Goal: Transaction & Acquisition: Purchase product/service

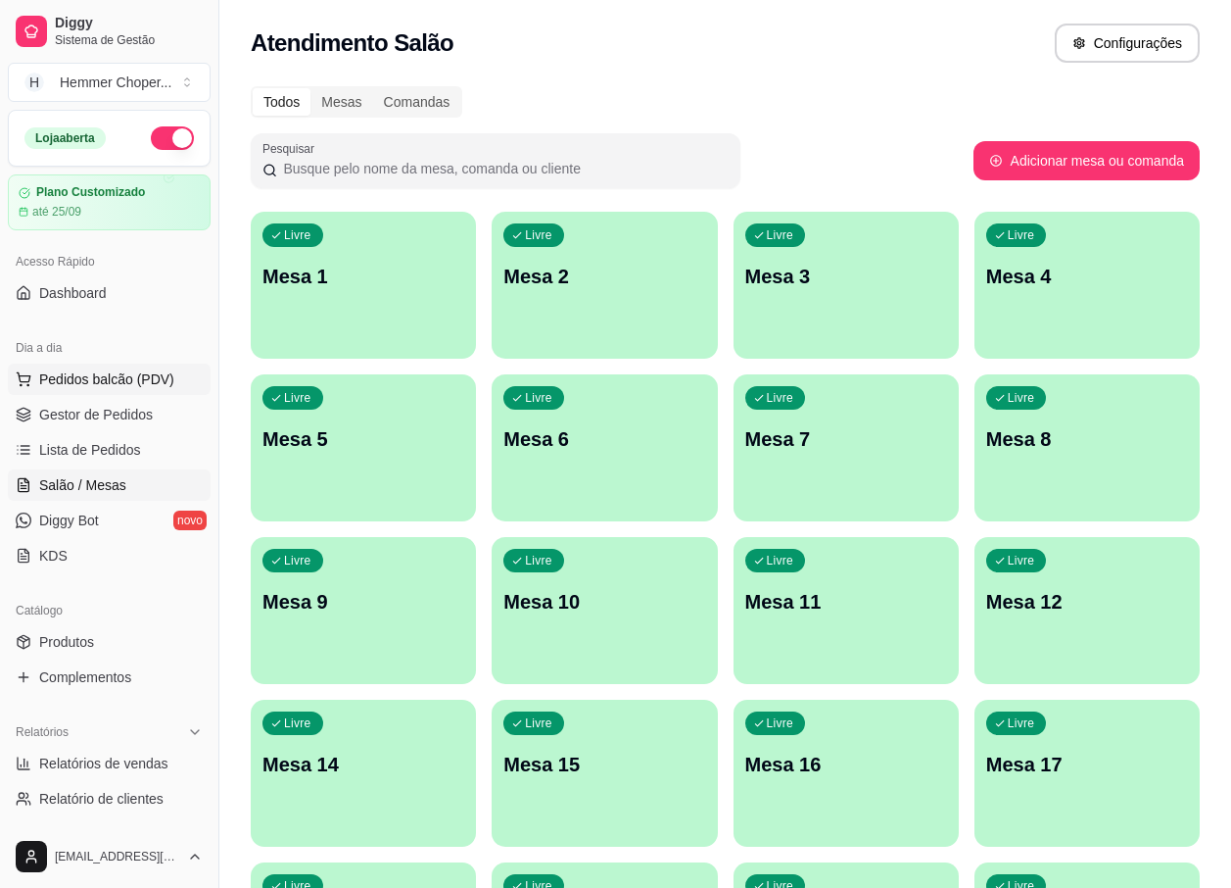
click at [76, 381] on span "Pedidos balcão (PDV)" at bounding box center [106, 379] width 135 height 20
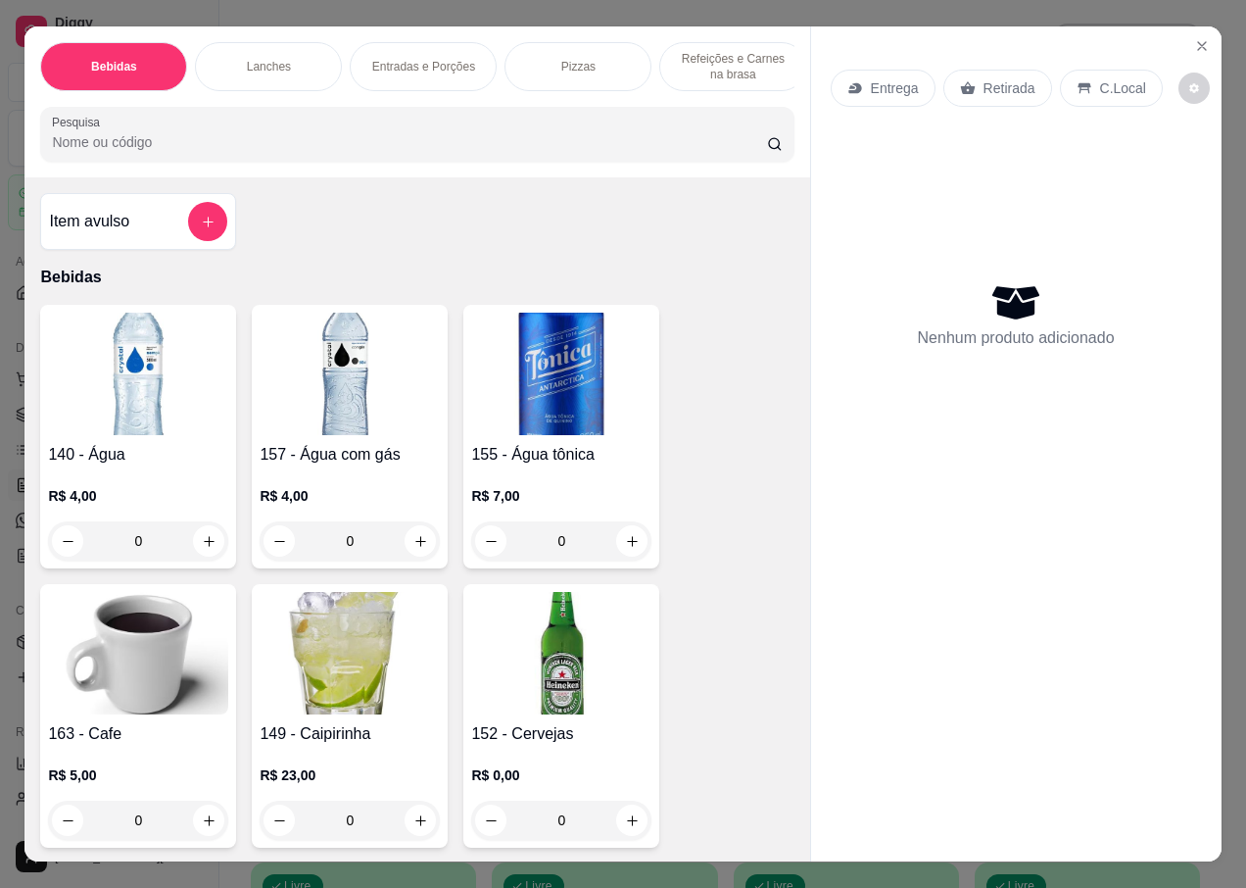
click at [888, 78] on p "Entrega" at bounding box center [895, 88] width 48 height 20
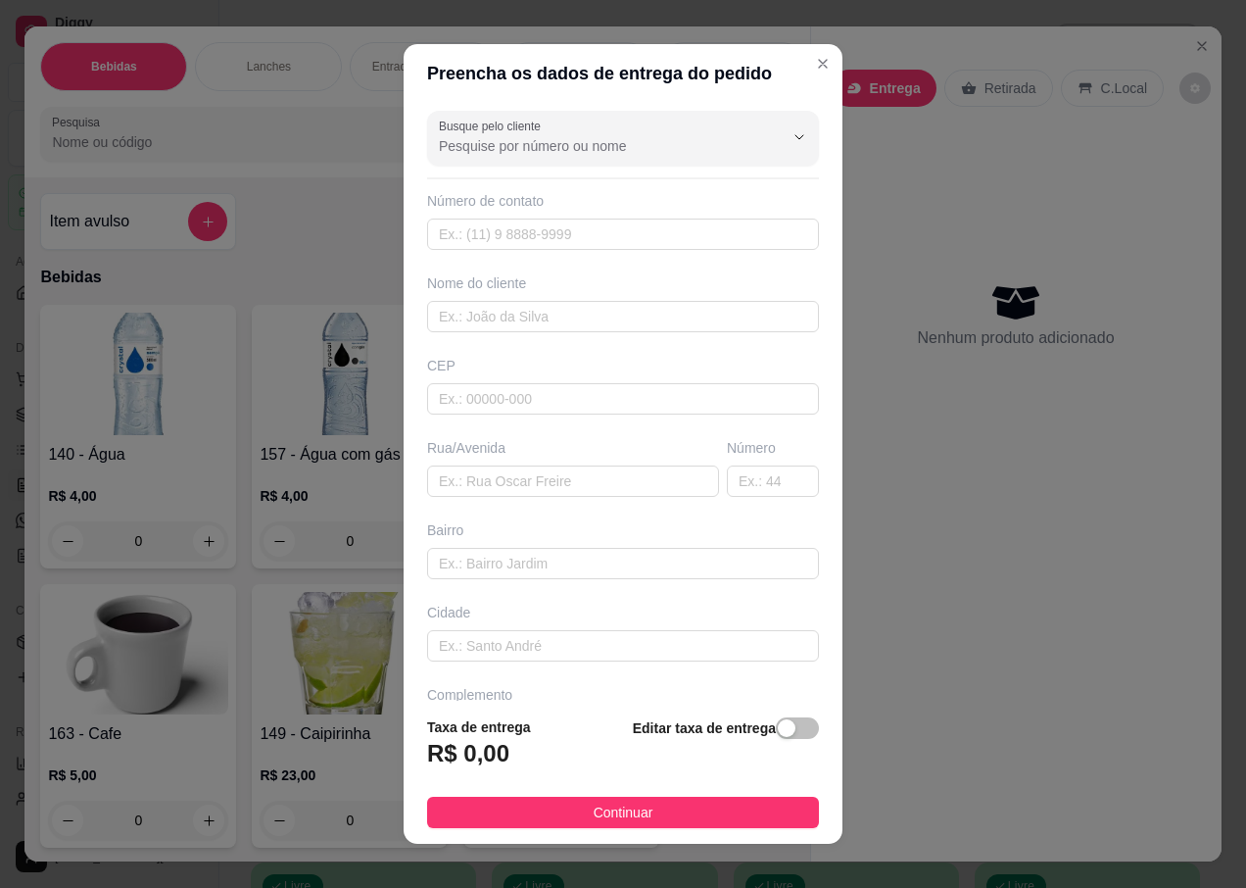
click at [462, 379] on div "CEP" at bounding box center [623, 385] width 404 height 59
click at [466, 405] on input "text" at bounding box center [623, 398] width 392 height 31
type input "89072200"
type input "Rua [PERSON_NAME]"
type input "[GEOGRAPHIC_DATA]"
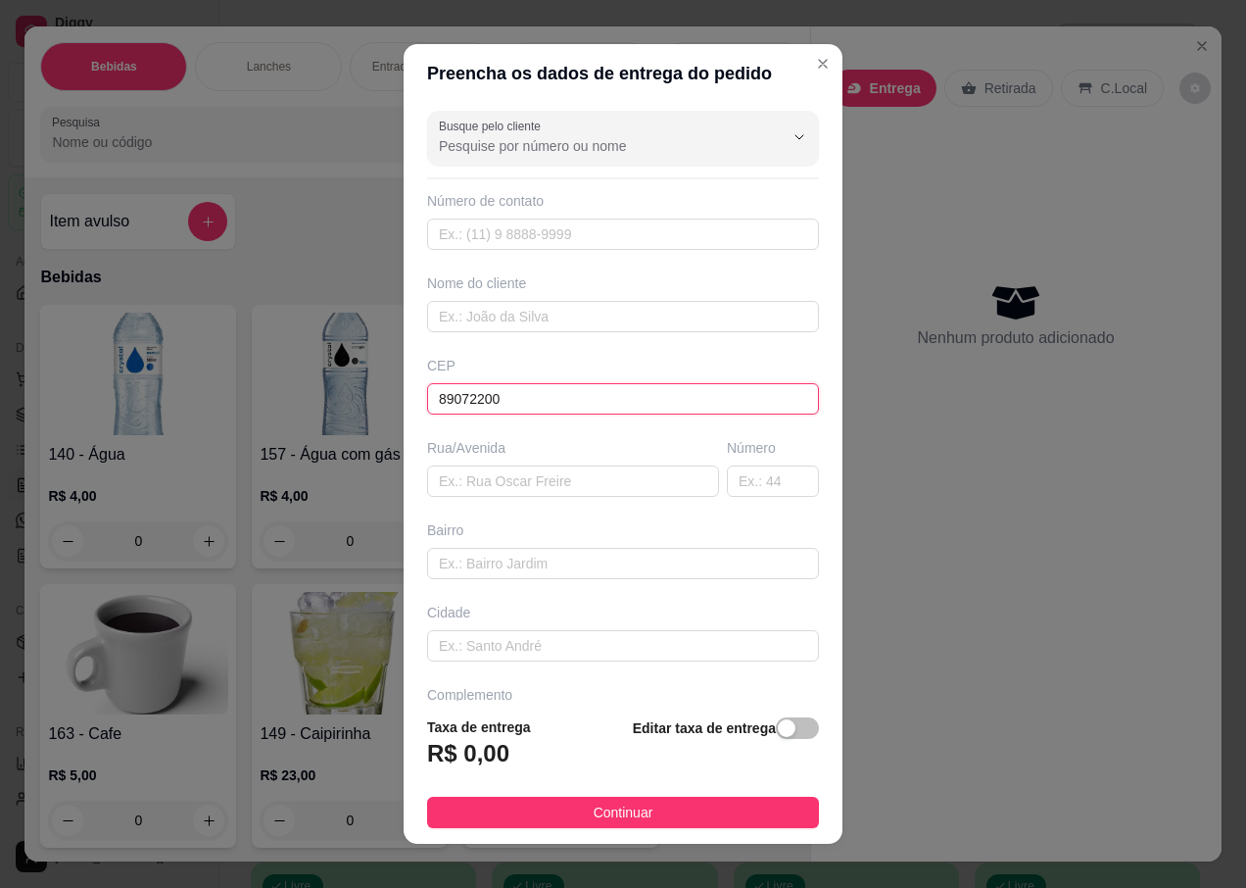
type input "Blumenau"
type input "89072200"
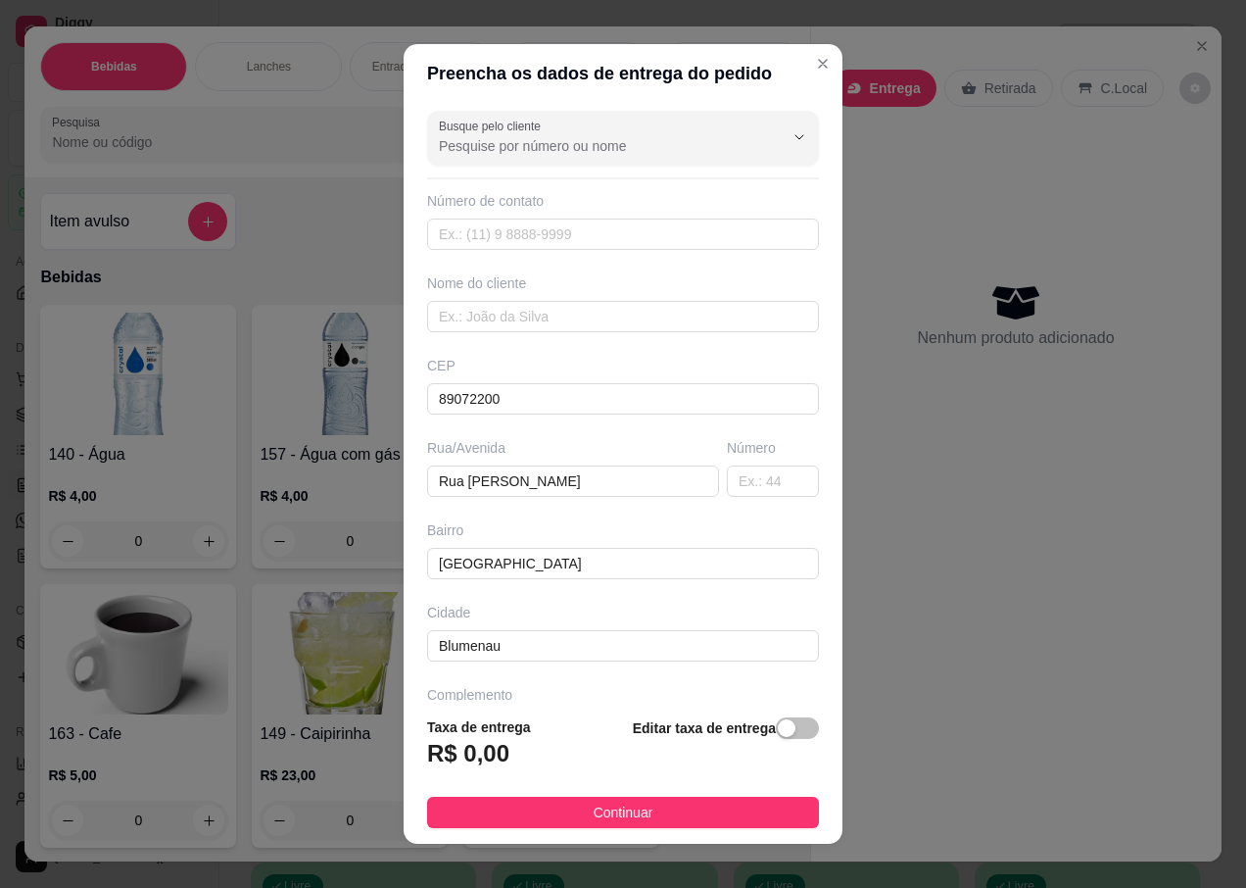
click at [723, 458] on div "Número" at bounding box center [773, 467] width 100 height 59
click at [737, 466] on input "text" at bounding box center [773, 480] width 92 height 31
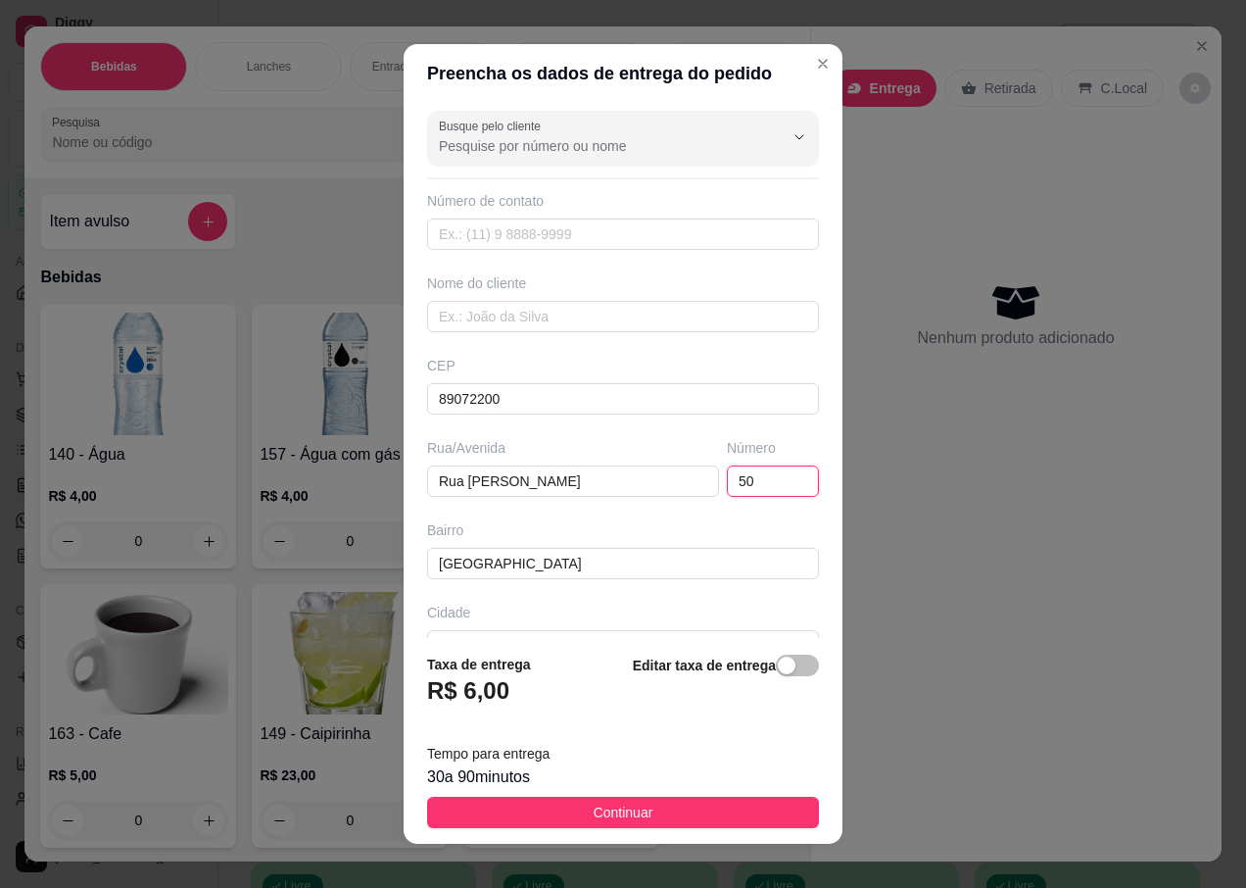
type input "50"
drag, startPoint x: 503, startPoint y: 287, endPoint x: 499, endPoint y: 297, distance: 10.6
click at [499, 297] on div "Nome do cliente" at bounding box center [623, 302] width 400 height 59
drag, startPoint x: 499, startPoint y: 297, endPoint x: 465, endPoint y: 316, distance: 38.6
click at [465, 316] on input "text" at bounding box center [623, 316] width 392 height 31
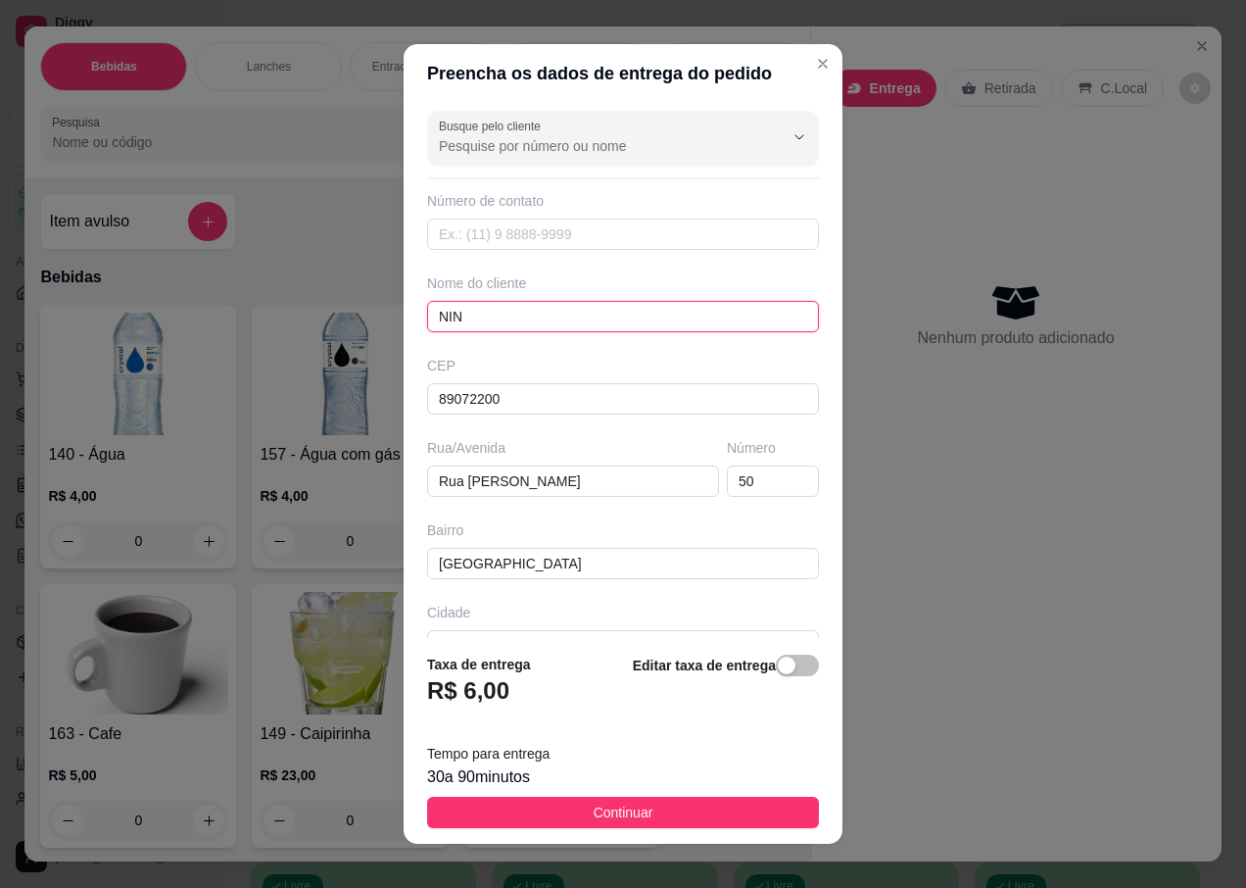
type input "[PERSON_NAME]"
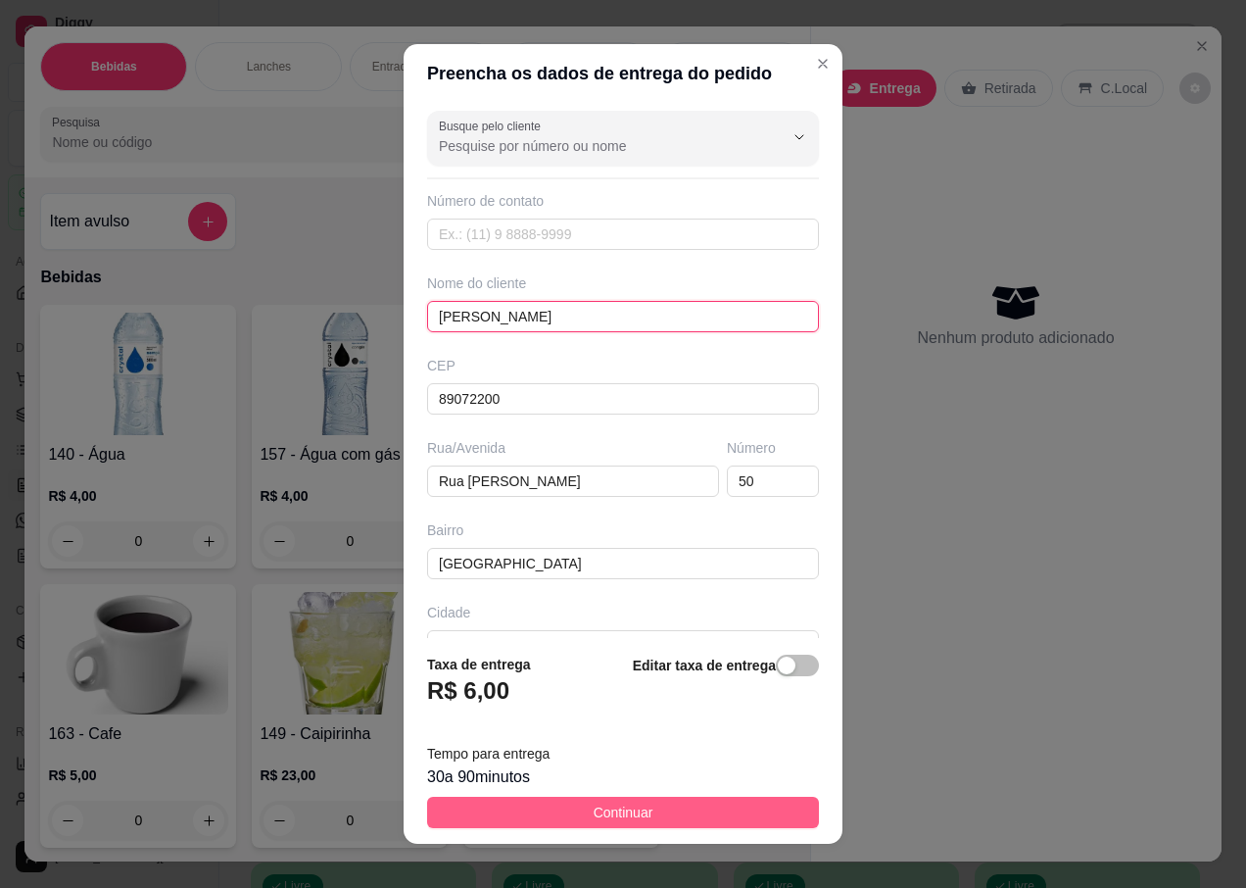
scroll to position [19, 0]
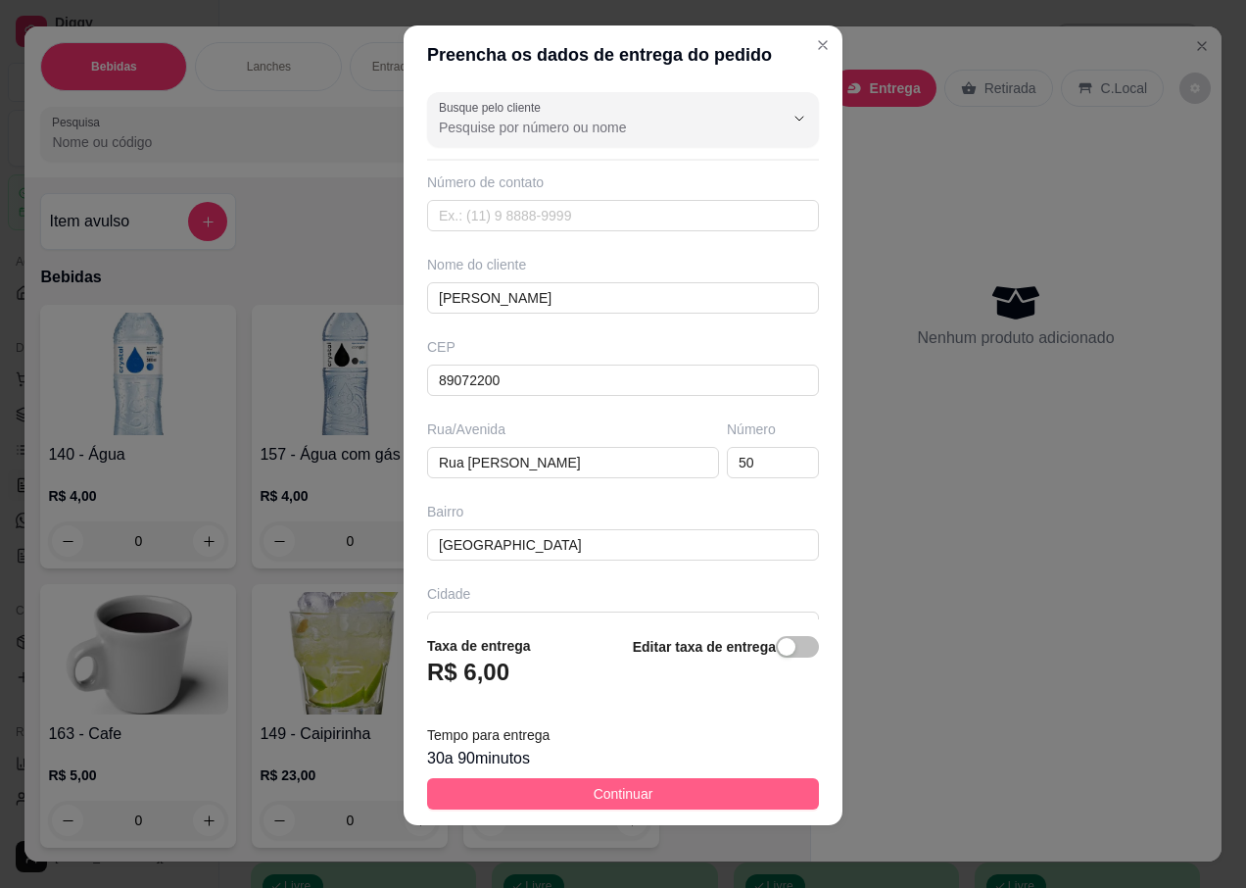
click at [559, 800] on button "Continuar" at bounding box center [623, 793] width 392 height 31
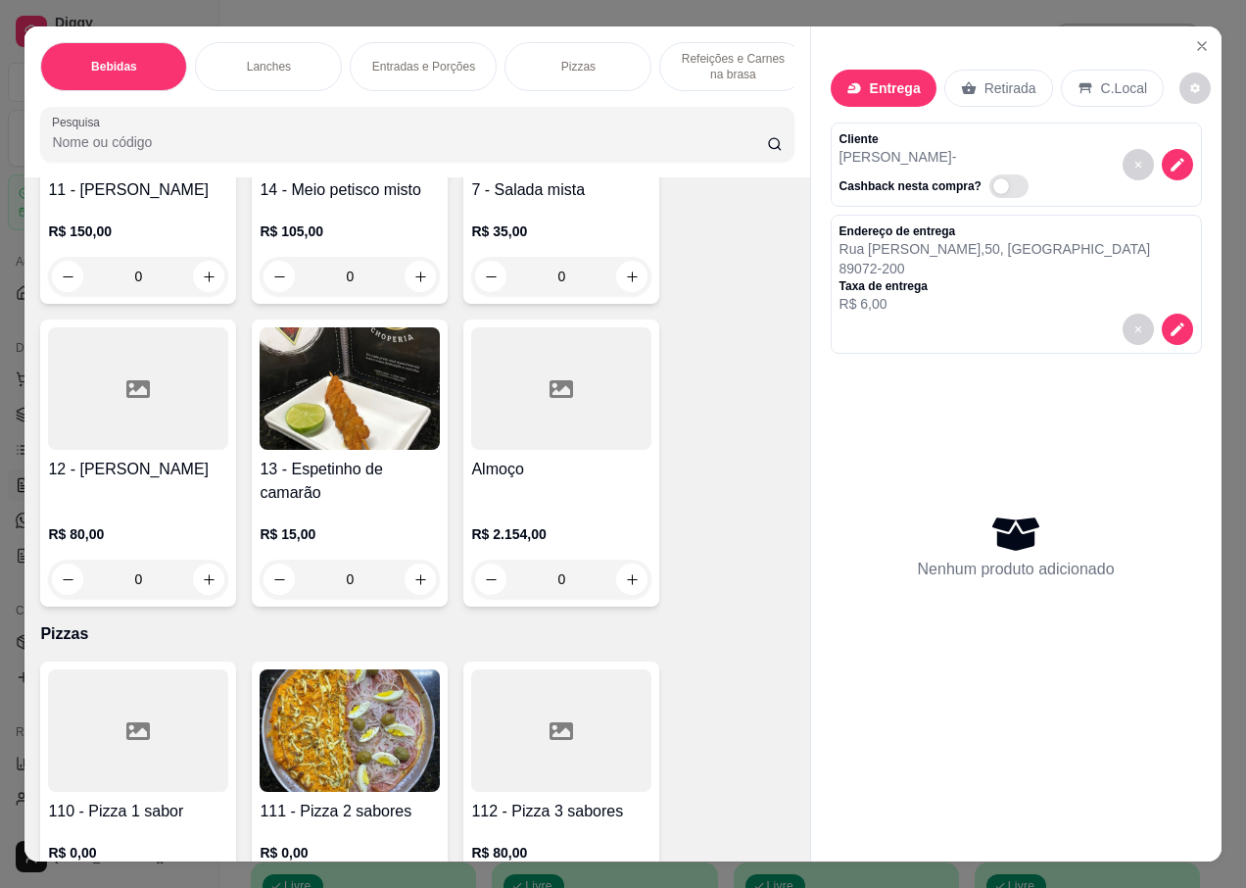
scroll to position [5780, 0]
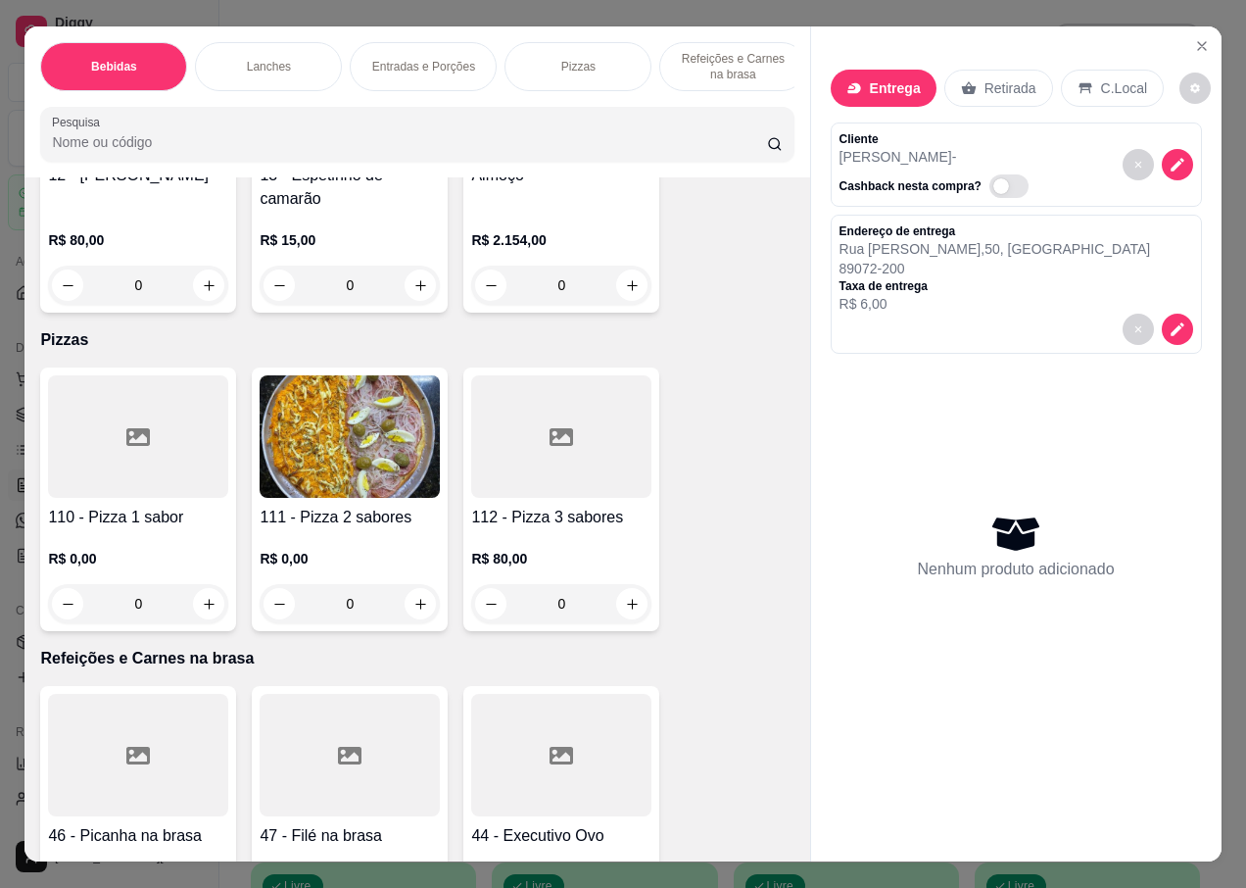
click at [349, 469] on img at bounding box center [350, 436] width 180 height 122
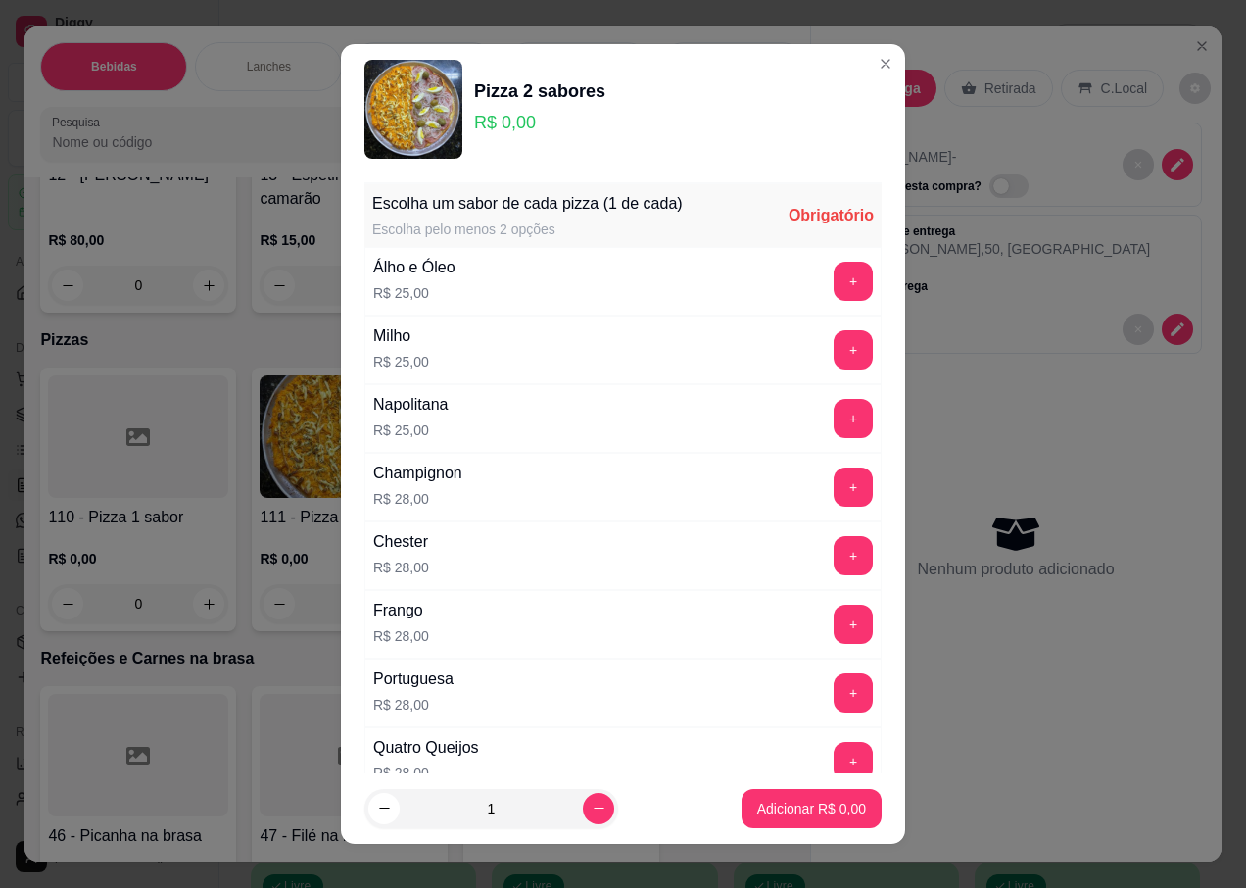
scroll to position [294, 0]
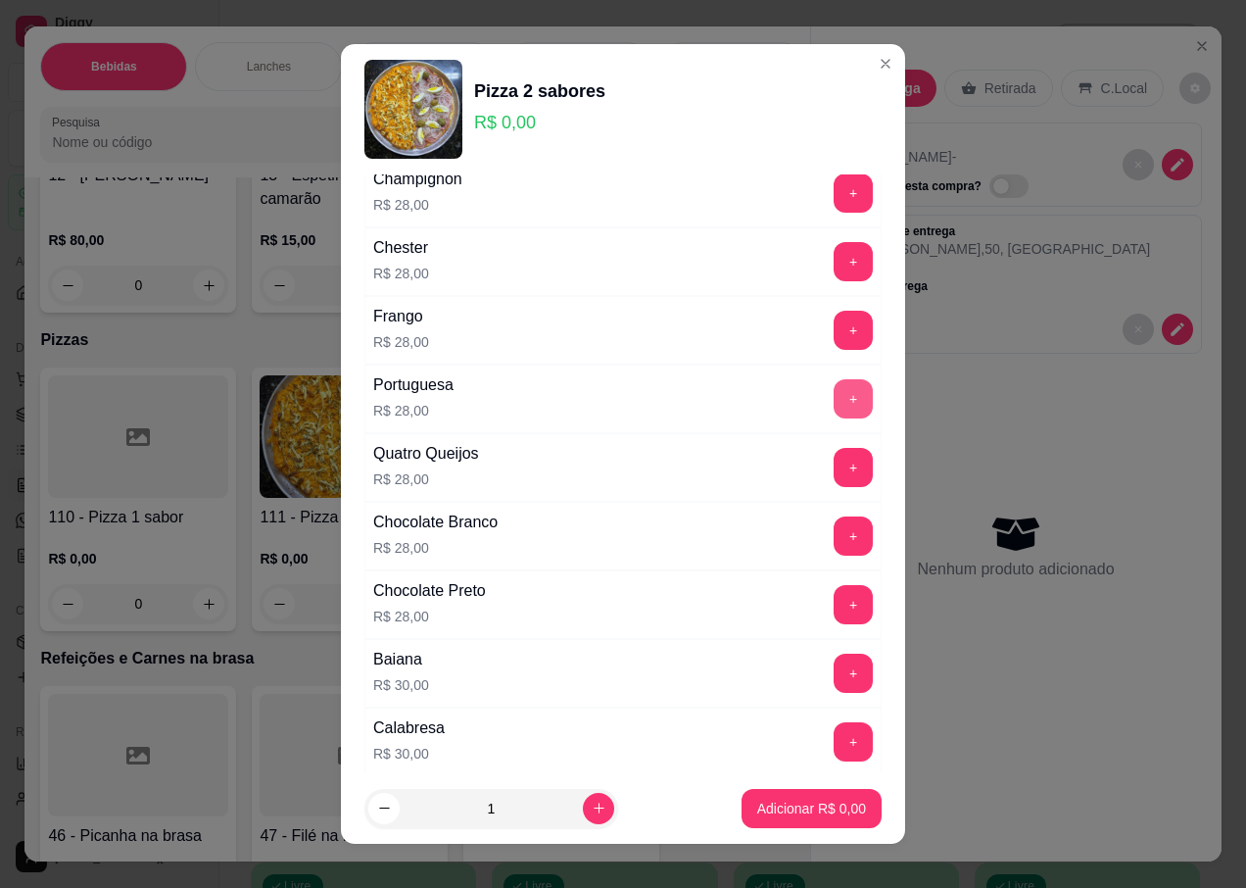
click at [834, 401] on button "+" at bounding box center [853, 398] width 39 height 39
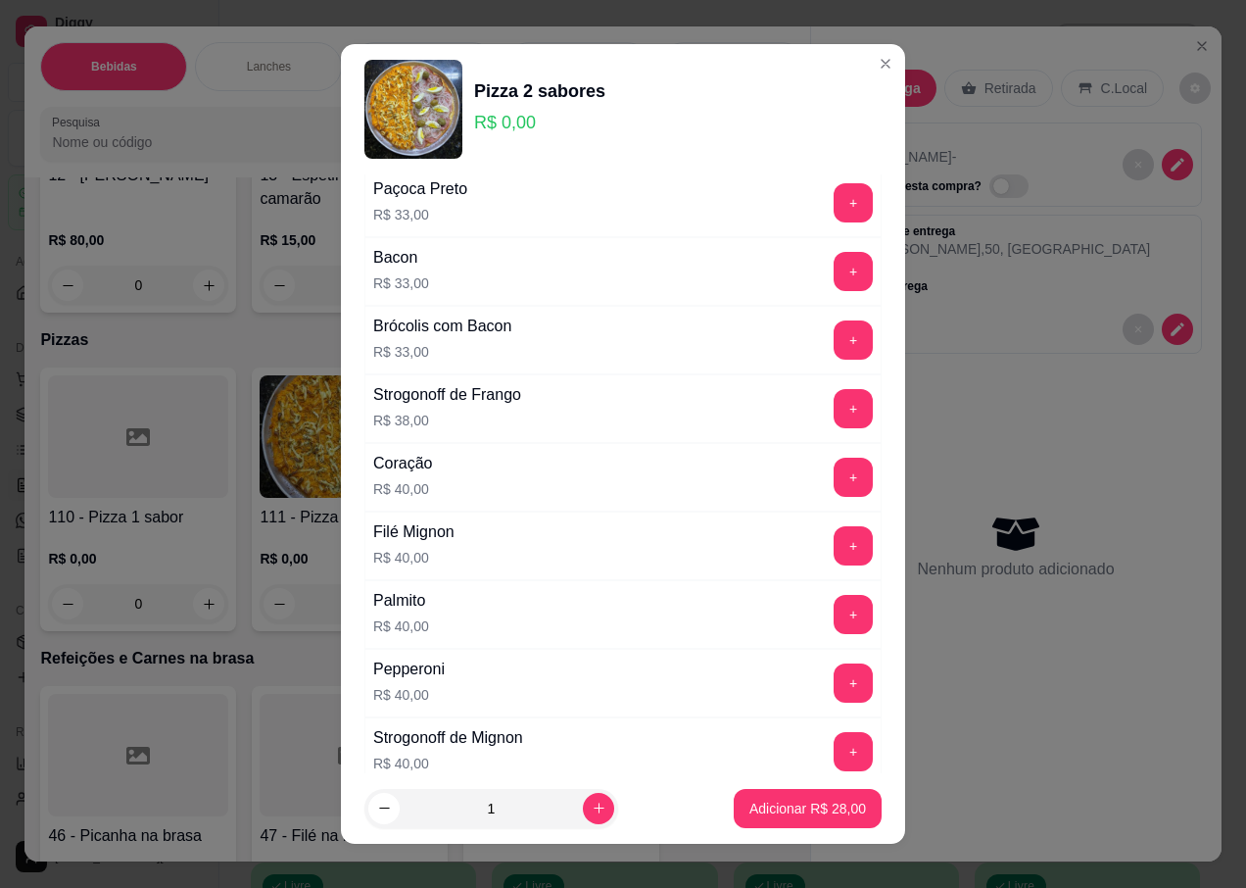
scroll to position [1335, 0]
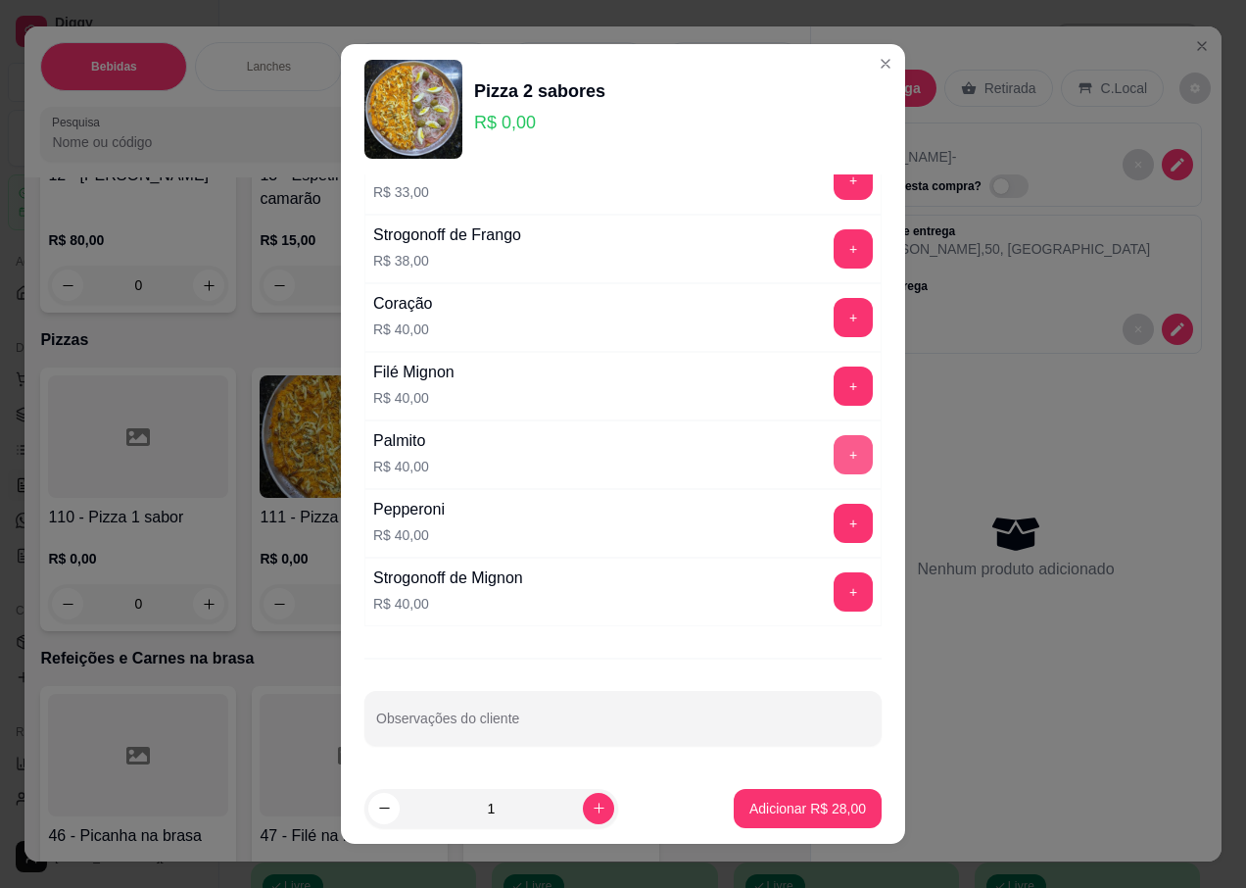
click at [834, 452] on button "+" at bounding box center [853, 454] width 39 height 39
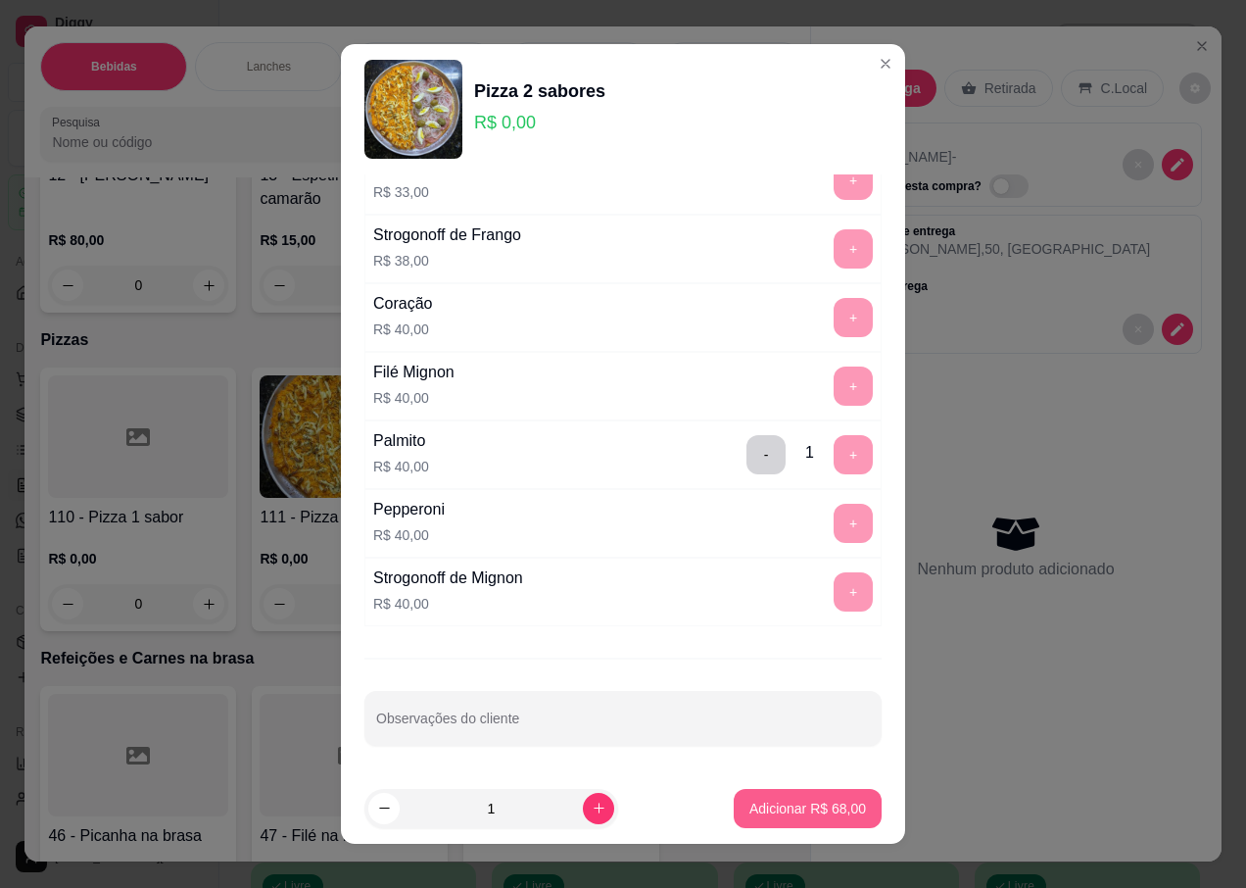
click at [746, 796] on button "Adicionar R$ 68,00" at bounding box center [808, 808] width 148 height 39
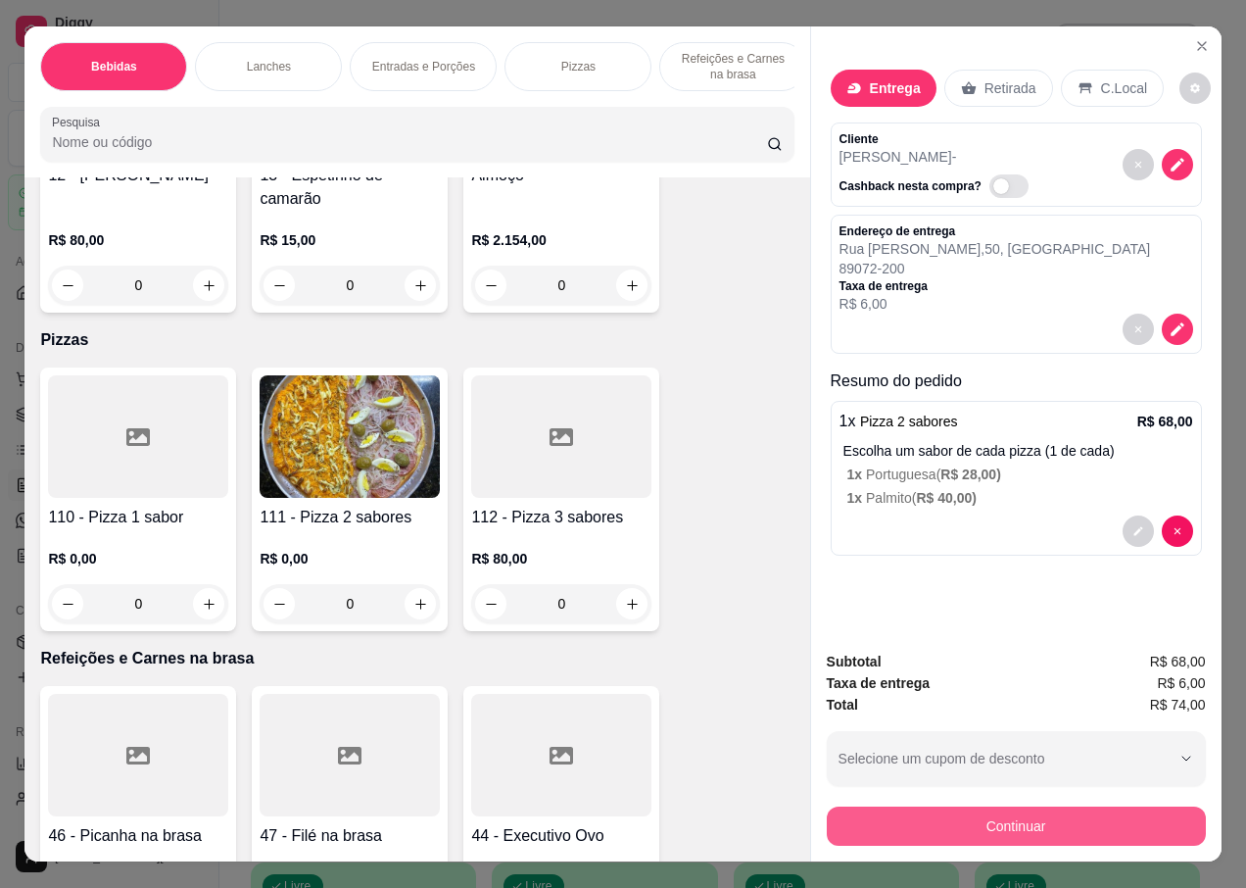
click at [981, 815] on button "Continuar" at bounding box center [1016, 825] width 379 height 39
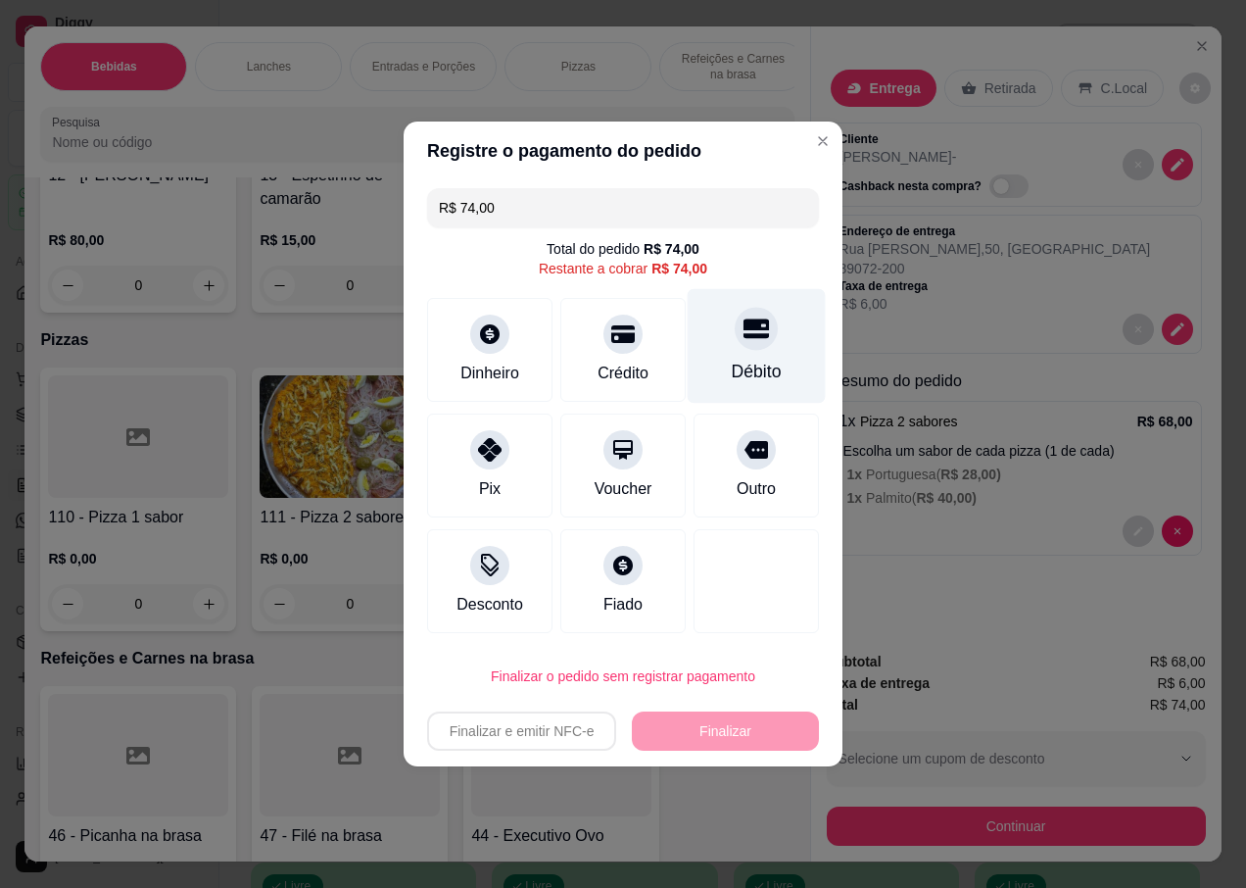
click at [747, 343] on div at bounding box center [756, 328] width 43 height 43
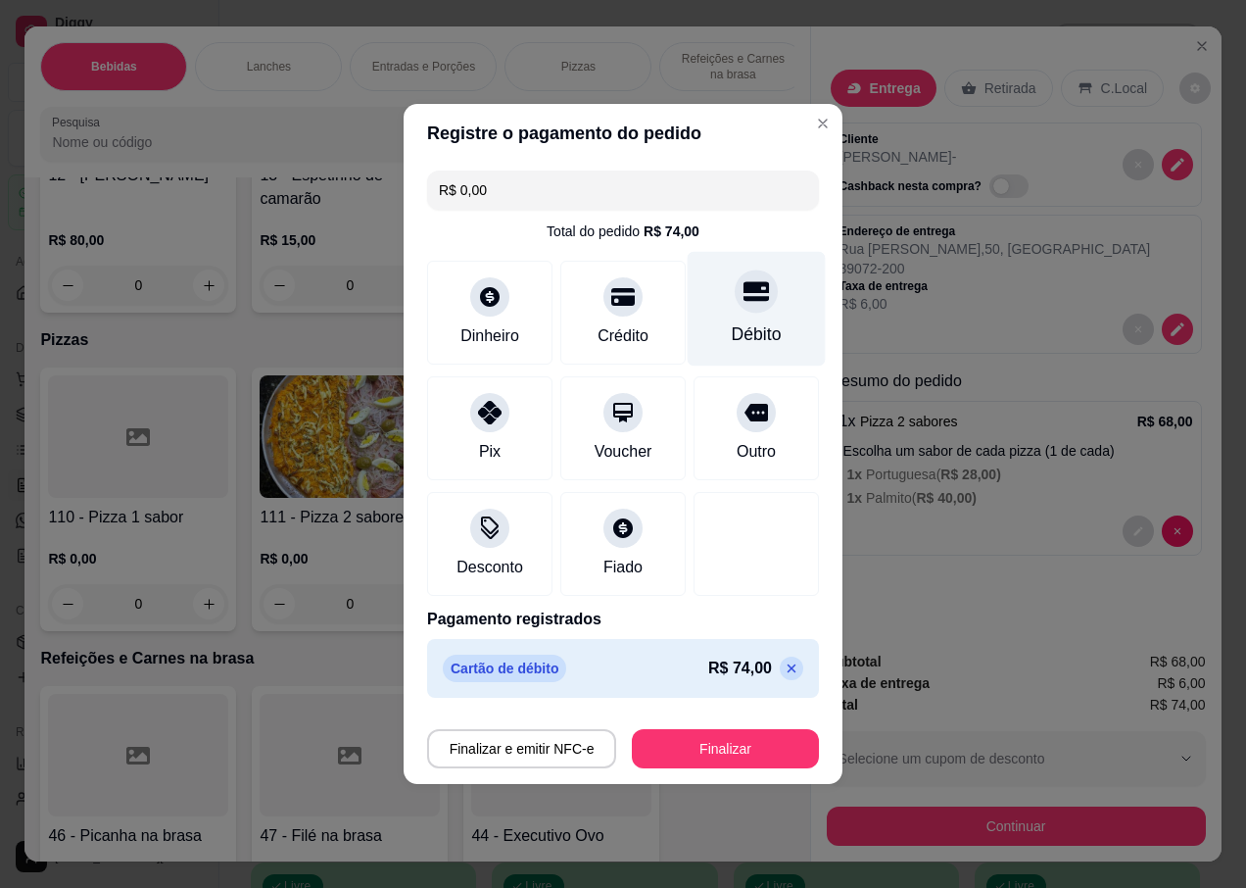
click at [743, 310] on div at bounding box center [756, 290] width 43 height 43
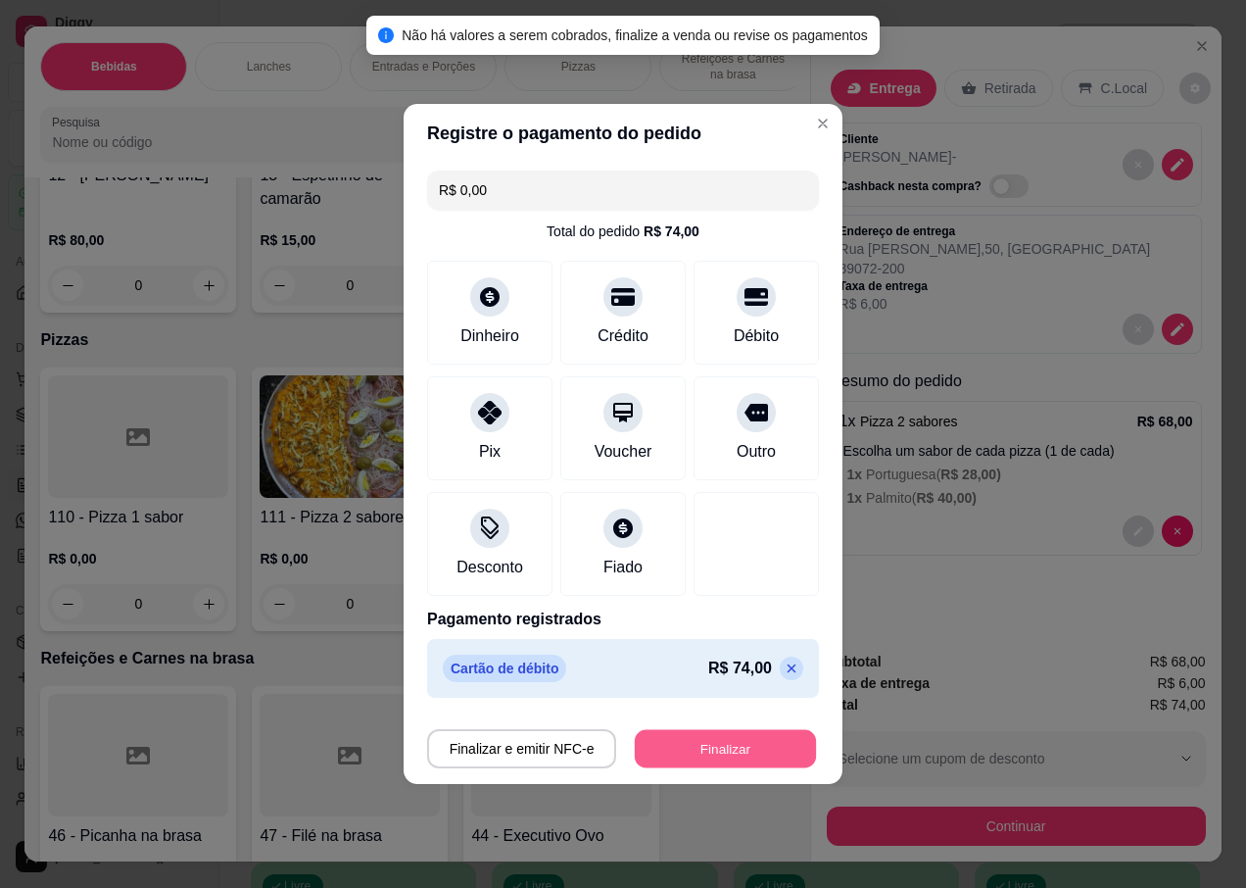
click at [681, 751] on button "Finalizar" at bounding box center [725, 749] width 181 height 38
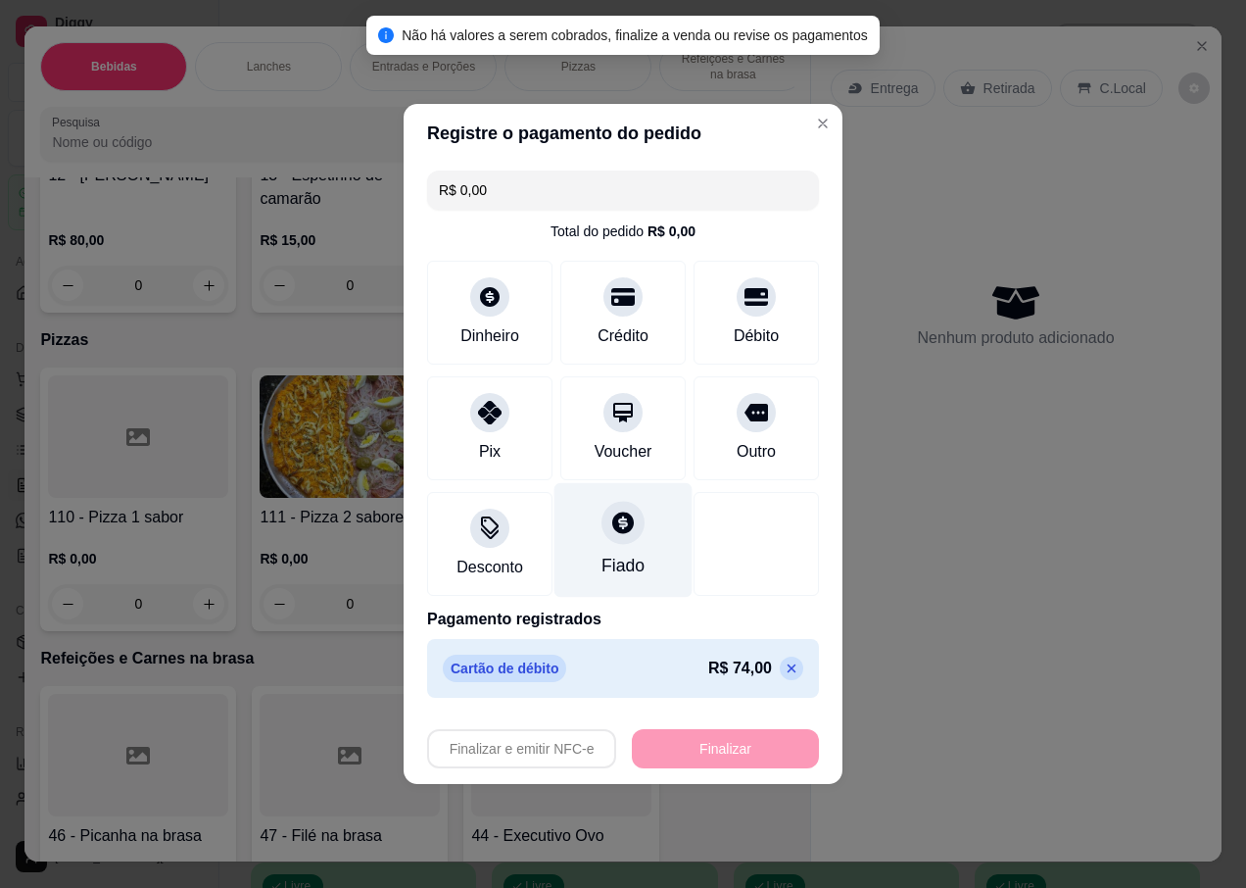
type input "-R$ 74,00"
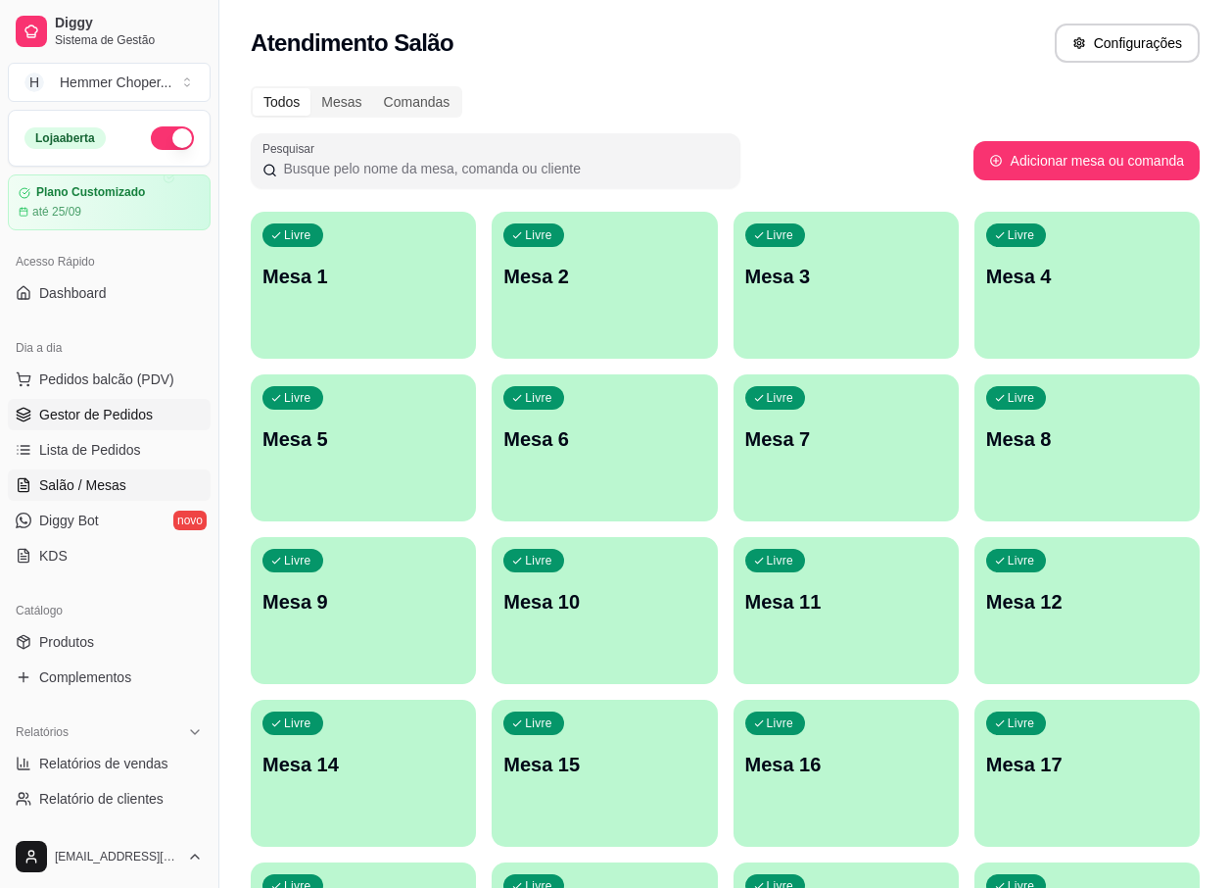
click at [124, 408] on span "Gestor de Pedidos" at bounding box center [96, 415] width 114 height 20
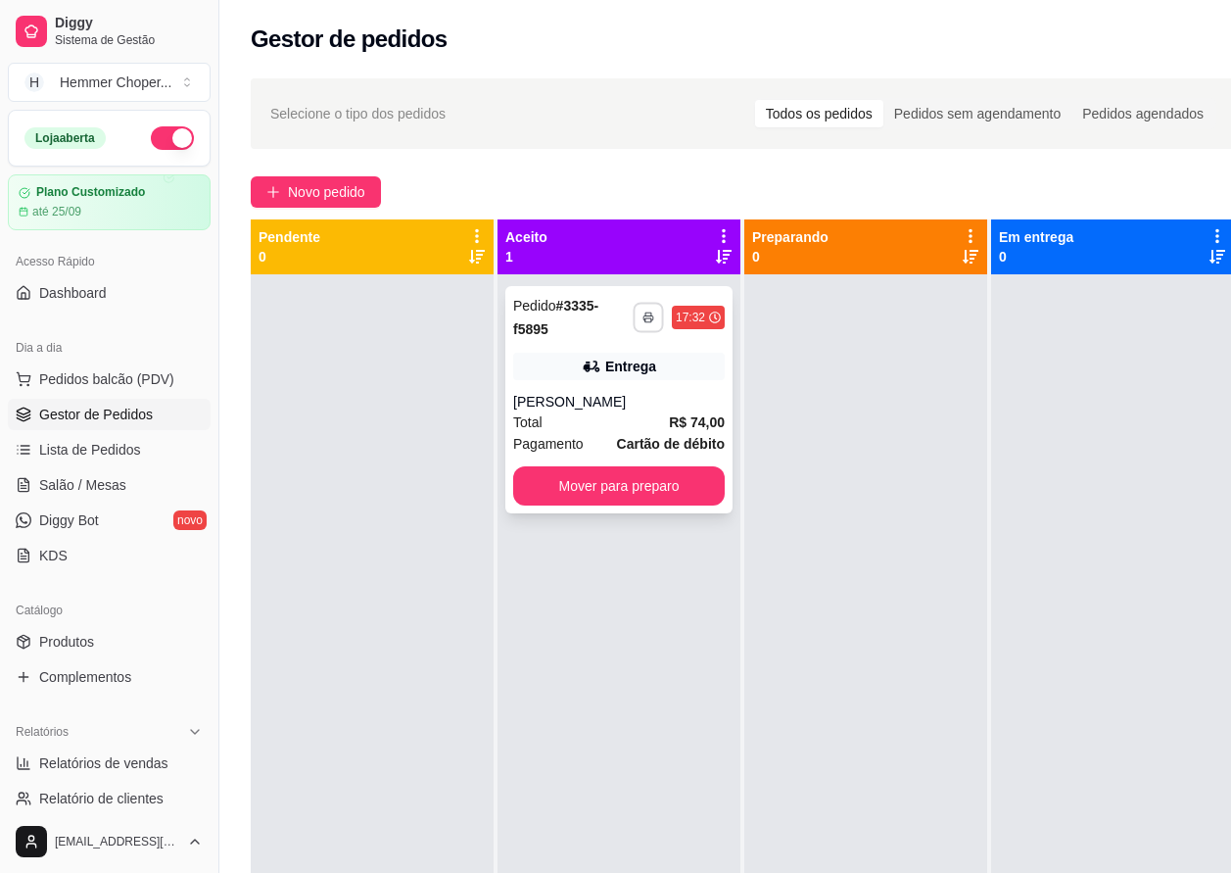
click at [647, 316] on icon "button" at bounding box center [649, 318] width 10 height 4
click at [602, 388] on button "IMPRESSORA" at bounding box center [596, 385] width 137 height 30
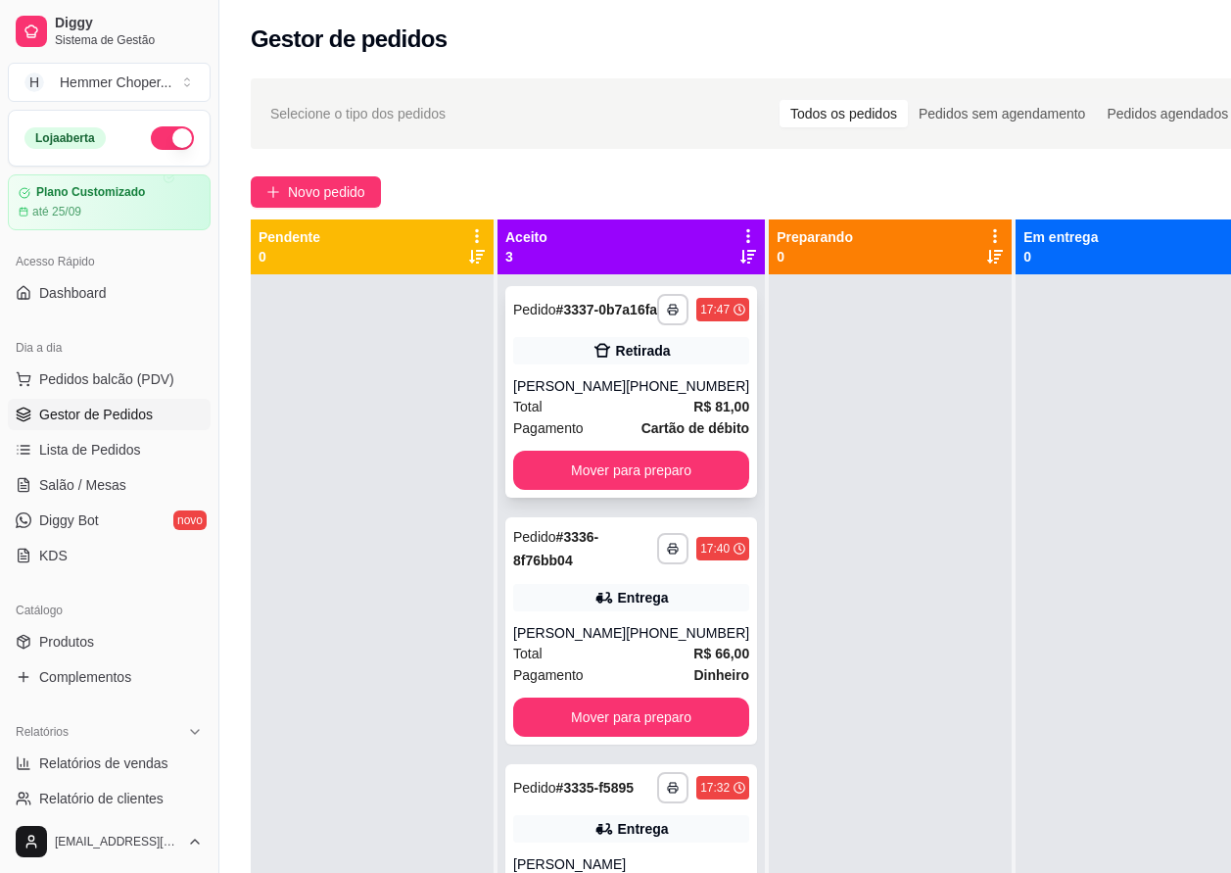
click at [640, 396] on div "[PHONE_NUMBER]" at bounding box center [687, 386] width 123 height 20
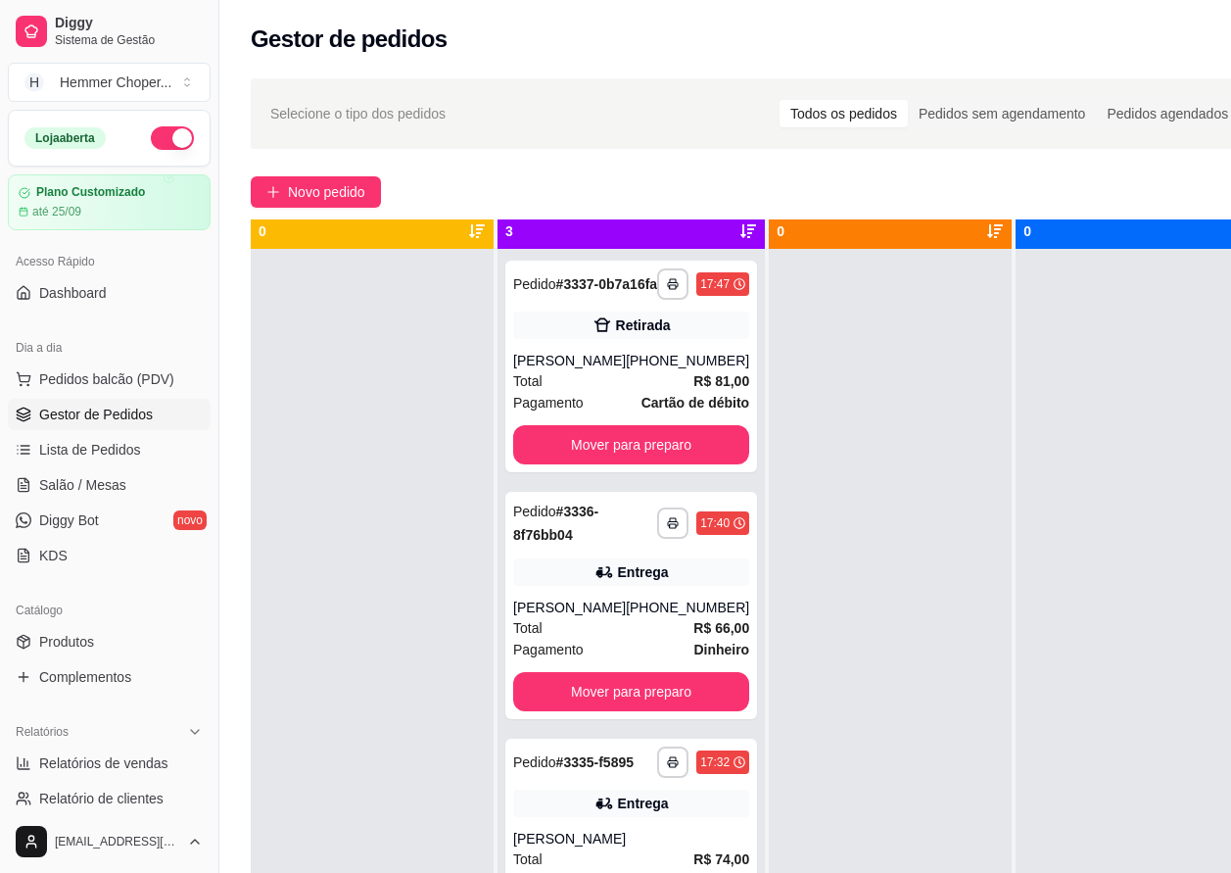
scroll to position [55, 0]
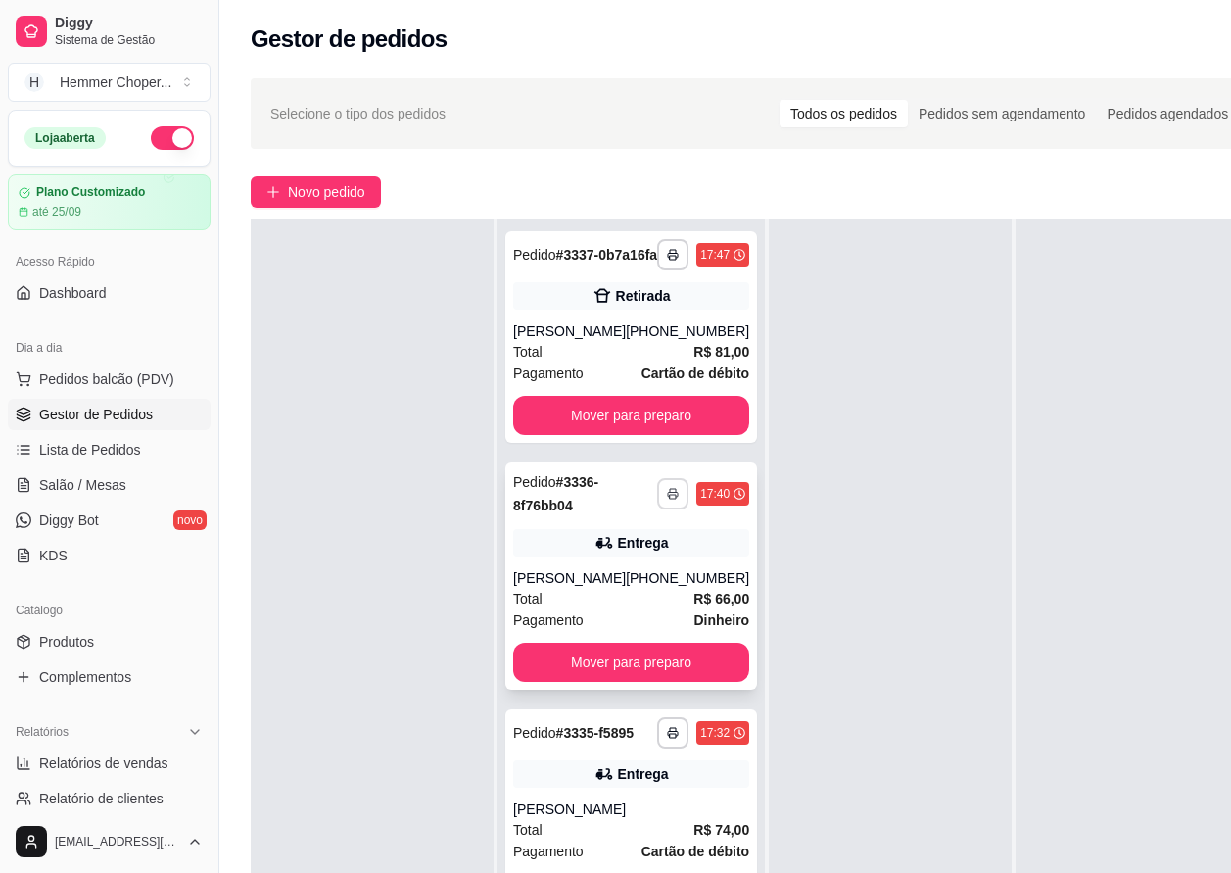
click at [667, 500] on icon "button" at bounding box center [673, 494] width 12 height 12
click at [598, 604] on button "IMPRESSORA" at bounding box center [596, 597] width 137 height 30
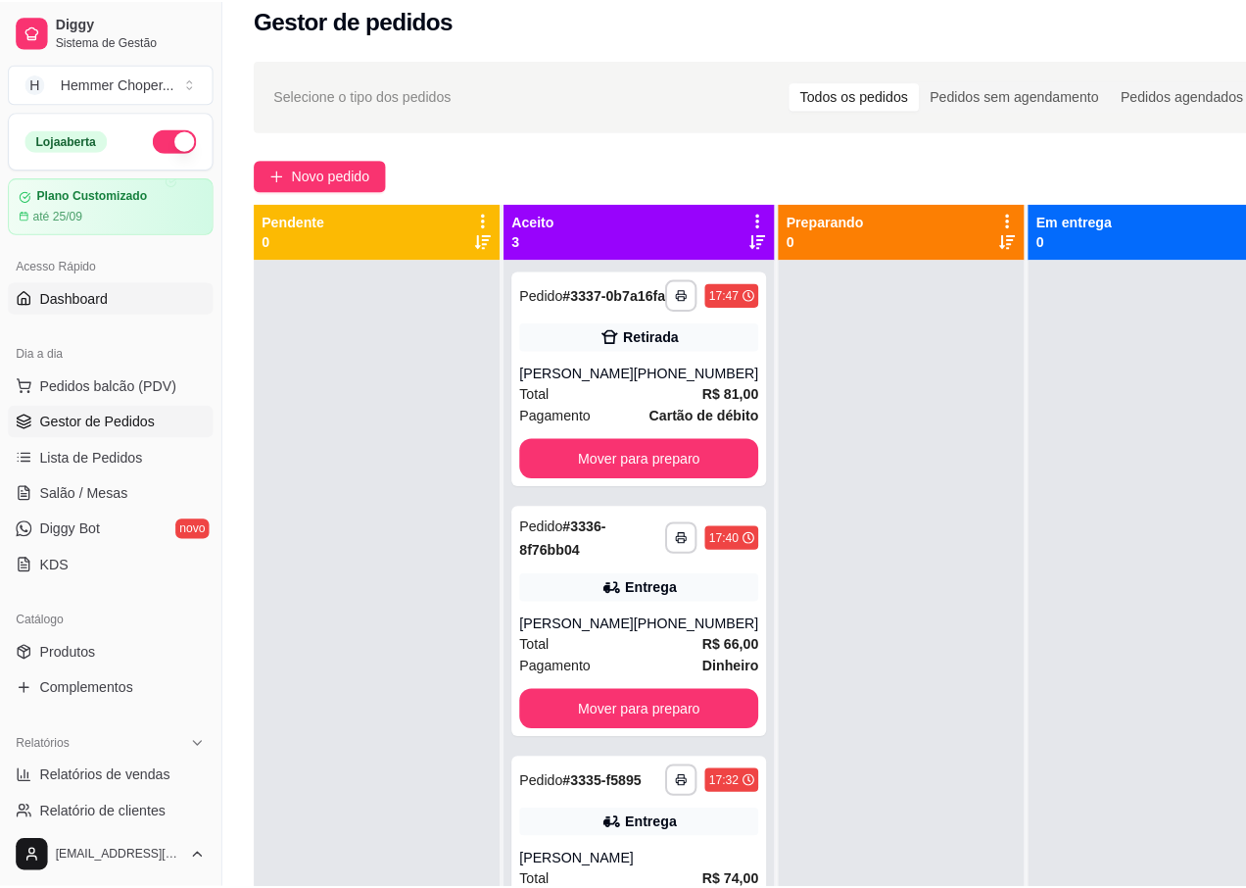
scroll to position [0, 0]
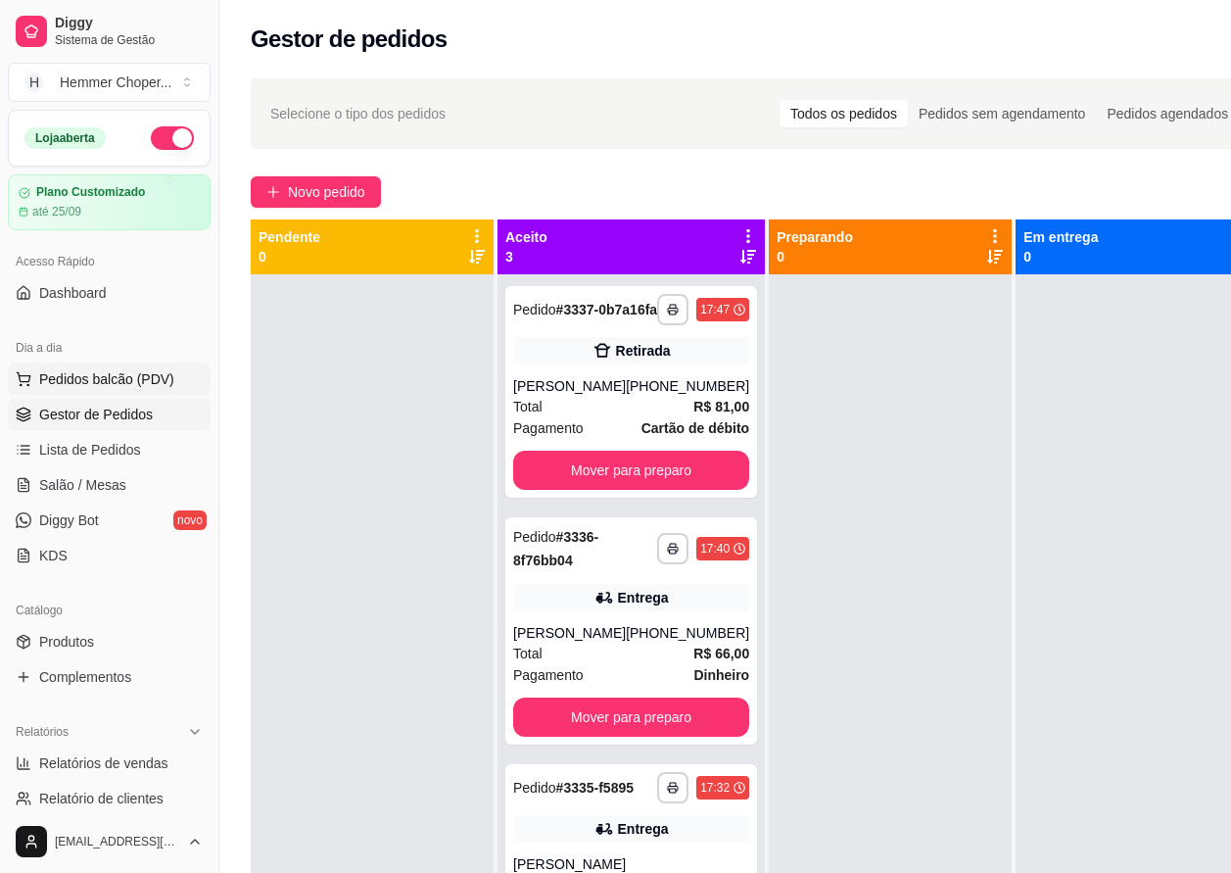
click at [124, 374] on span "Pedidos balcão (PDV)" at bounding box center [106, 379] width 135 height 20
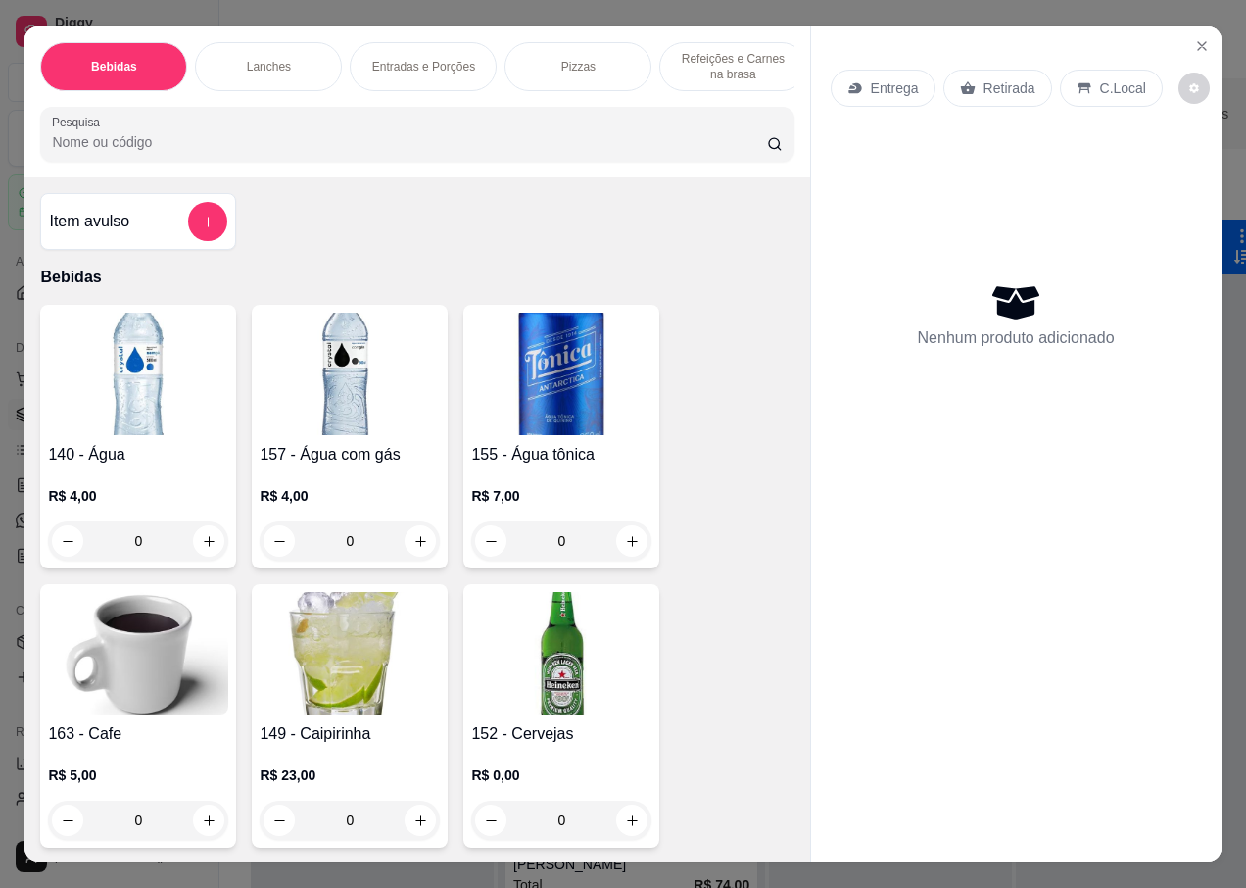
click at [998, 83] on p "Retirada" at bounding box center [1010, 88] width 52 height 20
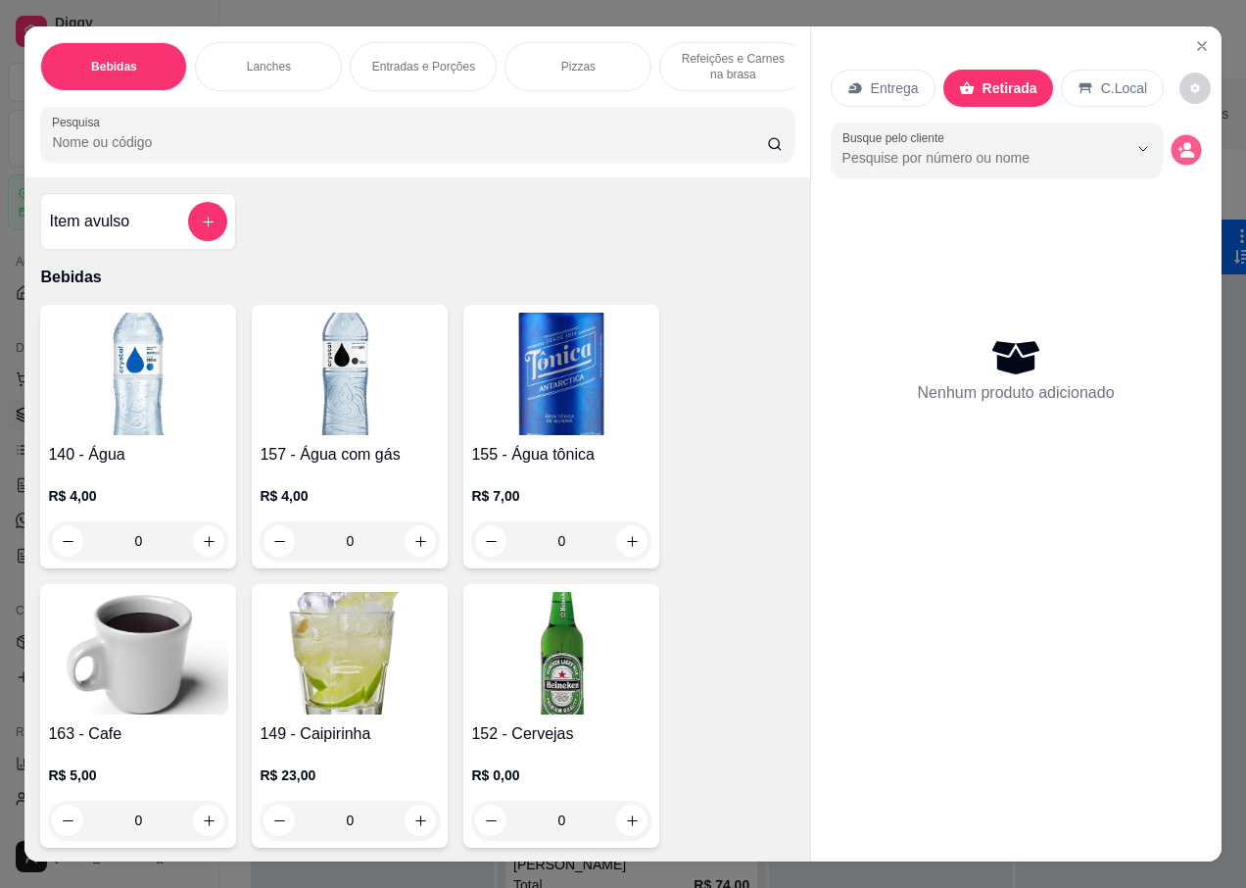
click at [1181, 143] on icon "decrease-product-quantity" at bounding box center [1186, 149] width 17 height 17
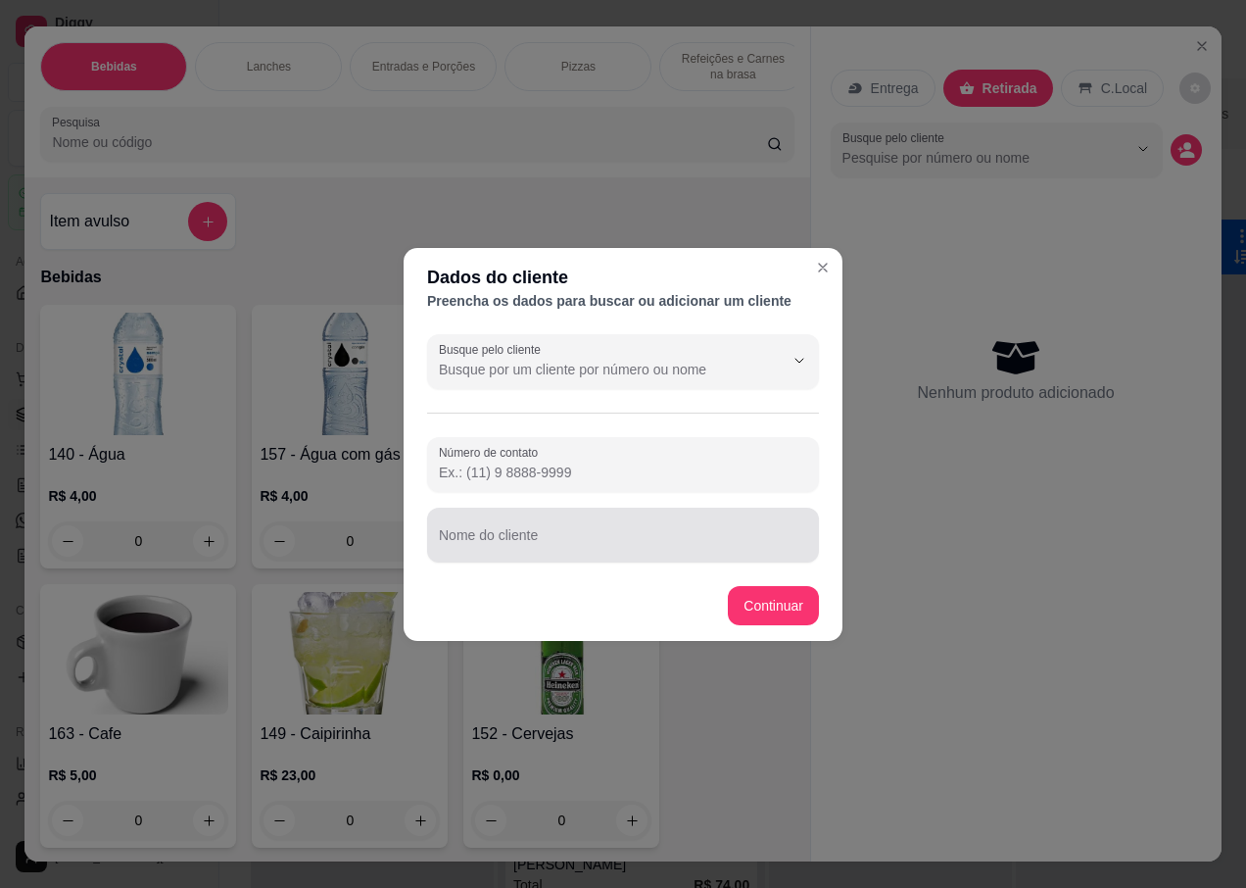
click at [498, 541] on input "Nome do cliente" at bounding box center [623, 543] width 368 height 20
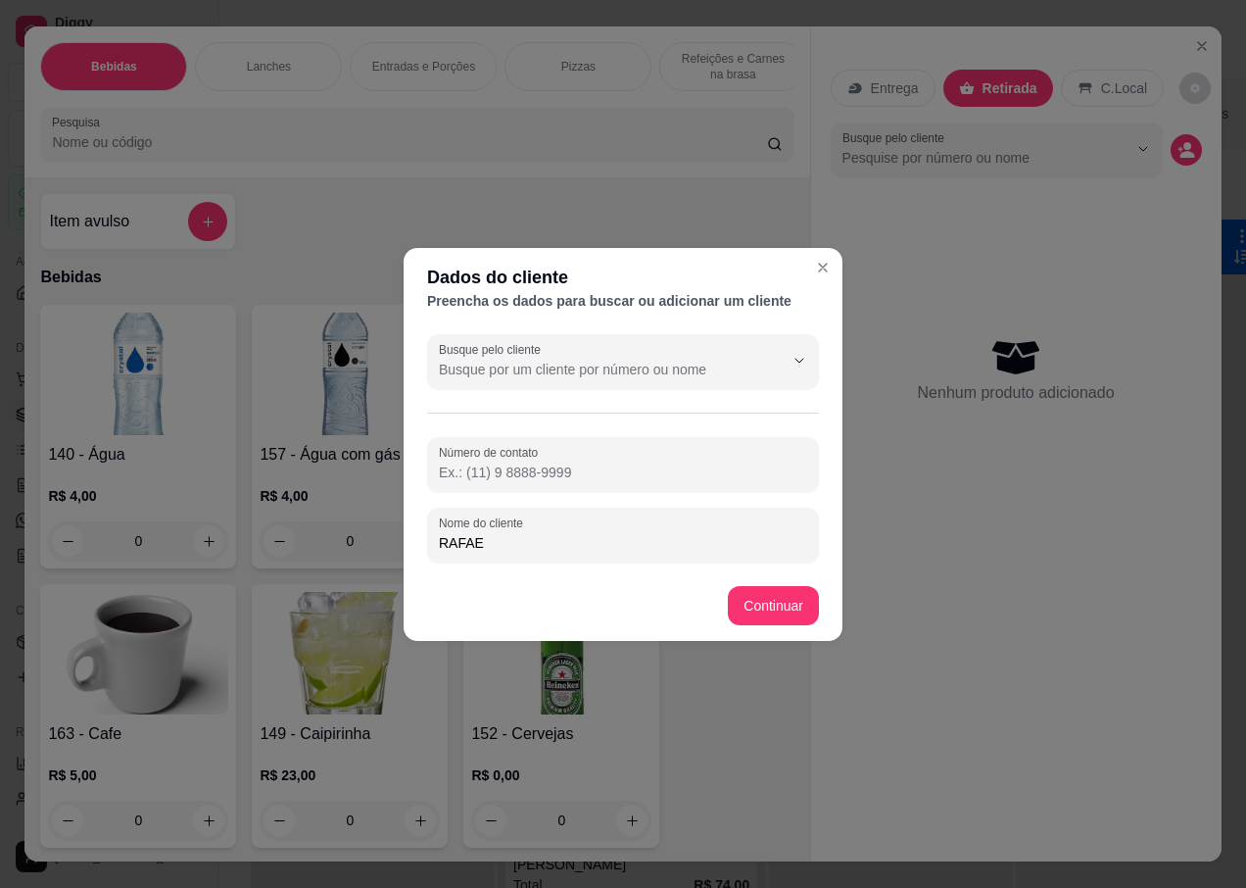
type input "[PERSON_NAME]"
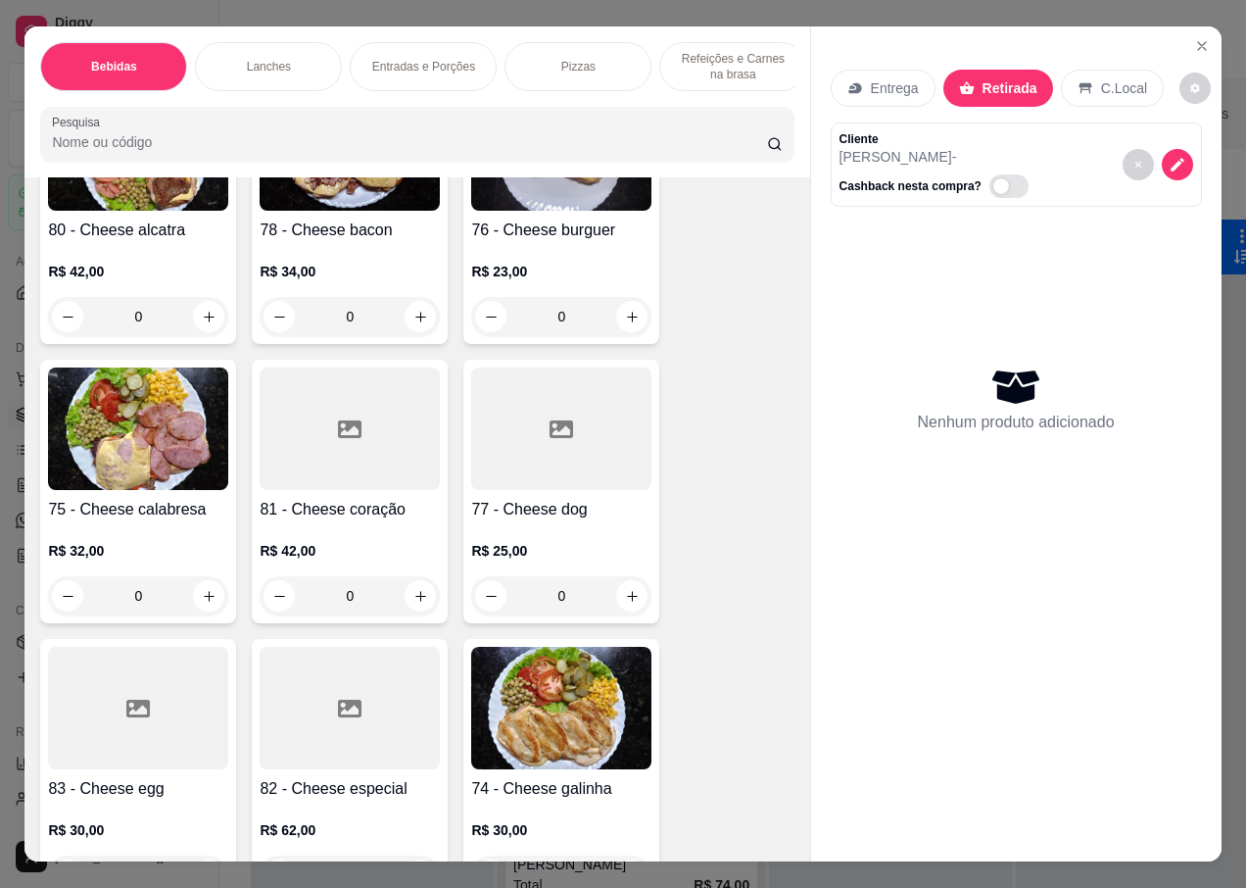
scroll to position [3821, 0]
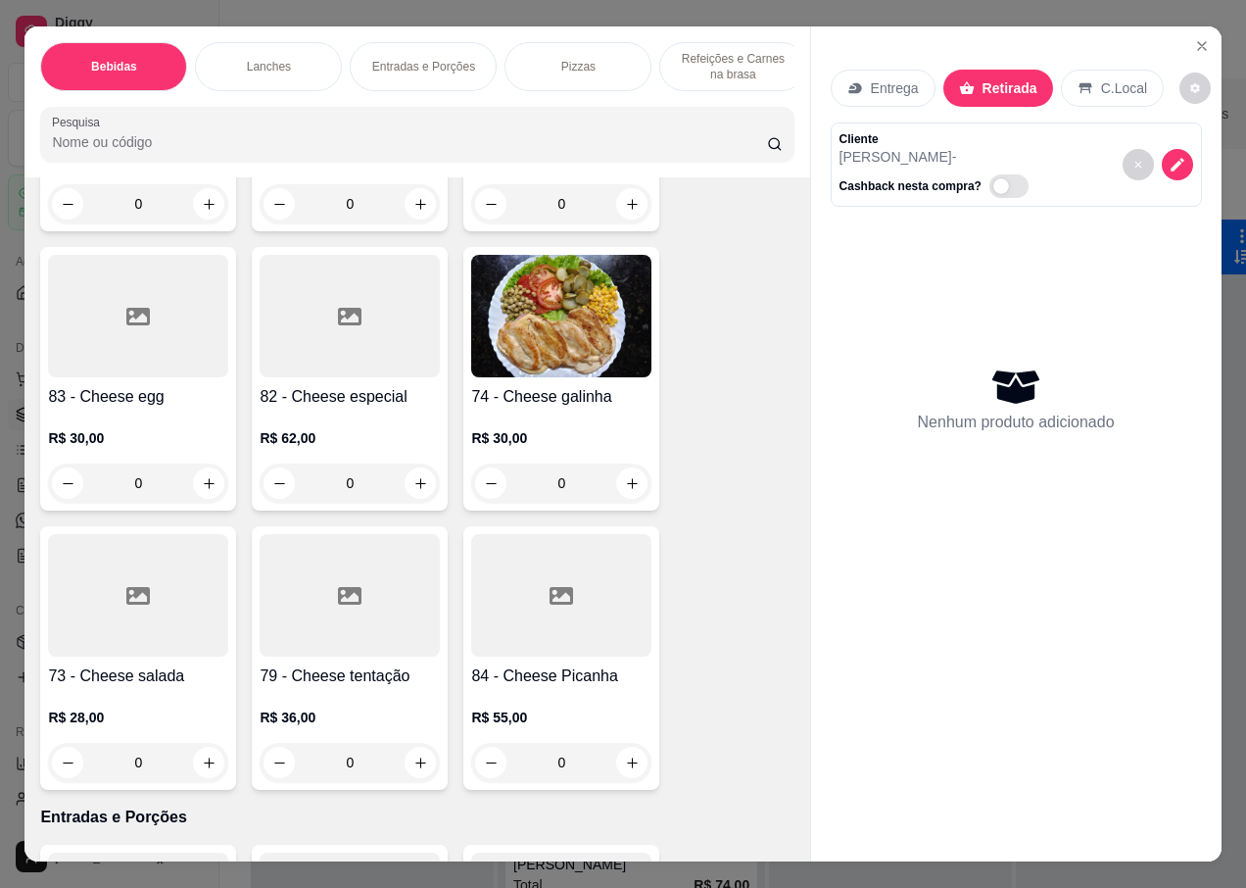
click at [135, 613] on div at bounding box center [138, 595] width 180 height 122
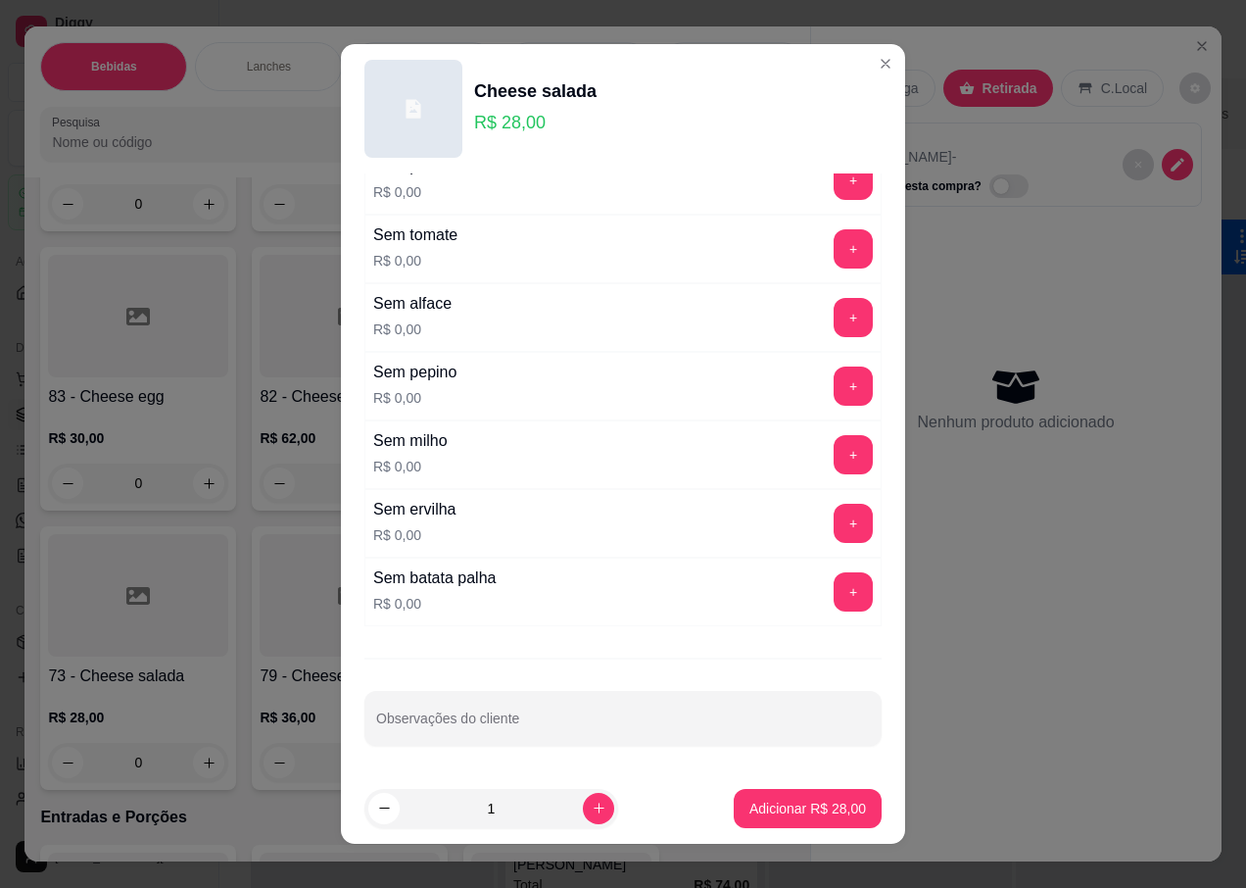
scroll to position [19, 0]
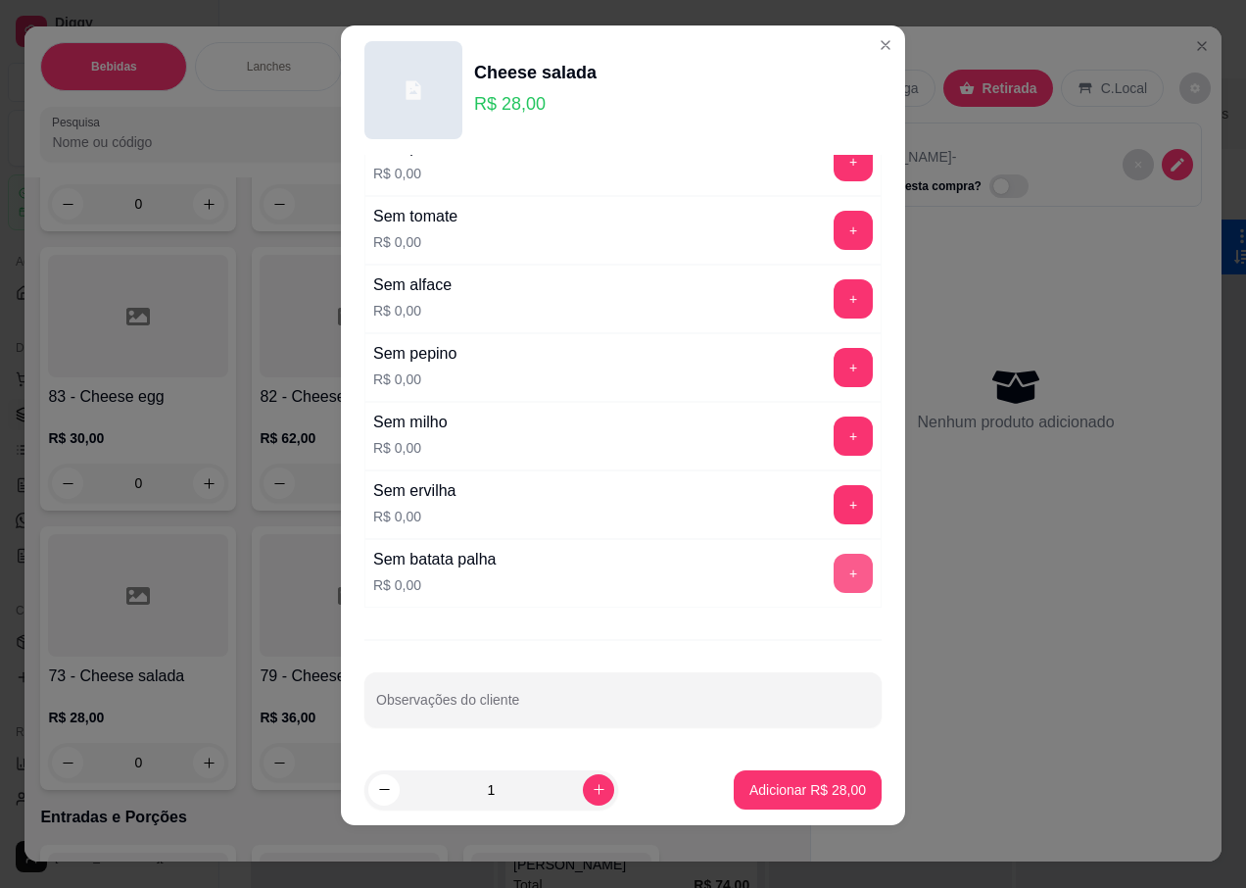
click at [834, 563] on button "+" at bounding box center [853, 573] width 39 height 39
click at [751, 795] on p "Adicionar R$ 28,00" at bounding box center [808, 789] width 114 height 19
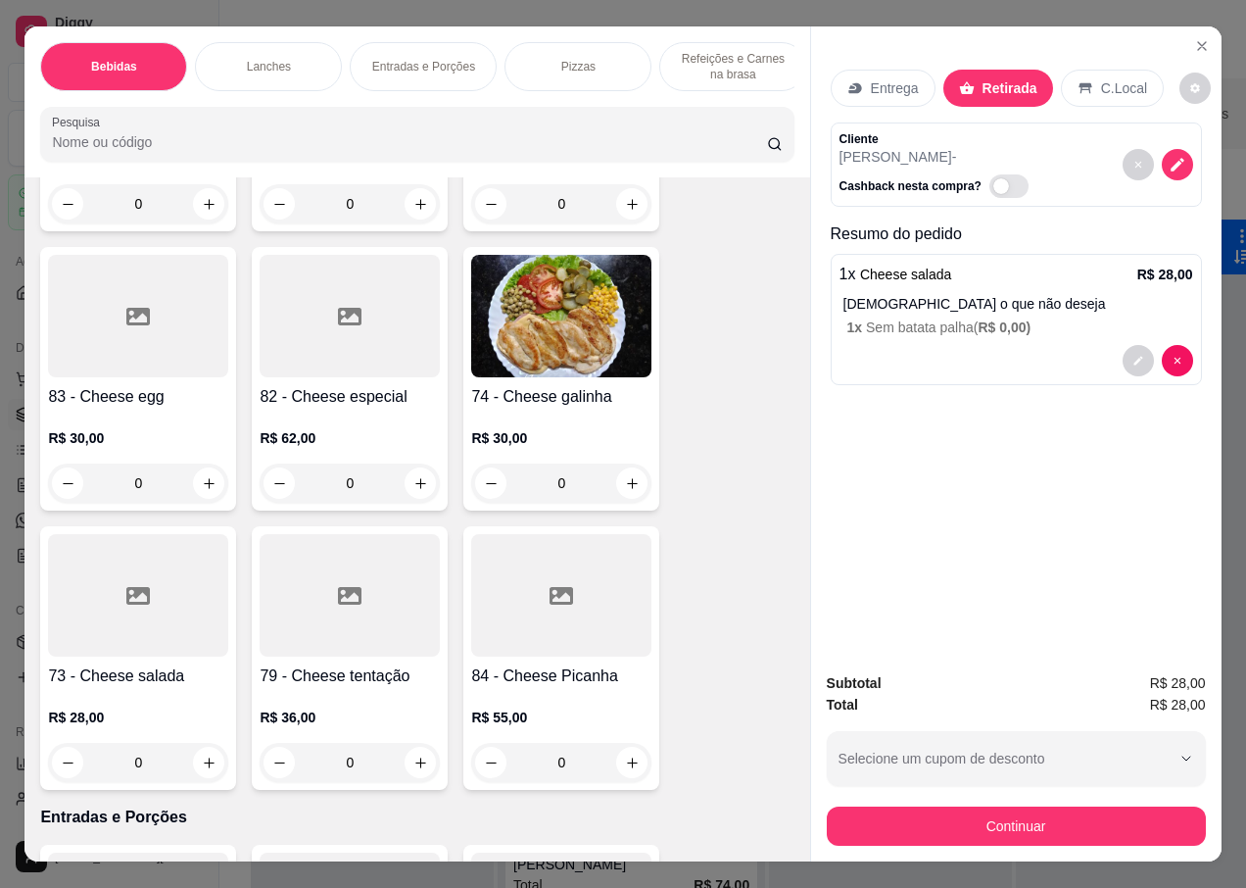
click at [158, 688] on div "R$ 28,00 0" at bounding box center [138, 735] width 180 height 94
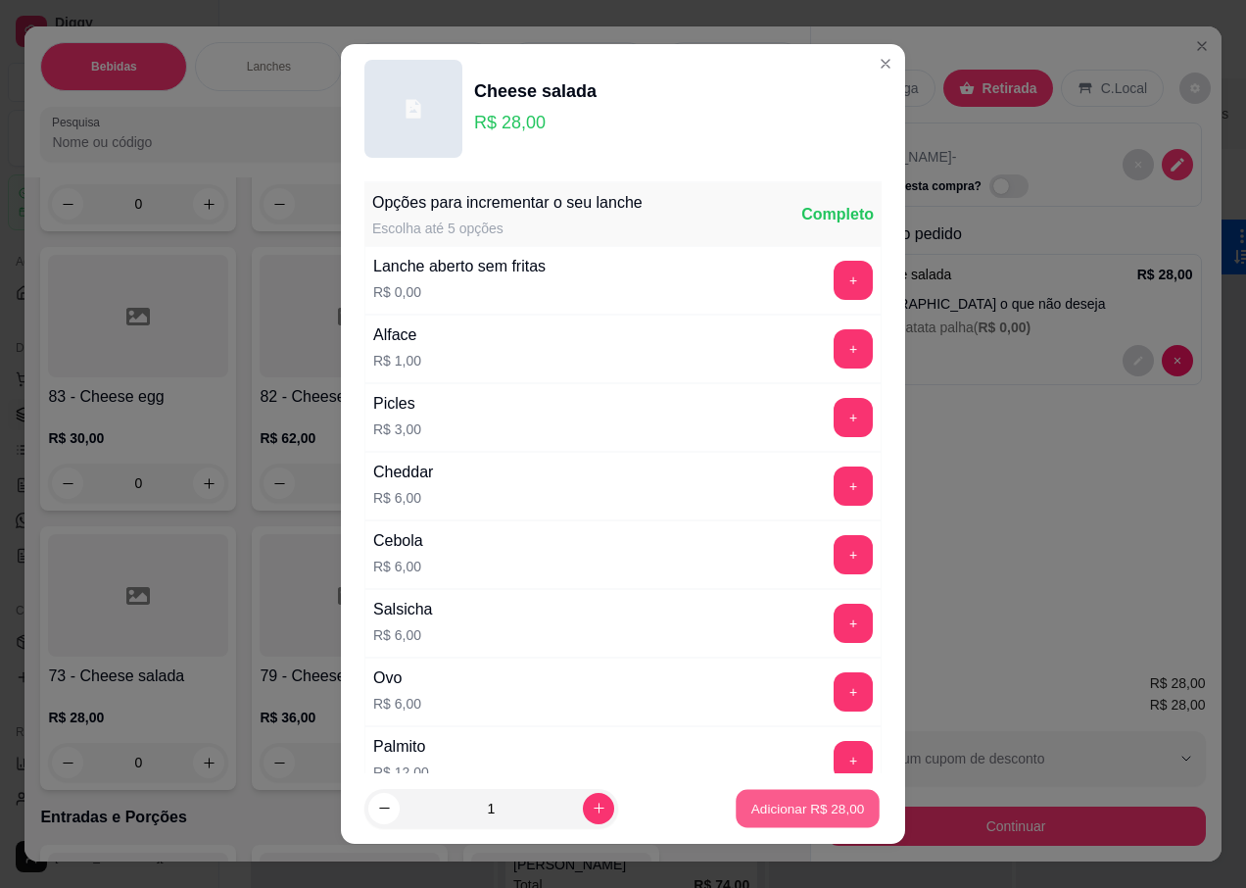
click at [806, 805] on p "Adicionar R$ 28,00" at bounding box center [808, 807] width 114 height 19
type input "1"
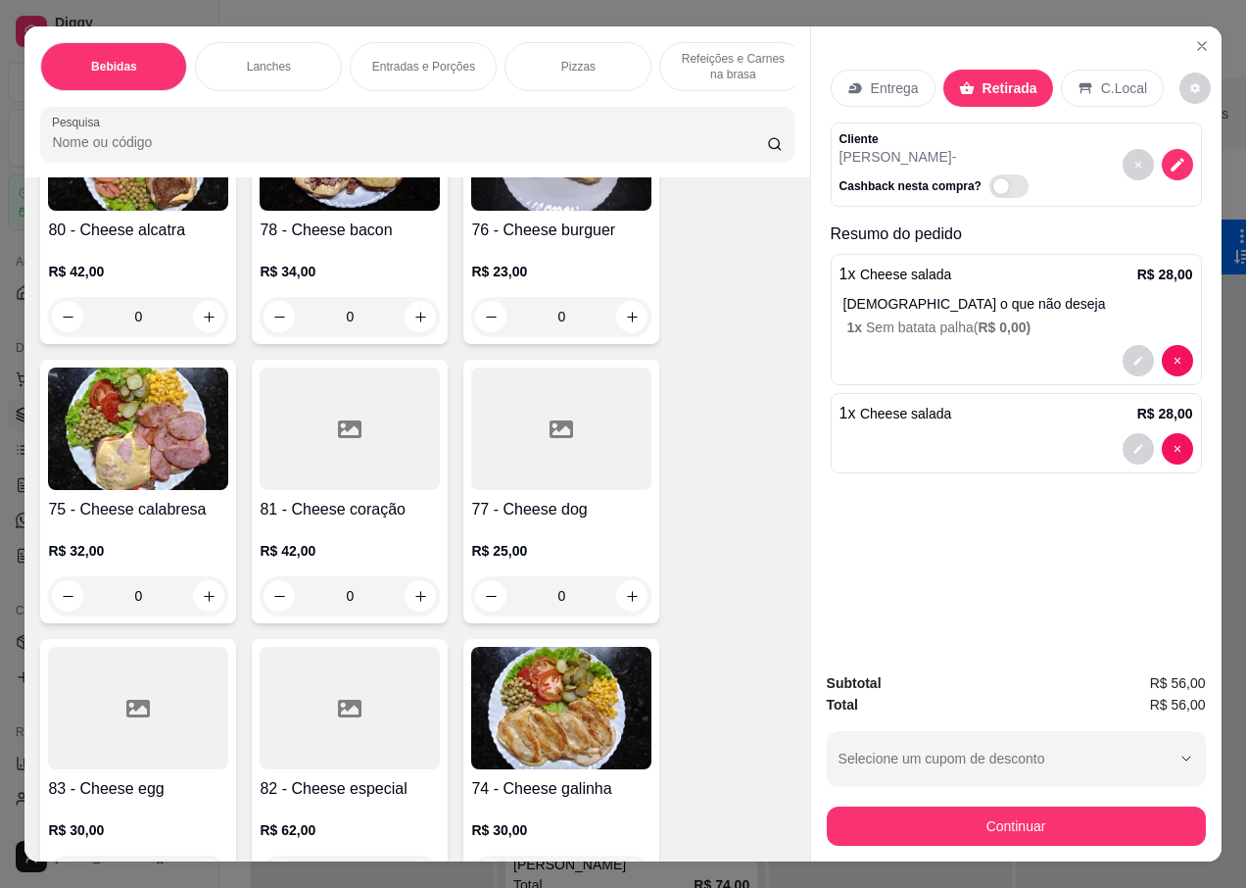
scroll to position [3135, 0]
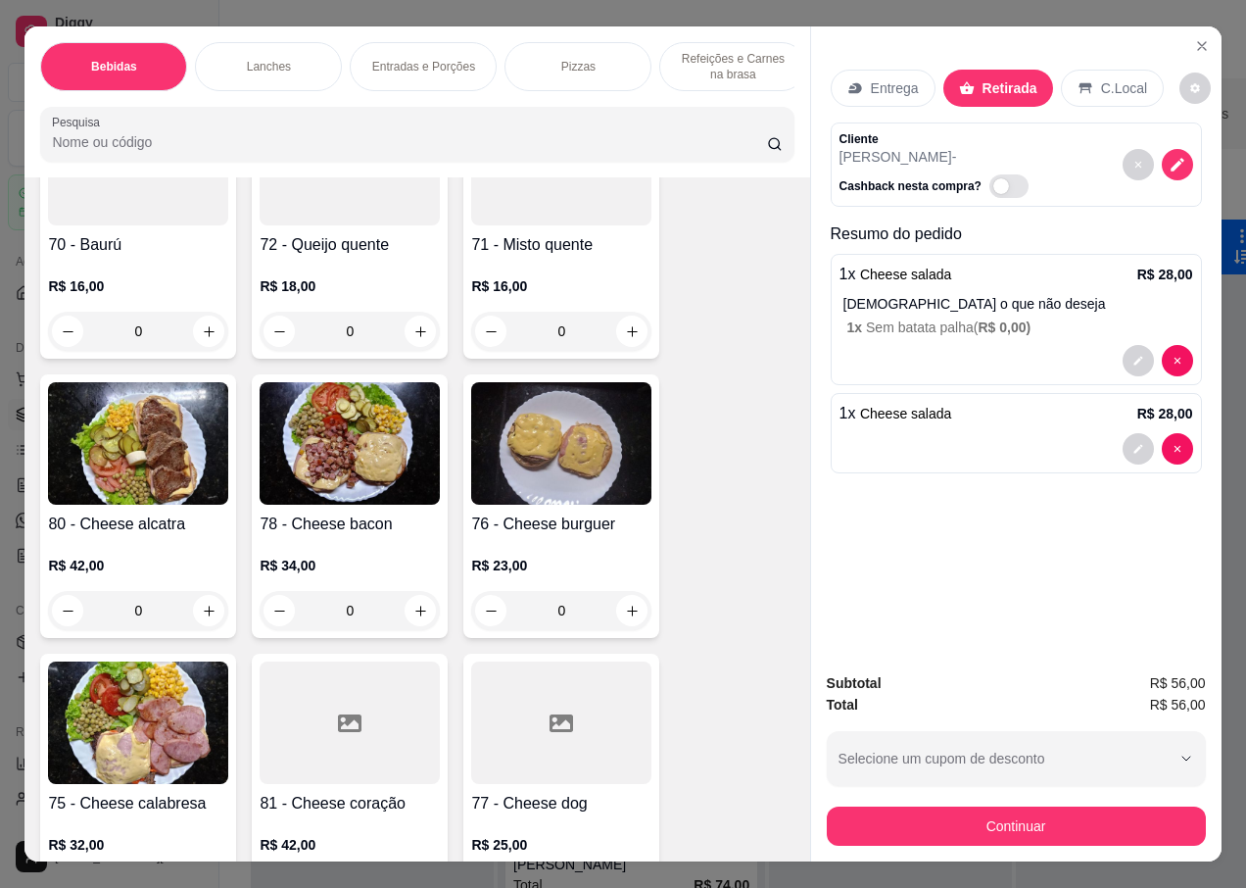
click at [538, 490] on div "76 - Cheese burguer R$ 23,00 0" at bounding box center [561, 506] width 196 height 264
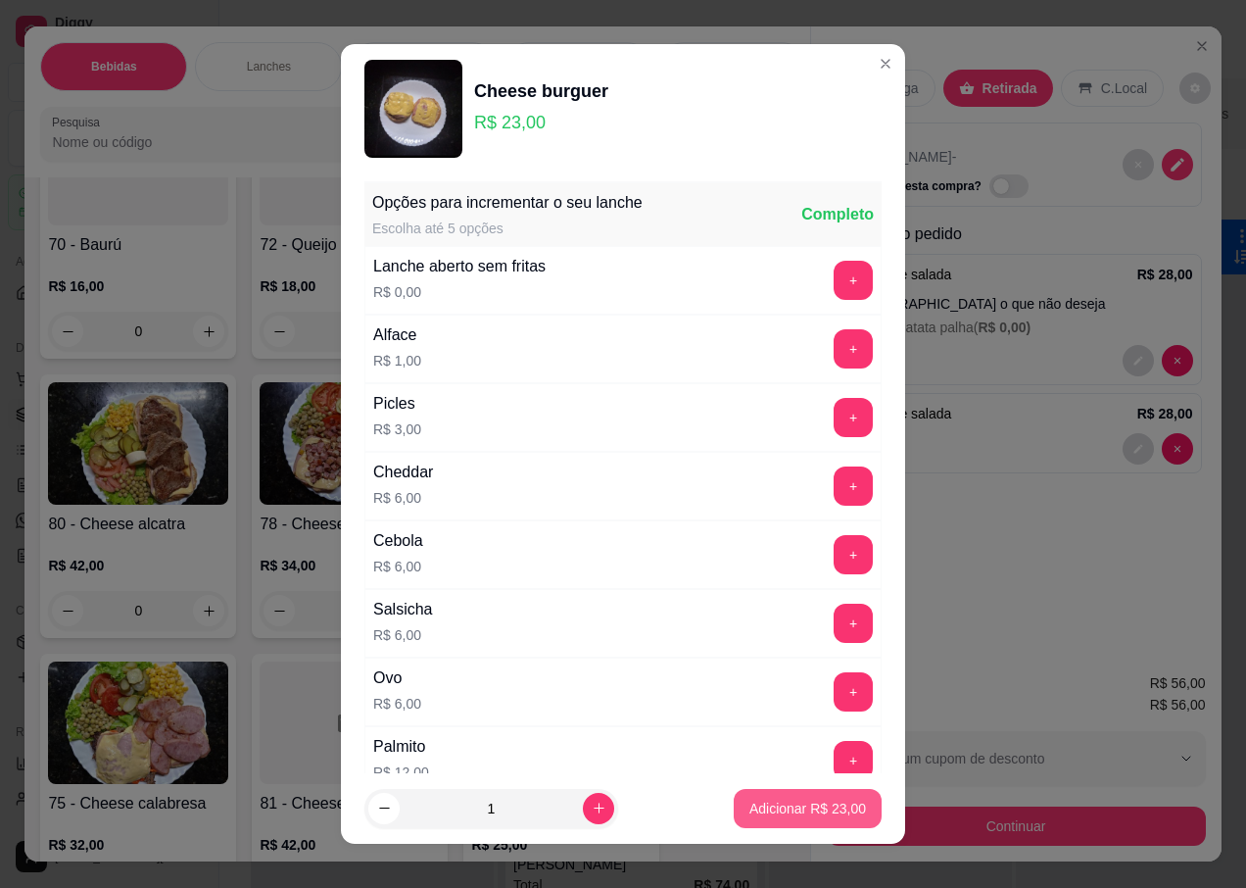
click at [762, 815] on p "Adicionar R$ 23,00" at bounding box center [807, 808] width 117 height 20
type input "1"
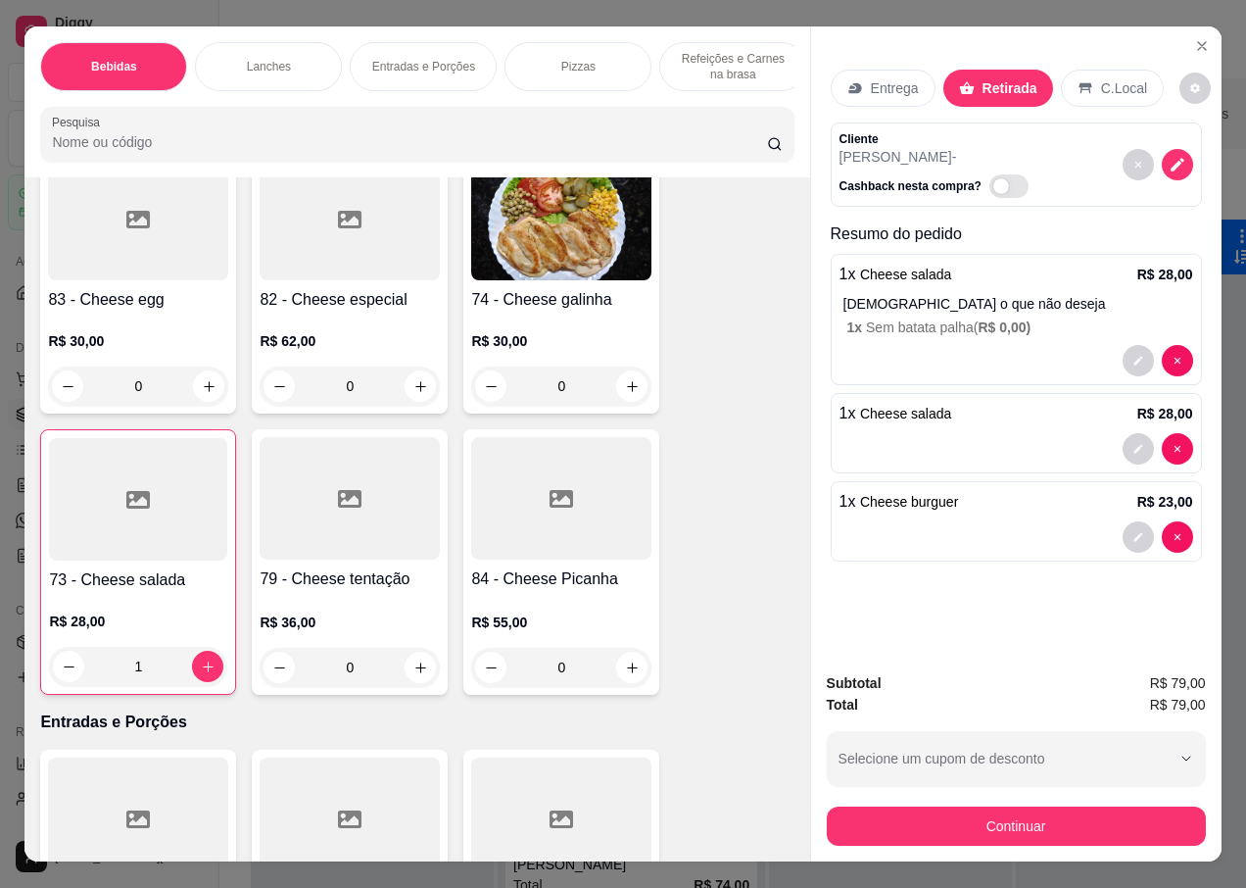
scroll to position [4604, 0]
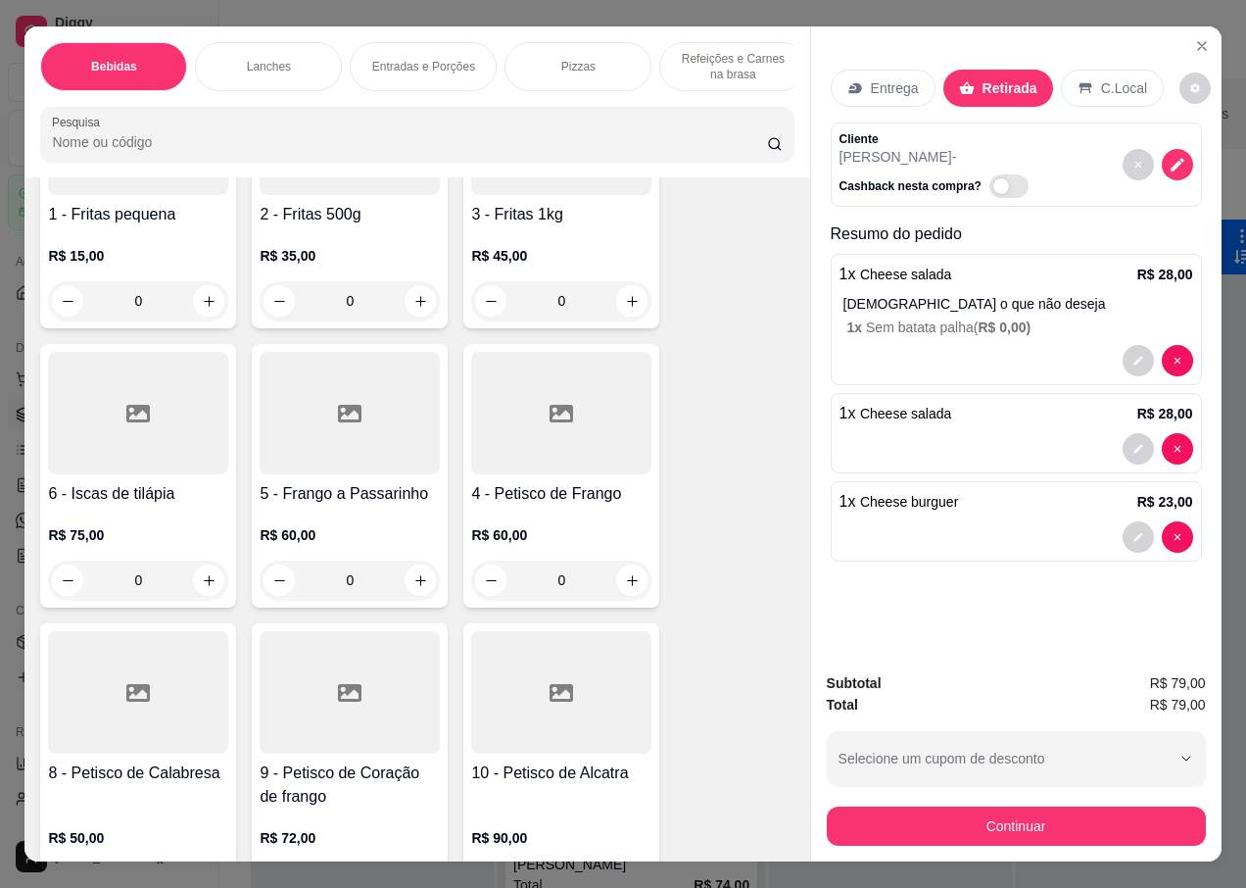
click at [118, 247] on p "R$ 15,00" at bounding box center [138, 256] width 180 height 20
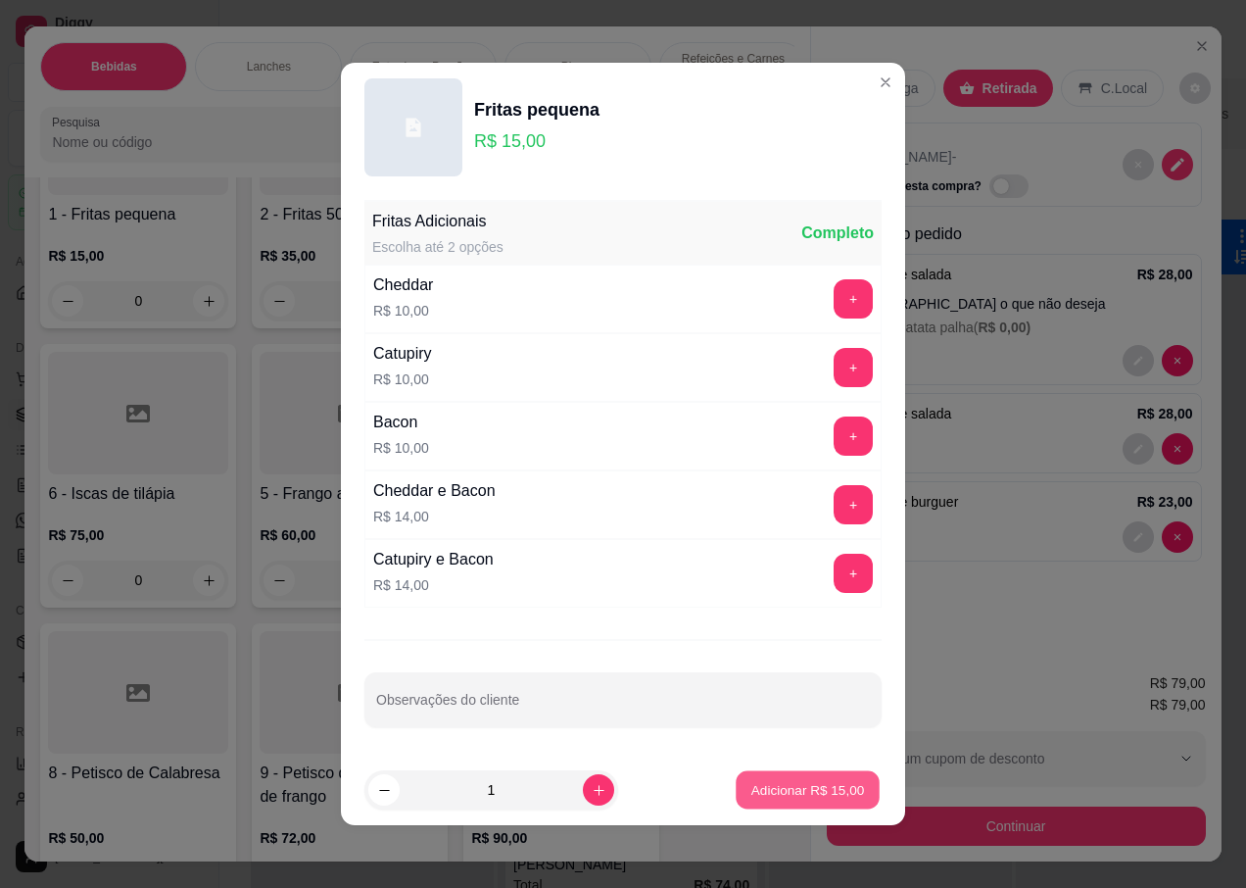
click at [767, 787] on p "Adicionar R$ 15,00" at bounding box center [808, 789] width 114 height 19
type input "1"
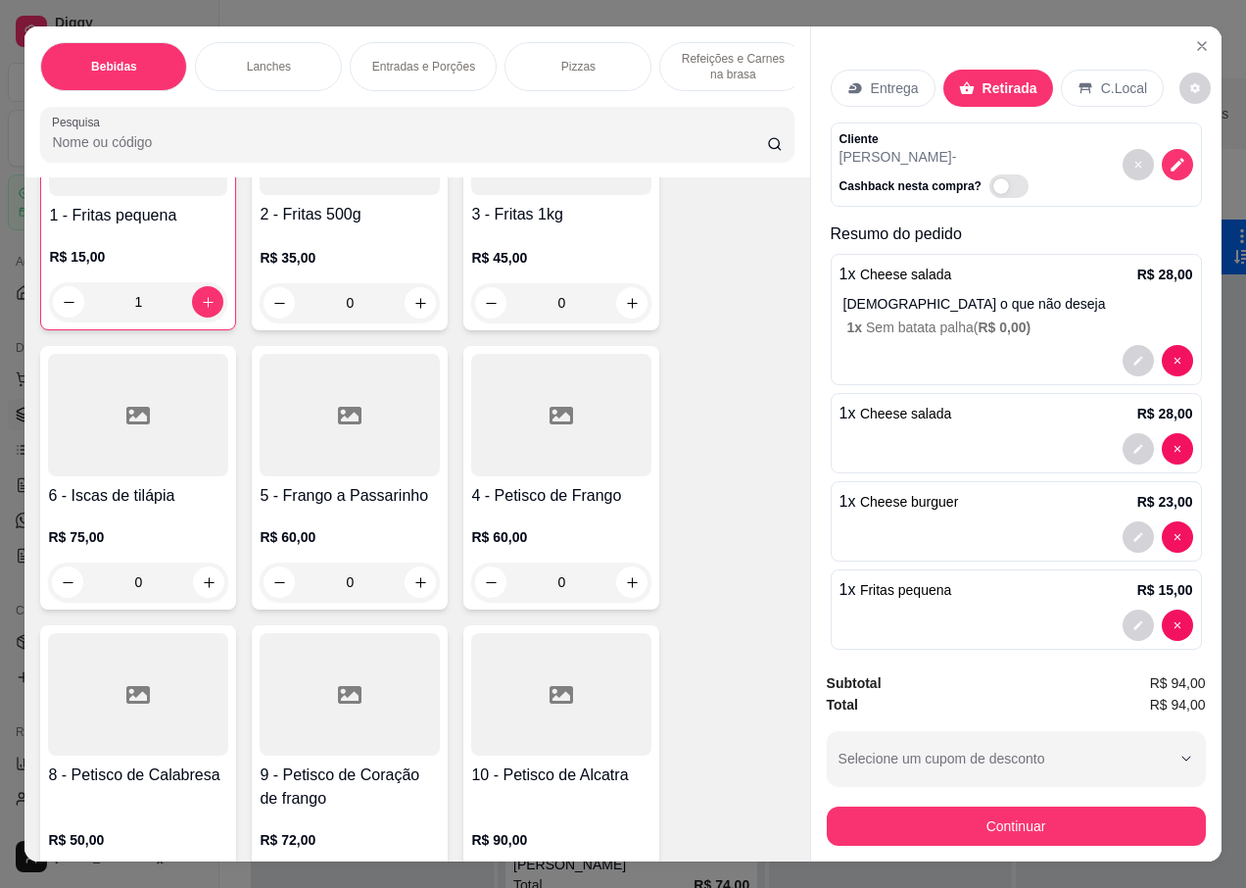
scroll to position [4605, 0]
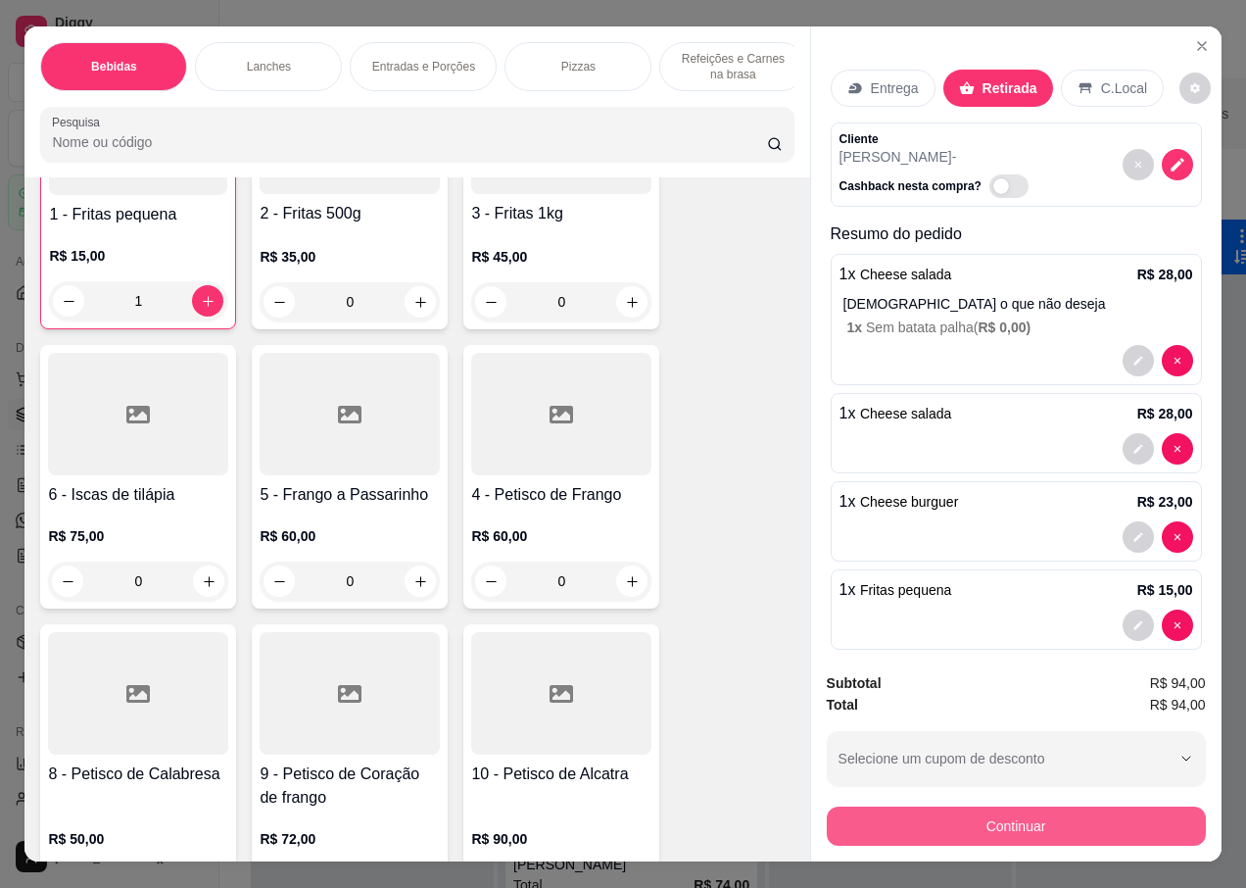
click at [900, 814] on button "Continuar" at bounding box center [1016, 825] width 379 height 39
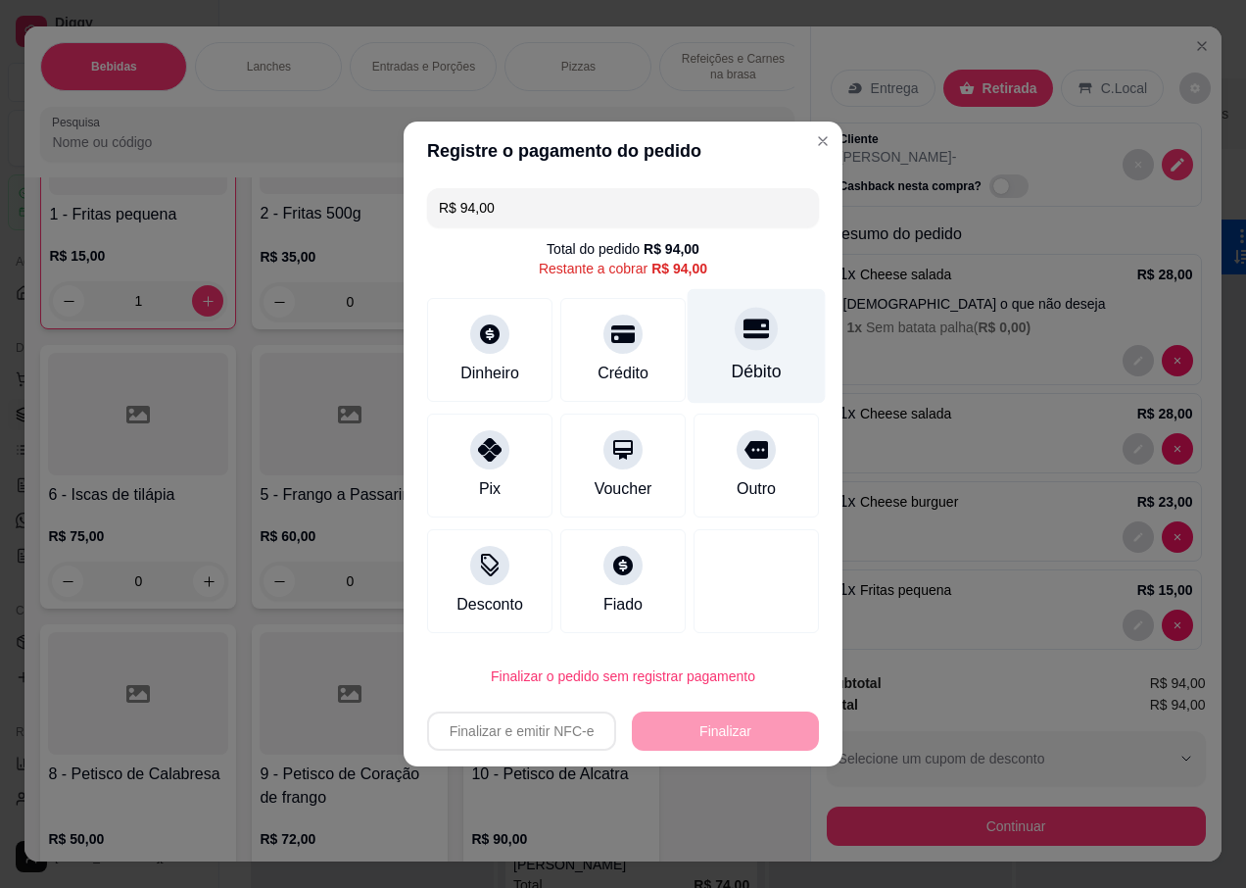
click at [747, 360] on div "Débito" at bounding box center [757, 346] width 138 height 115
type input "R$ 0,00"
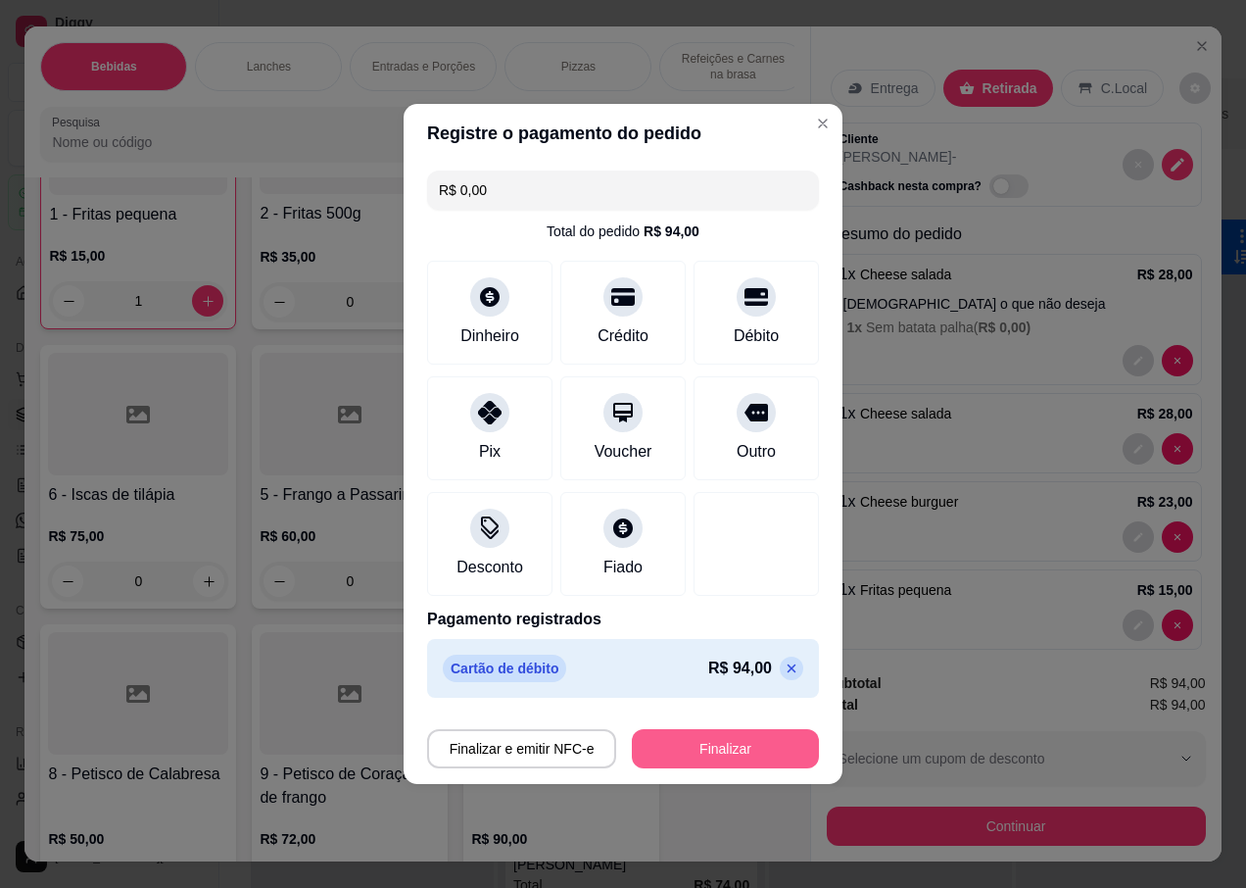
click at [706, 748] on button "Finalizar" at bounding box center [725, 748] width 187 height 39
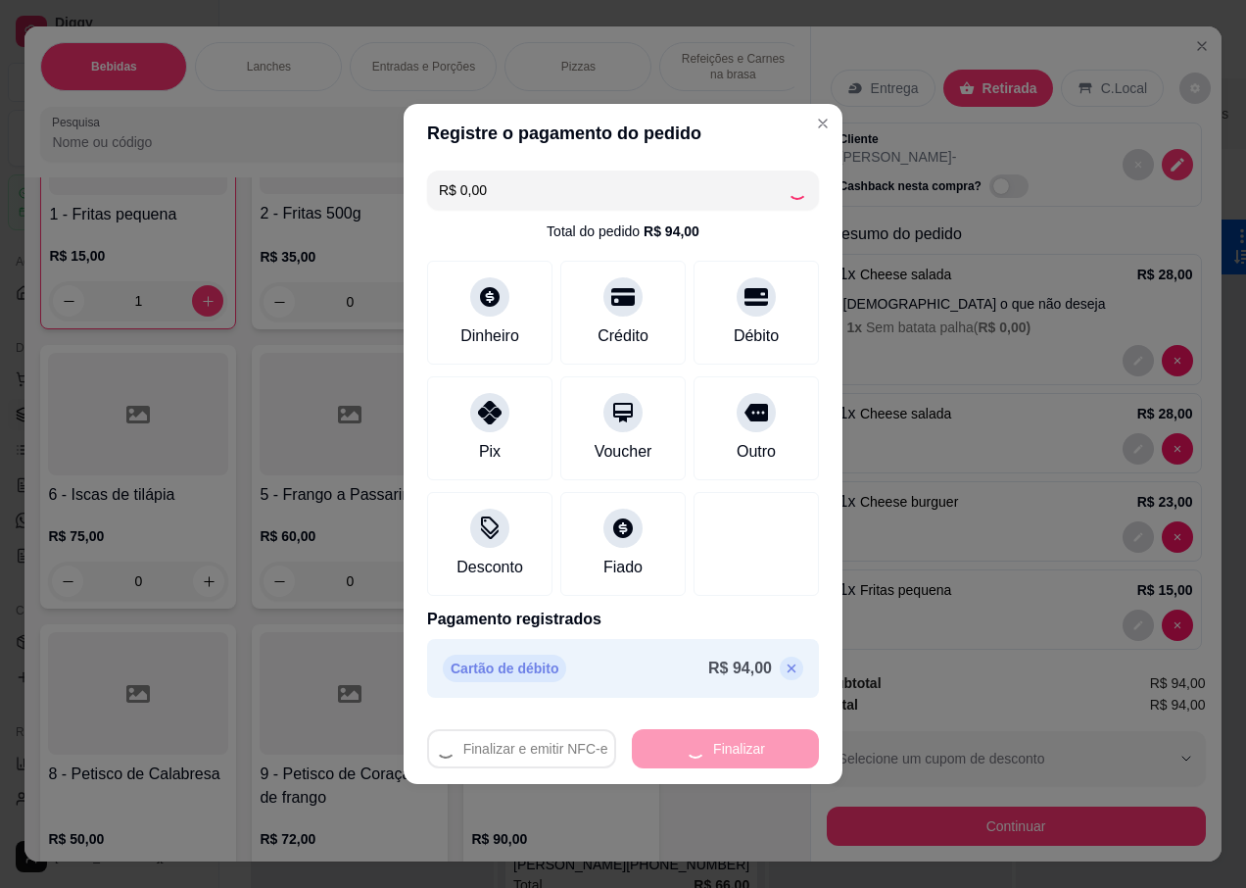
type input "0"
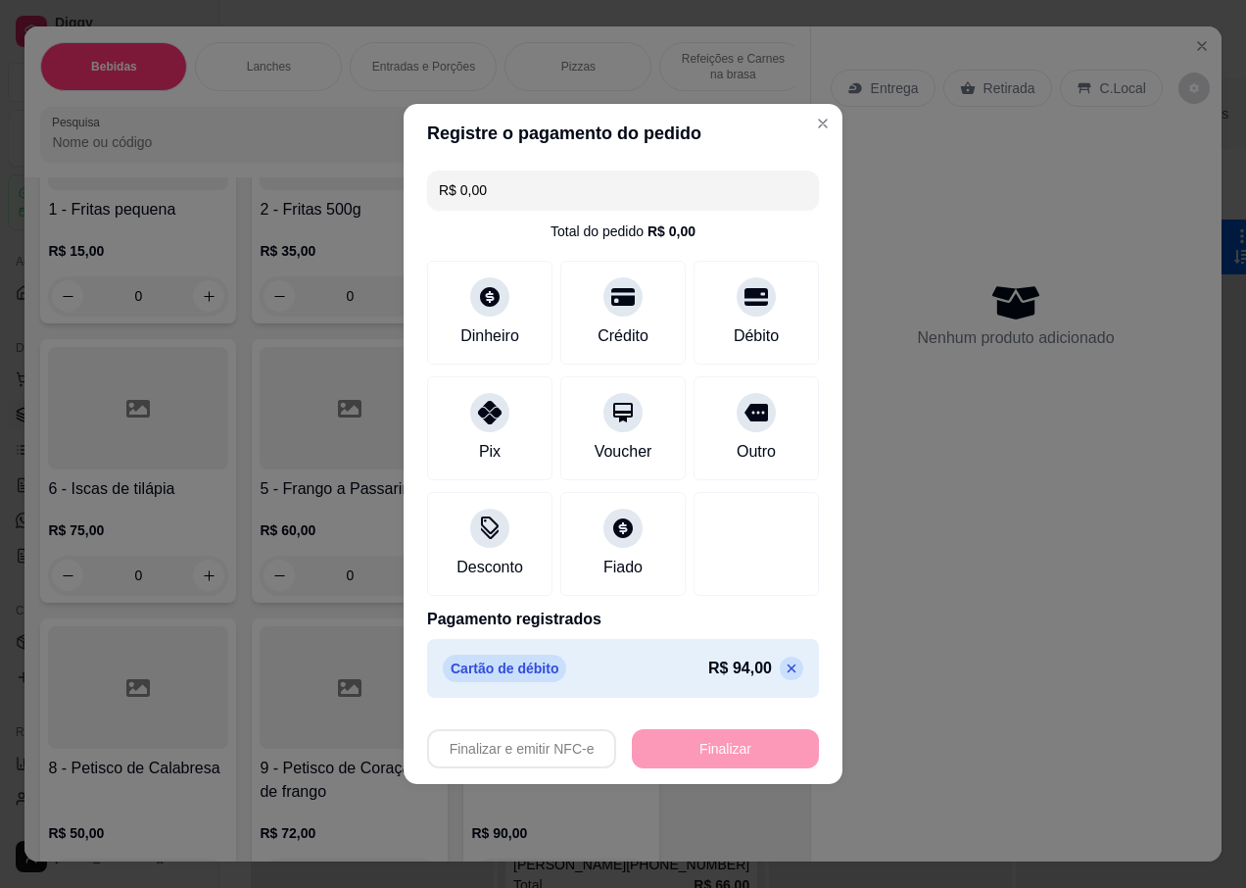
type input "-R$ 94,00"
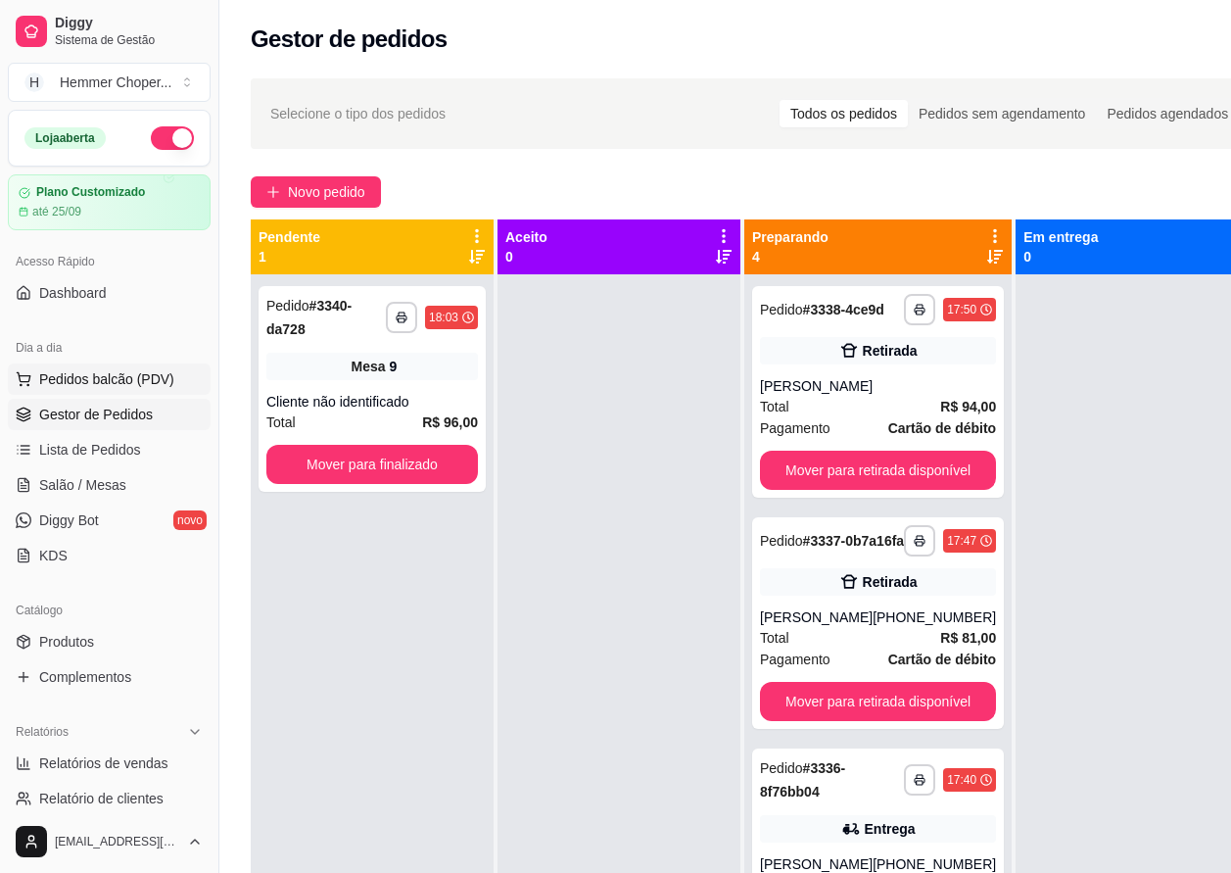
click at [107, 386] on span "Pedidos balcão (PDV)" at bounding box center [106, 379] width 135 height 20
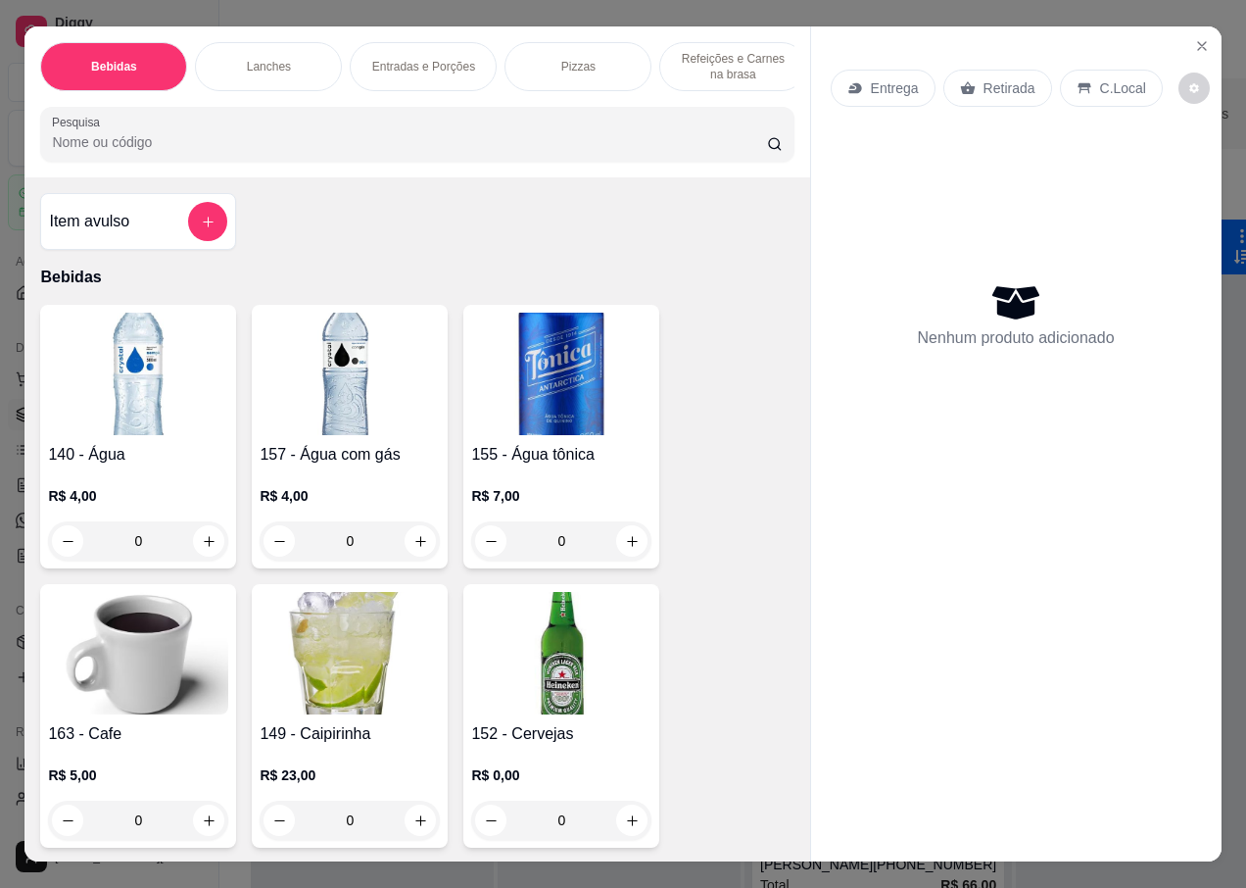
click at [871, 78] on p "Entrega" at bounding box center [895, 88] width 48 height 20
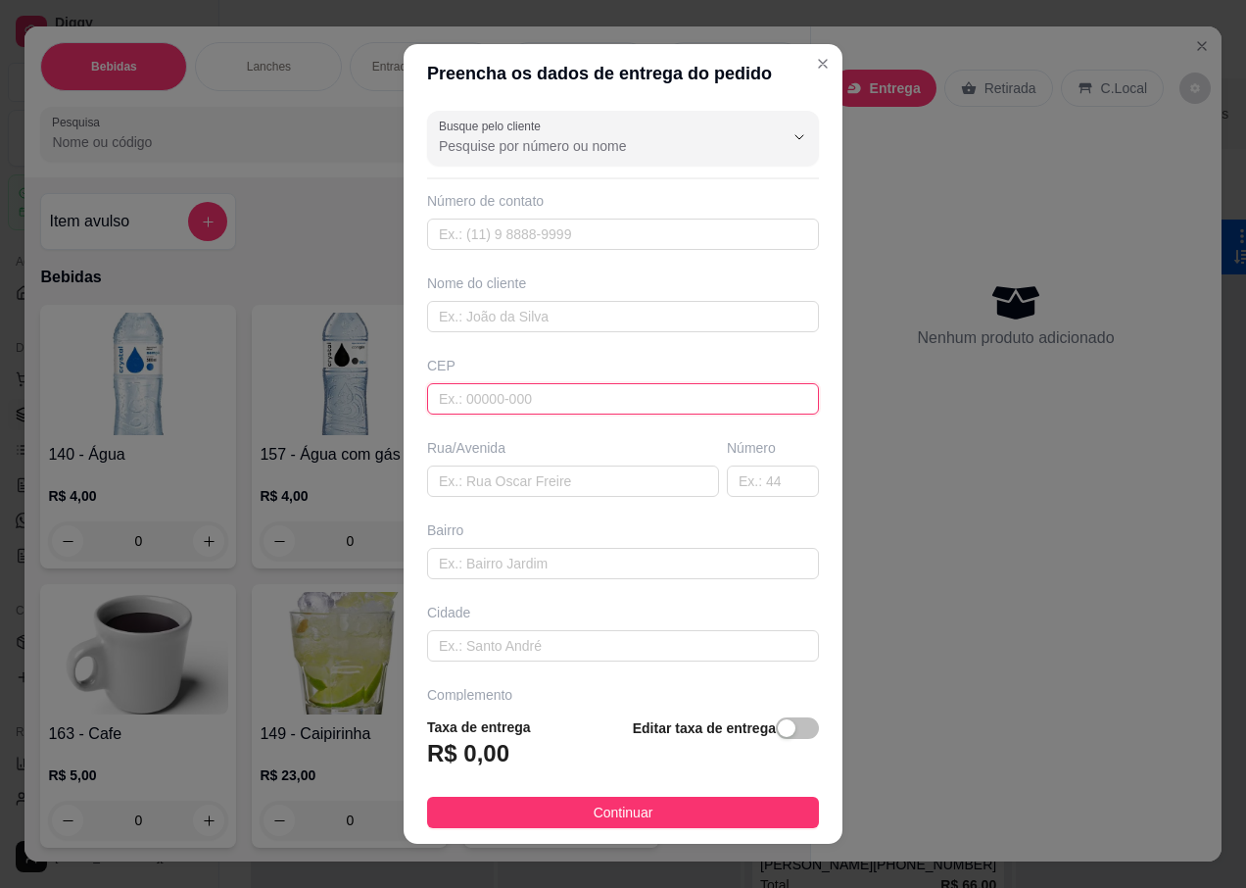
click at [474, 390] on input "text" at bounding box center [623, 398] width 392 height 31
type input "89058000"
type input "Rua [PERSON_NAME]"
type input "[GEOGRAPHIC_DATA]"
type input "Blumenau"
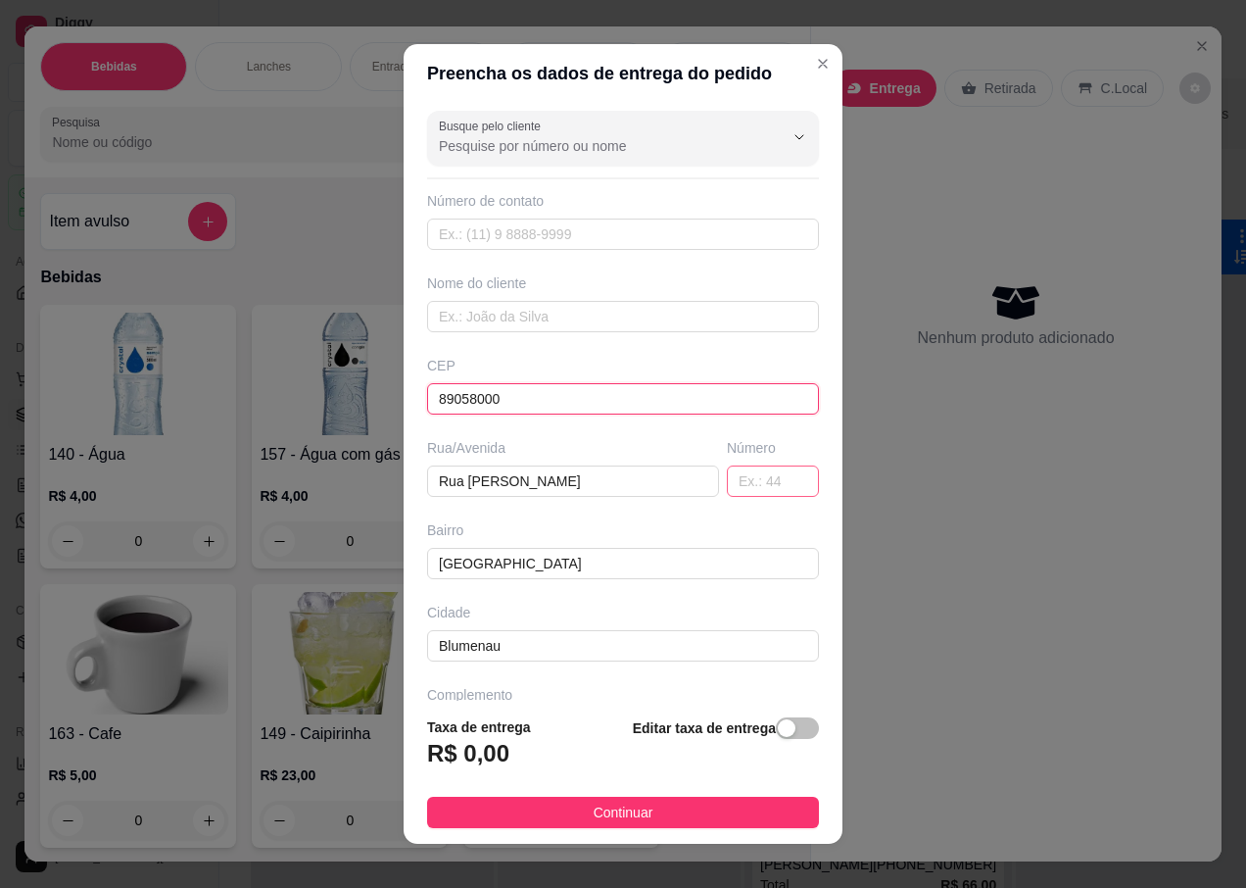
type input "89058000"
click at [745, 475] on input "text" at bounding box center [773, 480] width 92 height 31
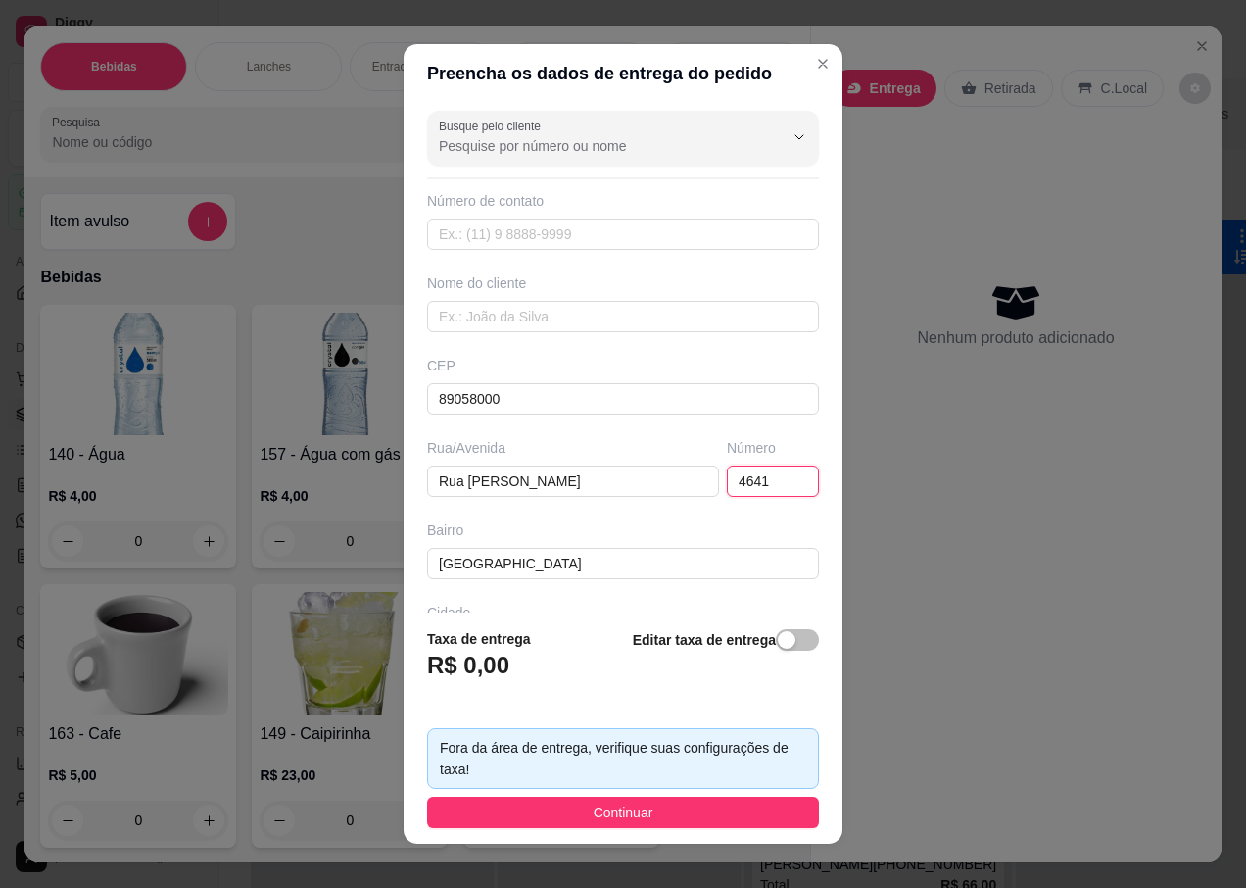
scroll to position [19, 0]
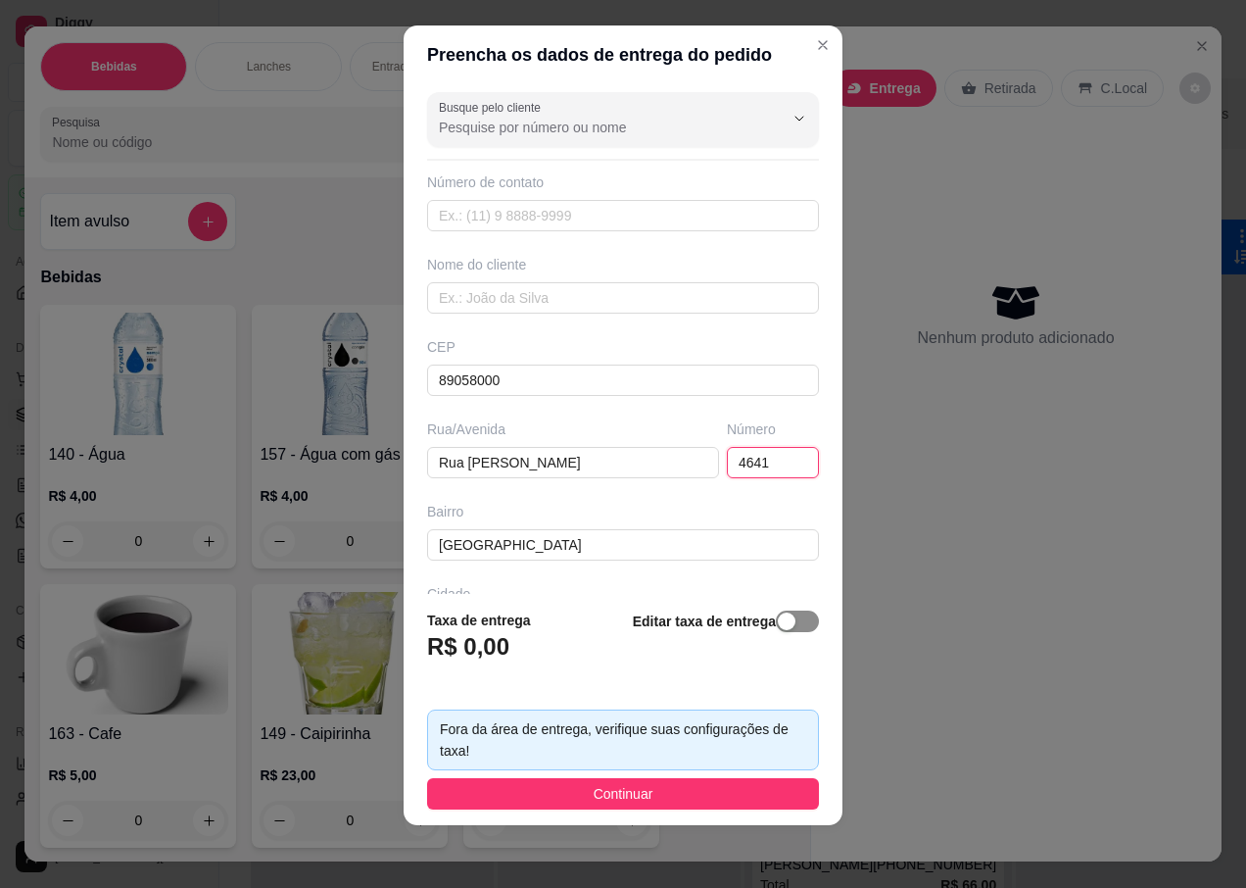
type input "4641"
click at [778, 628] on div "button" at bounding box center [787, 621] width 18 height 18
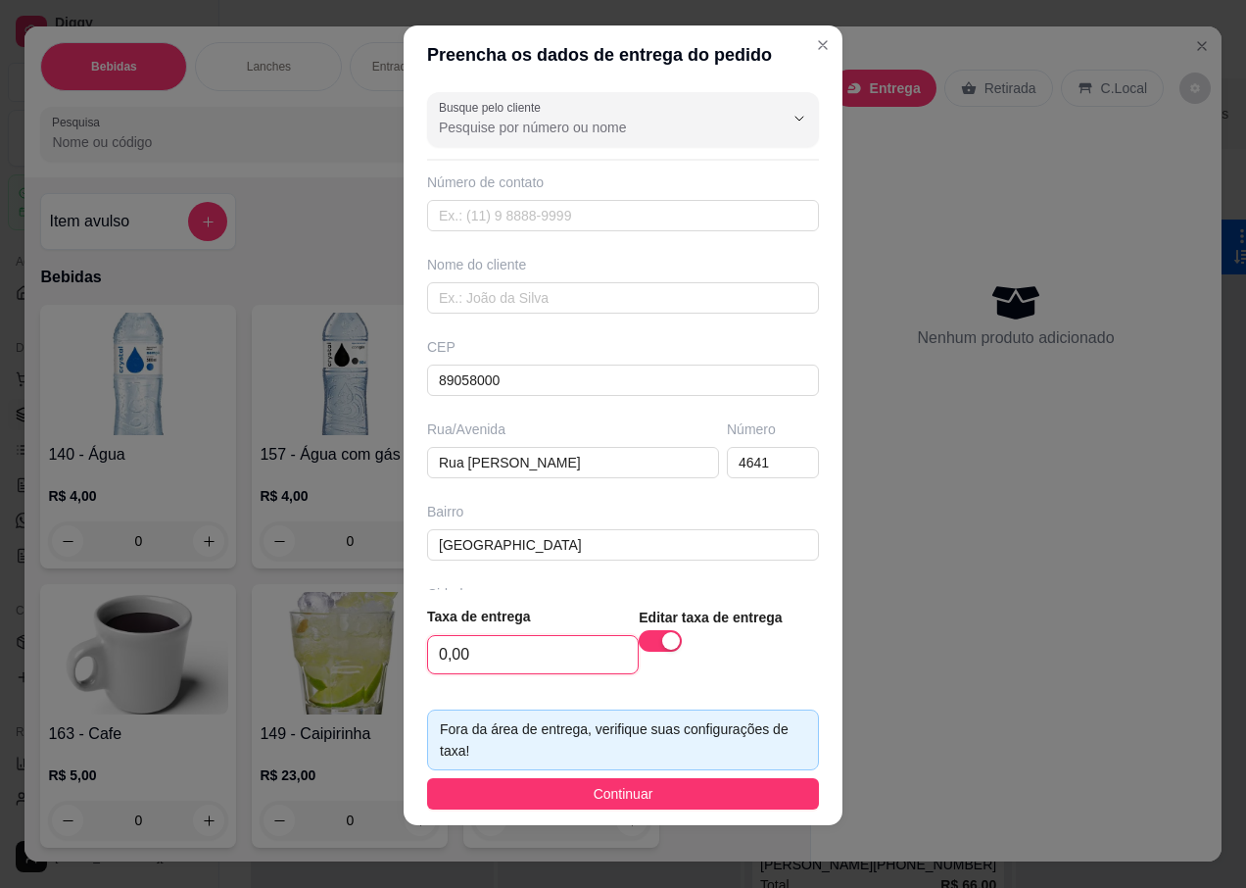
click at [458, 659] on input "0,00" at bounding box center [533, 654] width 210 height 37
type input "20,00"
click at [468, 300] on input "text" at bounding box center [623, 297] width 392 height 31
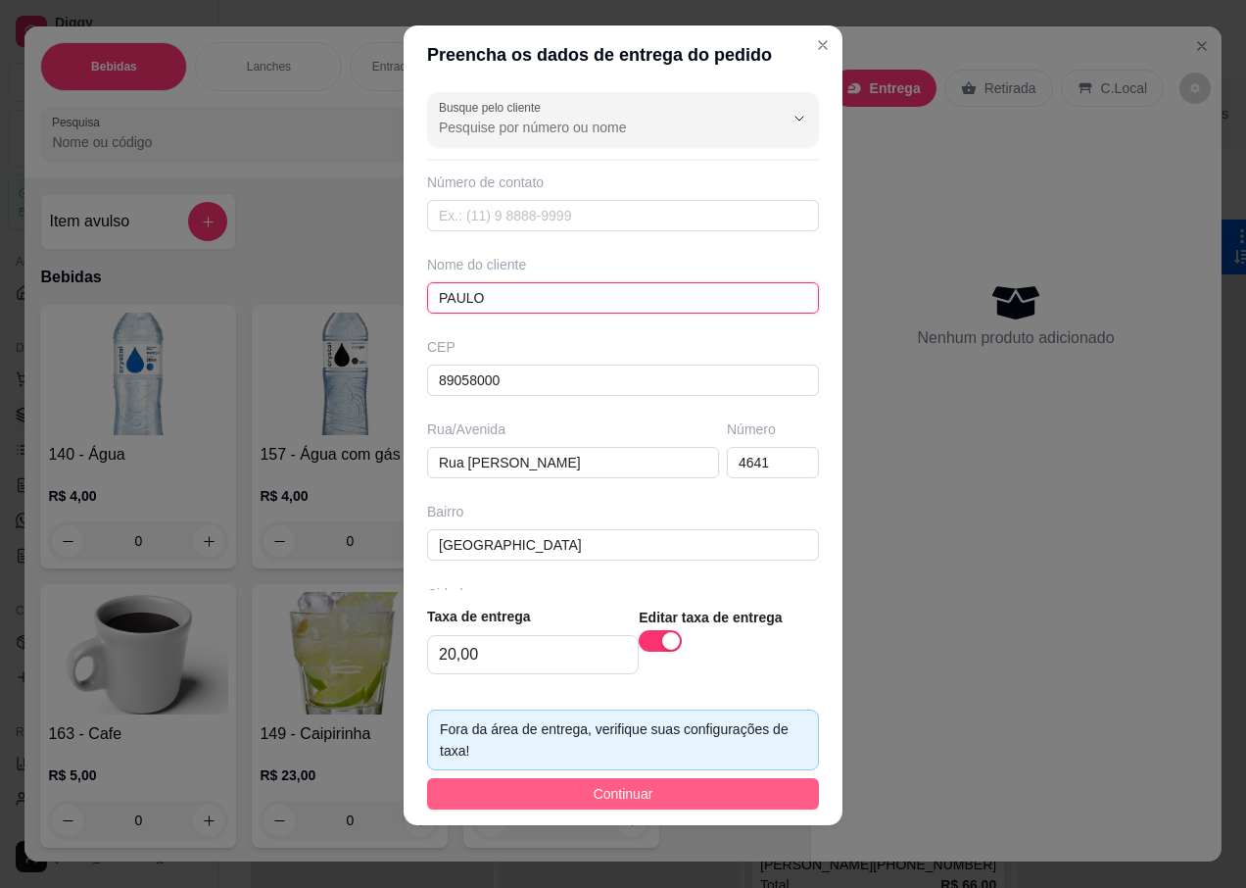
type input "PAULO"
click at [554, 788] on button "Continuar" at bounding box center [623, 793] width 392 height 31
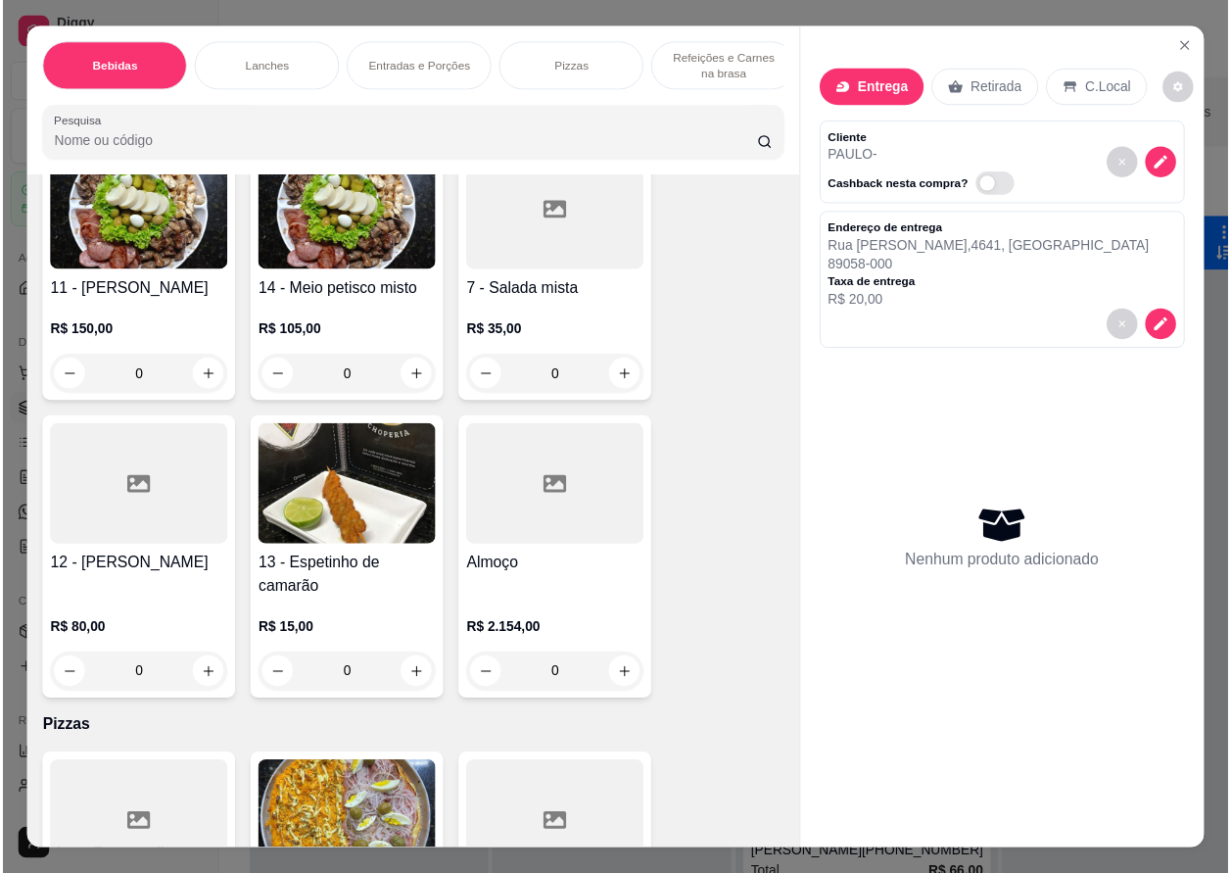
scroll to position [5290, 0]
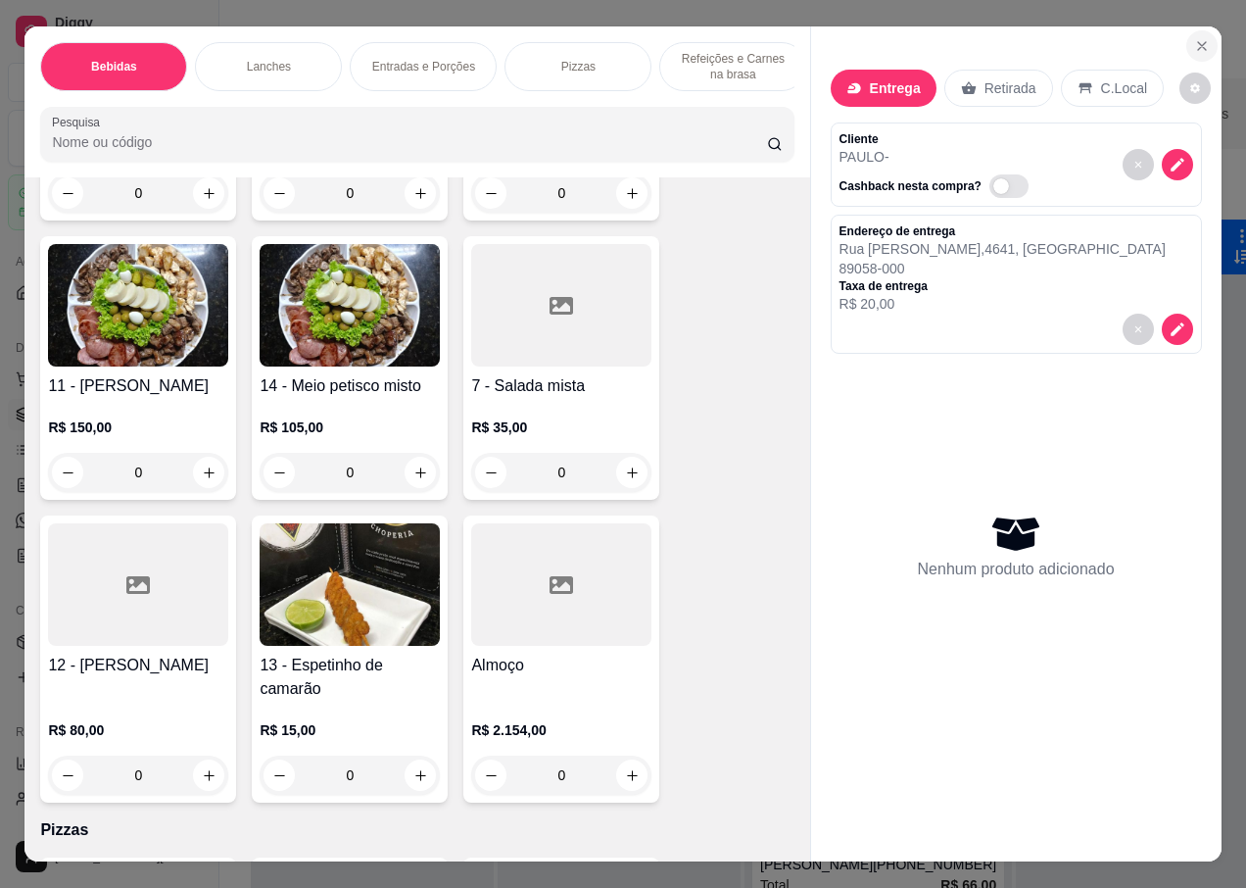
click at [1198, 42] on icon "Close" at bounding box center [1202, 46] width 8 height 8
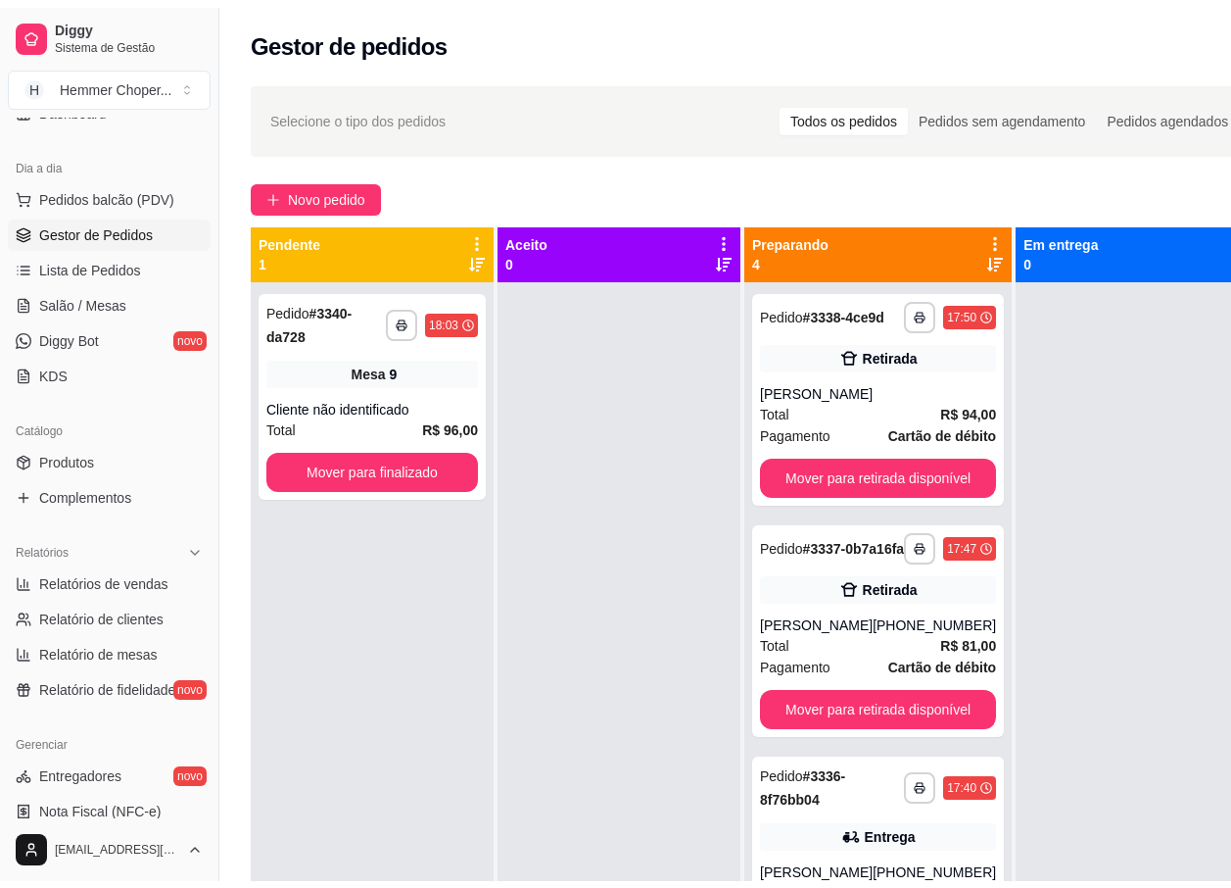
scroll to position [196, 0]
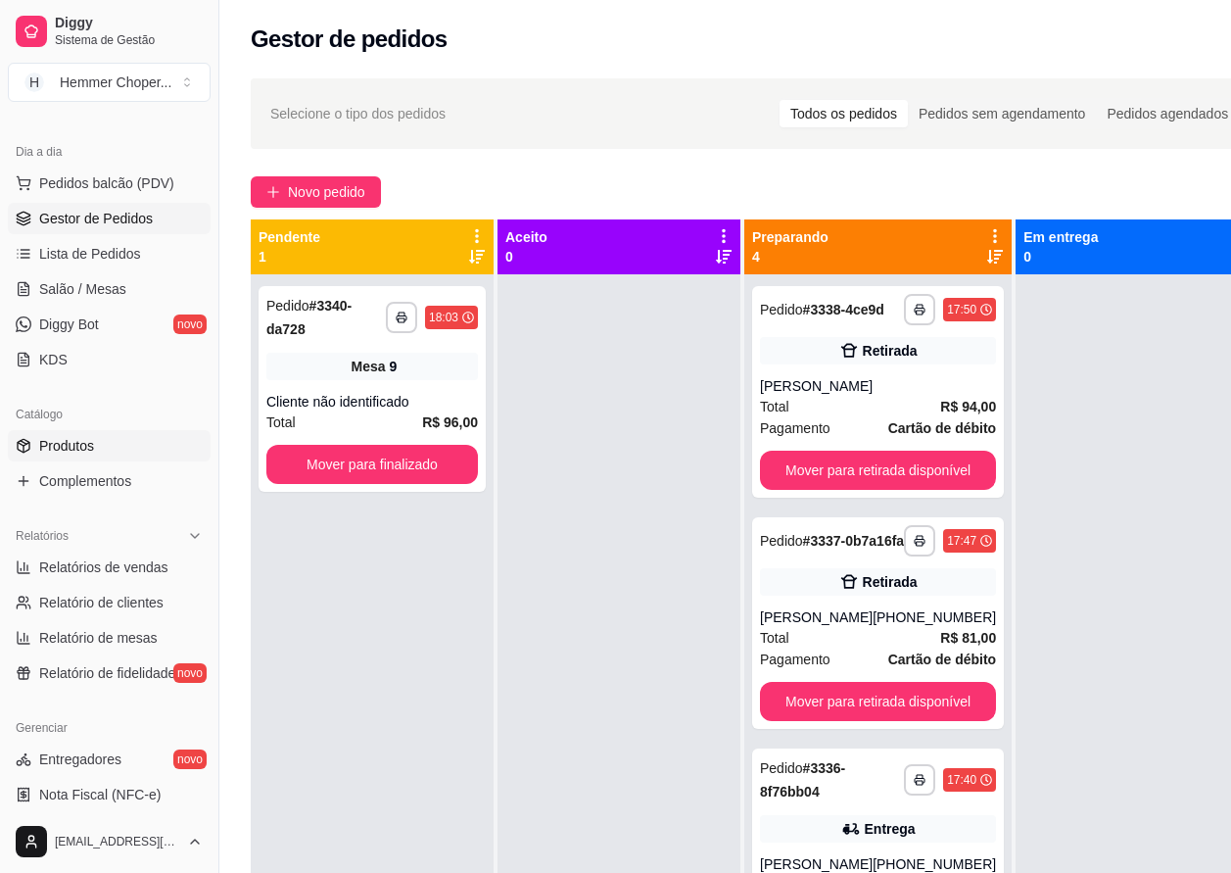
click at [88, 443] on span "Produtos" at bounding box center [66, 446] width 55 height 20
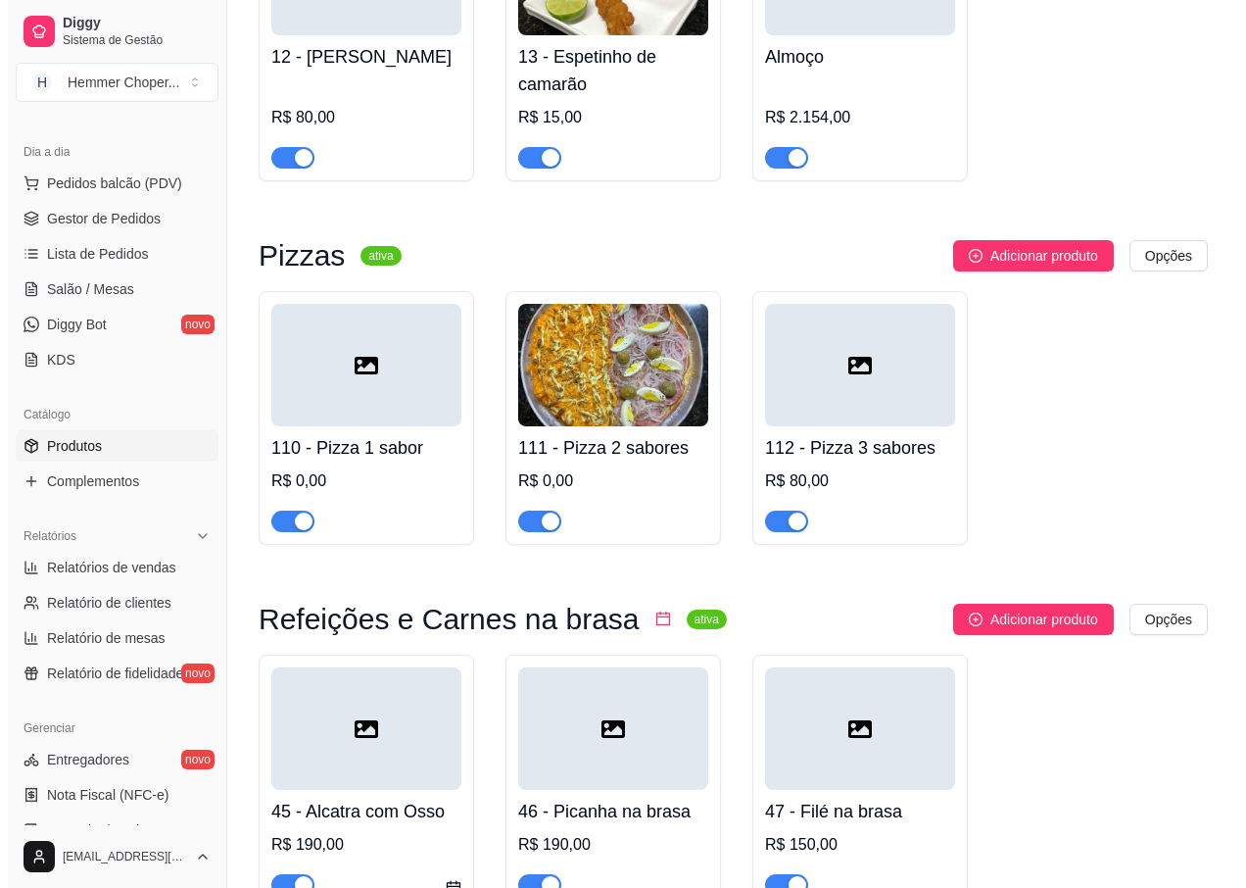
scroll to position [7250, 0]
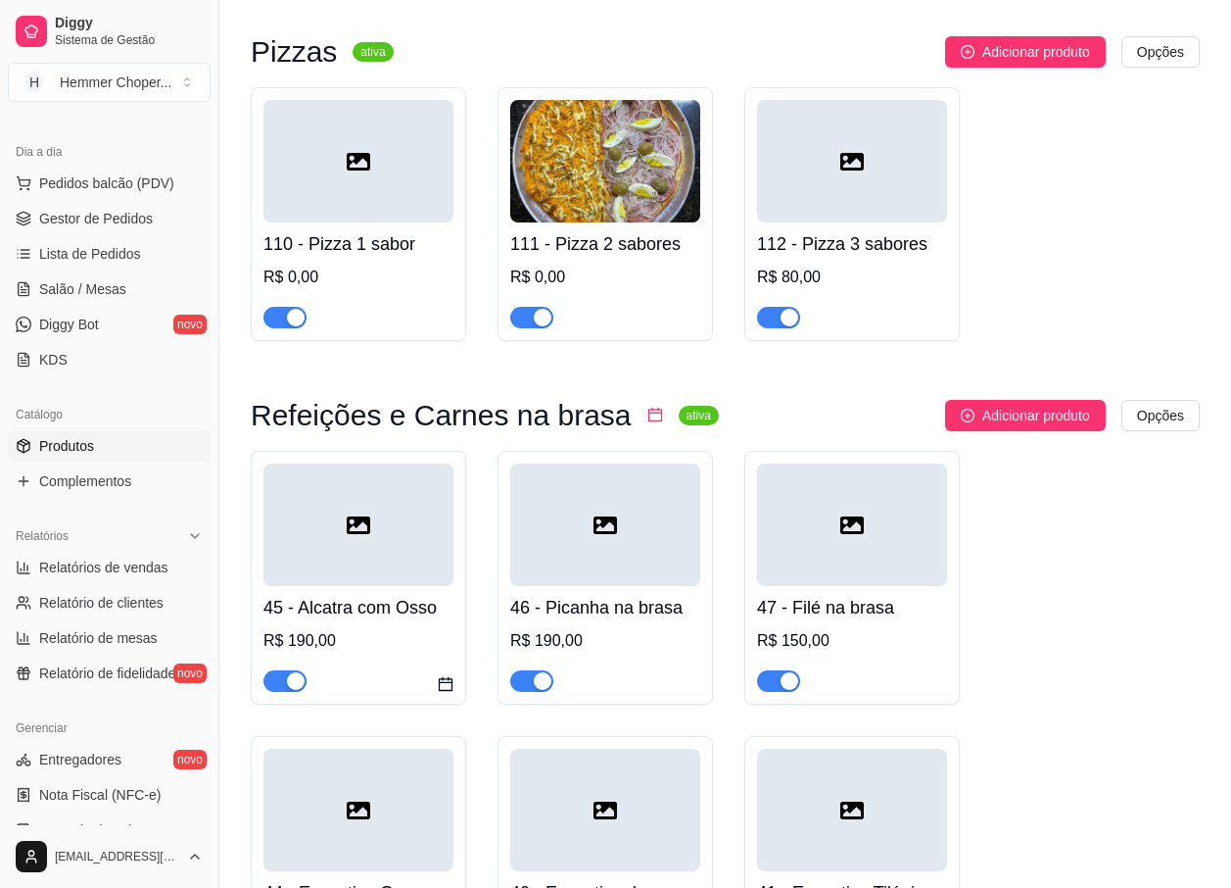
click at [376, 629] on div "R$ 190,00" at bounding box center [359, 641] width 190 height 24
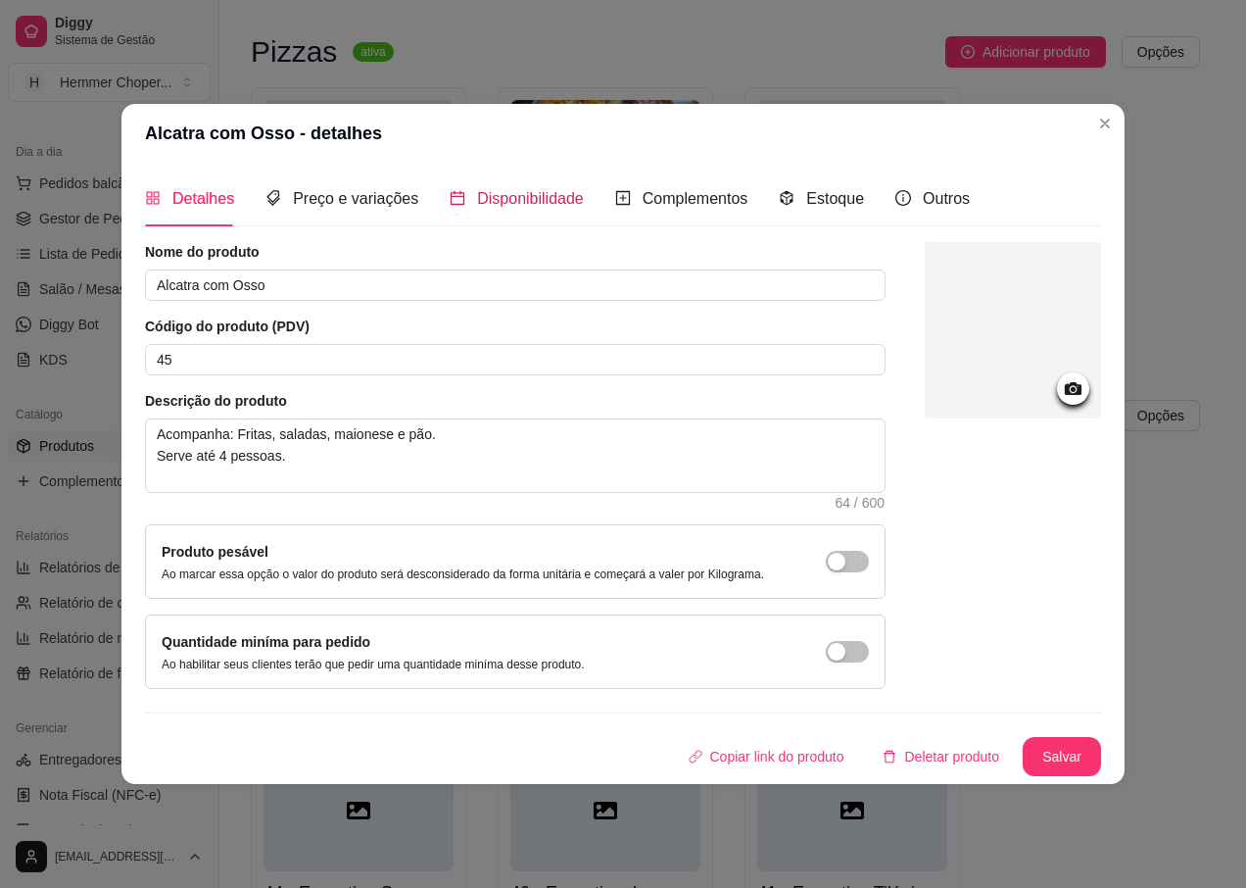
click at [499, 200] on span "Disponibilidade" at bounding box center [530, 198] width 107 height 17
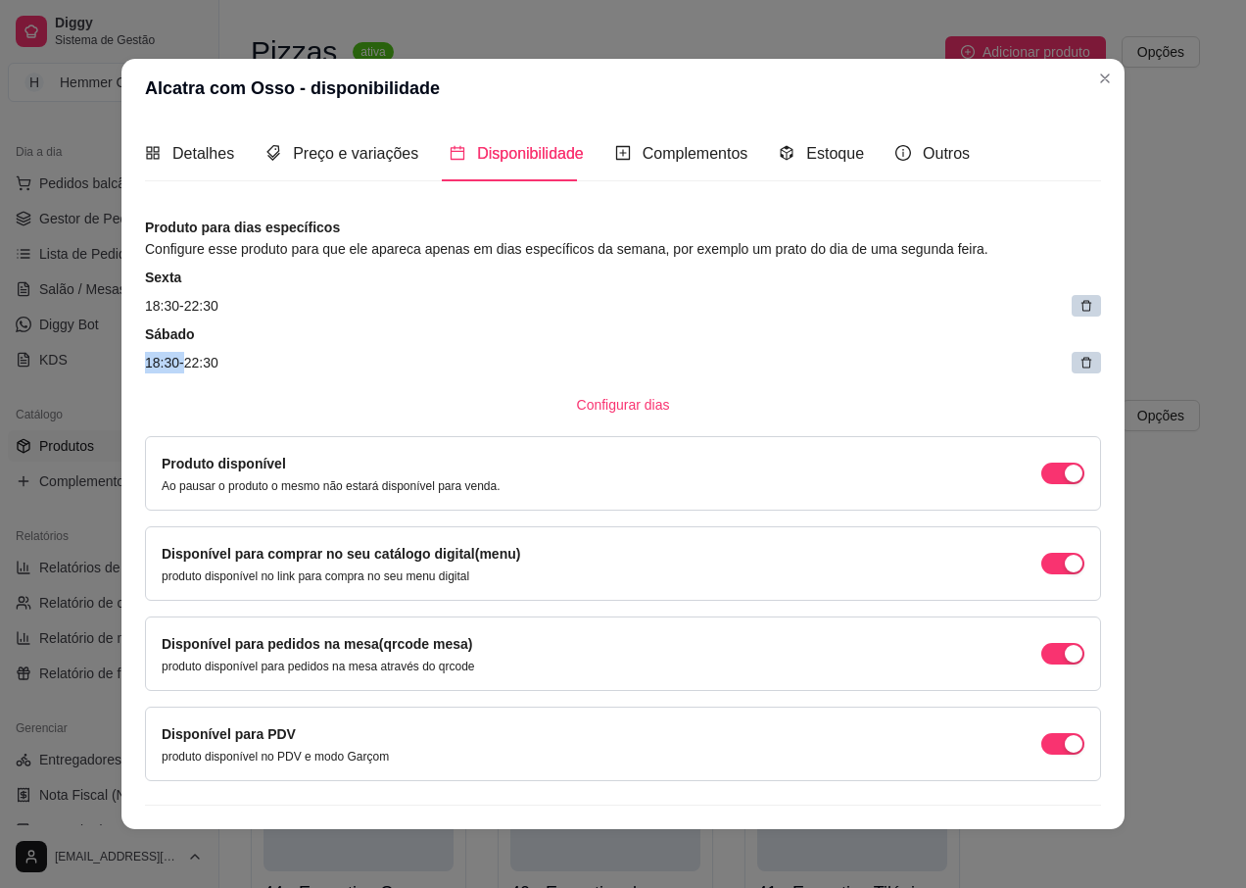
drag, startPoint x: 173, startPoint y: 360, endPoint x: 125, endPoint y: 359, distance: 48.0
click at [125, 359] on div "Detalhes Preço e variações Disponibilidade Complementos Estoque Outros Nome do …" at bounding box center [622, 473] width 1003 height 711
click at [603, 401] on span "Configurar dias" at bounding box center [623, 405] width 93 height 22
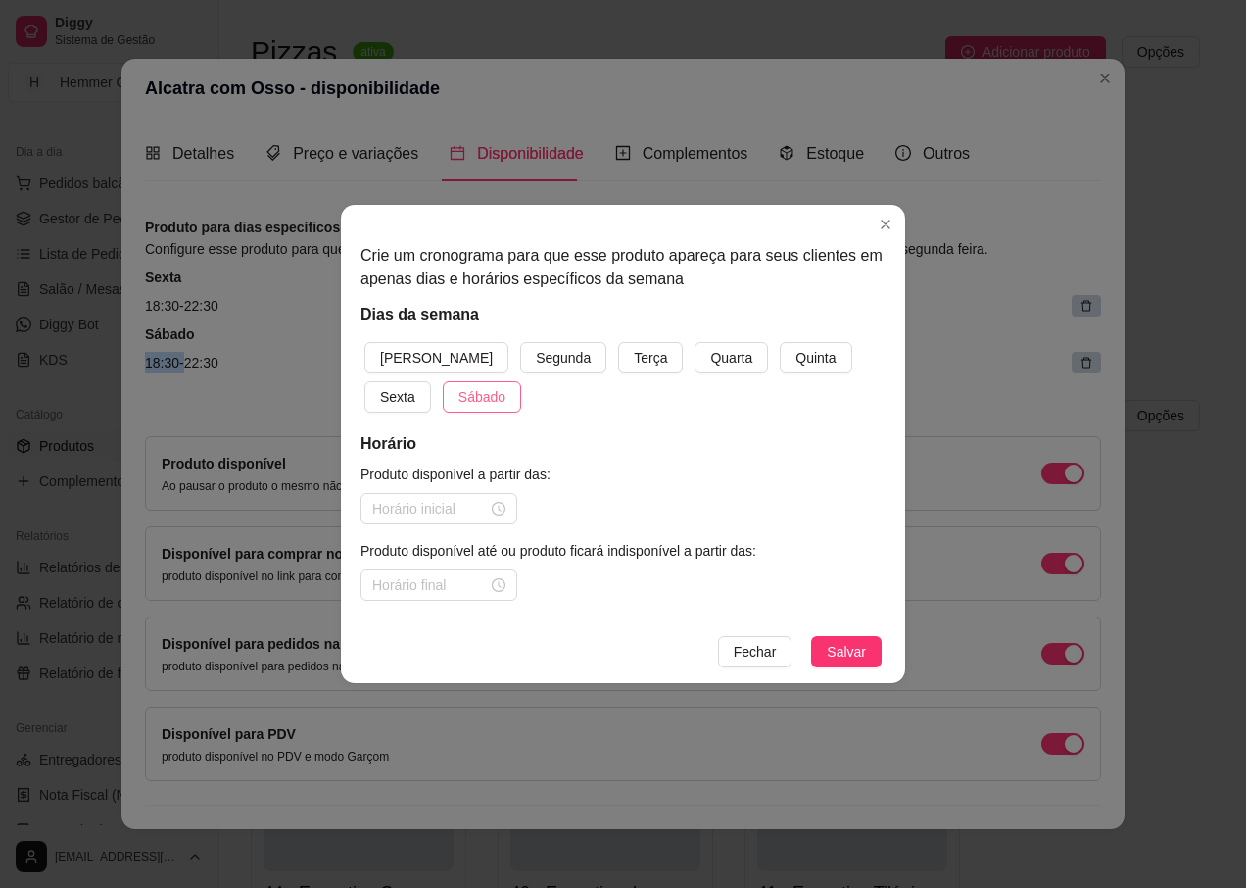
click at [458, 392] on span "Sábado" at bounding box center [481, 397] width 47 height 22
click at [452, 502] on input at bounding box center [430, 509] width 116 height 22
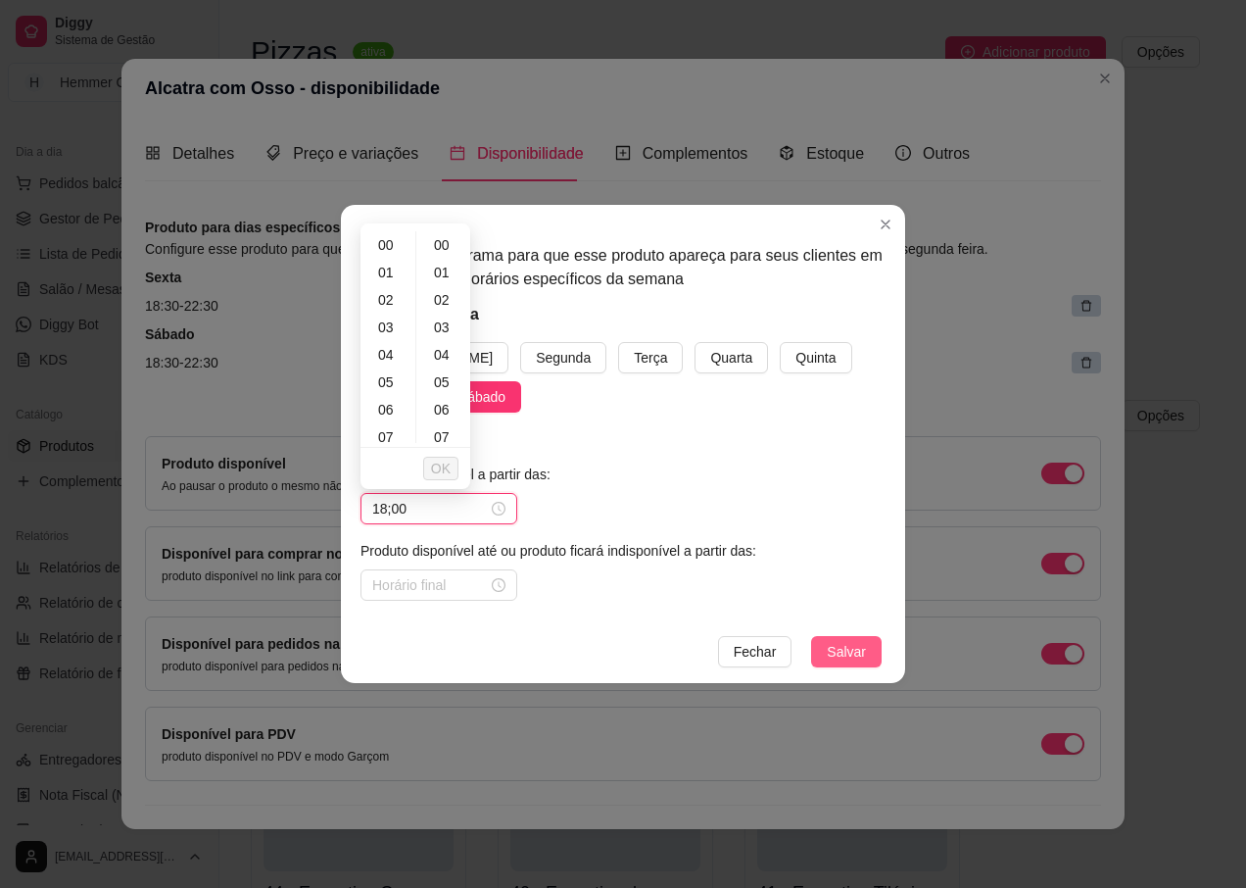
type input "18;00"
click at [837, 649] on span "Salvar" at bounding box center [846, 652] width 39 height 22
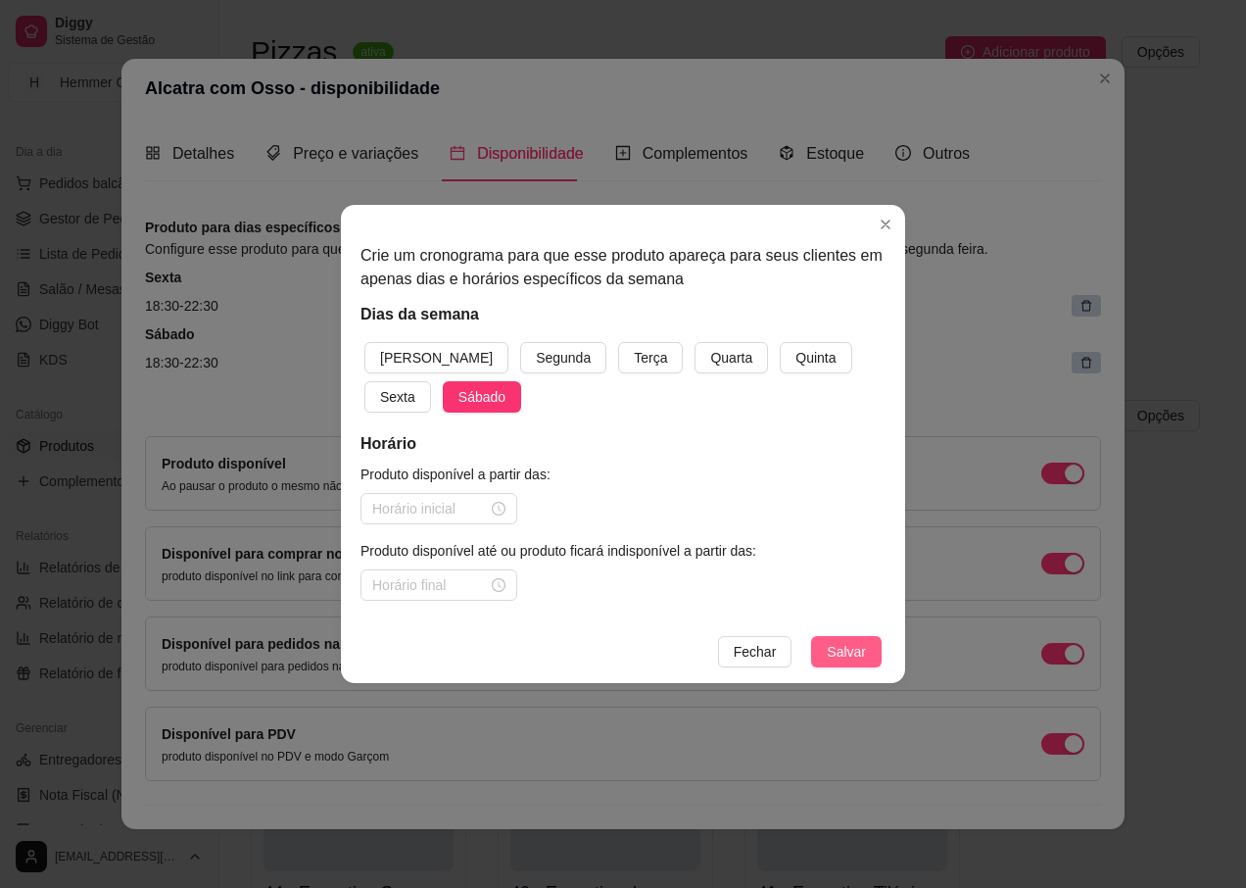
click at [859, 649] on span "Salvar" at bounding box center [846, 652] width 39 height 22
click at [581, 469] on article "Produto disponível a partir das:" at bounding box center [623, 474] width 525 height 22
click at [461, 506] on input at bounding box center [430, 509] width 116 height 22
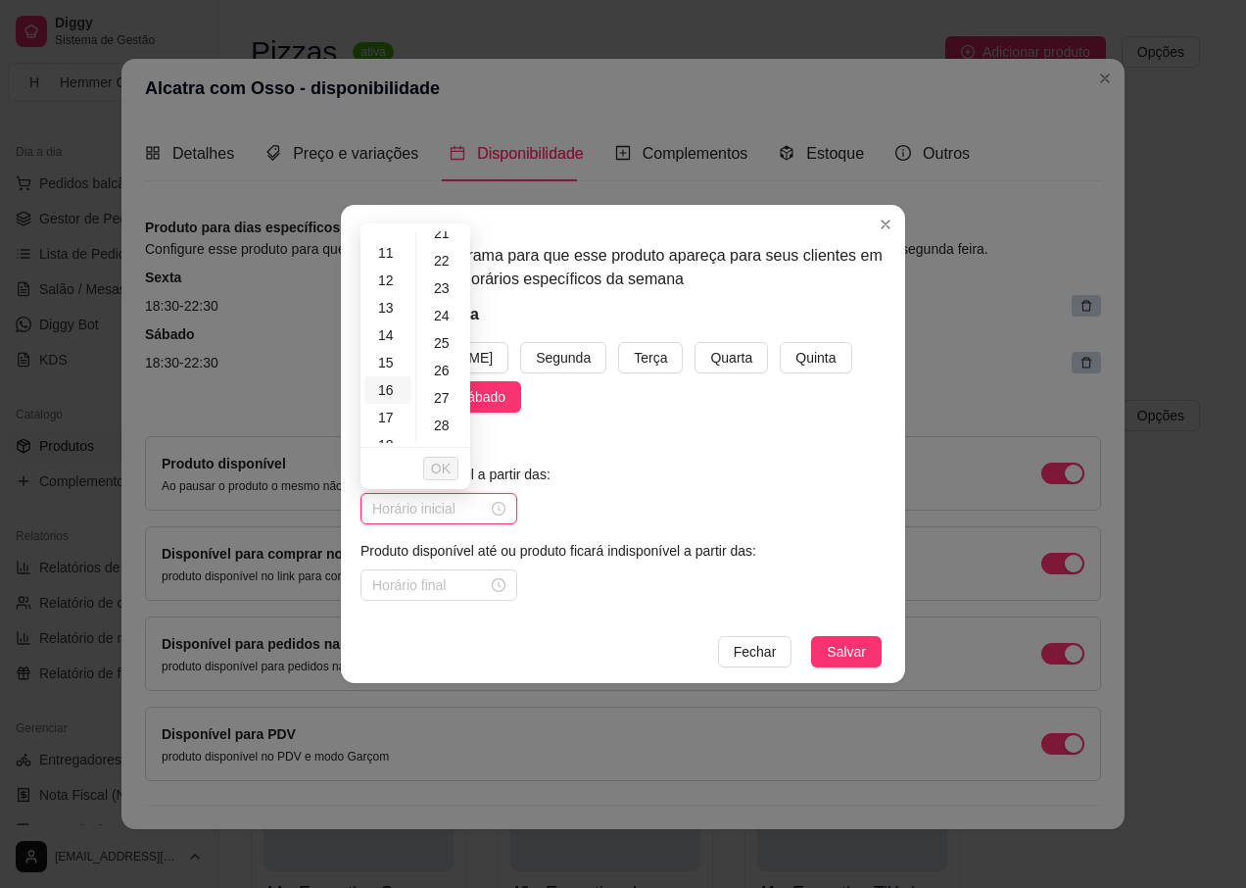
scroll to position [447, 0]
click at [391, 295] on div "18" at bounding box center [387, 291] width 47 height 27
type input "18:00"
click at [444, 466] on span "OK" at bounding box center [441, 469] width 20 height 22
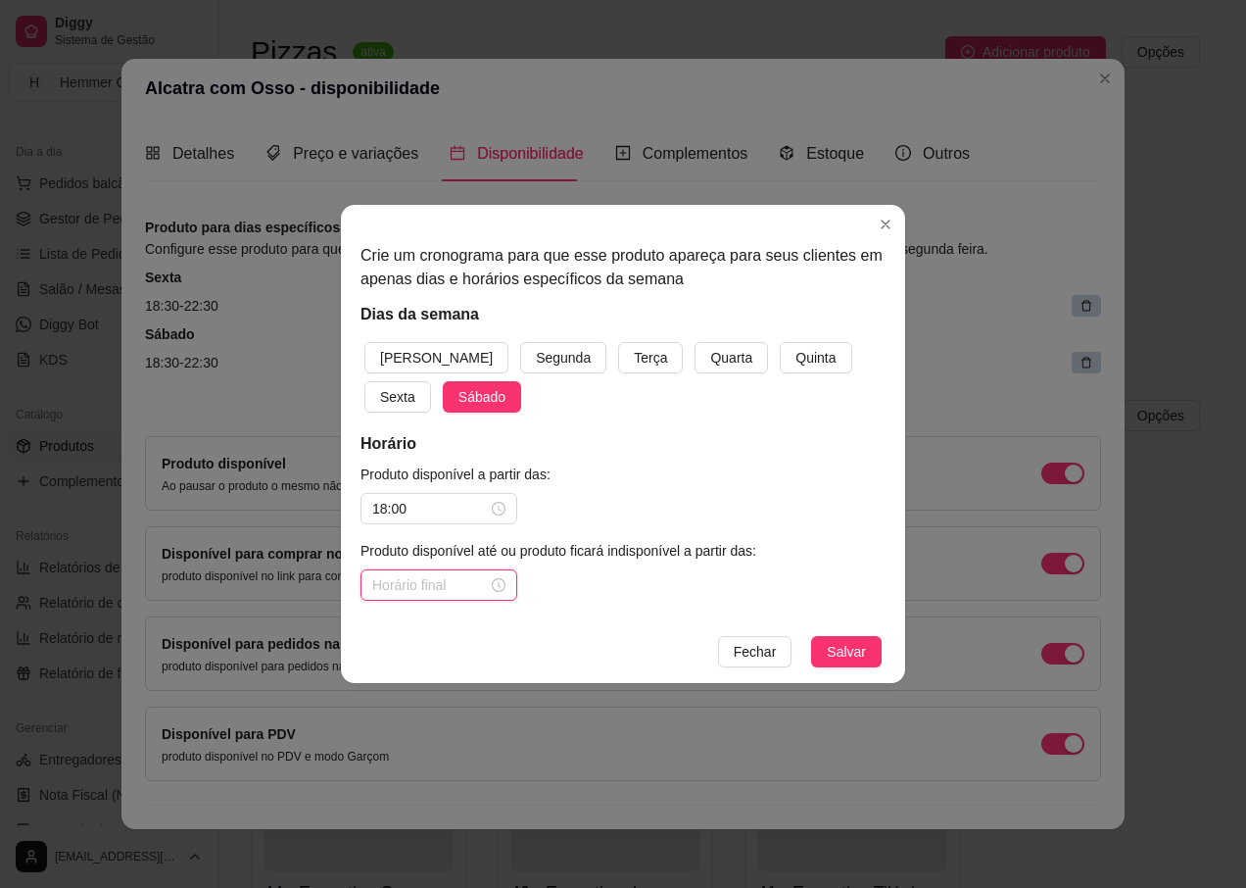
click at [461, 583] on input at bounding box center [430, 585] width 116 height 22
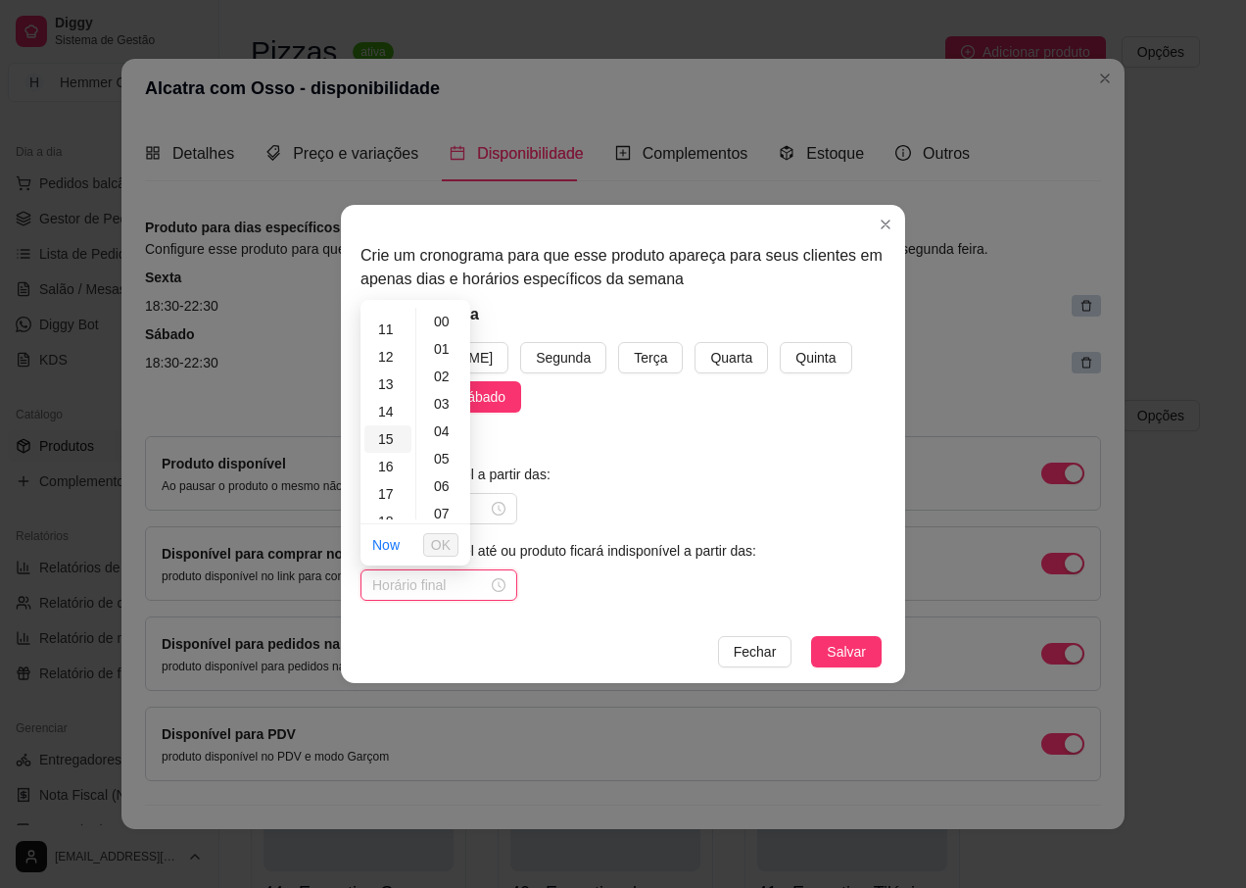
scroll to position [447, 0]
click at [388, 504] on div "23" at bounding box center [387, 505] width 47 height 27
type input "23:00"
click at [440, 537] on span "OK" at bounding box center [441, 545] width 20 height 22
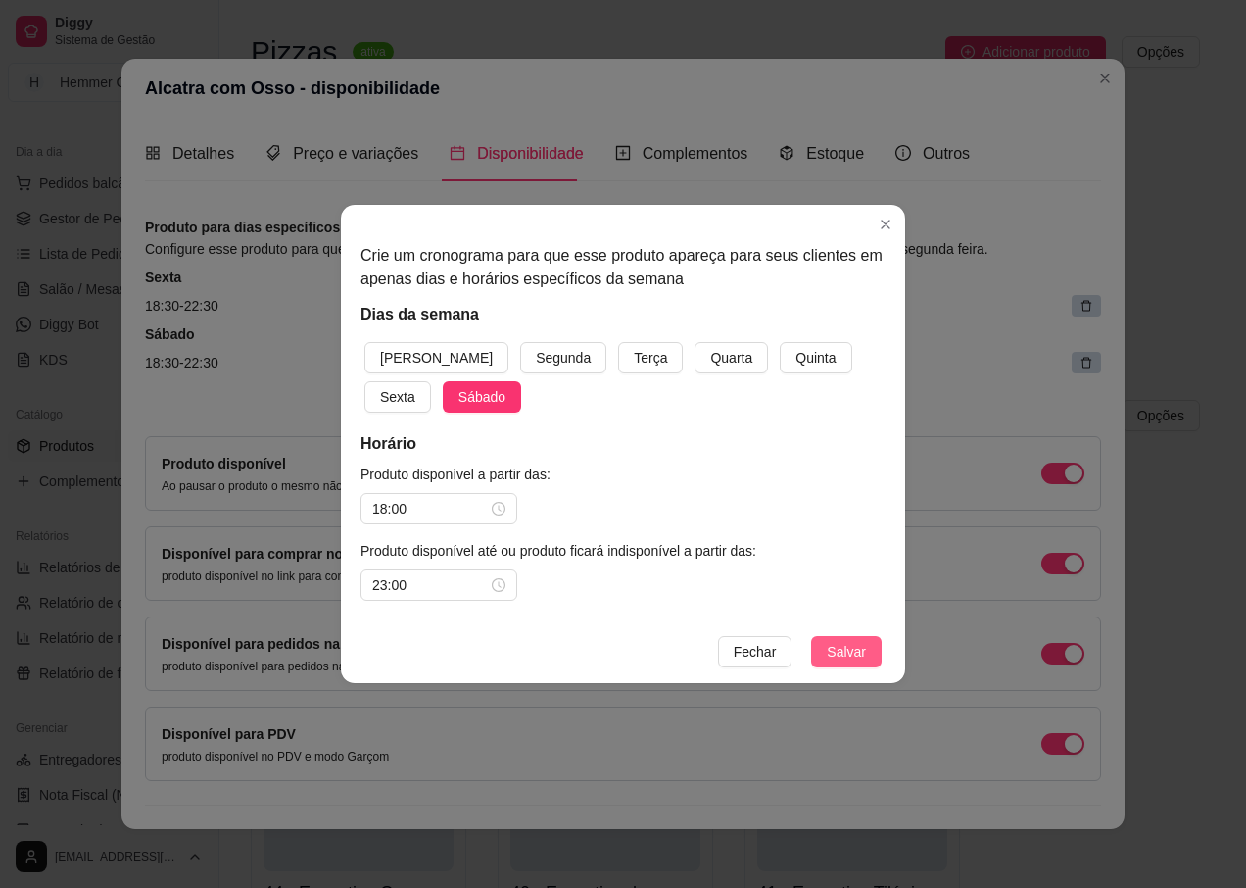
click at [859, 660] on span "Salvar" at bounding box center [846, 652] width 39 height 22
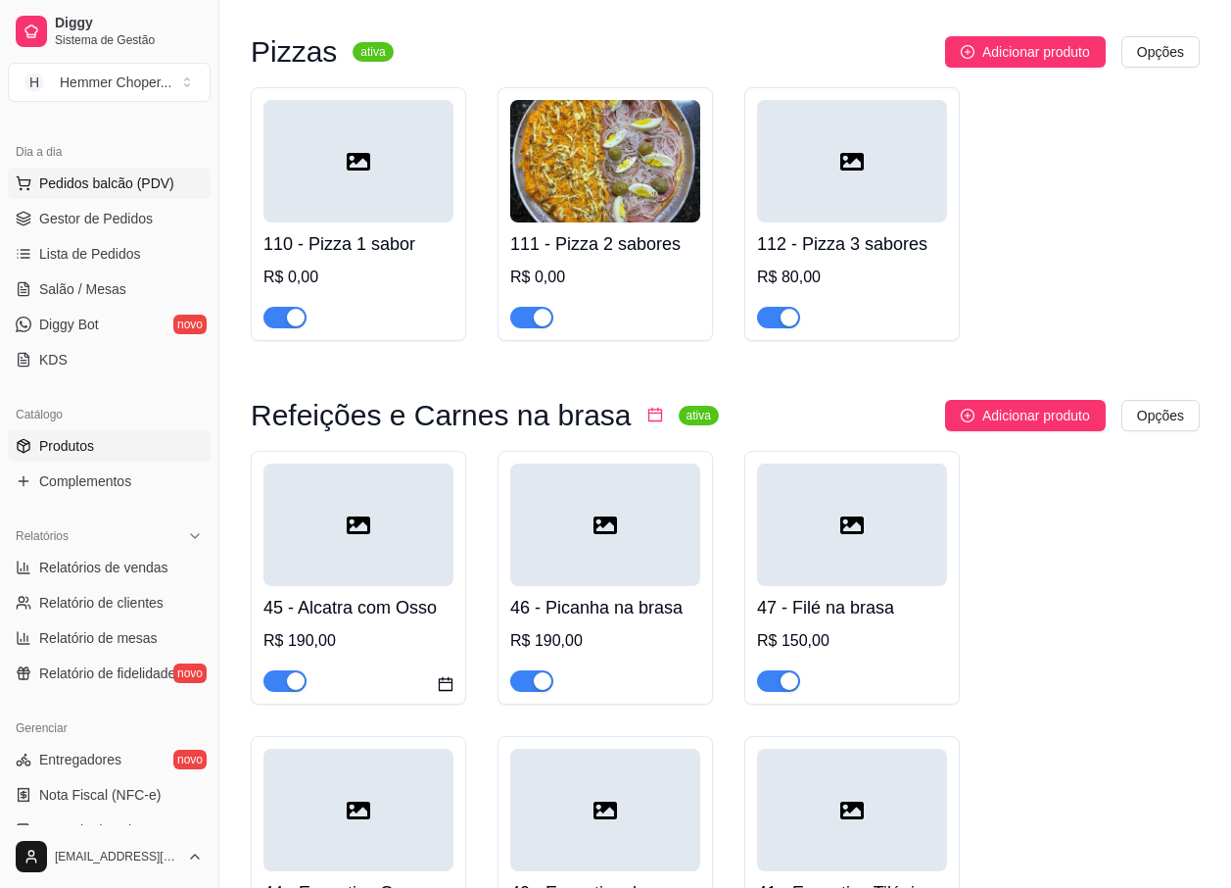
click at [116, 191] on span "Pedidos balcão (PDV)" at bounding box center [106, 183] width 135 height 20
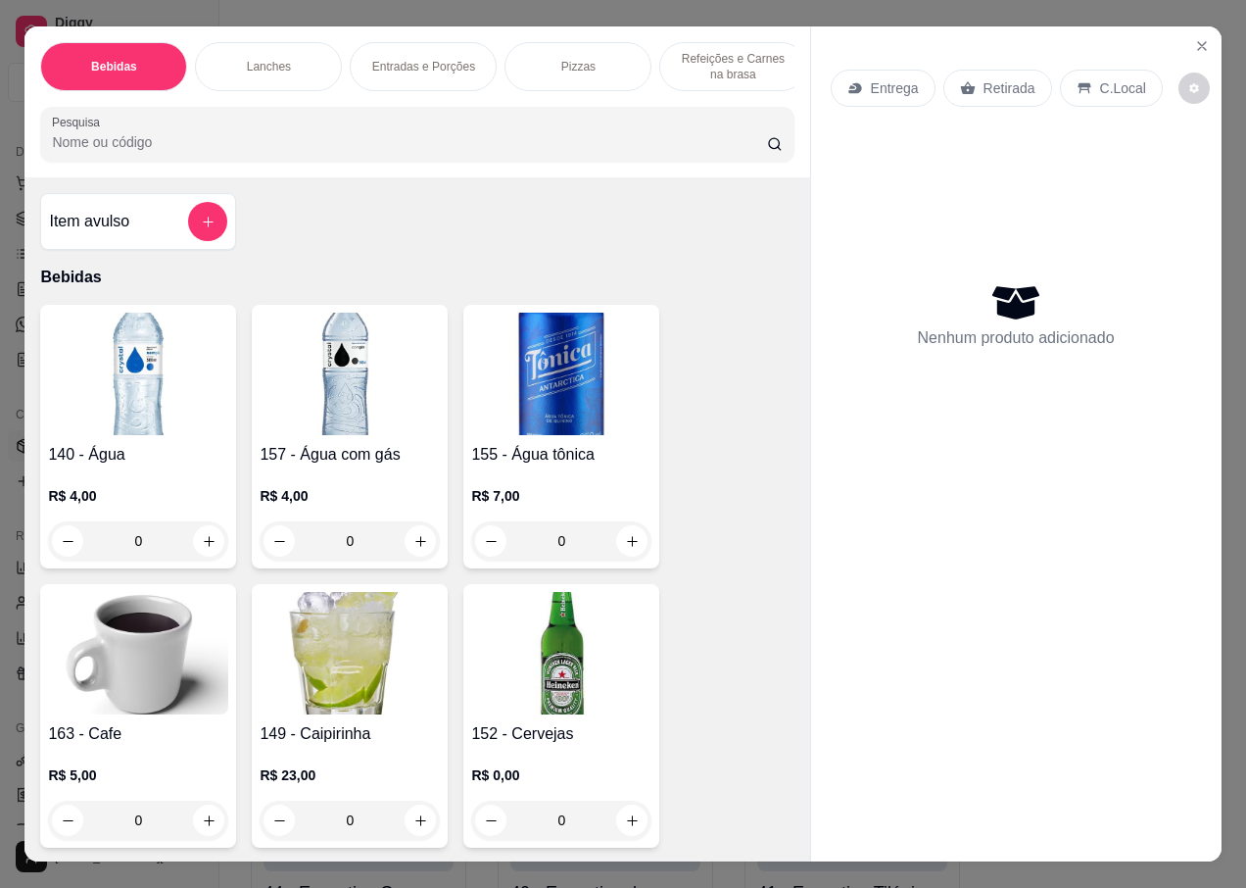
click at [889, 78] on p "Entrega" at bounding box center [895, 88] width 48 height 20
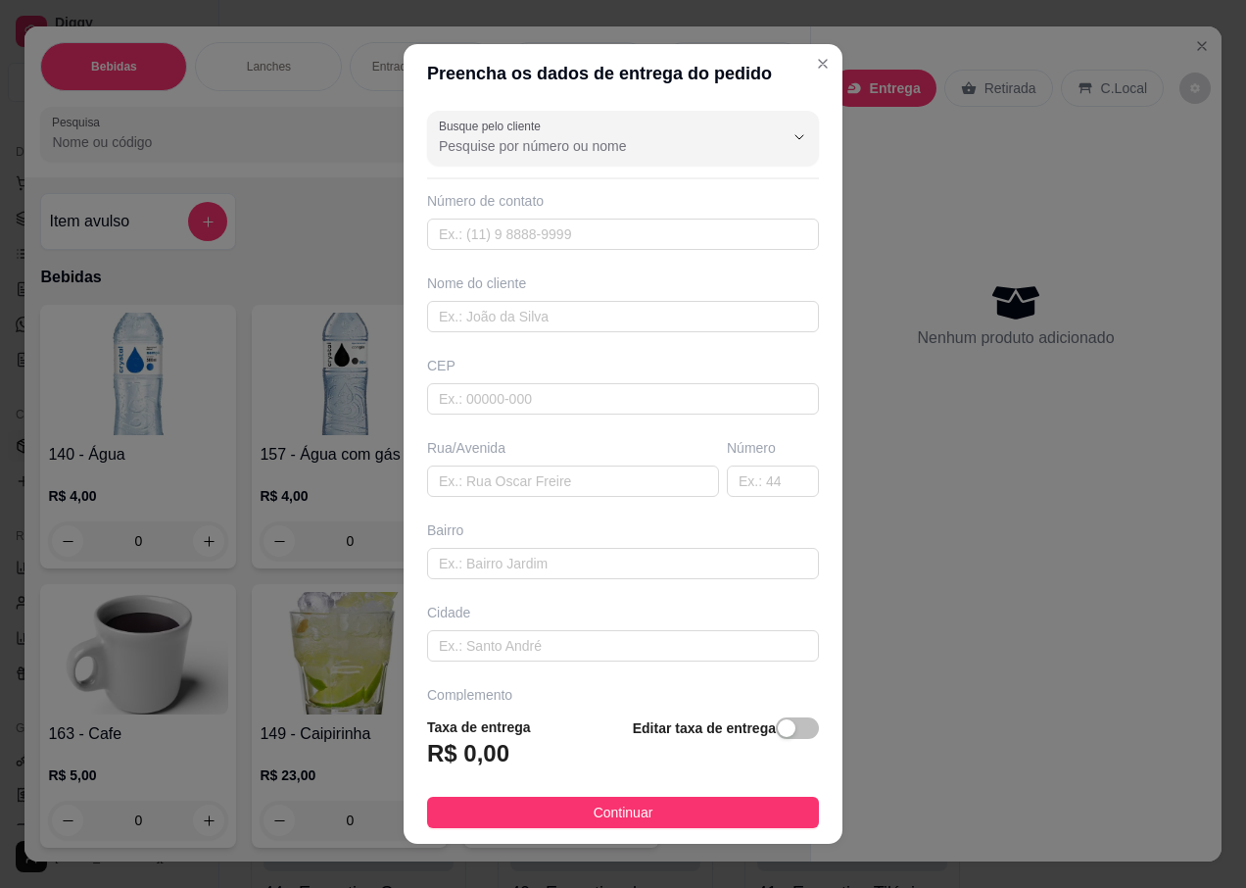
click at [472, 371] on div "CEP" at bounding box center [623, 366] width 392 height 20
click at [472, 397] on input "text" at bounding box center [623, 398] width 392 height 31
type input "89058000"
type input "Rua [PERSON_NAME]"
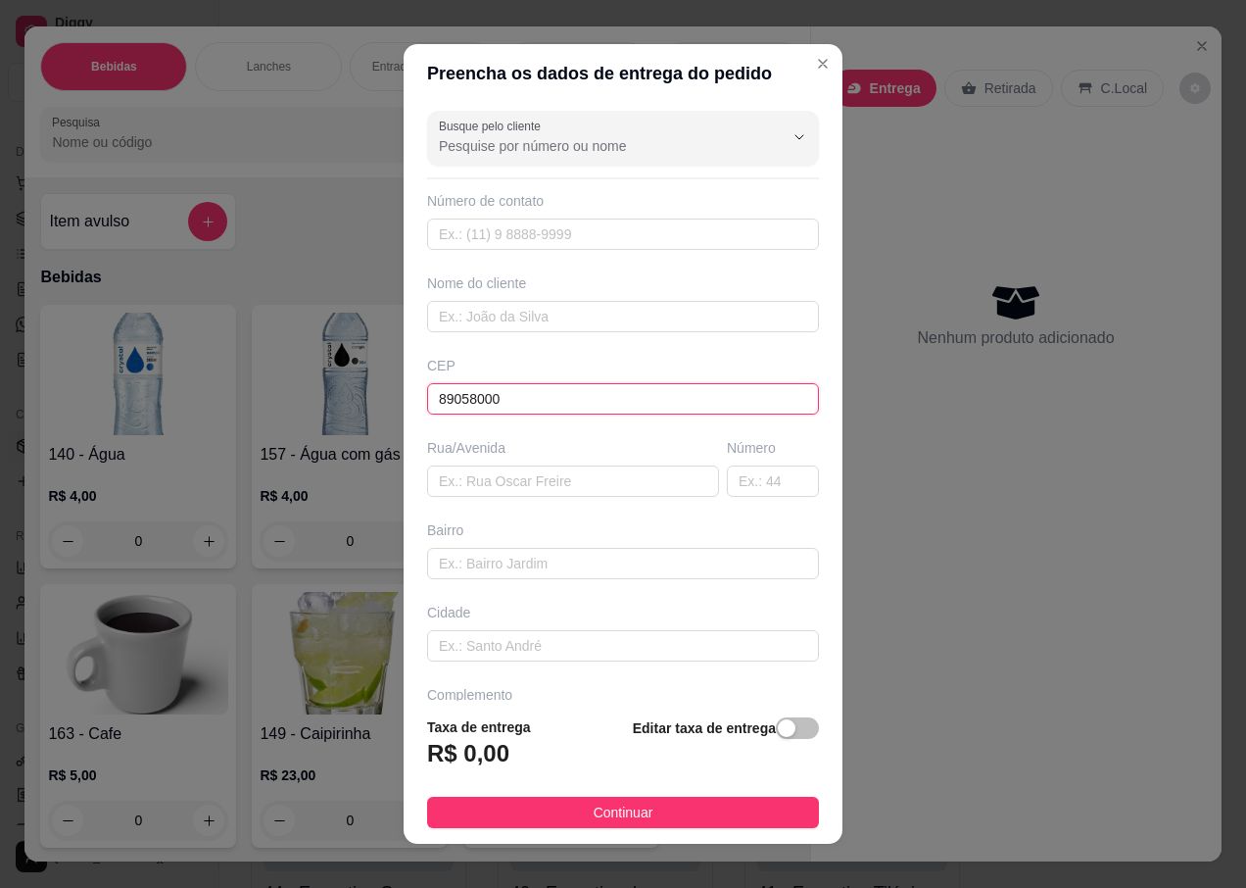
type input "[GEOGRAPHIC_DATA]"
type input "Blumenau"
type input "89058000"
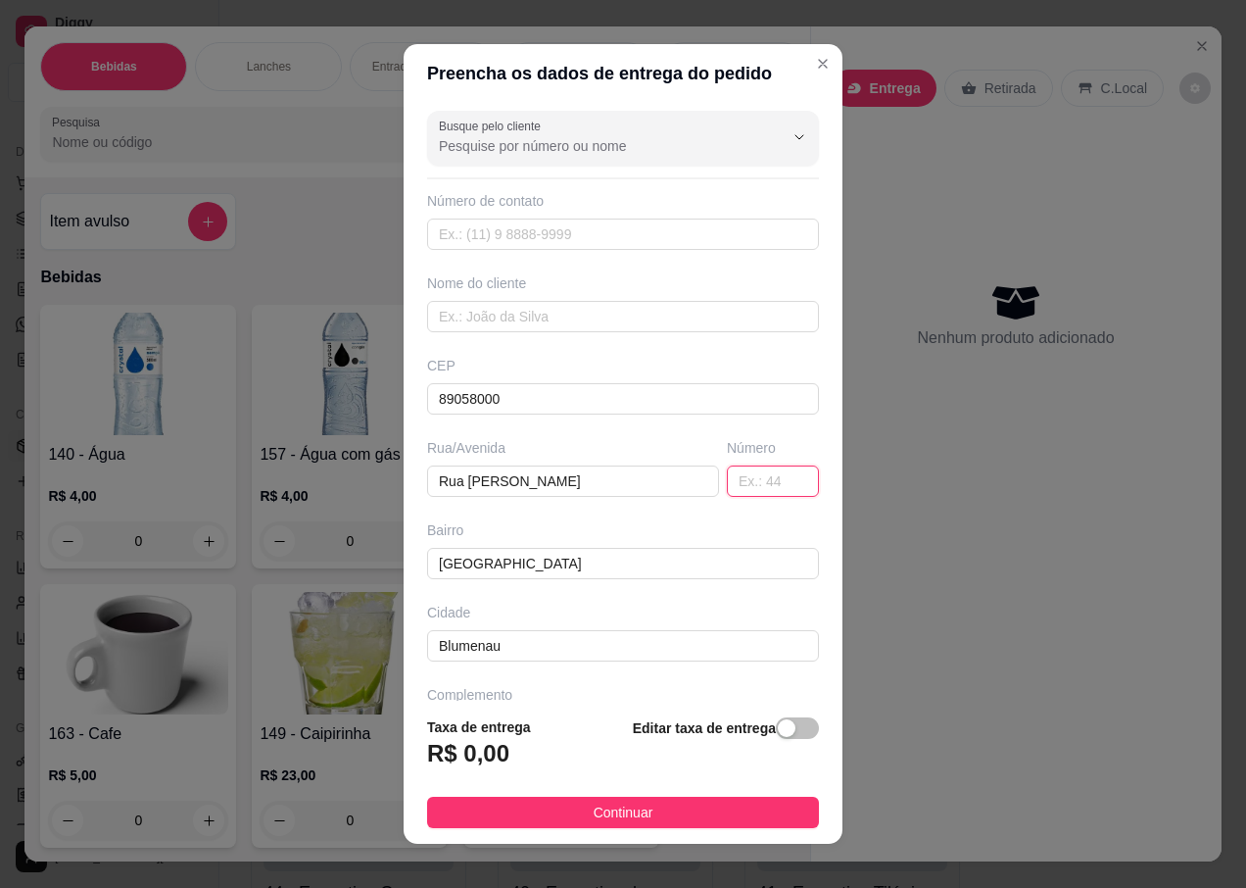
click at [730, 481] on input "text" at bounding box center [773, 480] width 92 height 31
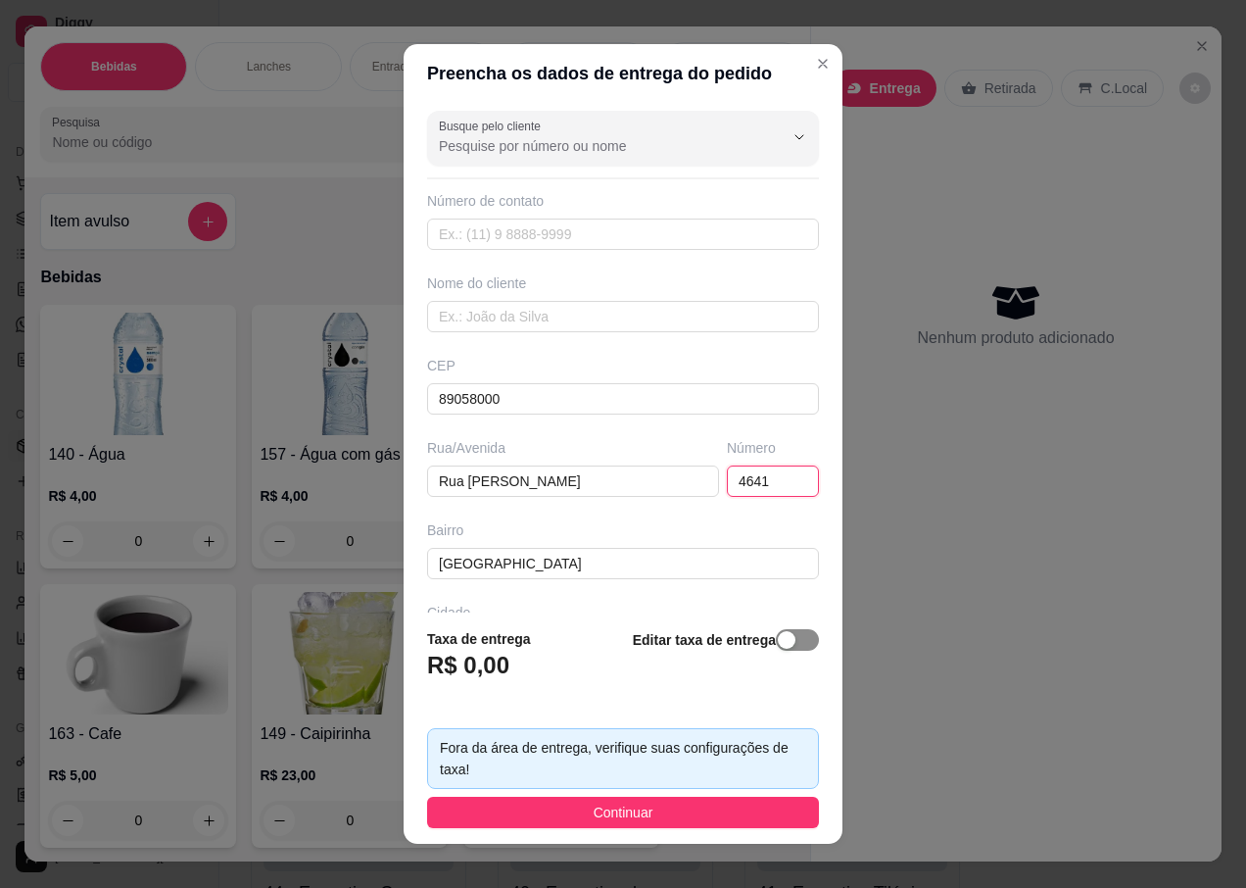
type input "4641"
click at [778, 646] on div "button" at bounding box center [787, 640] width 18 height 18
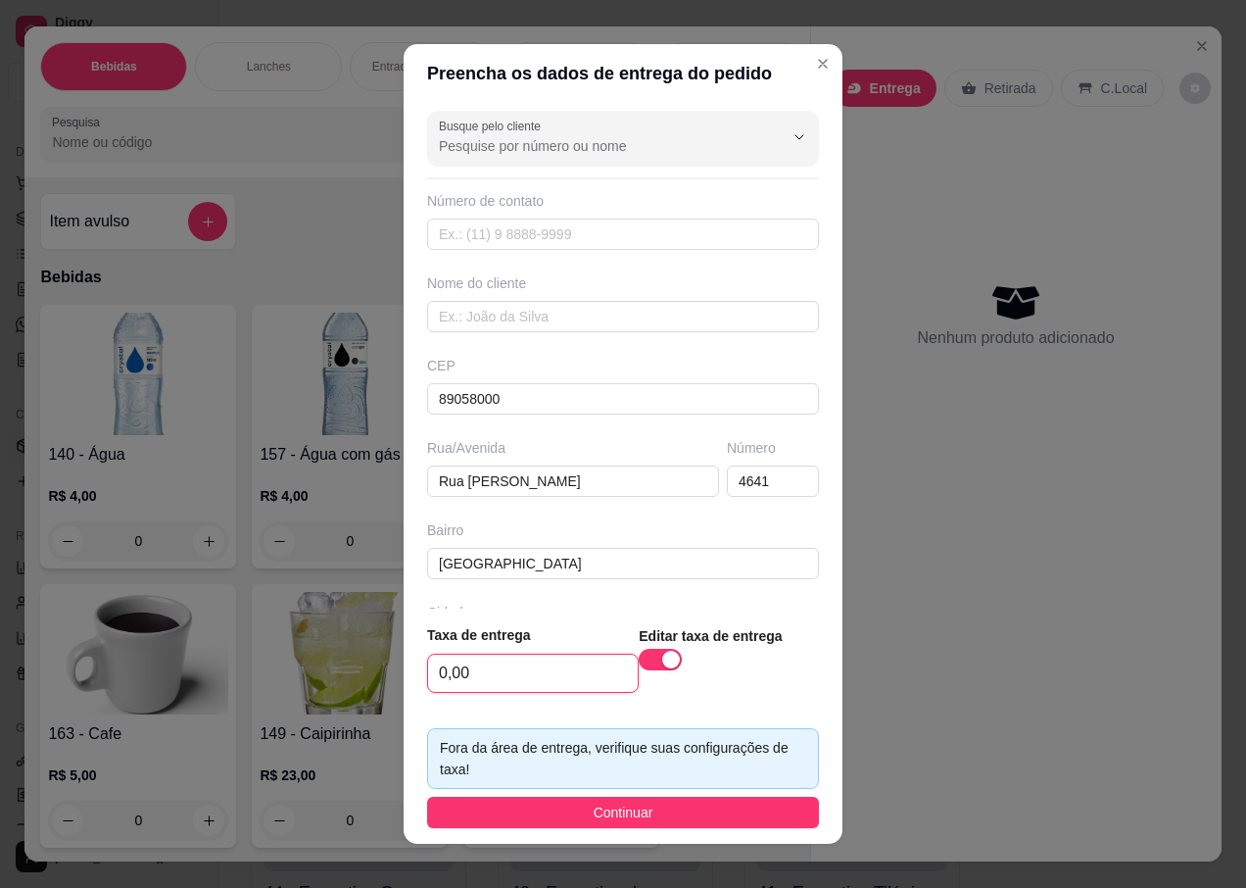
click at [458, 673] on input "0,00" at bounding box center [533, 672] width 210 height 37
type input "20,00"
click at [481, 314] on input "text" at bounding box center [623, 316] width 392 height 31
type input "PAULO"
click at [602, 821] on span "Continuar" at bounding box center [624, 812] width 60 height 22
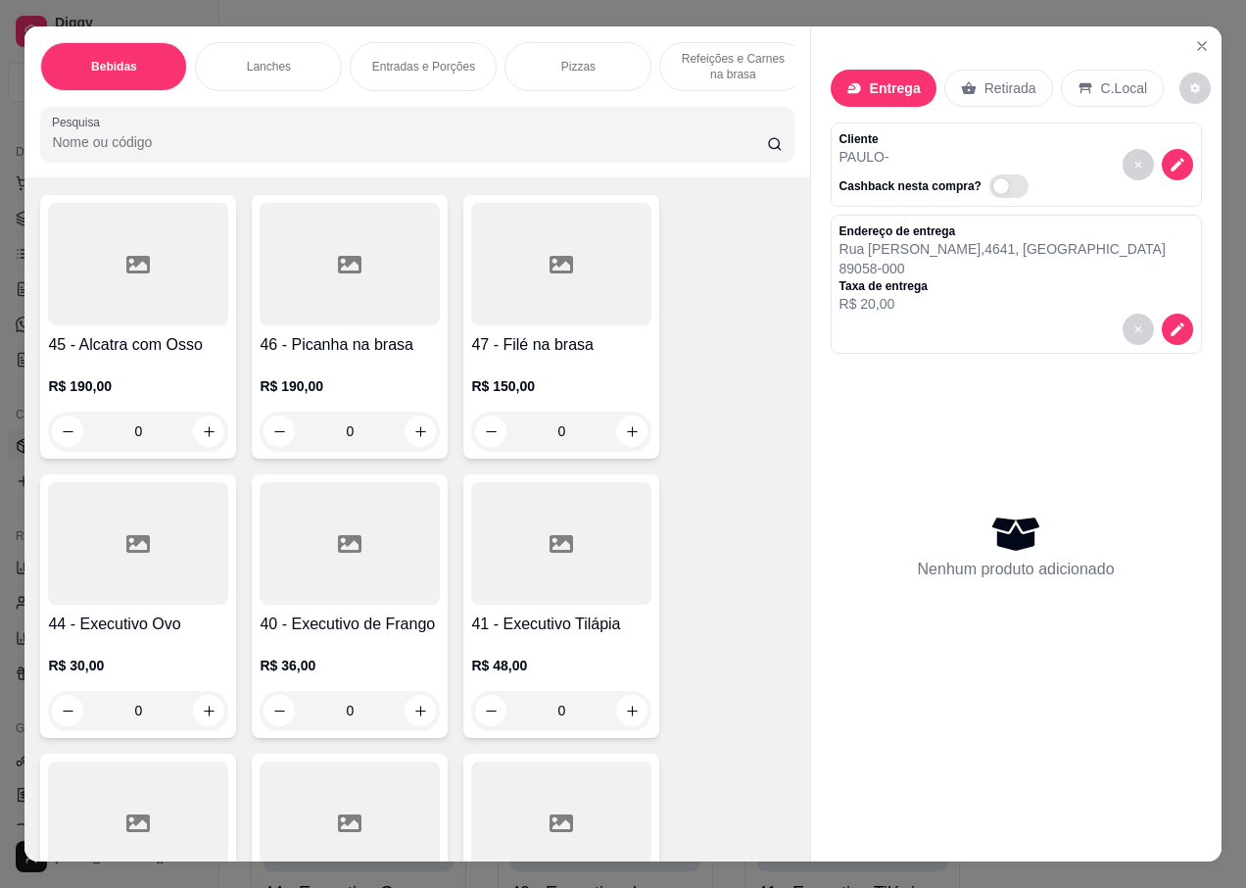
scroll to position [6270, 0]
click at [132, 340] on h4 "45 - Alcatra com Osso" at bounding box center [138, 346] width 180 height 24
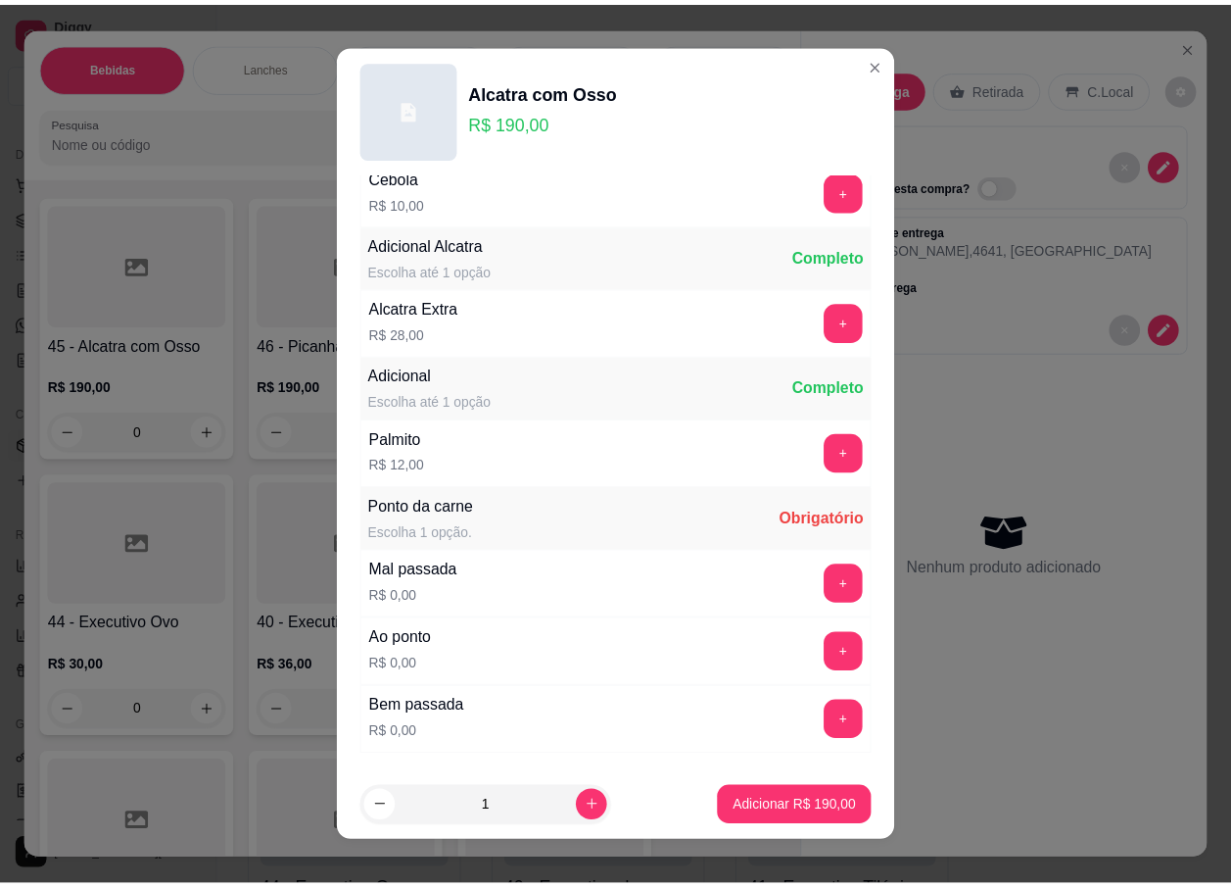
scroll to position [98, 0]
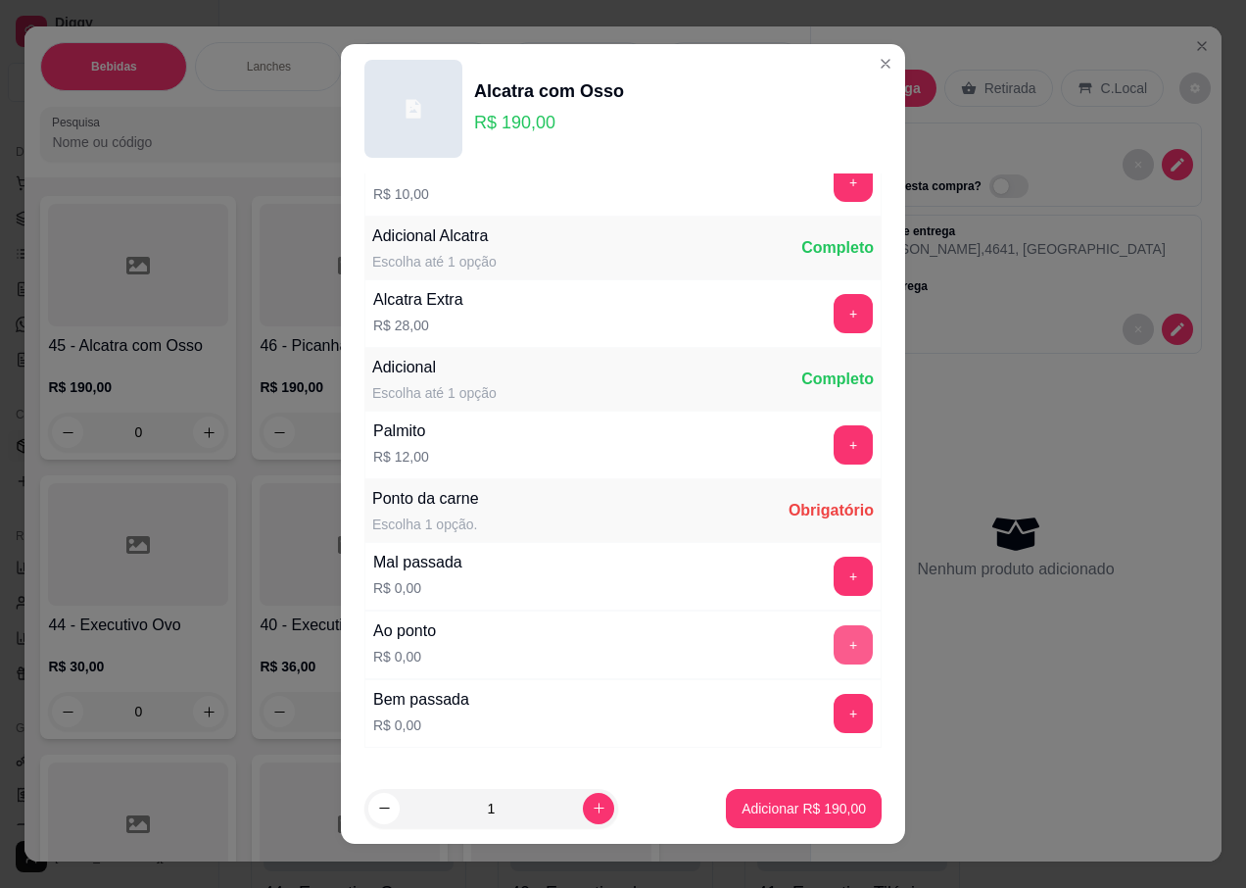
click at [834, 647] on button "+" at bounding box center [853, 644] width 39 height 39
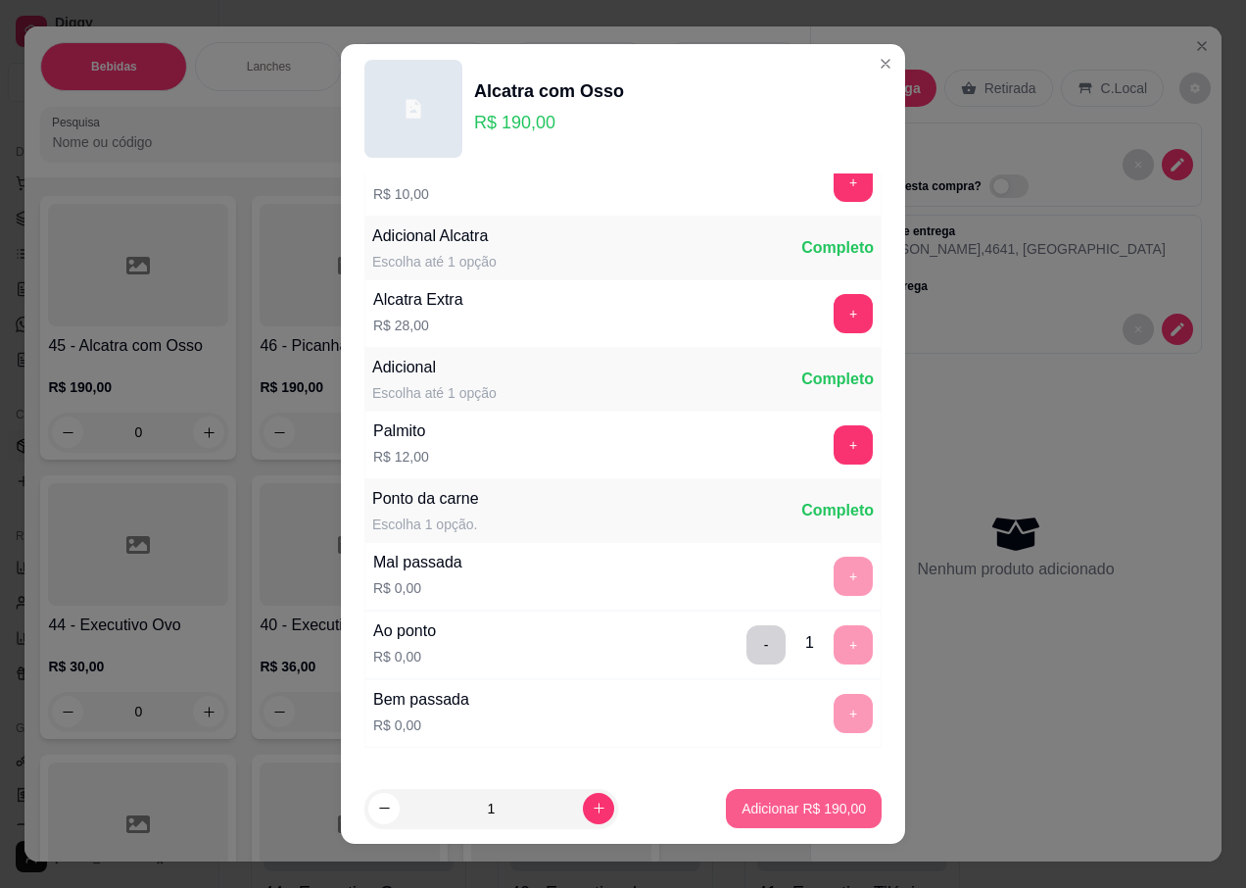
click at [759, 809] on p "Adicionar R$ 190,00" at bounding box center [804, 808] width 124 height 20
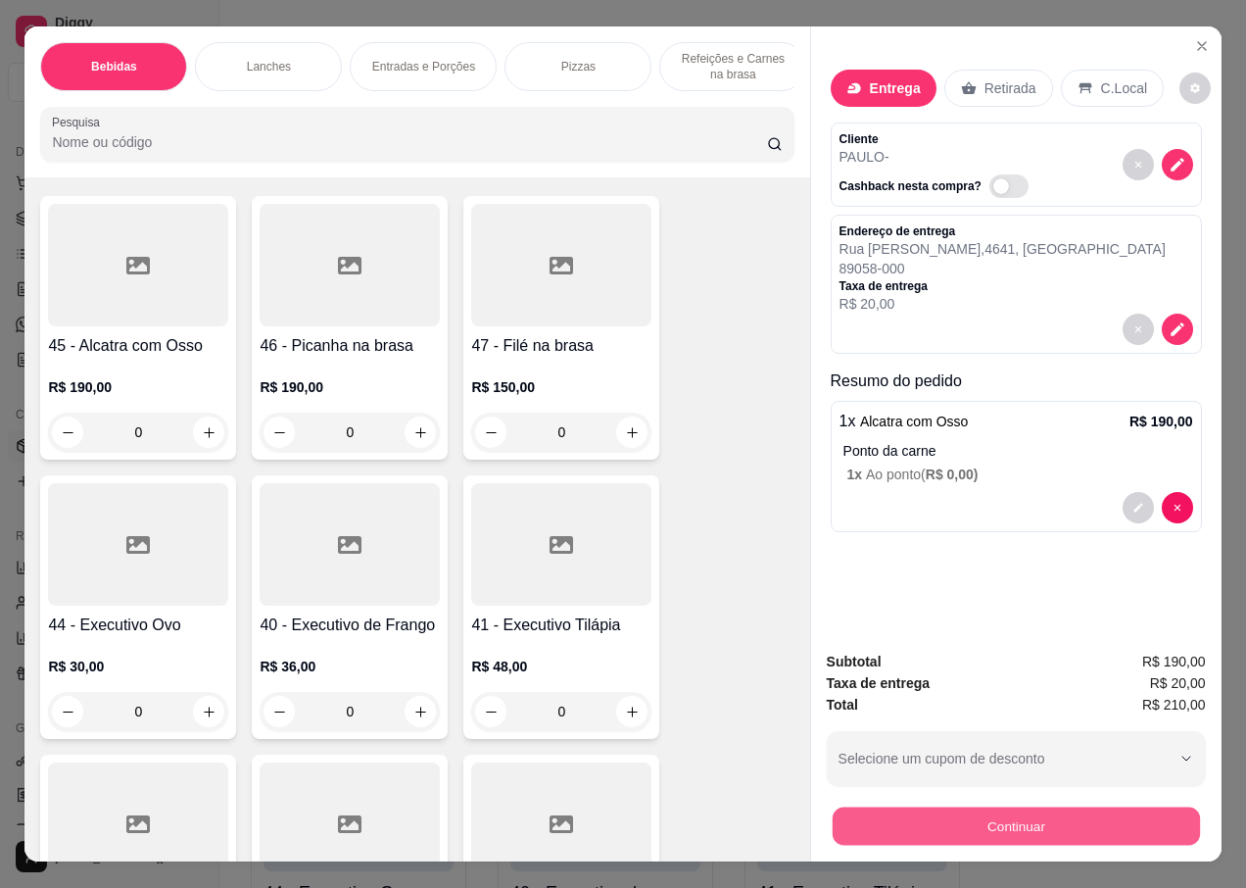
click at [978, 822] on button "Continuar" at bounding box center [1015, 825] width 367 height 38
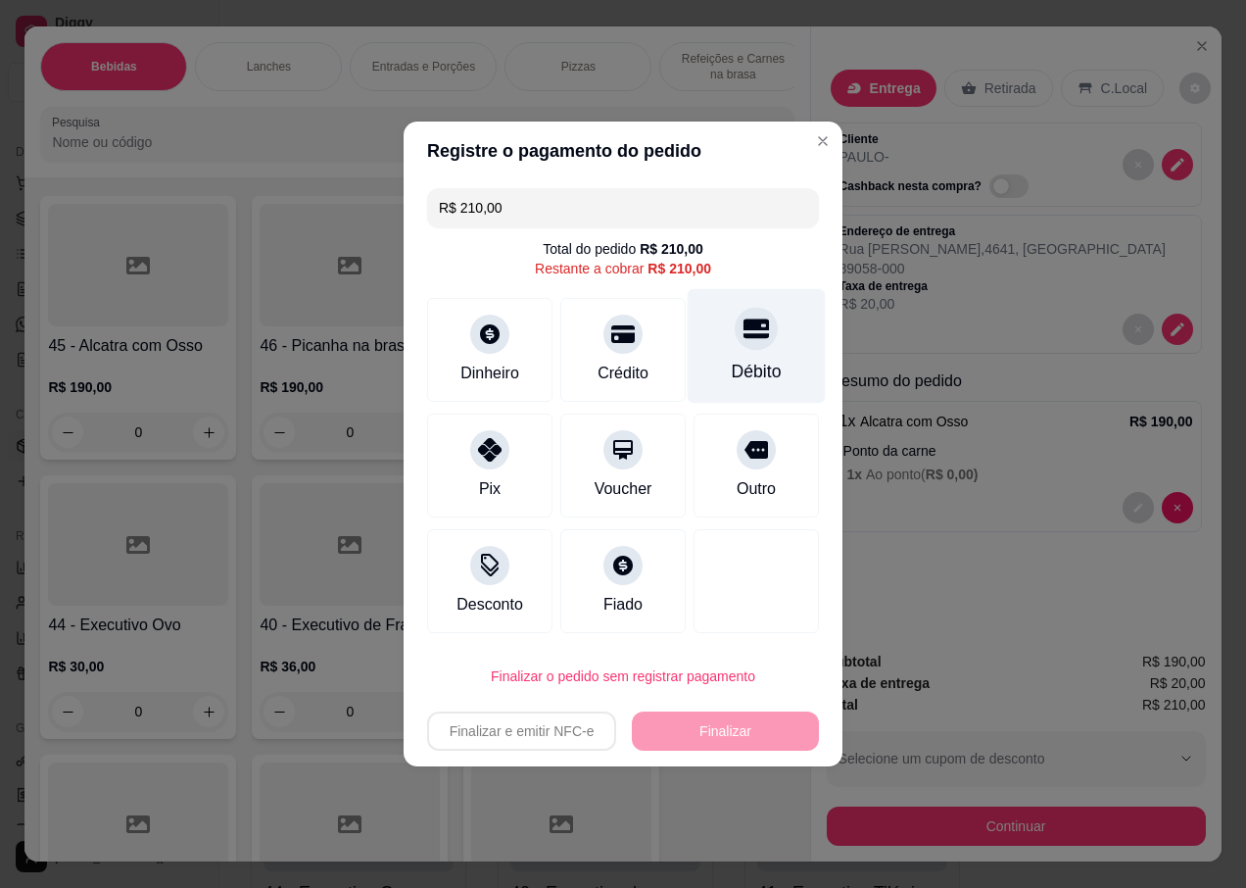
click at [740, 350] on div at bounding box center [756, 328] width 43 height 43
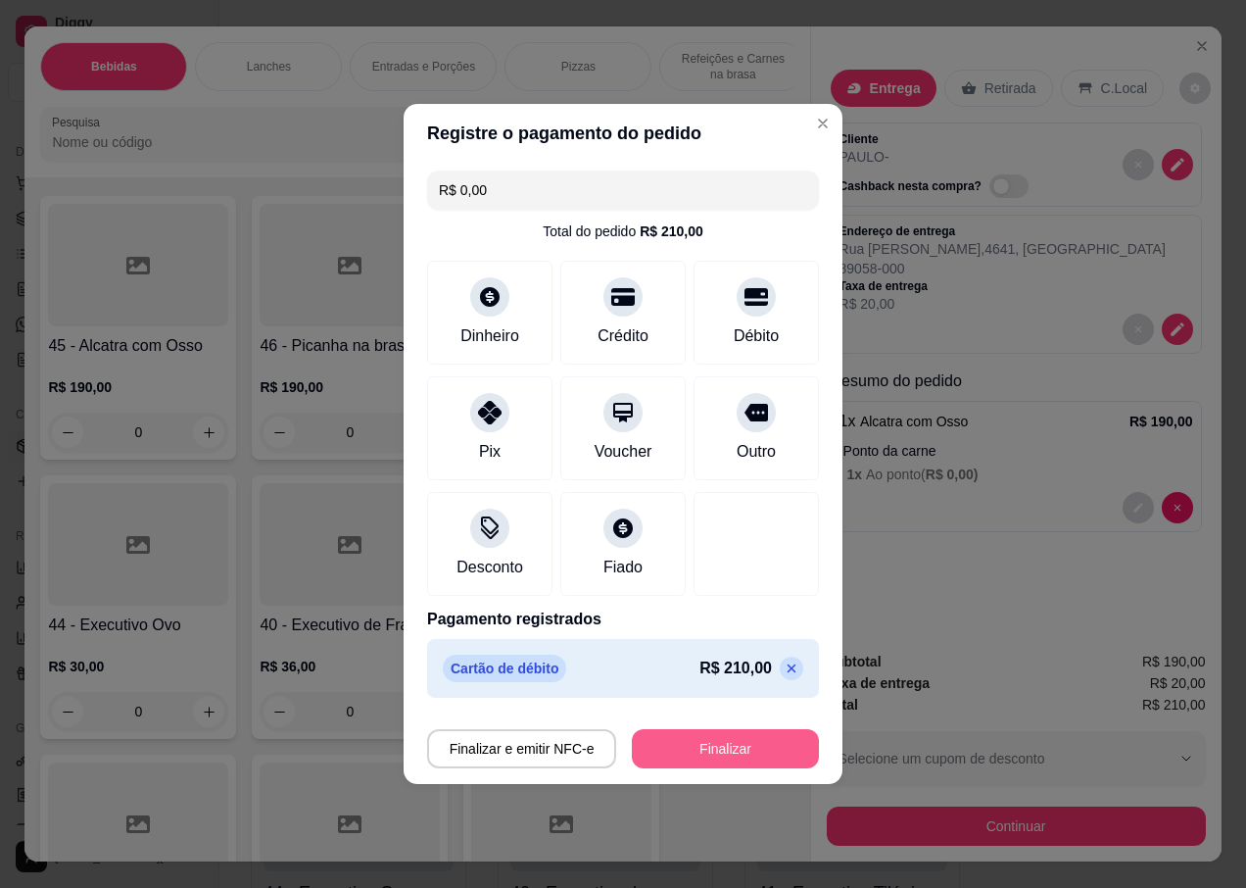
click at [702, 757] on button "Finalizar" at bounding box center [725, 748] width 187 height 39
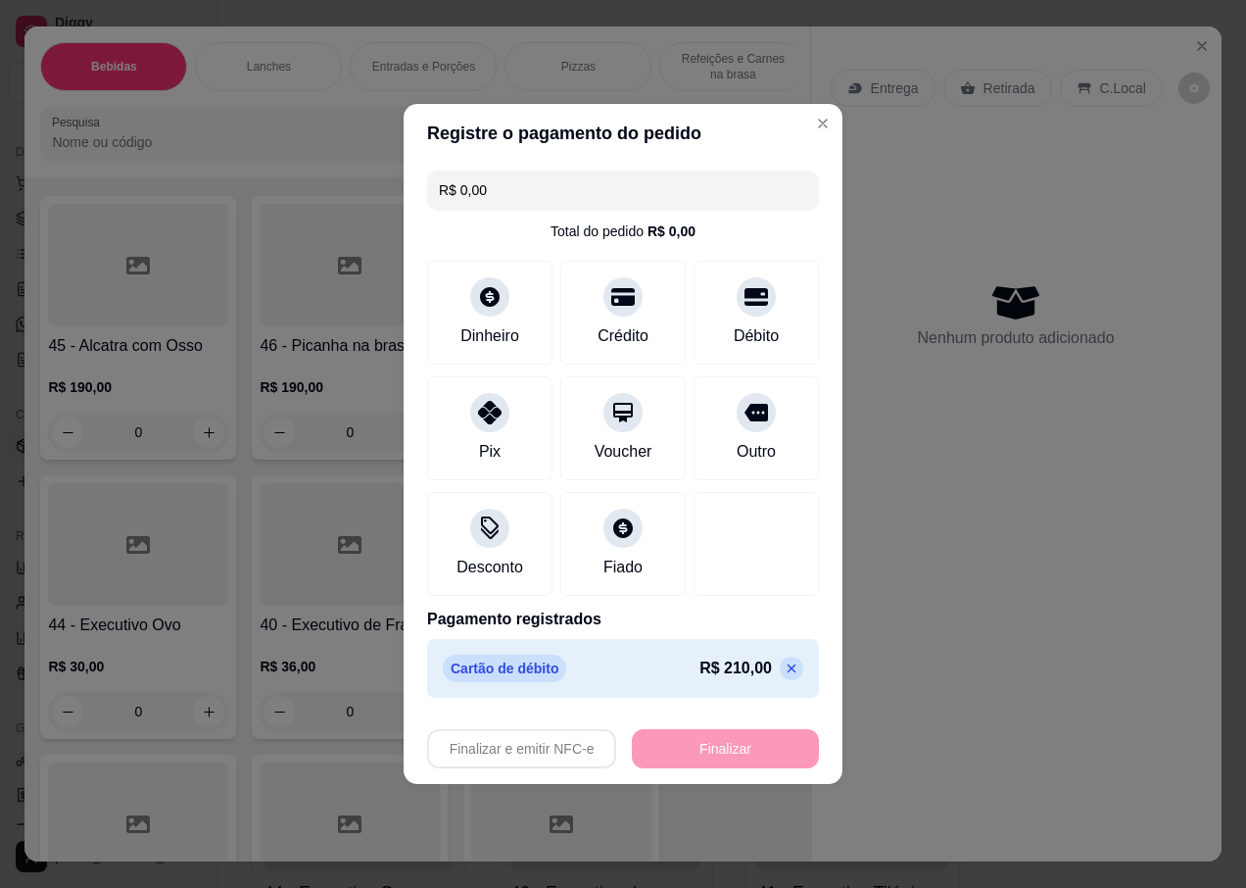
type input "-R$ 210,00"
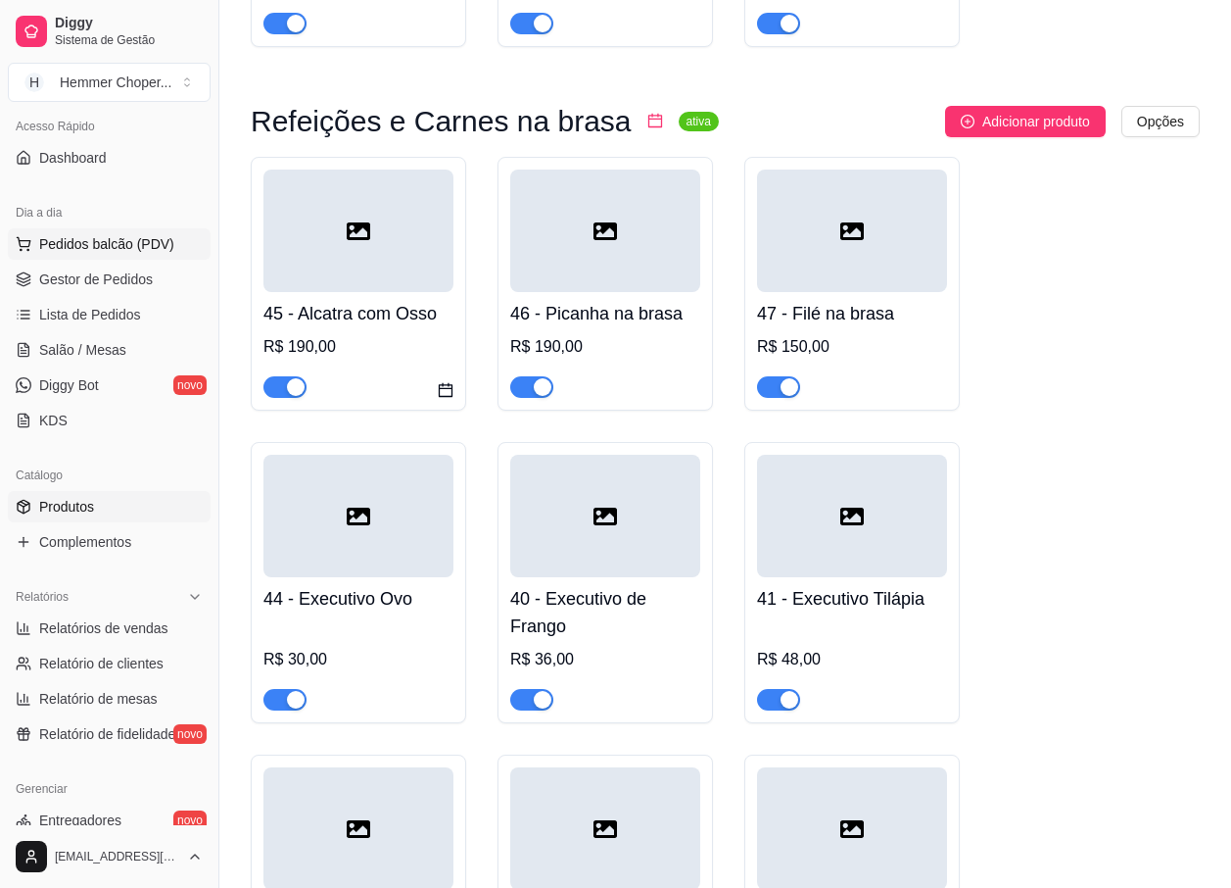
scroll to position [98, 0]
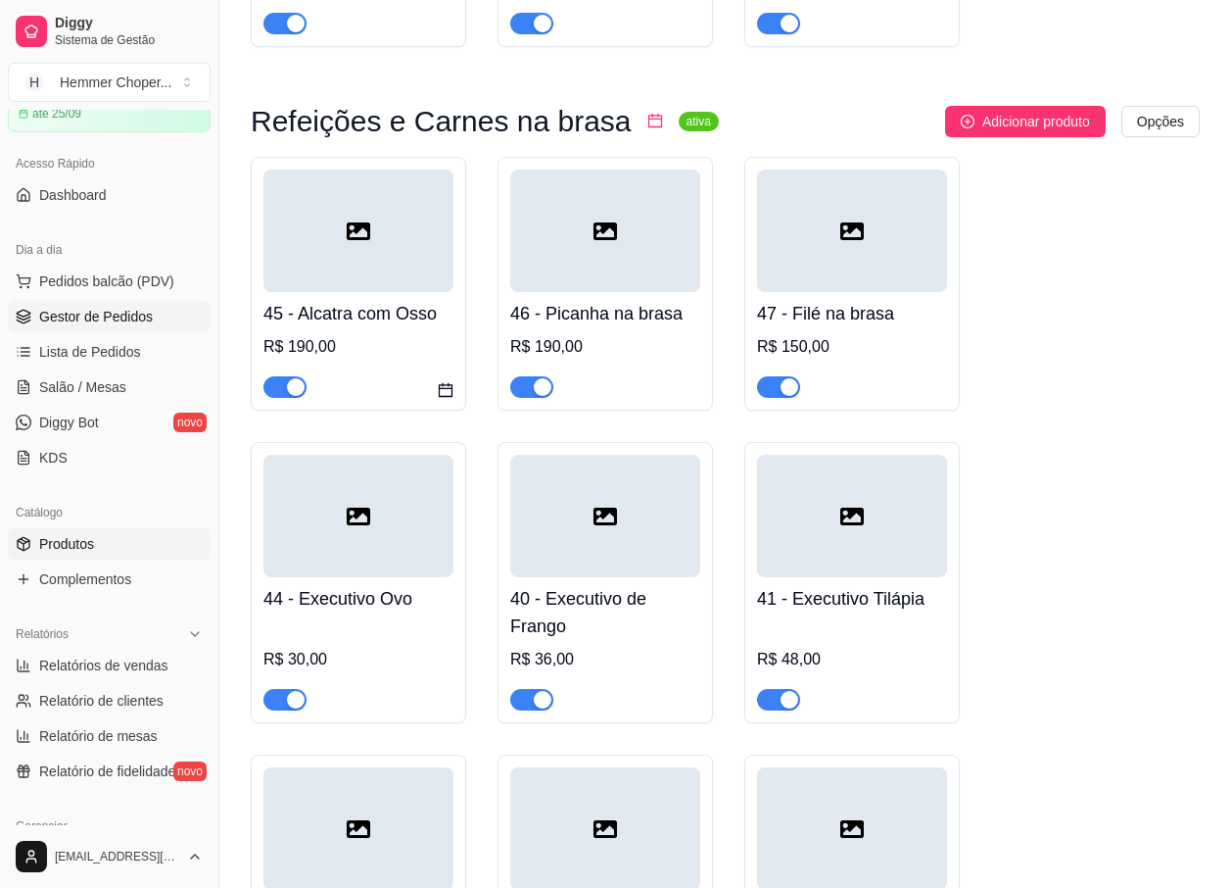
click at [91, 313] on span "Gestor de Pedidos" at bounding box center [96, 317] width 114 height 20
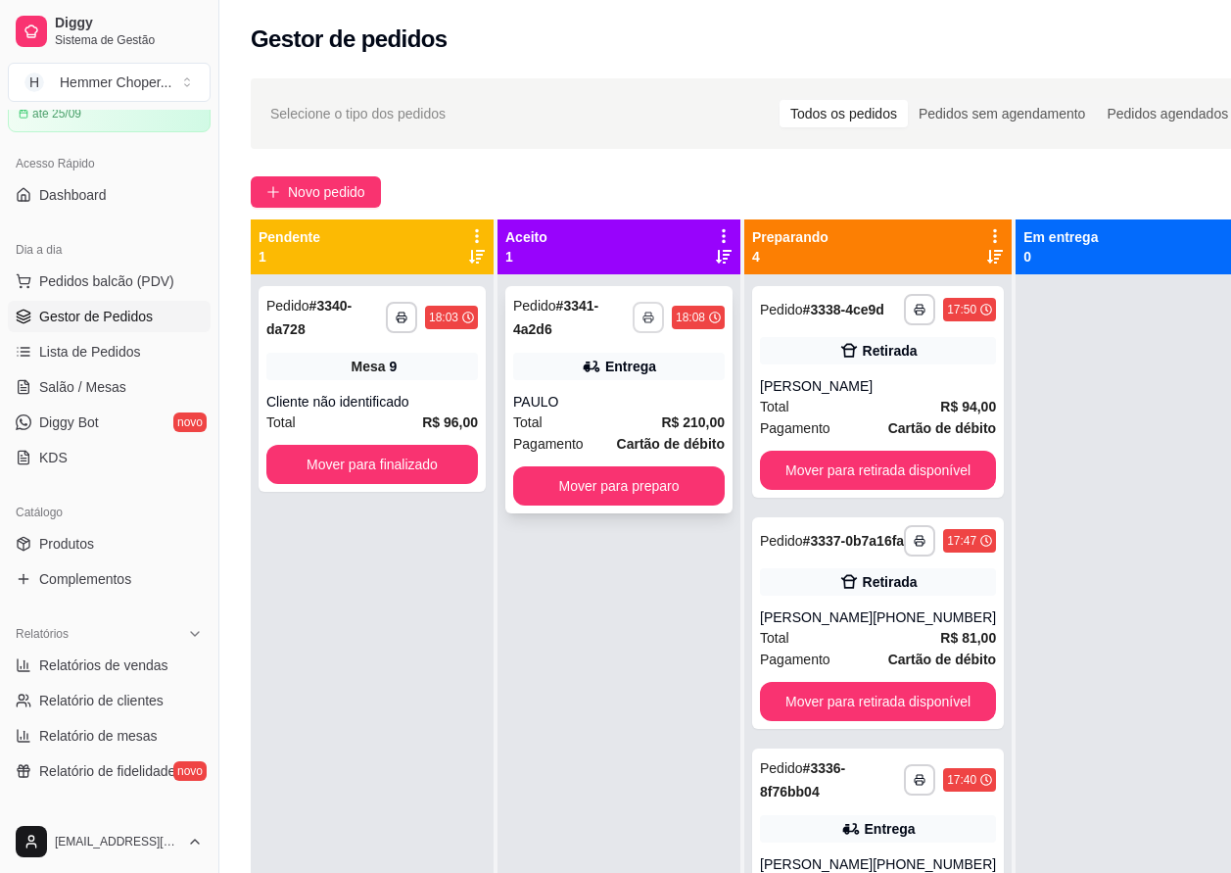
click at [647, 317] on icon "button" at bounding box center [649, 318] width 12 height 12
click at [577, 388] on button "IMPRESSORA" at bounding box center [597, 385] width 142 height 31
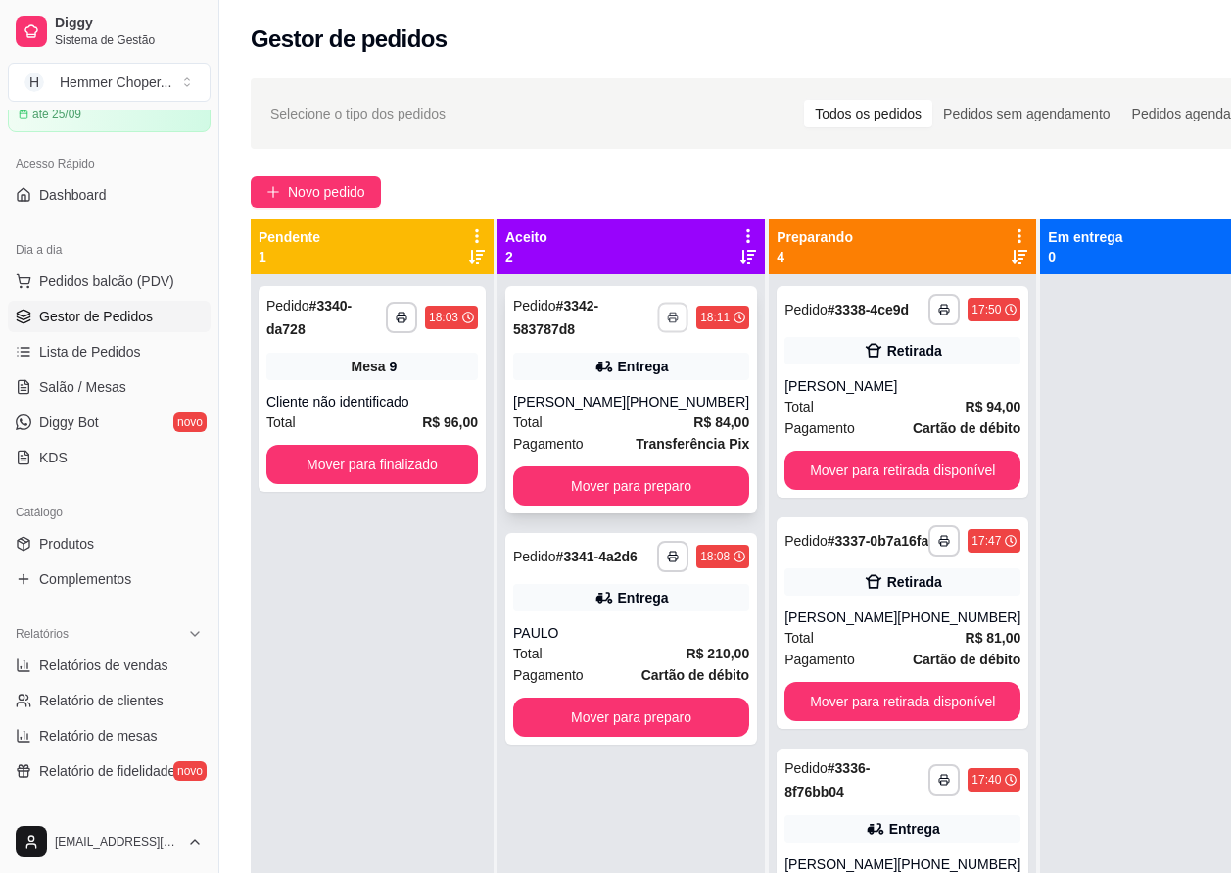
click at [670, 313] on polyline "button" at bounding box center [673, 314] width 6 height 3
click at [592, 388] on button "IMPRESSORA" at bounding box center [596, 385] width 137 height 30
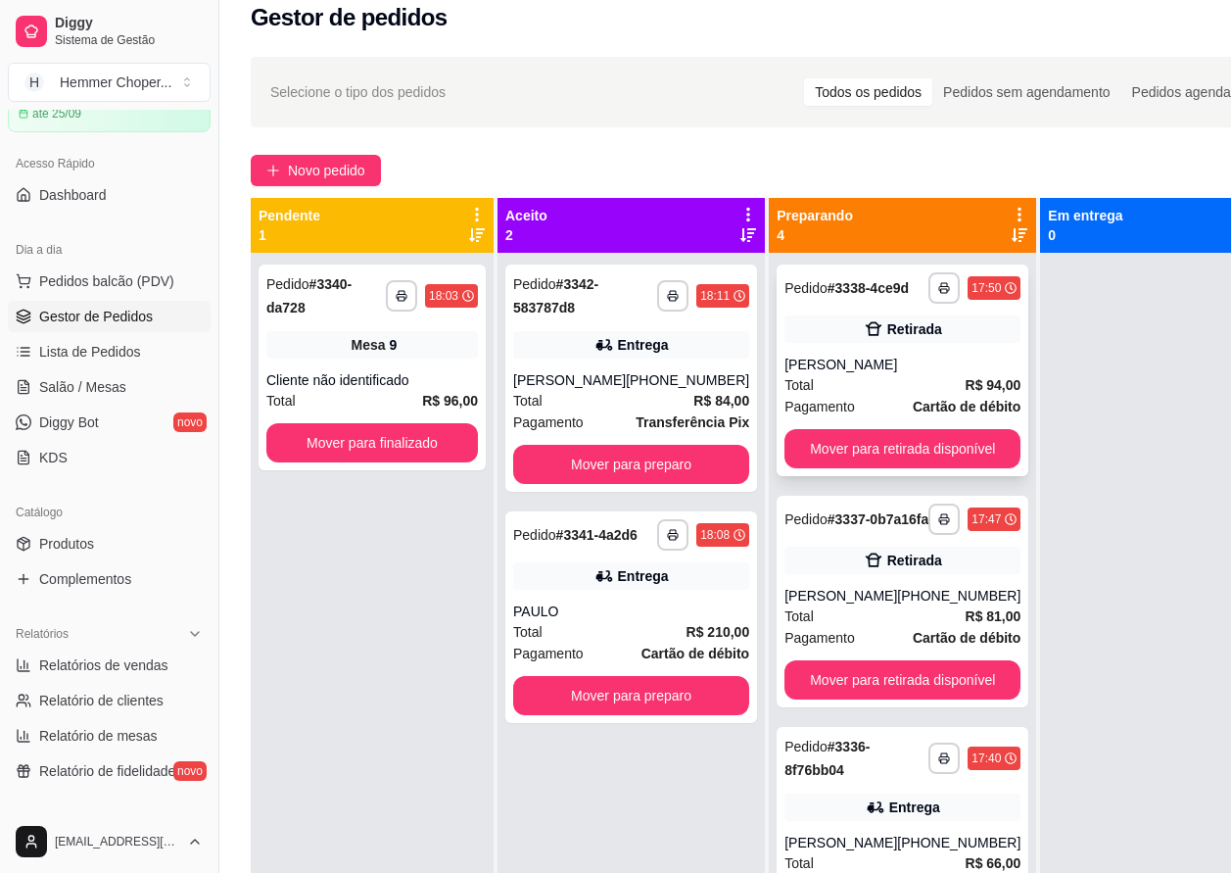
scroll to position [20, 0]
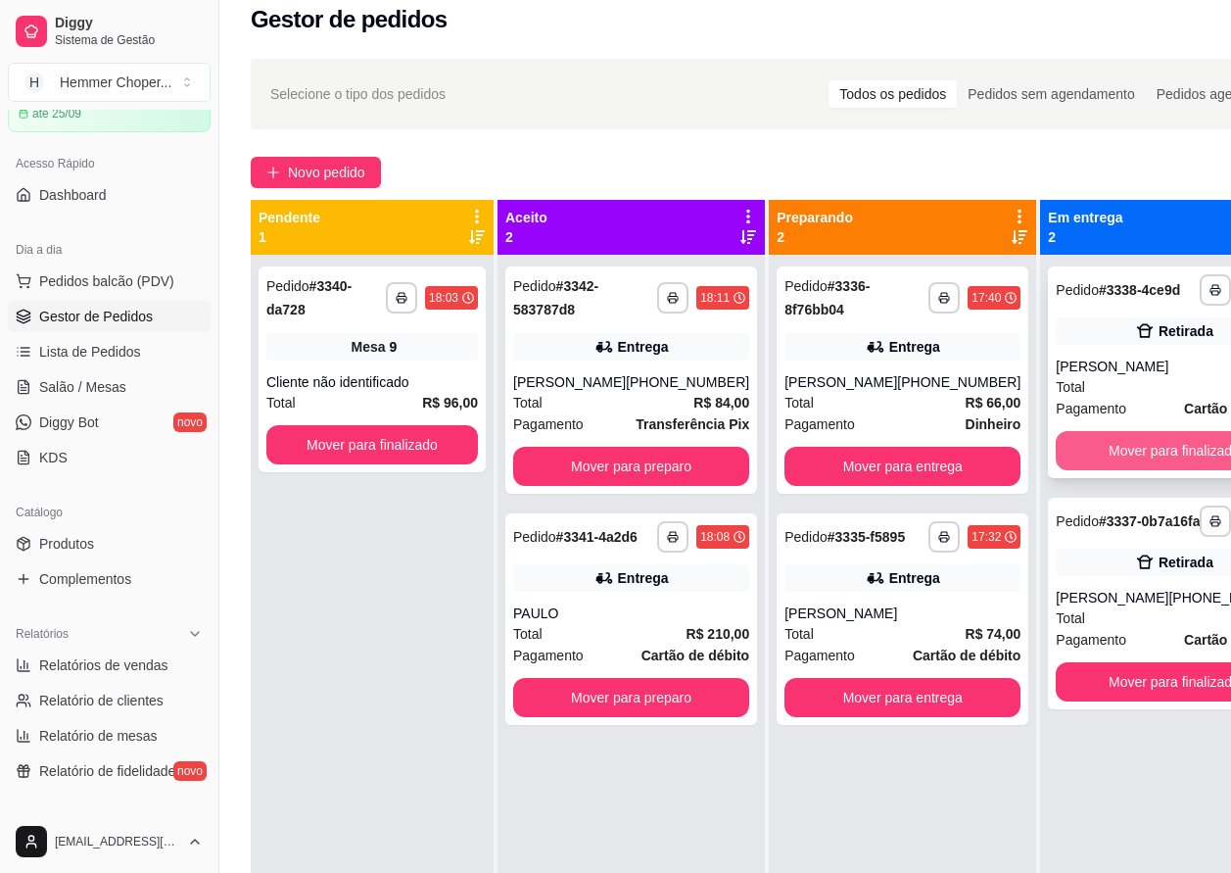
click at [1072, 470] on button "Mover para finalizado" at bounding box center [1174, 450] width 236 height 39
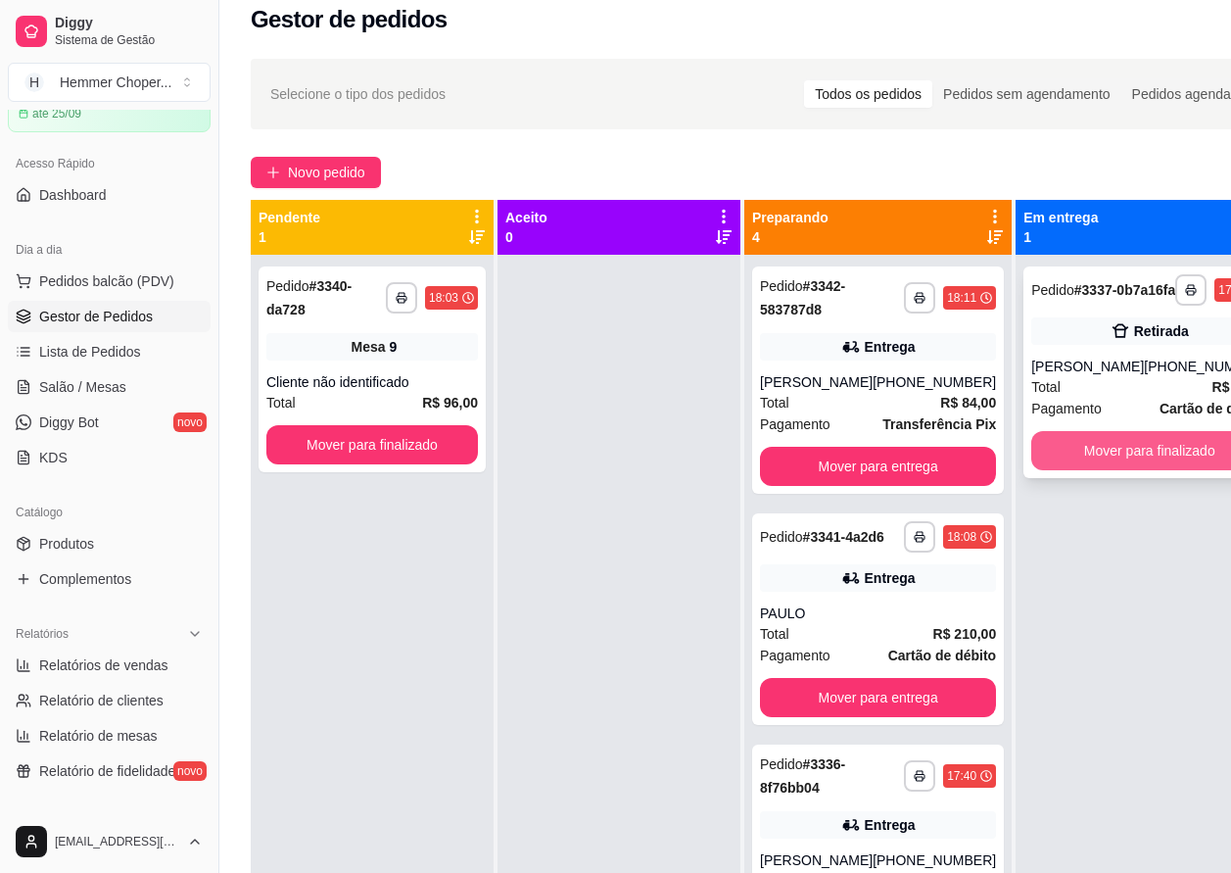
click at [1102, 470] on button "Mover para finalizado" at bounding box center [1150, 450] width 236 height 39
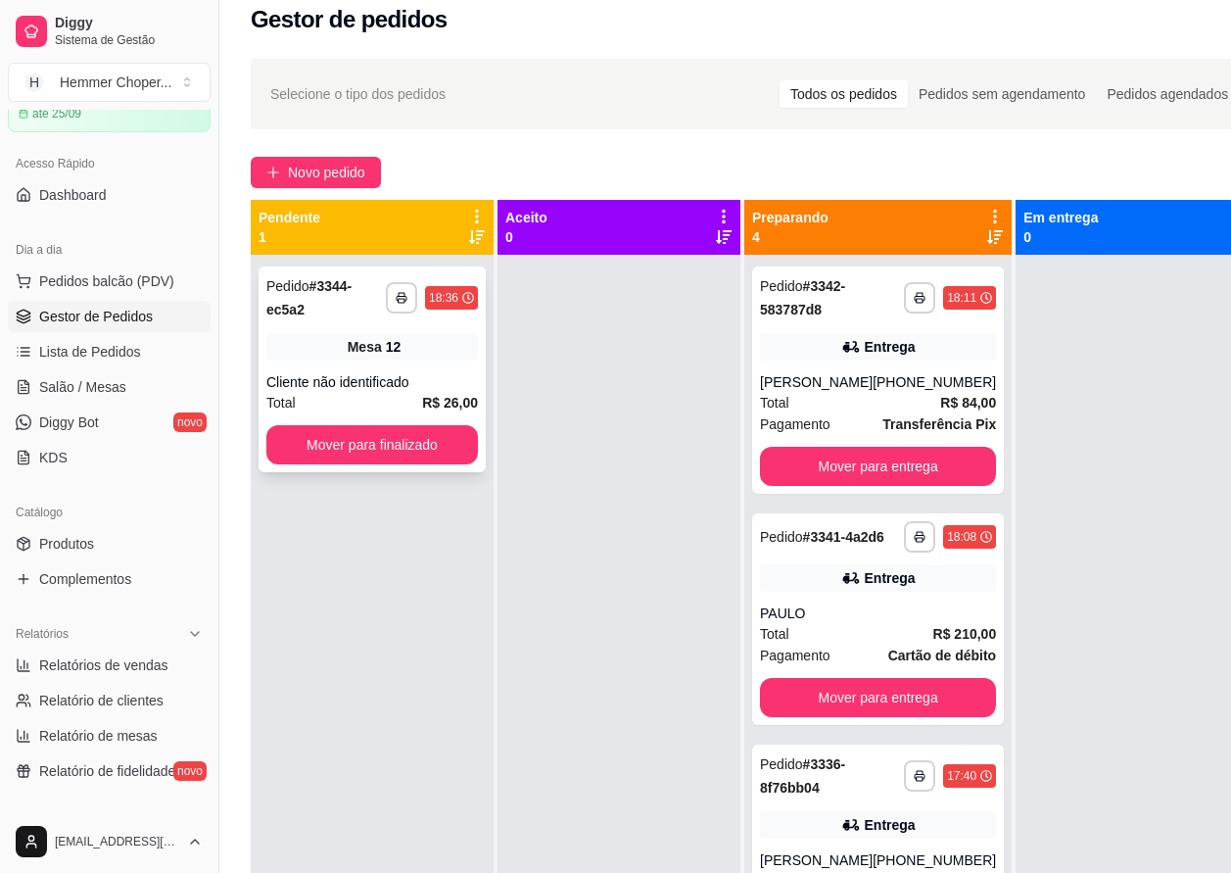
click at [381, 387] on div "Cliente não identificado" at bounding box center [372, 382] width 212 height 20
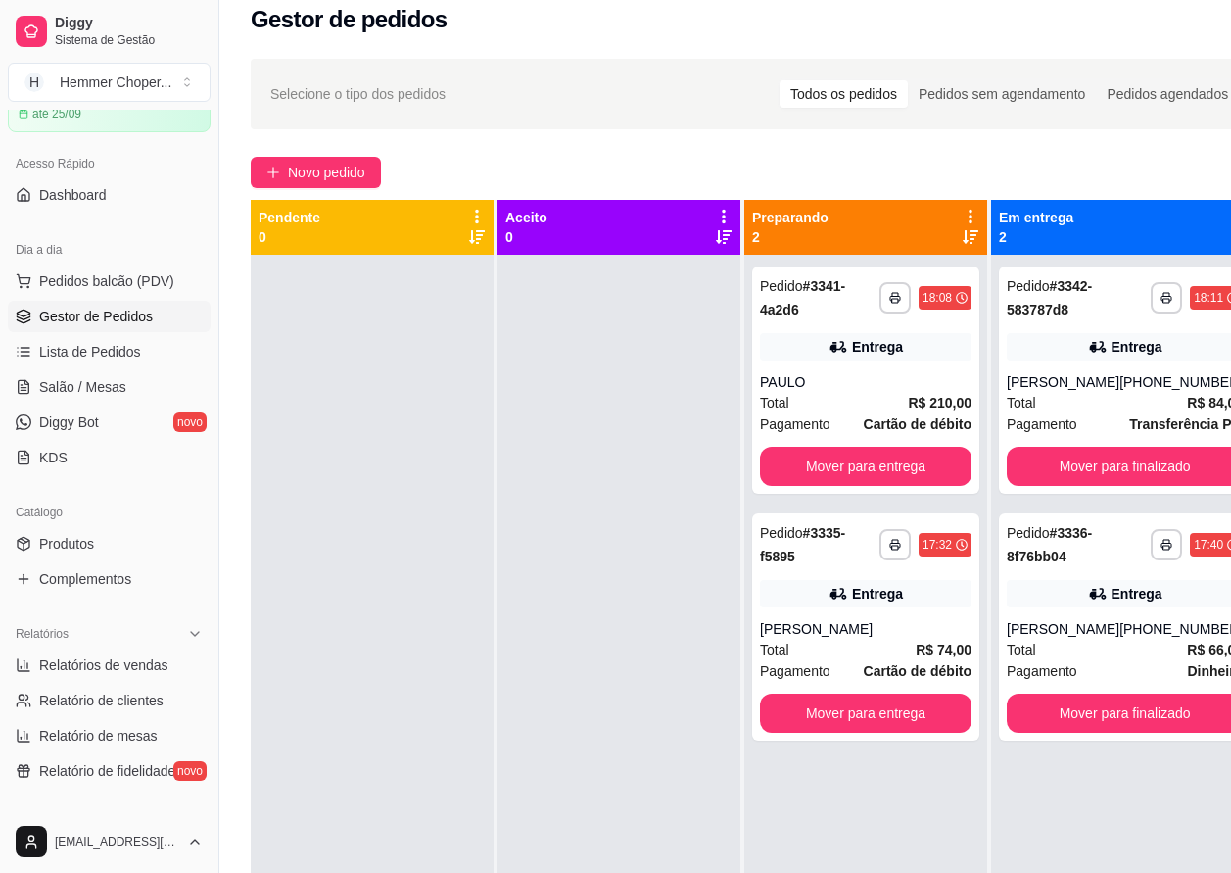
drag, startPoint x: 53, startPoint y: 727, endPoint x: 389, endPoint y: 495, distance: 408.4
click at [392, 491] on div at bounding box center [372, 691] width 243 height 873
click at [89, 386] on span "Salão / Mesas" at bounding box center [82, 387] width 87 height 20
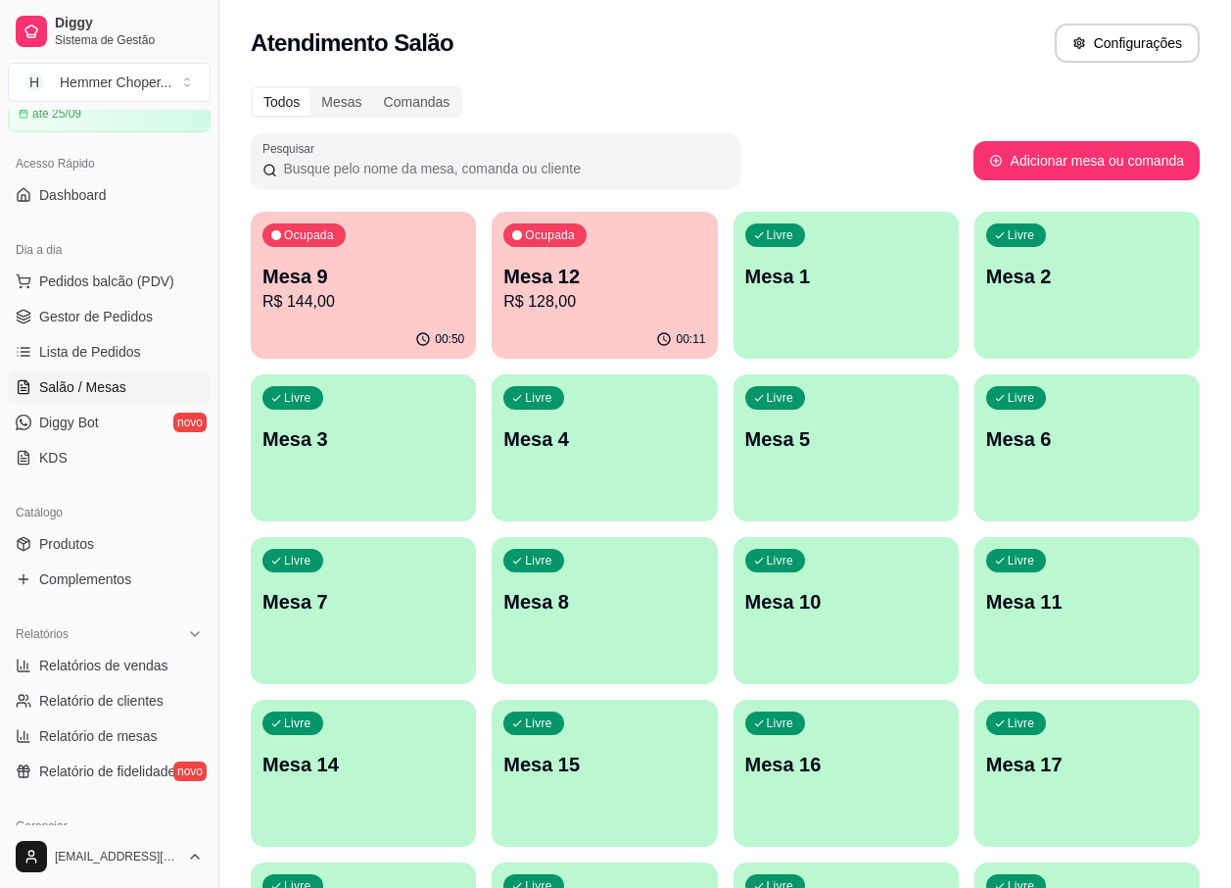
click at [355, 313] on div "Ocupada Mesa 9 R$ 144,00" at bounding box center [363, 266] width 225 height 109
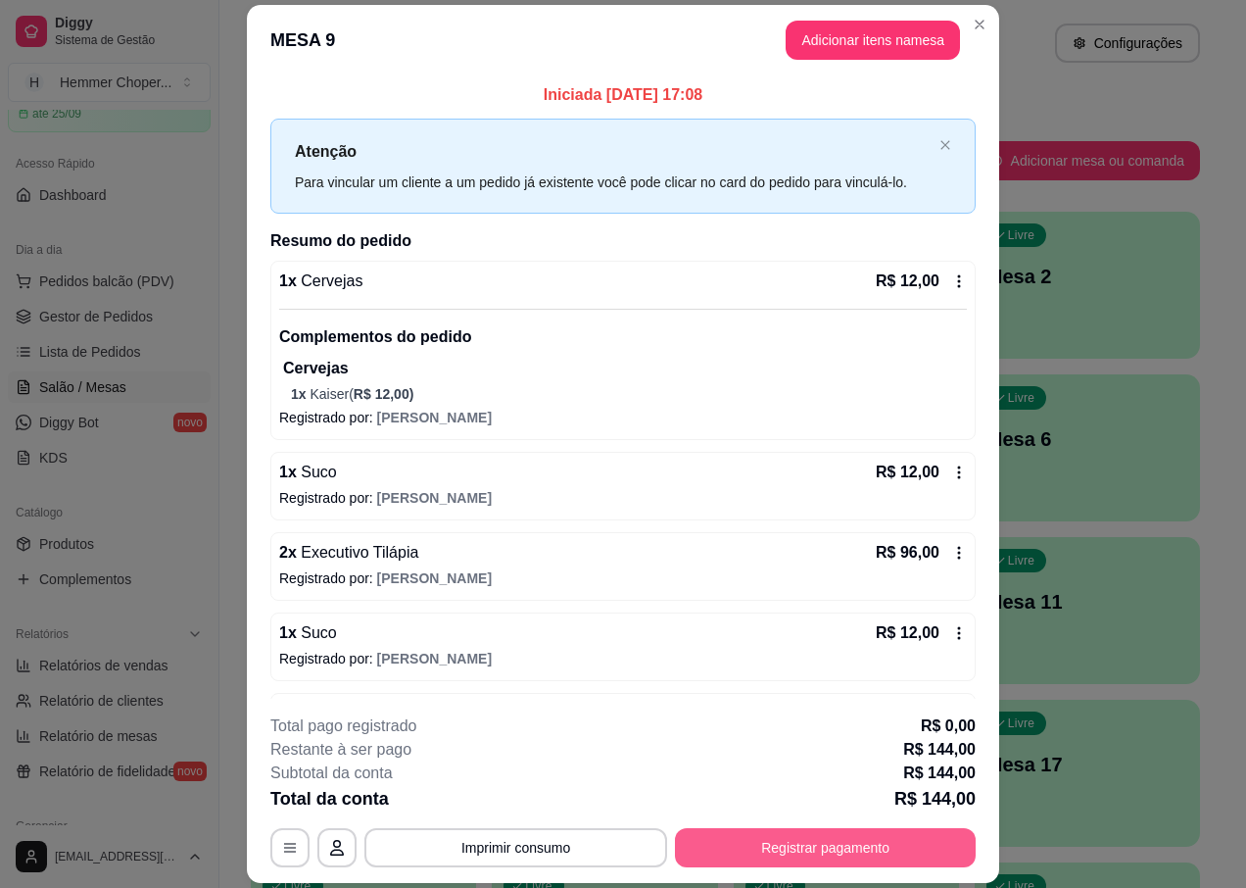
click at [810, 852] on button "Registrar pagamento" at bounding box center [825, 847] width 301 height 39
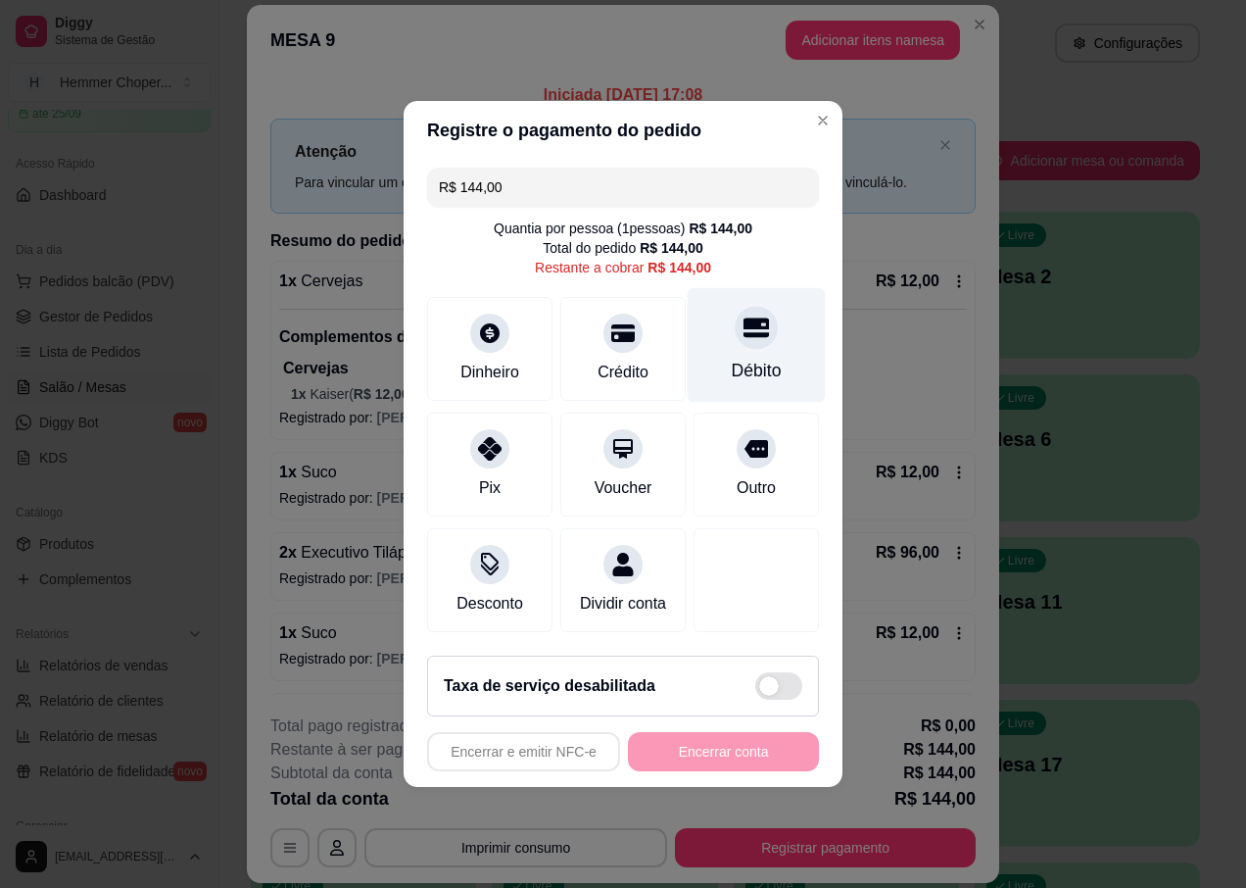
click at [738, 337] on div "Débito" at bounding box center [757, 345] width 138 height 115
type input "R$ 0,00"
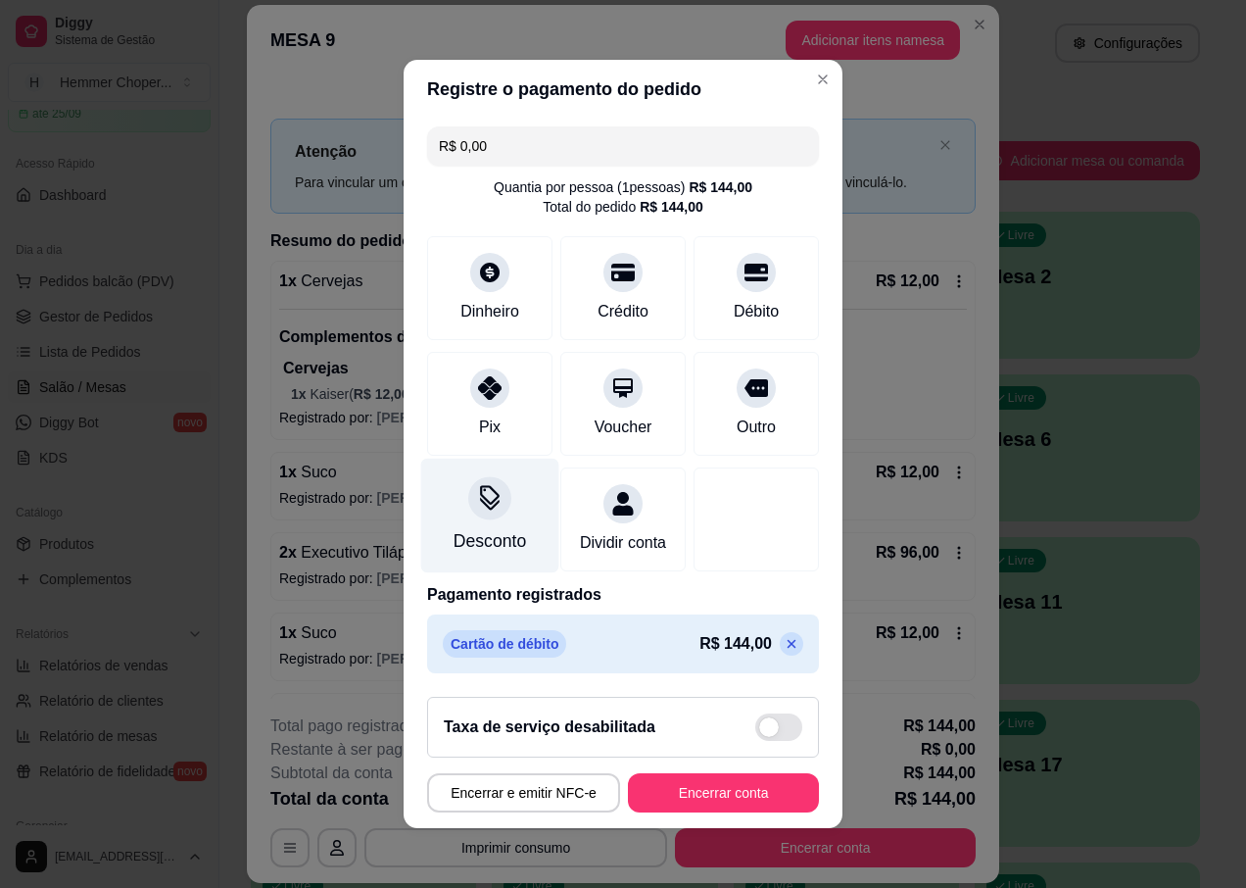
click at [480, 488] on icon at bounding box center [490, 495] width 20 height 20
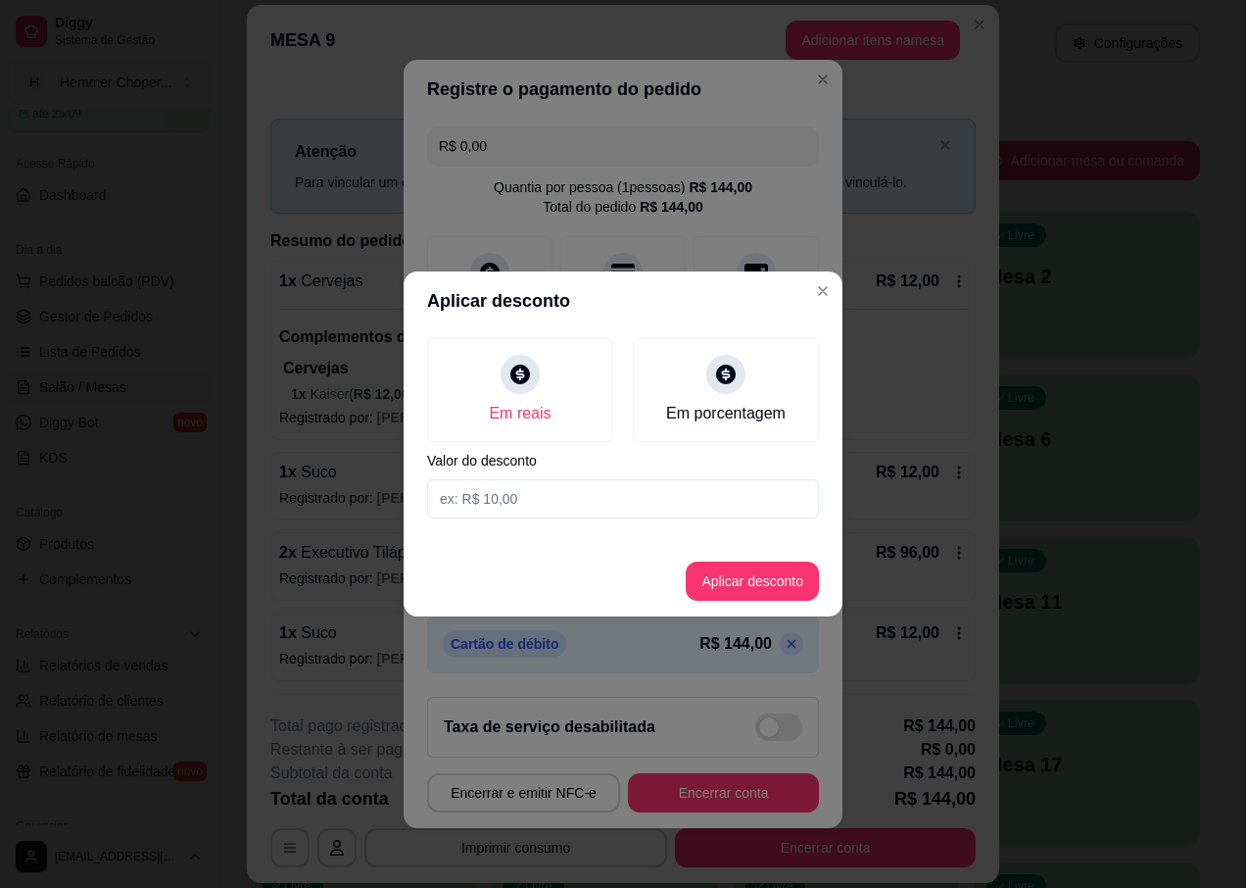
click at [526, 498] on input at bounding box center [623, 498] width 392 height 39
type input "48,00"
click at [744, 578] on button "Aplicar desconto" at bounding box center [752, 580] width 133 height 39
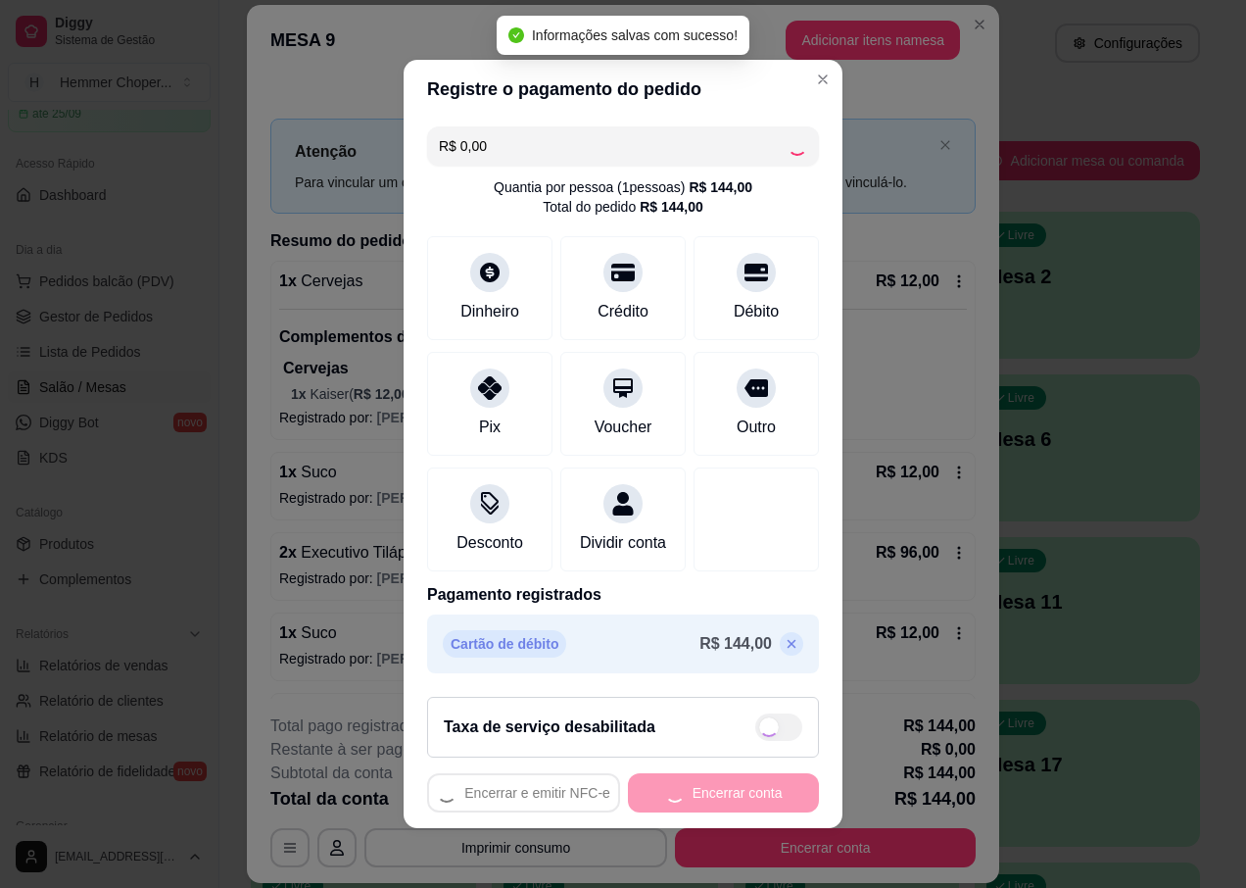
type input "-R$ 48,00"
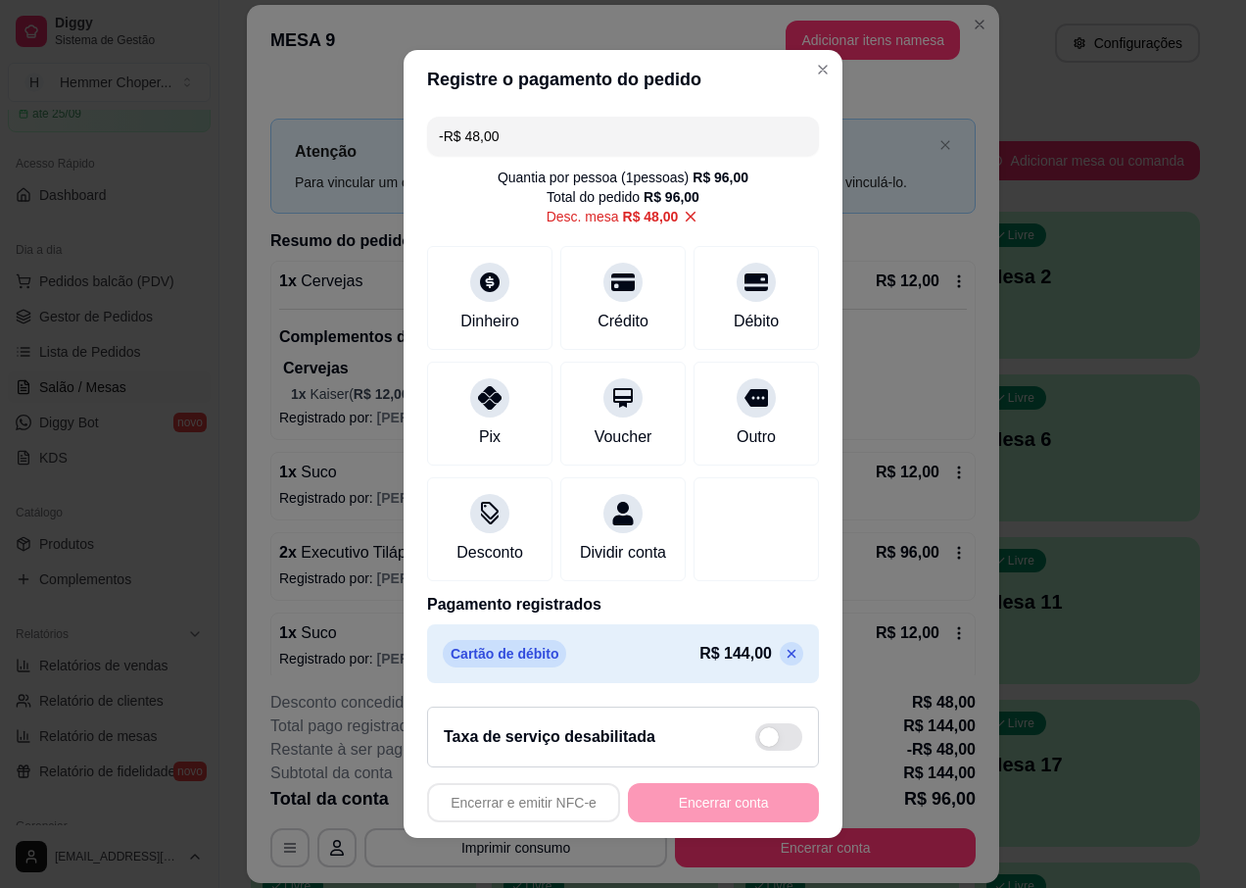
click at [716, 819] on div "Encerrar e emitir NFC-e Encerrar conta" at bounding box center [623, 802] width 392 height 39
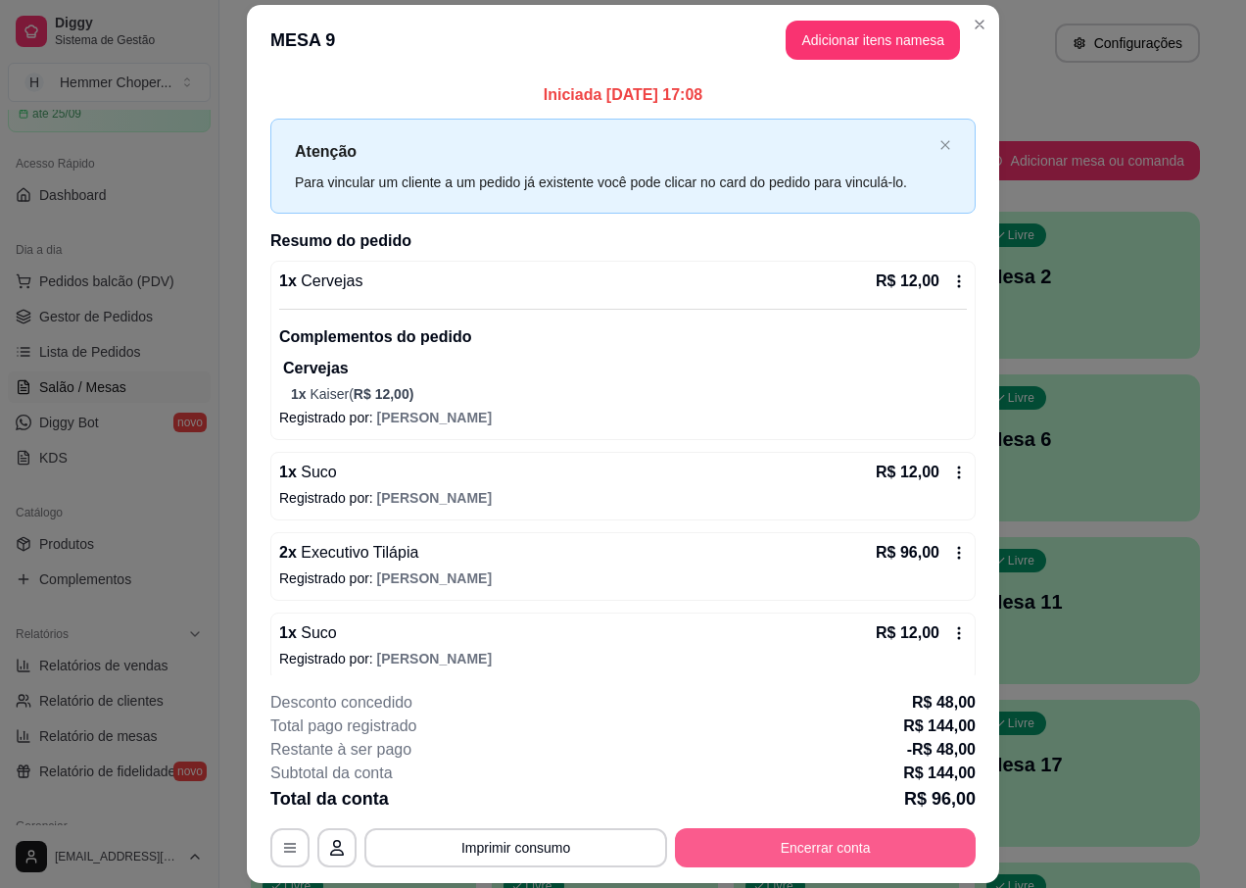
click at [802, 839] on button "Encerrar conta" at bounding box center [825, 847] width 301 height 39
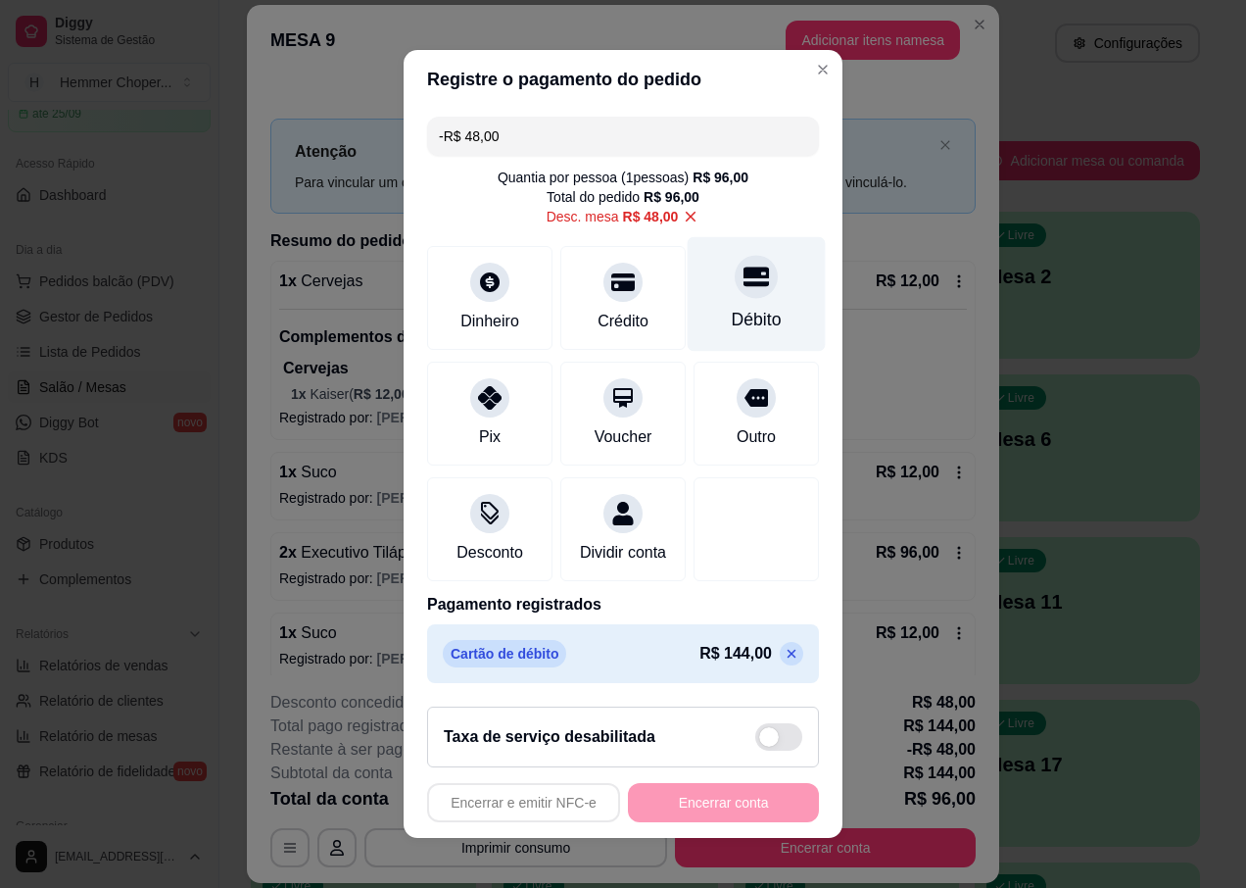
click at [735, 288] on div at bounding box center [756, 276] width 43 height 43
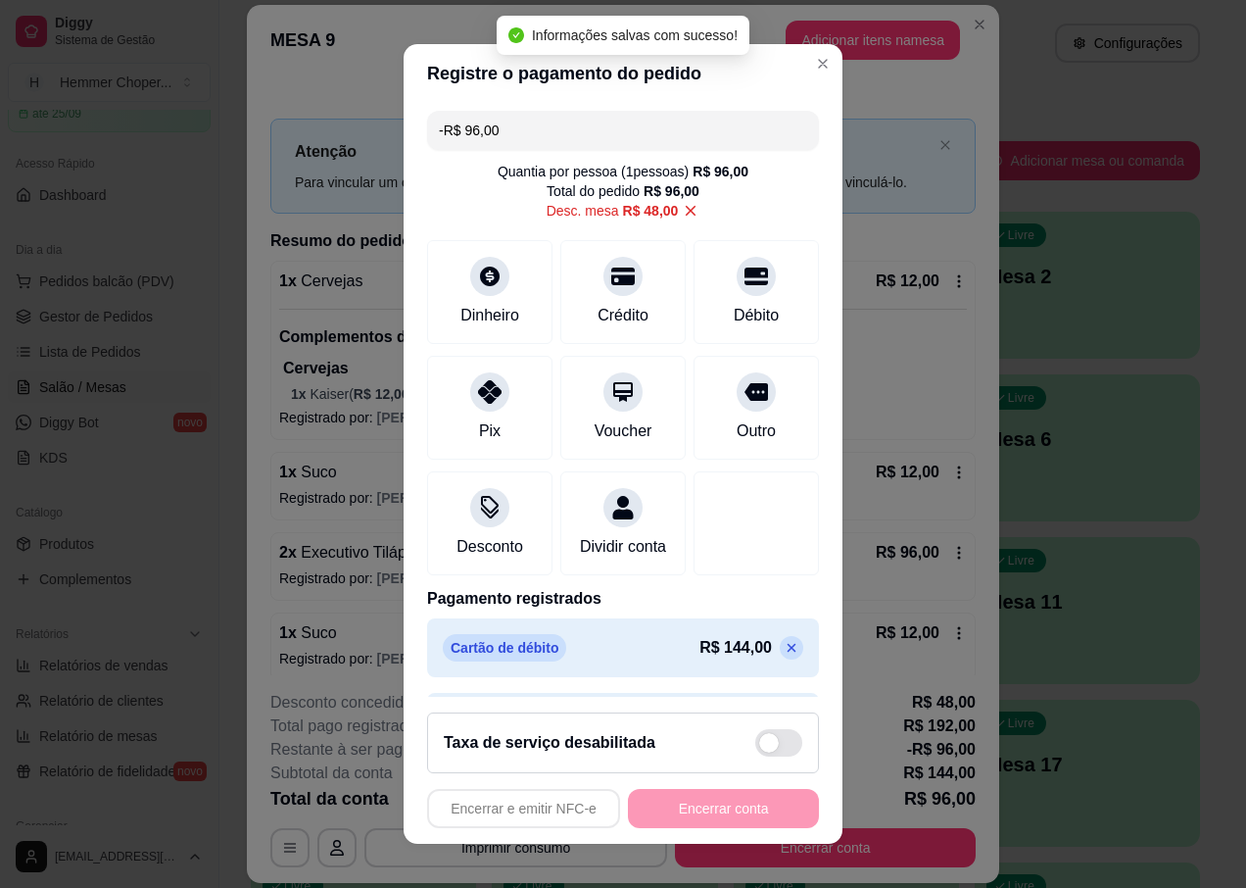
click at [696, 808] on div "Encerrar e emitir NFC-e Encerrar conta" at bounding box center [623, 808] width 392 height 39
click at [682, 211] on icon at bounding box center [691, 211] width 18 height 18
type input "-R$ 48,00"
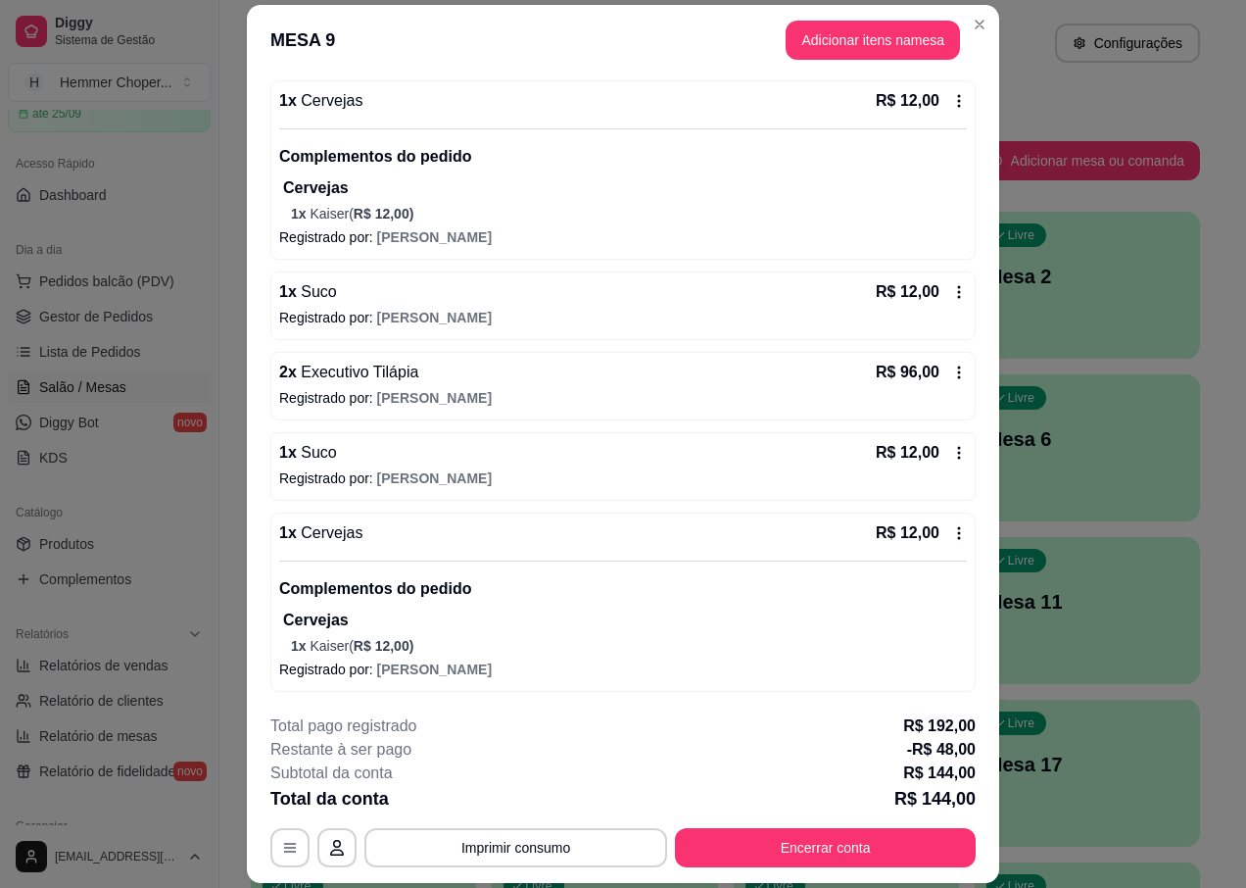
scroll to position [58, 0]
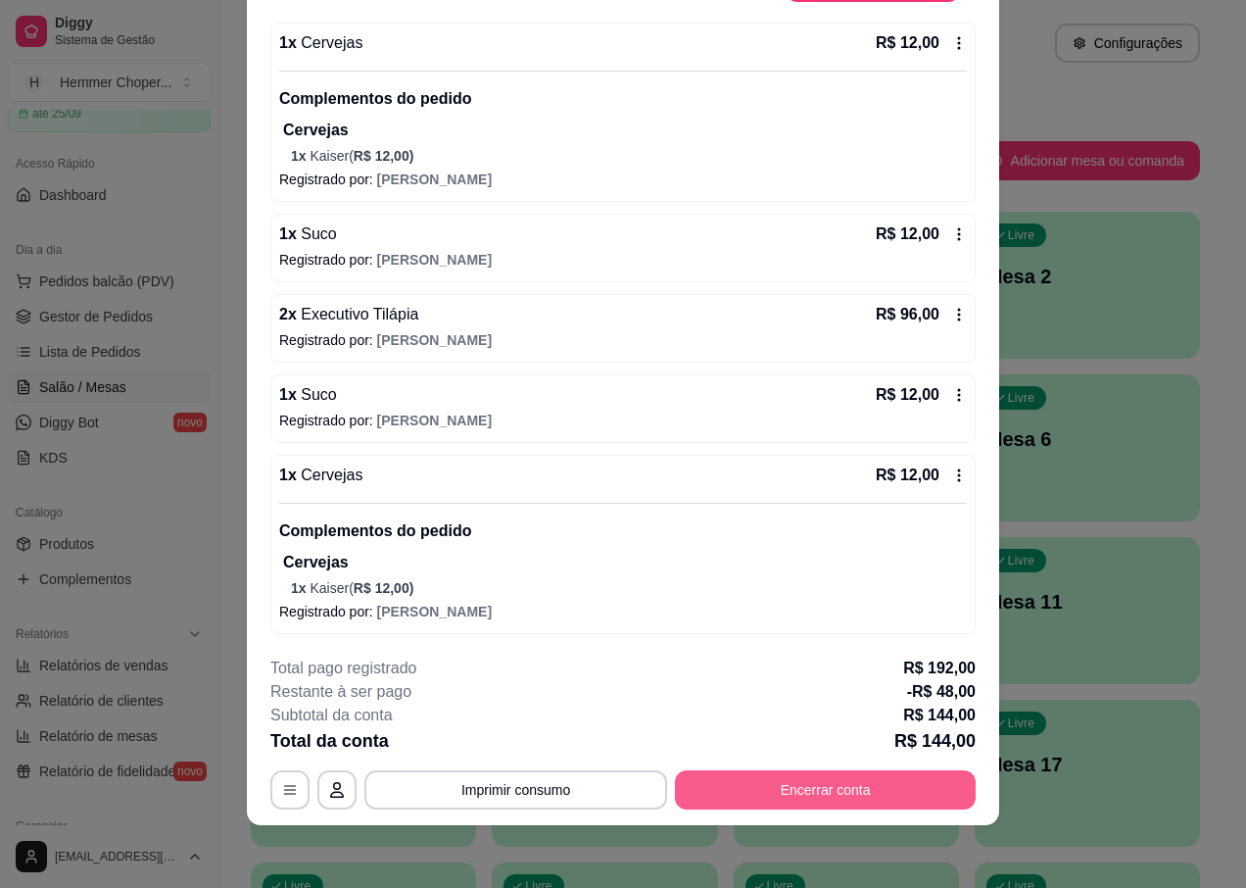
click at [801, 780] on button "Encerrar conta" at bounding box center [825, 789] width 301 height 39
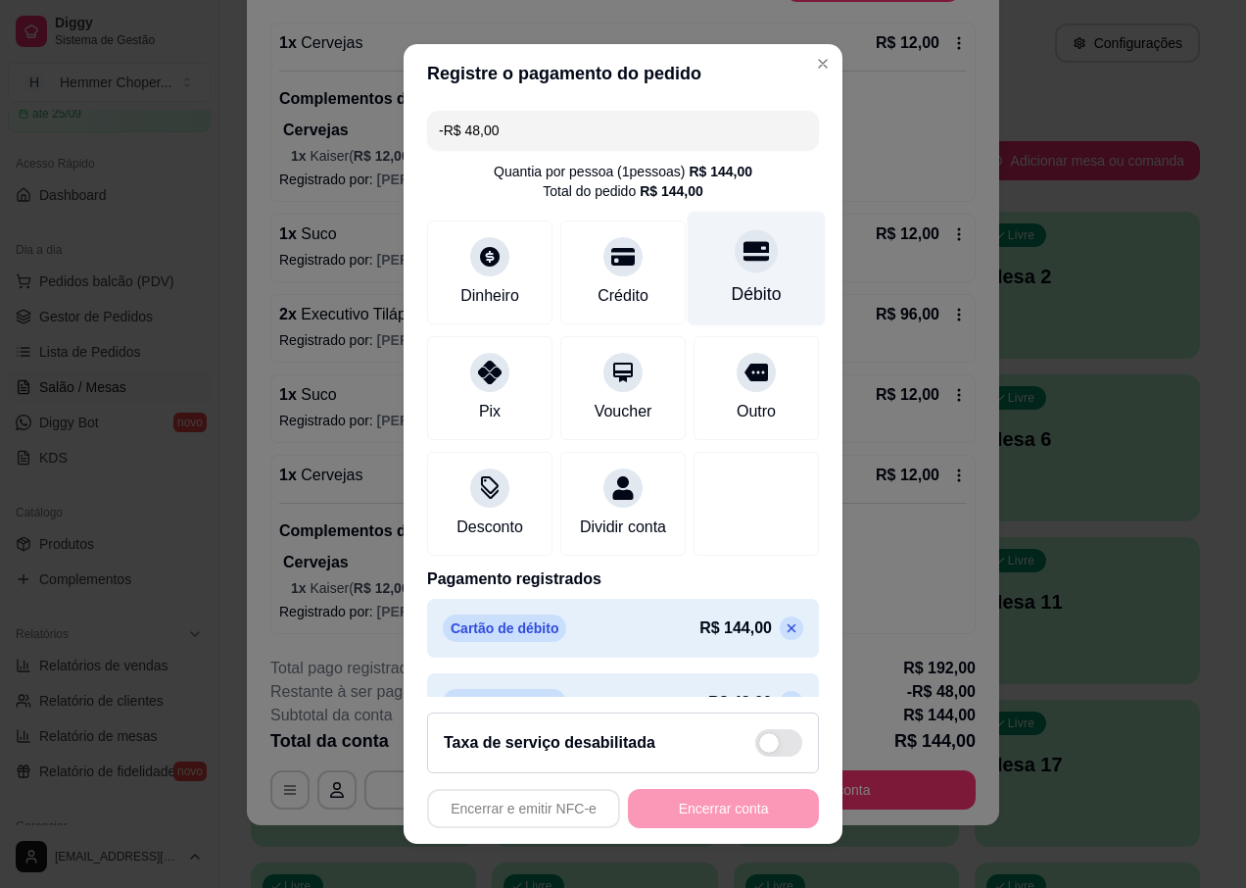
click at [735, 266] on div at bounding box center [756, 251] width 43 height 43
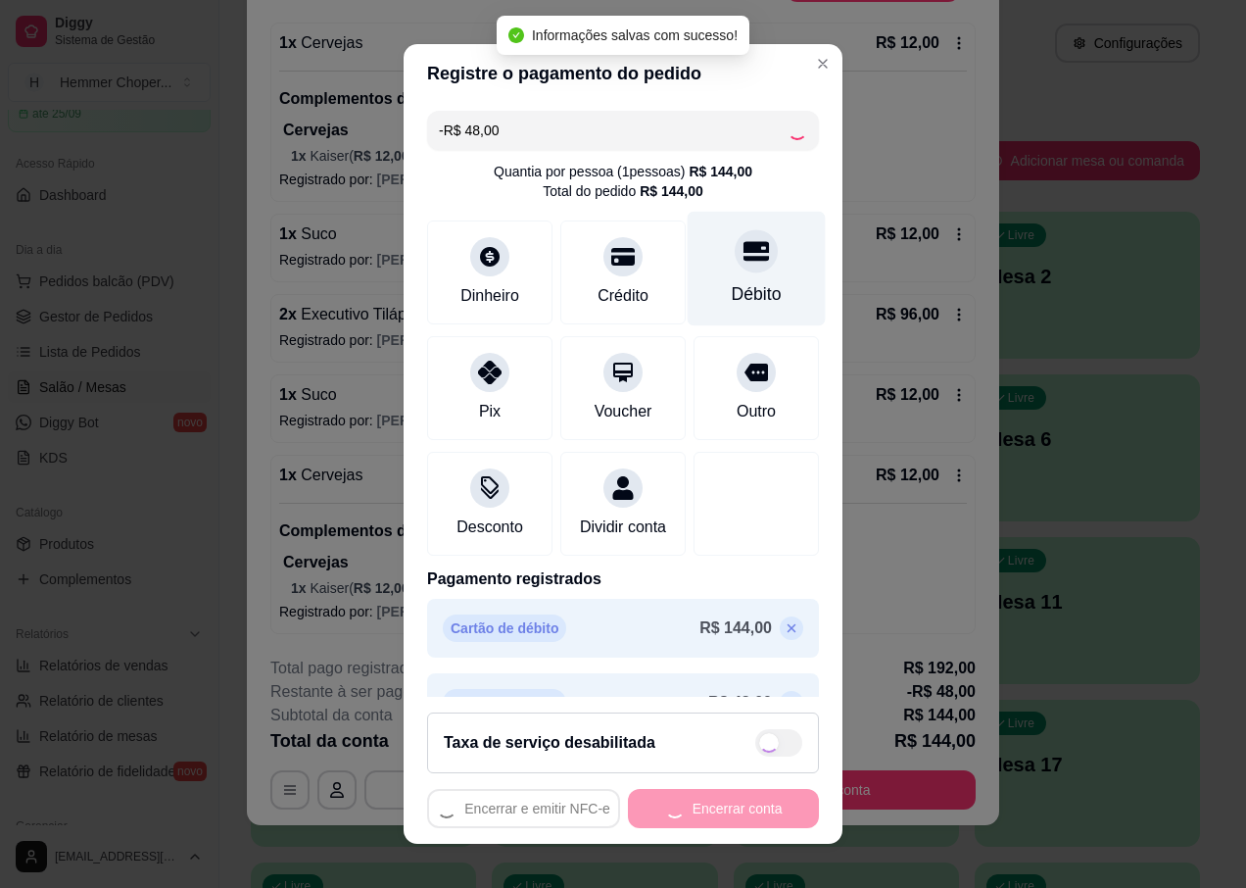
type input "-R$ 96,00"
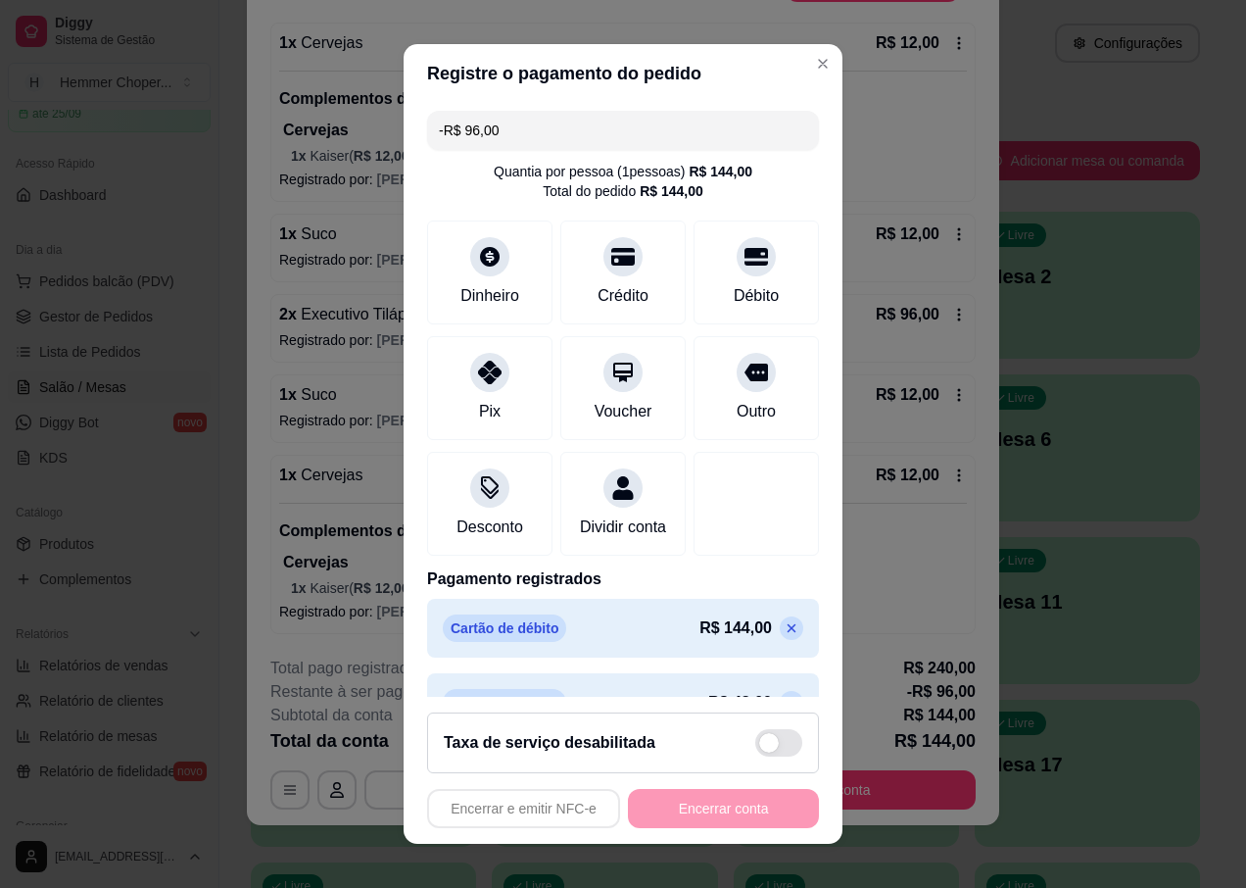
click at [679, 805] on div "Encerrar e emitir NFC-e Encerrar conta" at bounding box center [623, 808] width 392 height 39
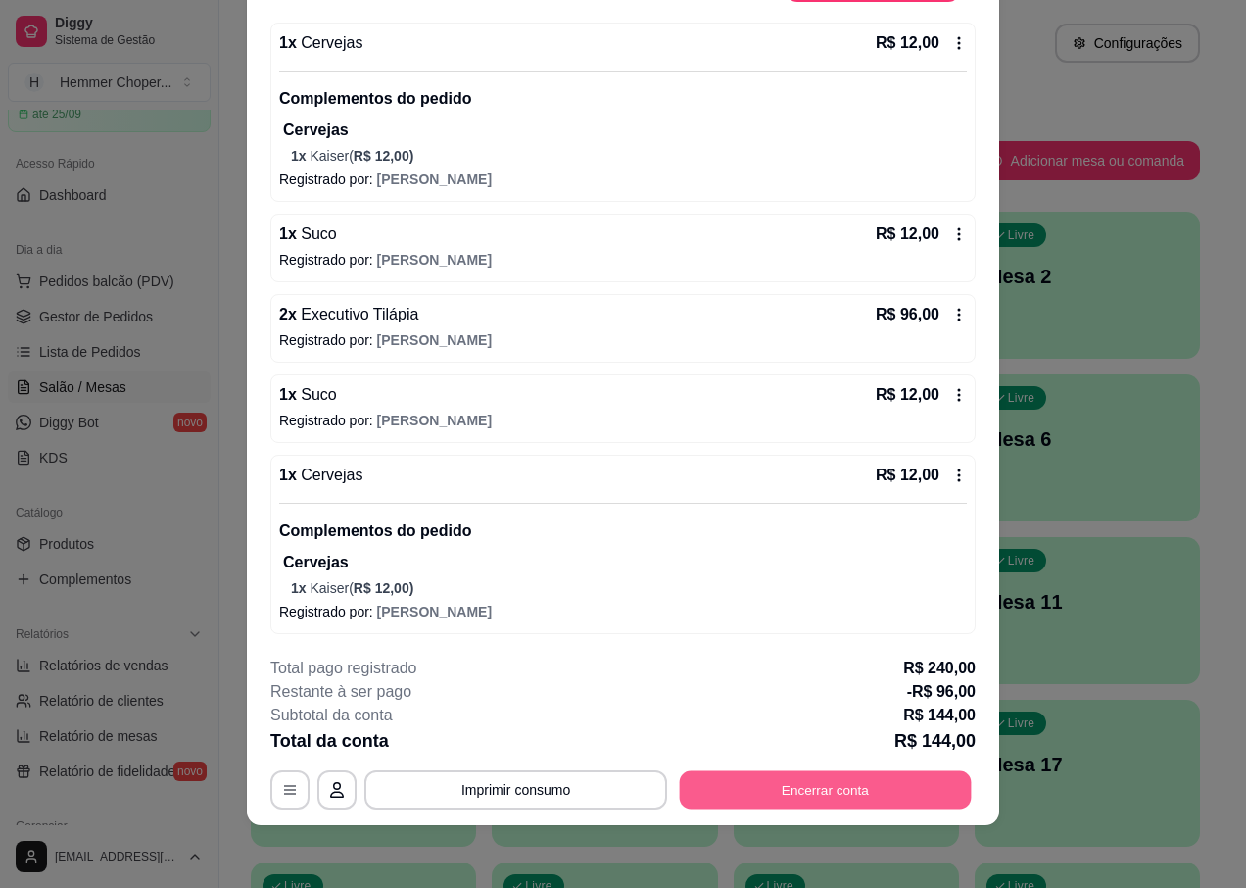
click at [767, 784] on button "Encerrar conta" at bounding box center [826, 790] width 292 height 38
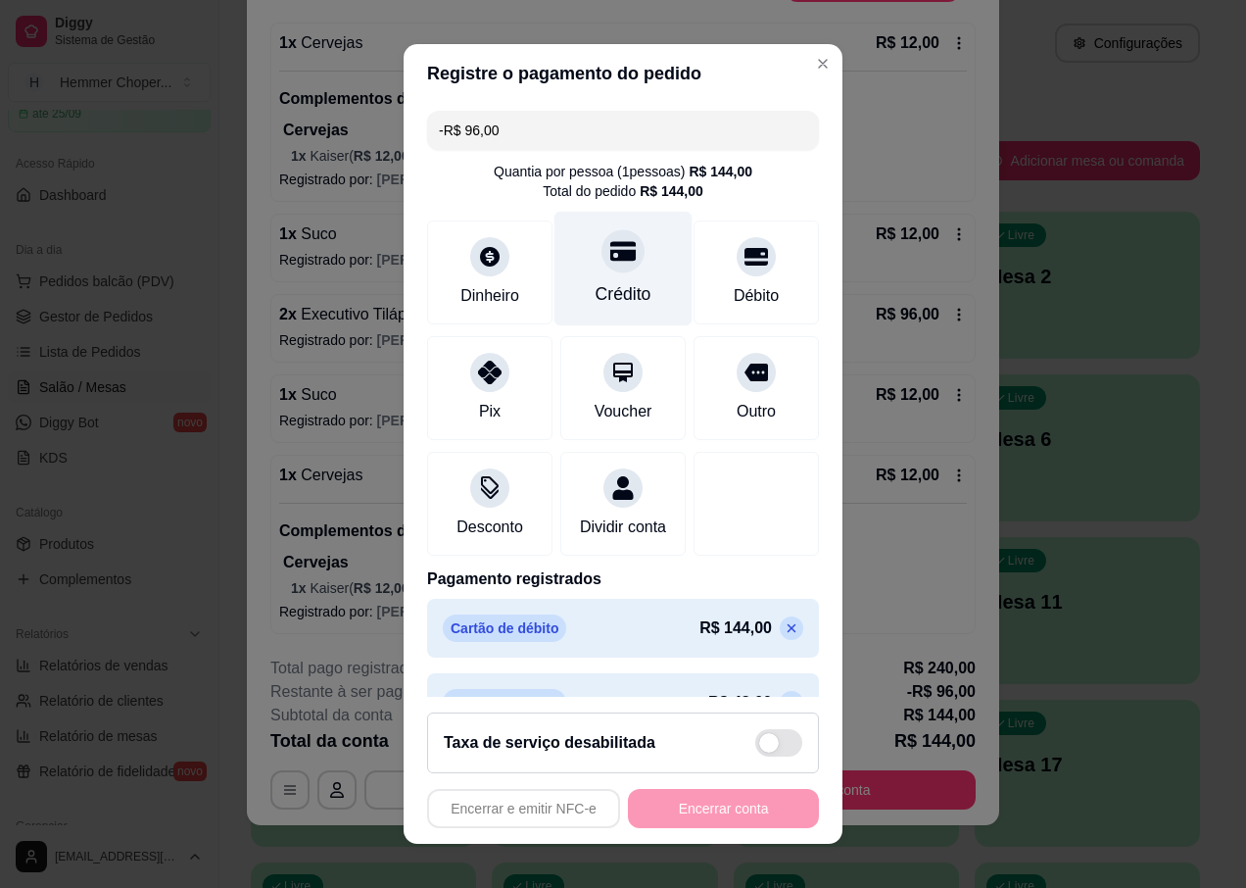
click at [610, 264] on icon at bounding box center [622, 251] width 25 height 25
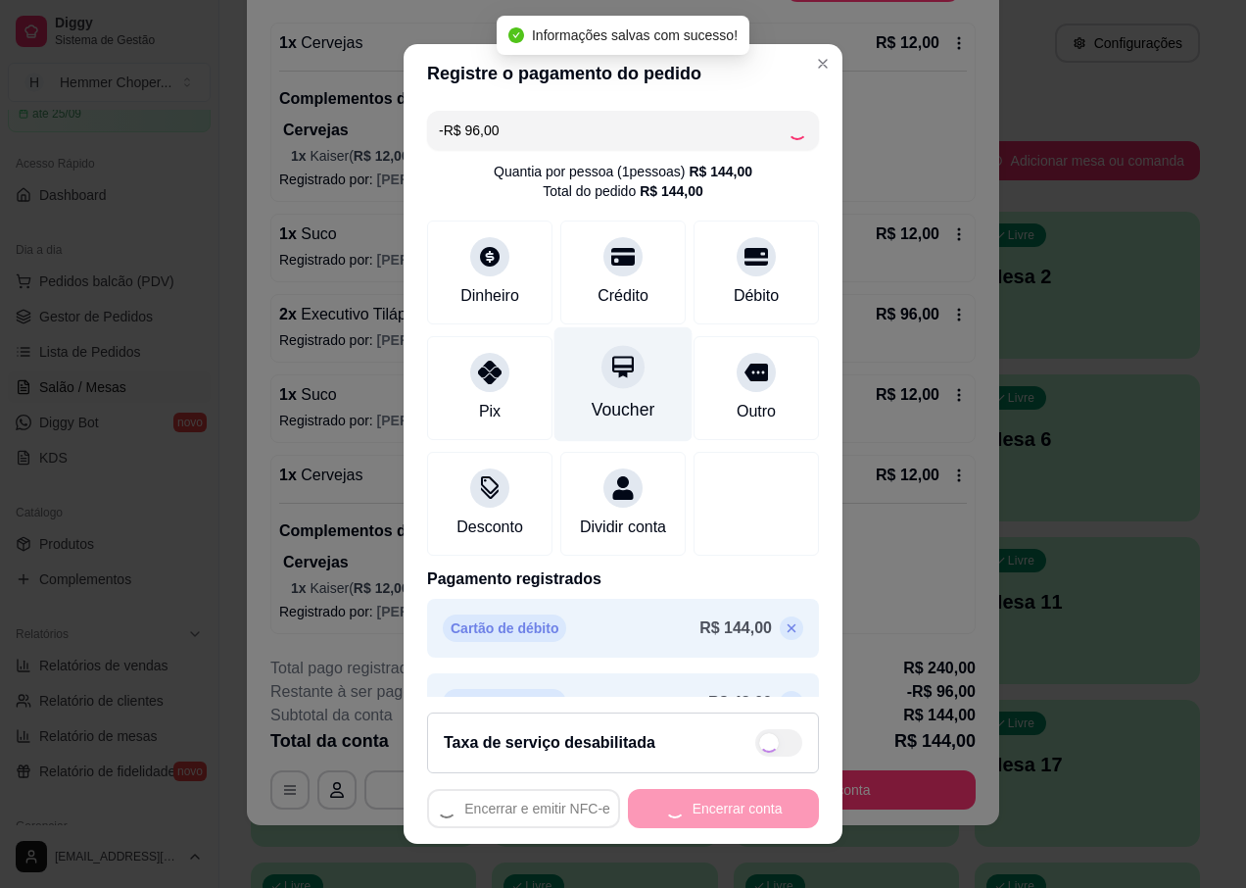
type input "-R$ 192,00"
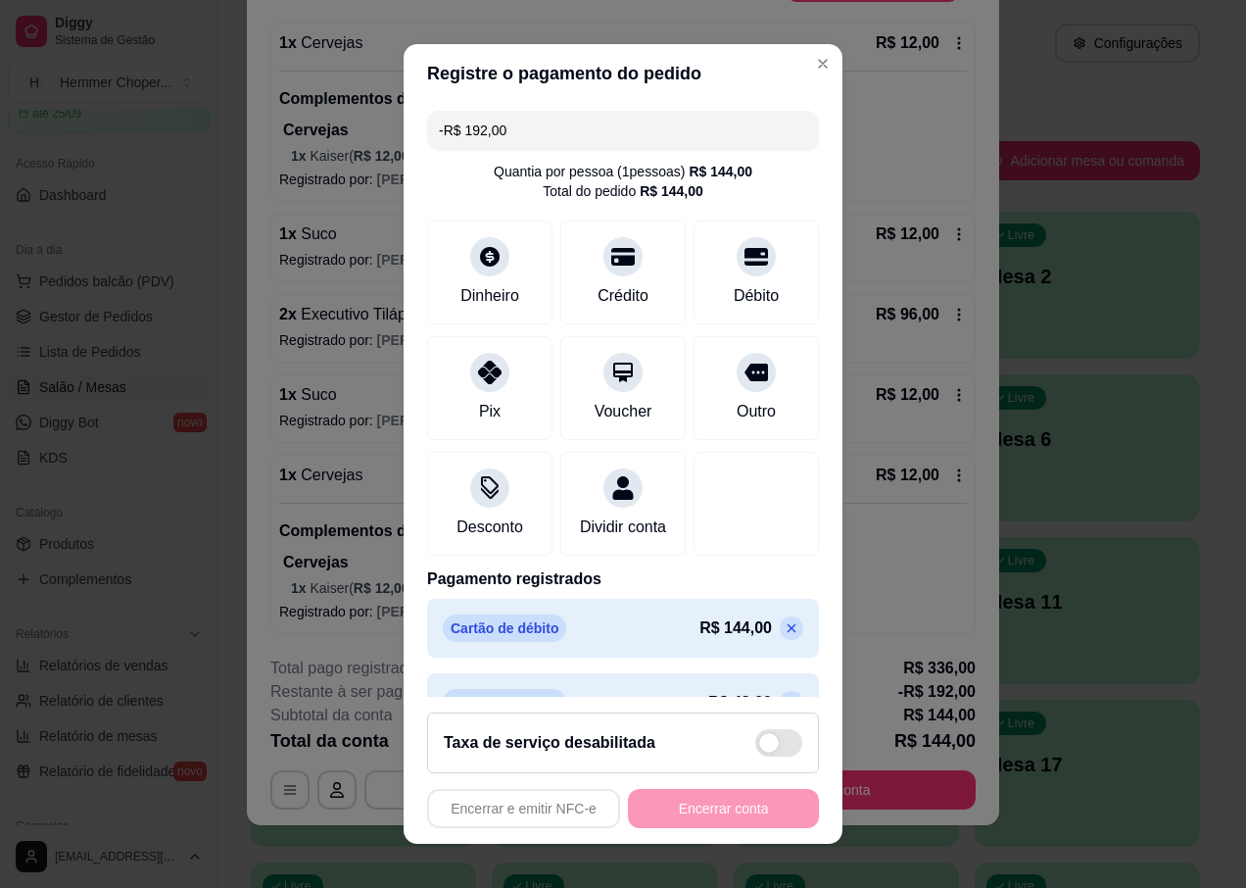
click at [645, 820] on div "Encerrar e emitir NFC-e Encerrar conta" at bounding box center [623, 808] width 392 height 39
click at [648, 820] on div "Encerrar e emitir NFC-e Encerrar conta" at bounding box center [623, 808] width 392 height 39
click at [649, 821] on div "Encerrar e emitir NFC-e Encerrar conta" at bounding box center [623, 808] width 392 height 39
click at [669, 824] on div "Encerrar e emitir NFC-e Encerrar conta" at bounding box center [623, 808] width 392 height 39
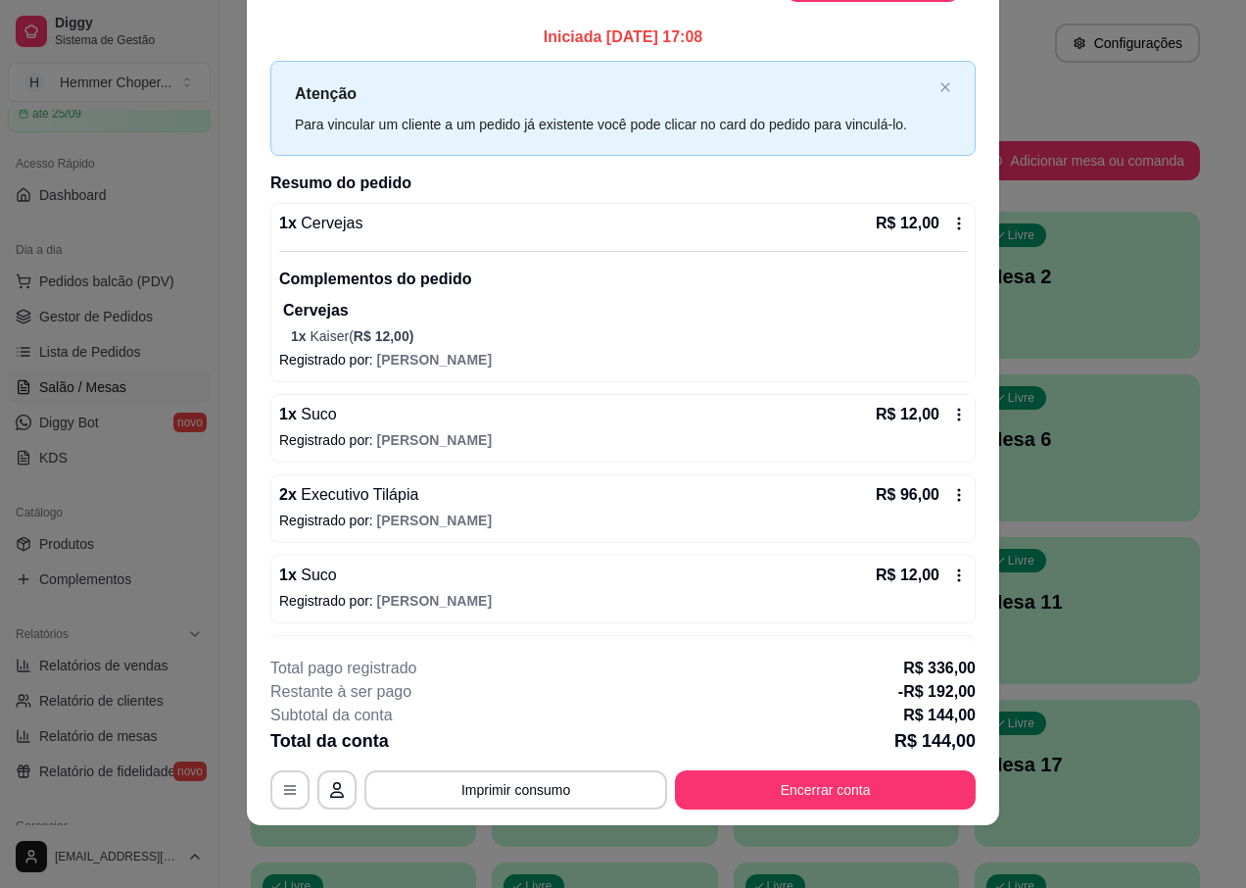
scroll to position [0, 0]
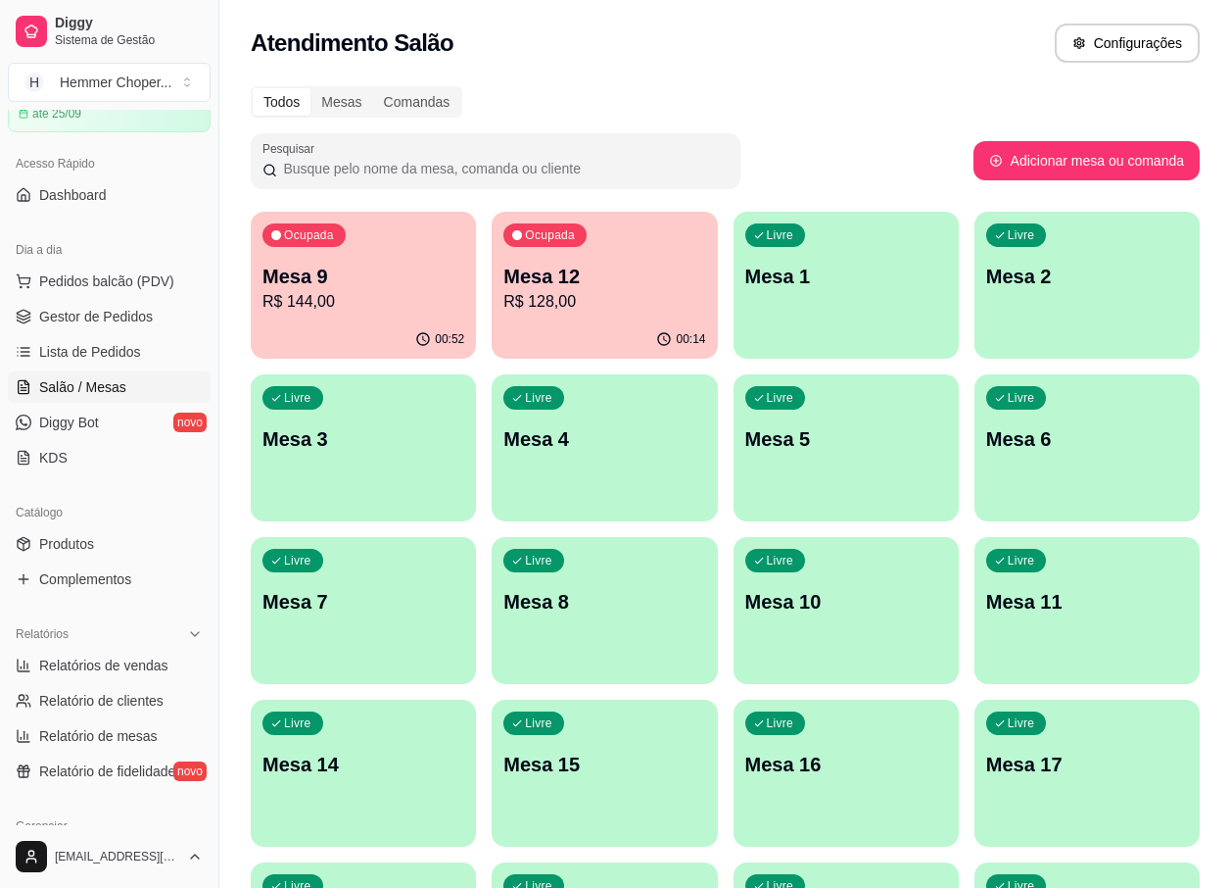
click at [365, 308] on p "R$ 144,00" at bounding box center [364, 302] width 202 height 24
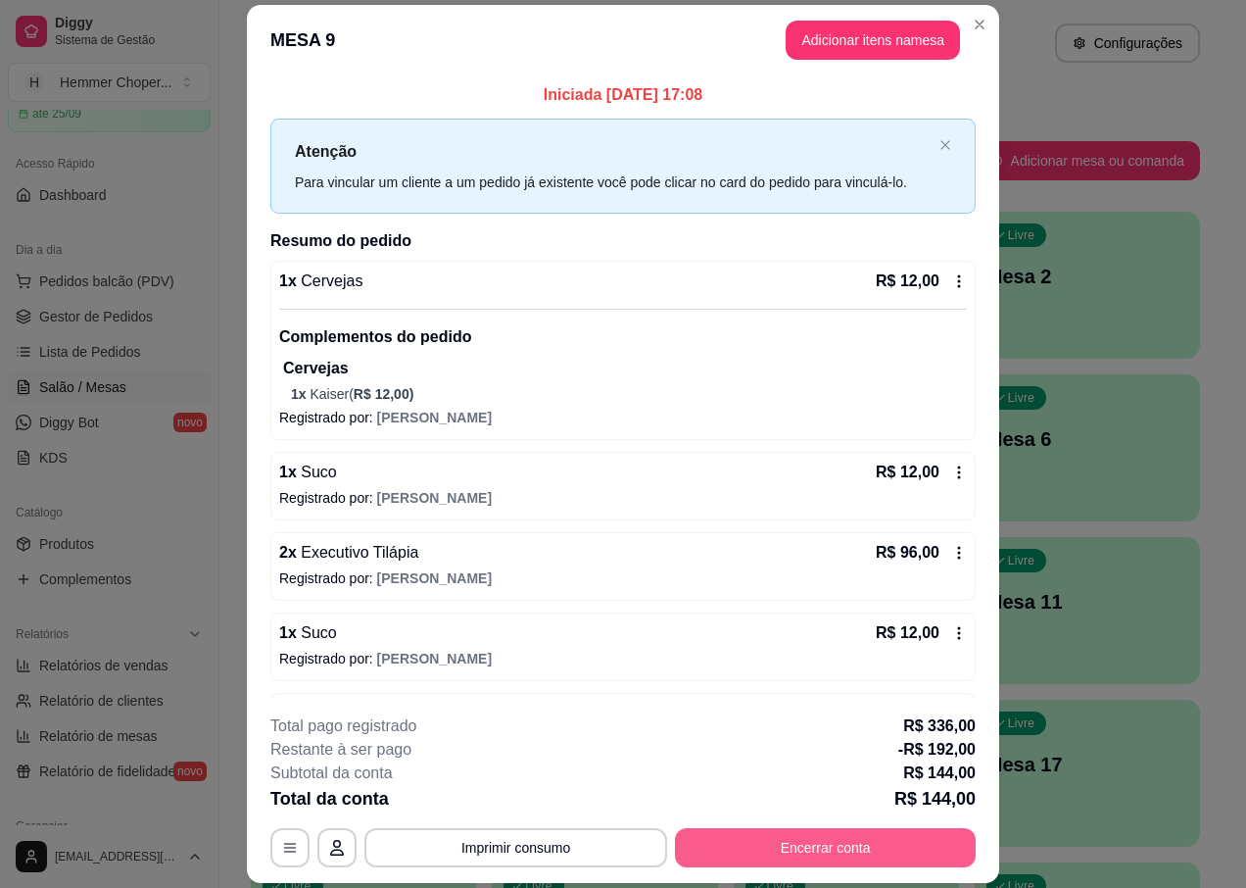
click at [769, 851] on button "Encerrar conta" at bounding box center [825, 847] width 301 height 39
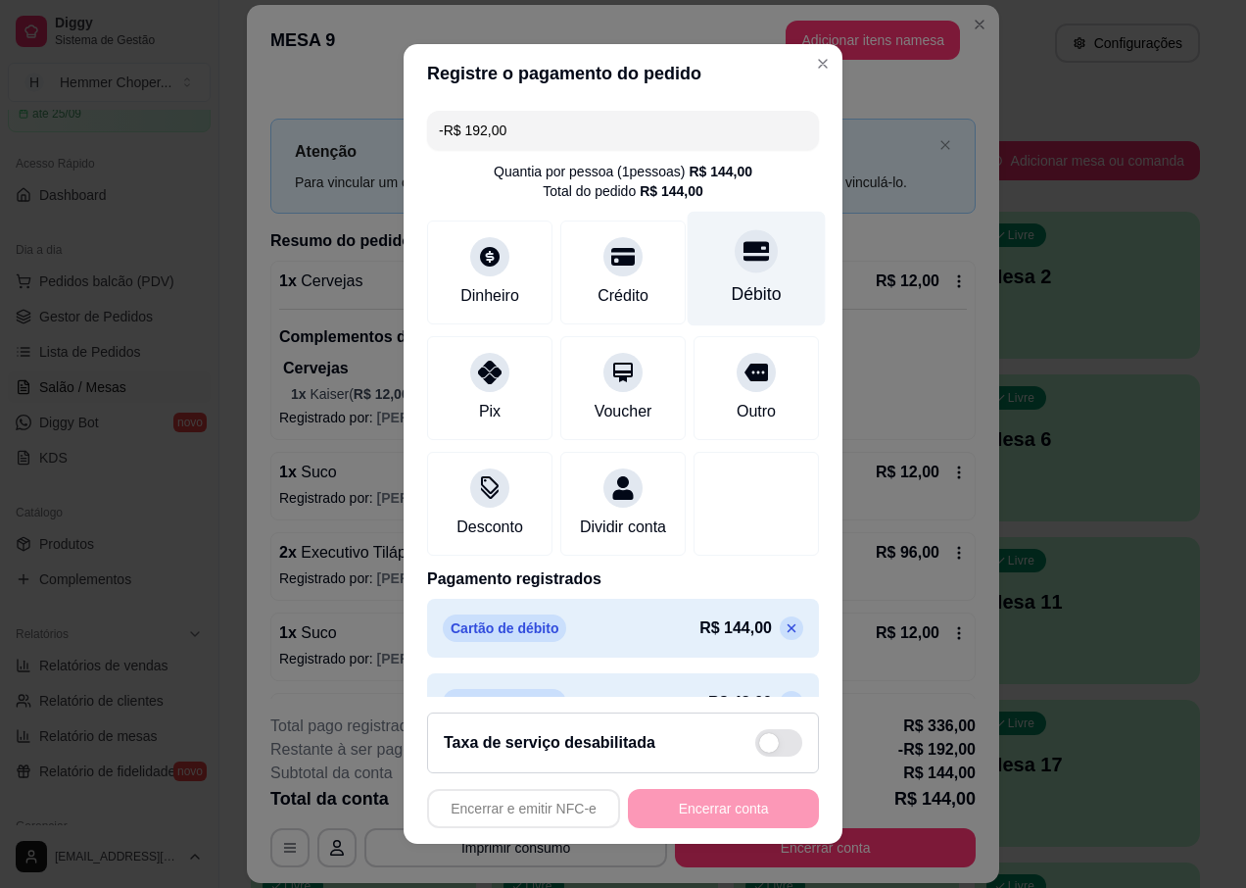
click at [735, 270] on div at bounding box center [756, 251] width 43 height 43
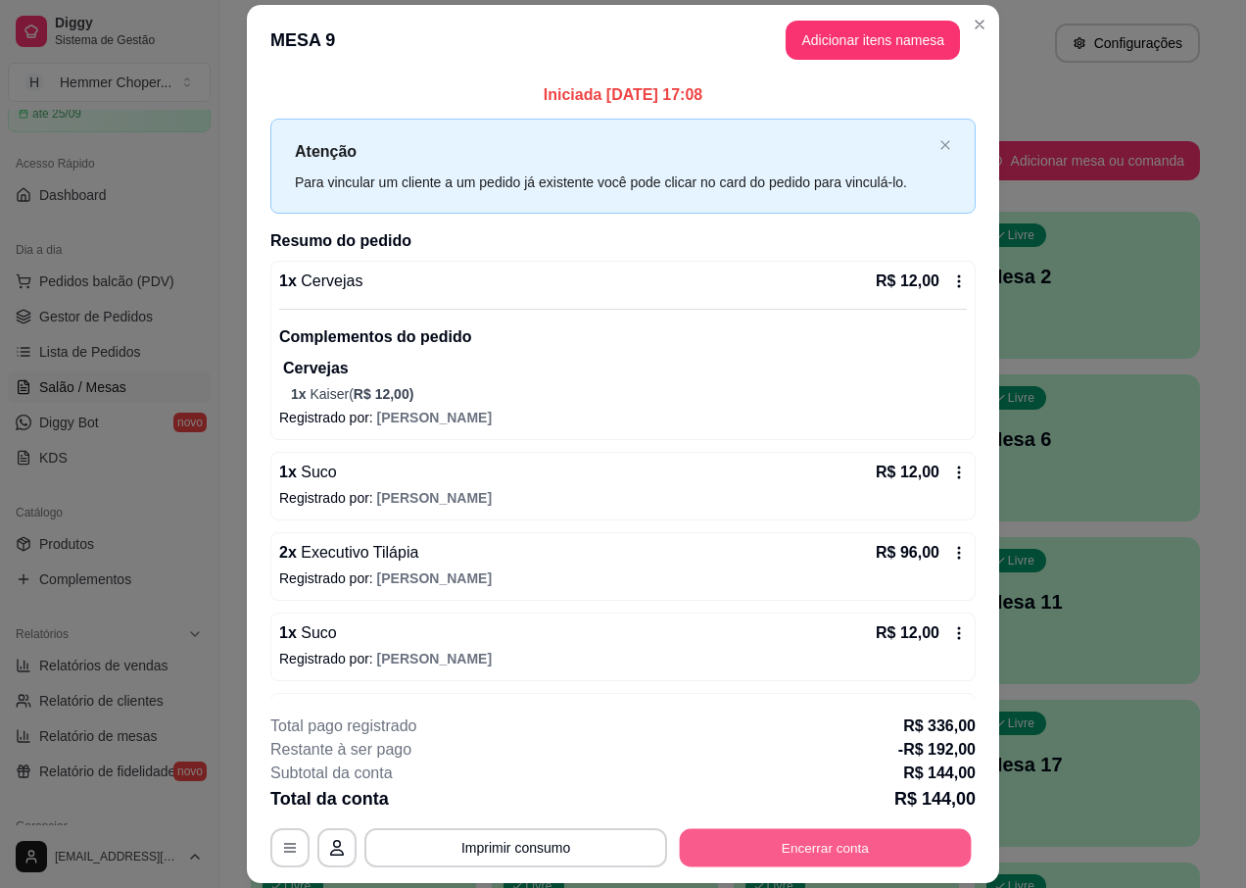
click at [769, 850] on button "Encerrar conta" at bounding box center [826, 848] width 292 height 38
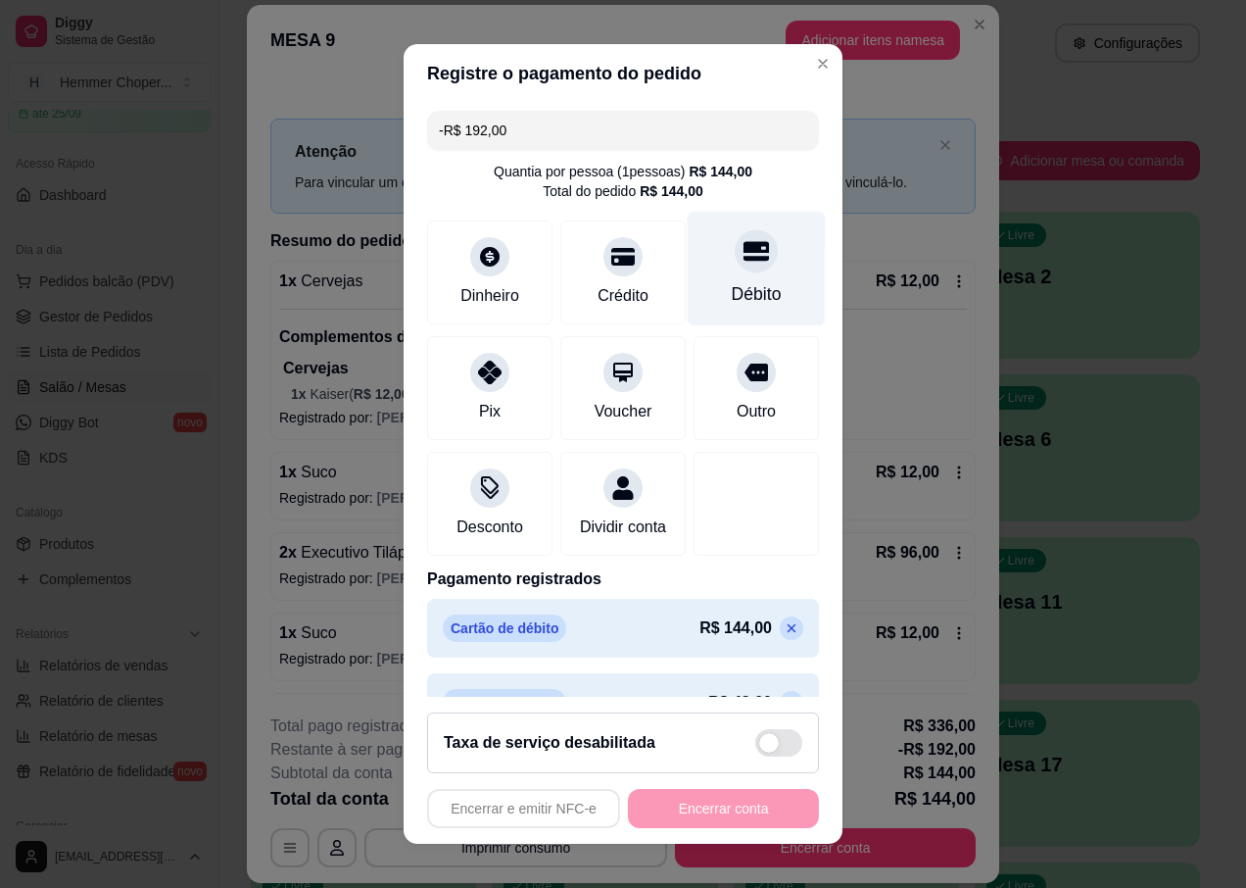
click at [744, 246] on icon at bounding box center [756, 252] width 25 height 20
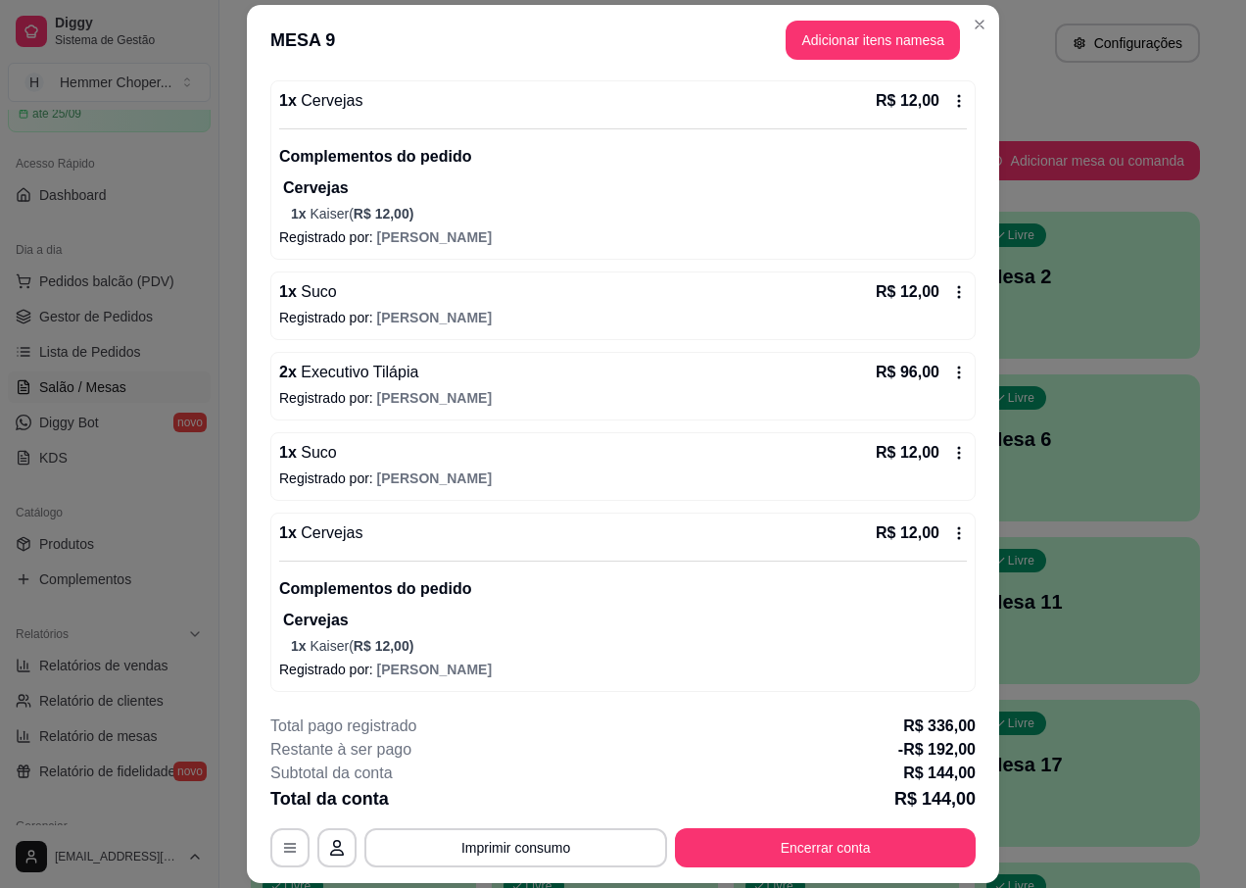
scroll to position [58, 0]
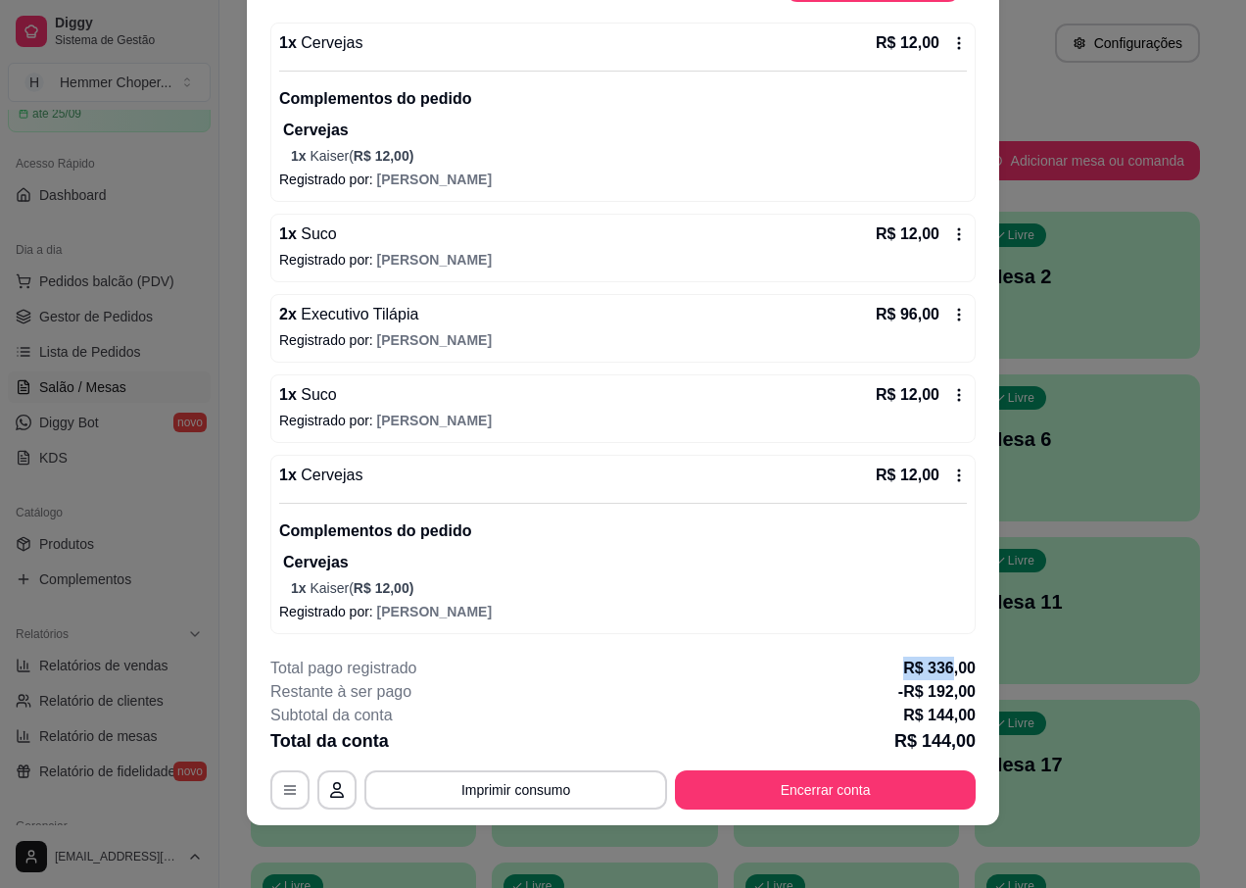
drag, startPoint x: 942, startPoint y: 664, endPoint x: 846, endPoint y: 659, distance: 96.1
click at [846, 659] on div "Total pago registrado R$ 336,00" at bounding box center [622, 668] width 705 height 24
click at [284, 792] on icon "button" at bounding box center [290, 791] width 16 height 16
click at [473, 791] on button "Imprimir consumo" at bounding box center [515, 789] width 303 height 39
click at [508, 740] on button "IMPRESSORA" at bounding box center [515, 744] width 142 height 31
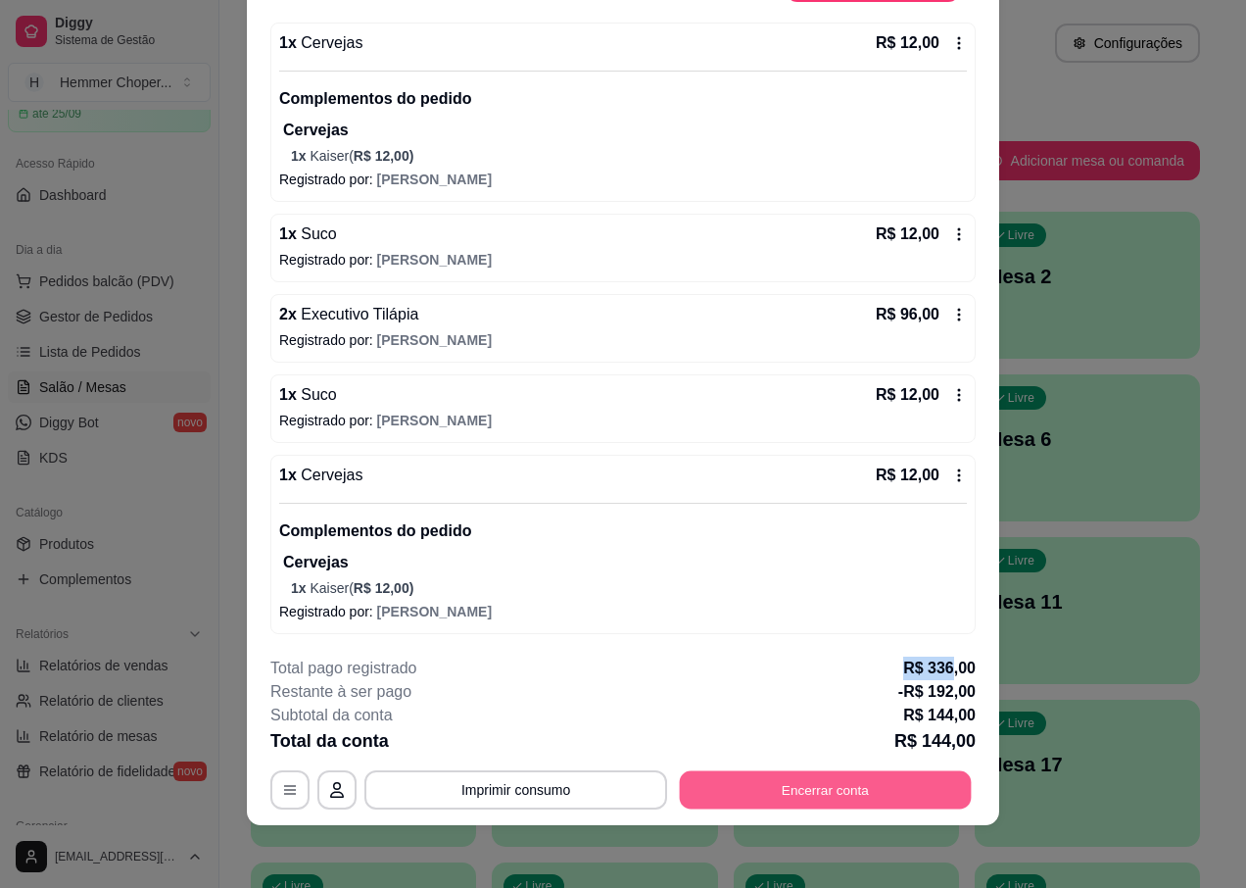
click at [753, 775] on button "Encerrar conta" at bounding box center [826, 790] width 292 height 38
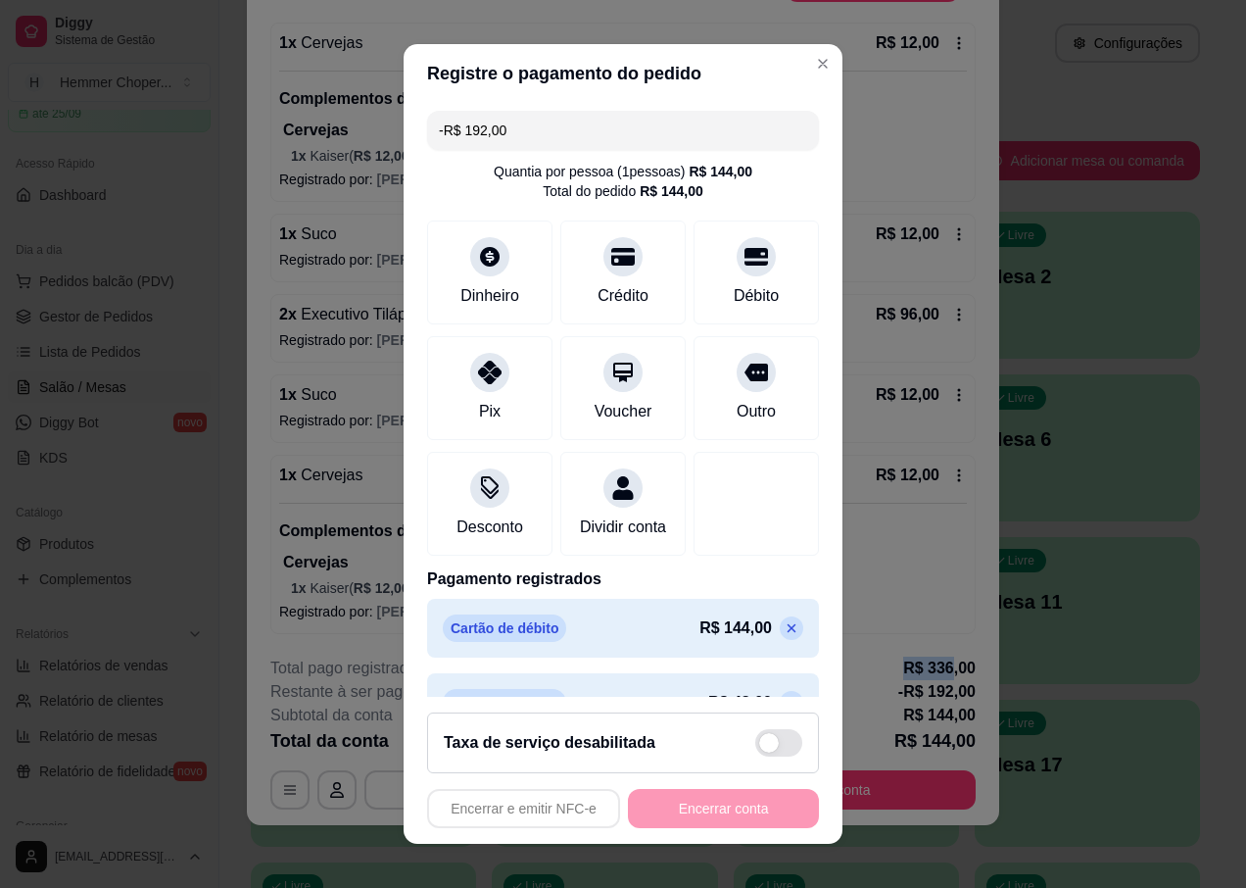
click at [784, 636] on icon at bounding box center [792, 628] width 16 height 16
click at [788, 633] on icon at bounding box center [792, 628] width 9 height 9
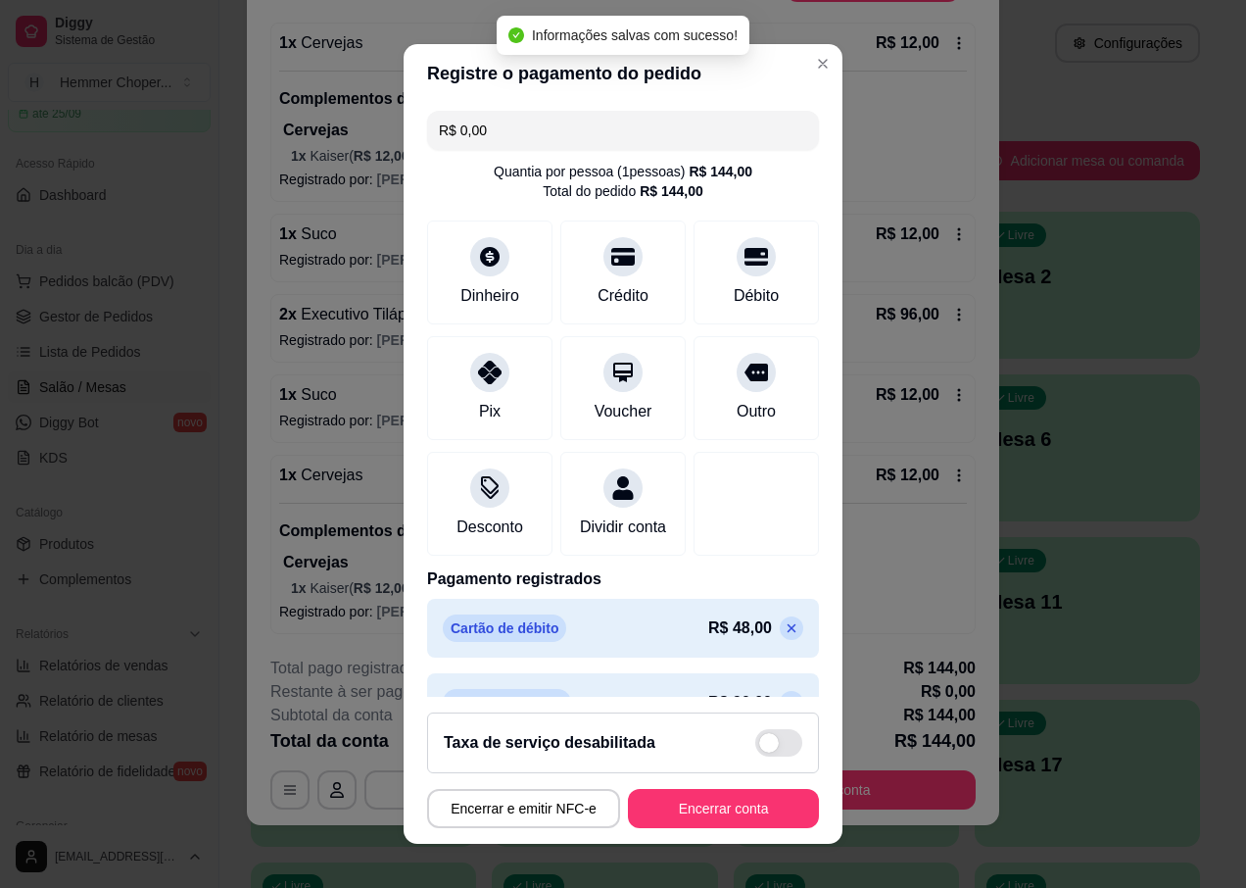
click at [784, 636] on icon at bounding box center [792, 628] width 16 height 16
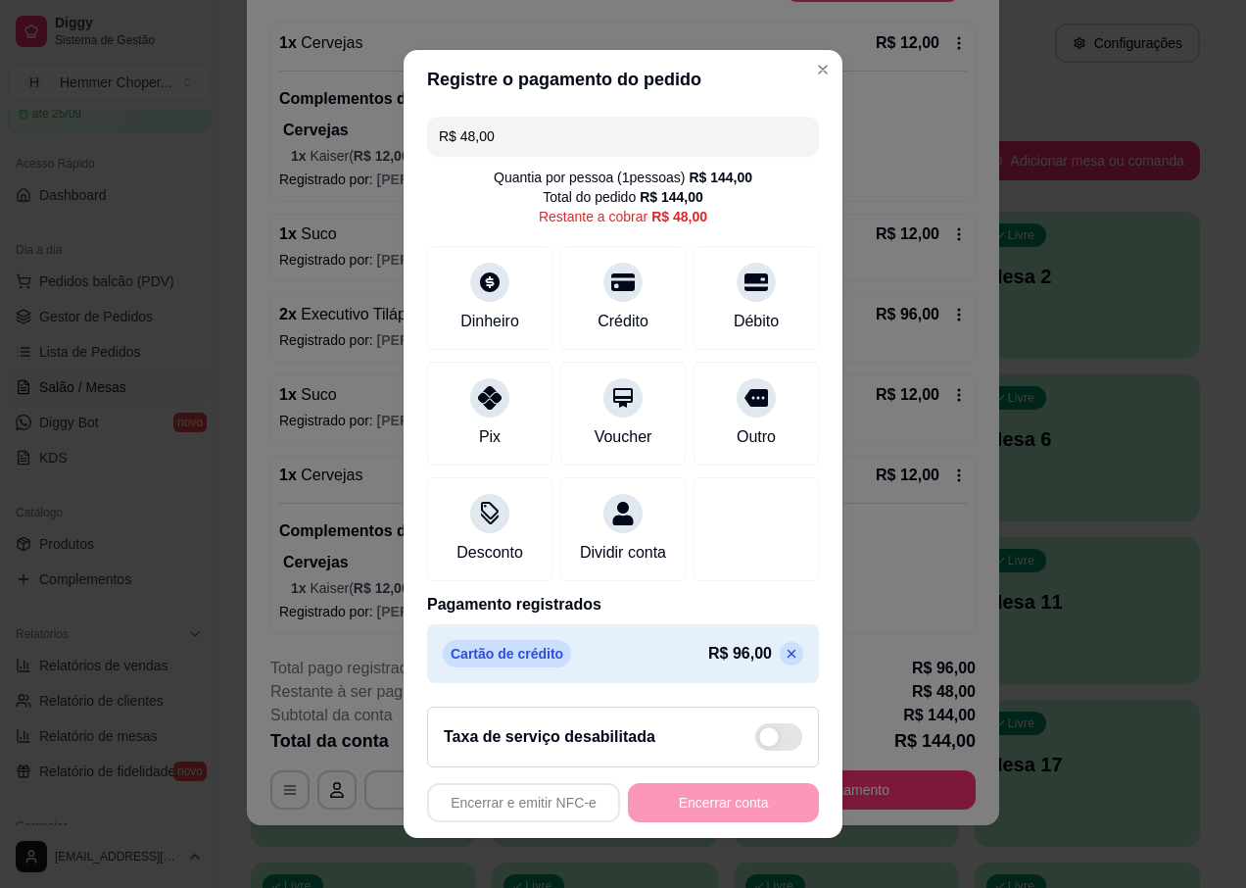
click at [788, 658] on icon at bounding box center [792, 654] width 9 height 9
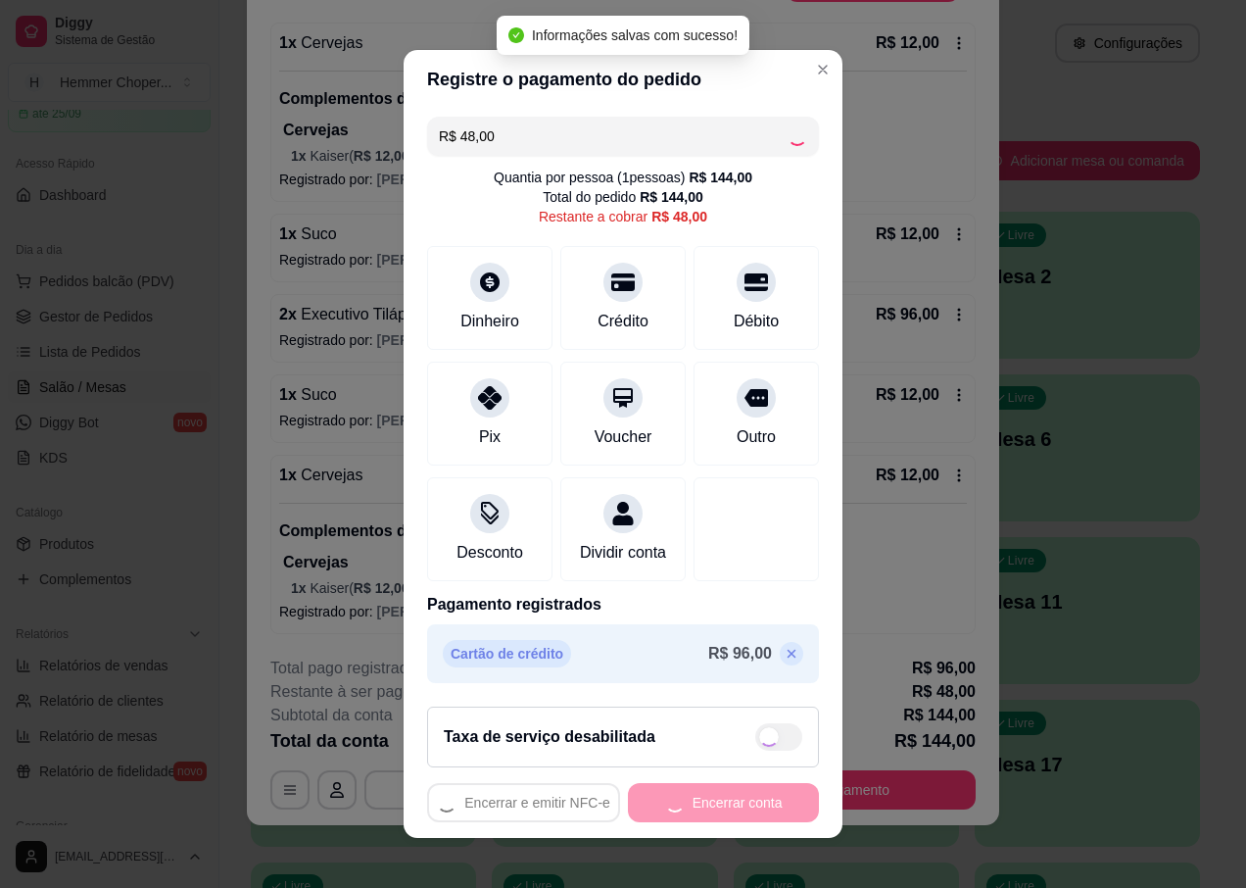
type input "R$ 144,00"
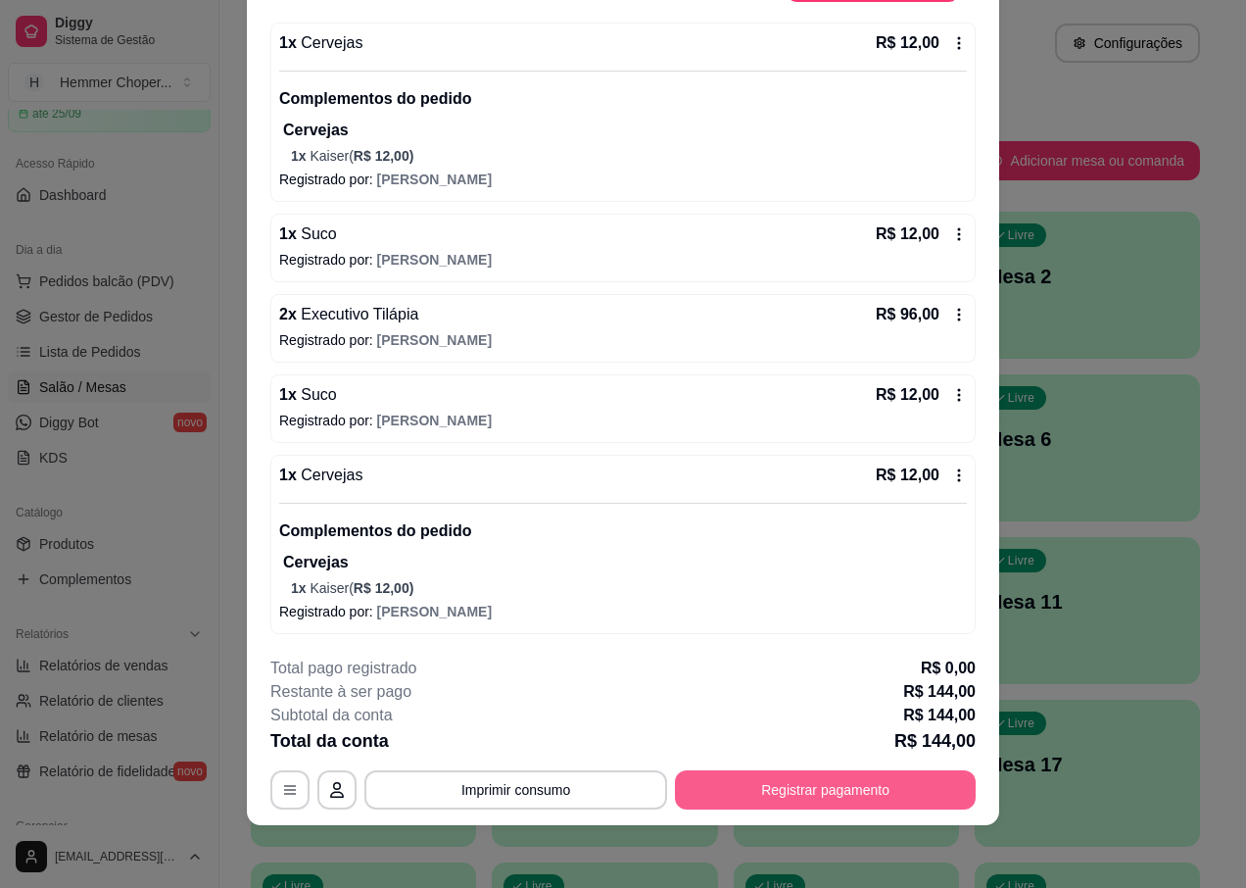
click at [849, 783] on button "Registrar pagamento" at bounding box center [825, 789] width 301 height 39
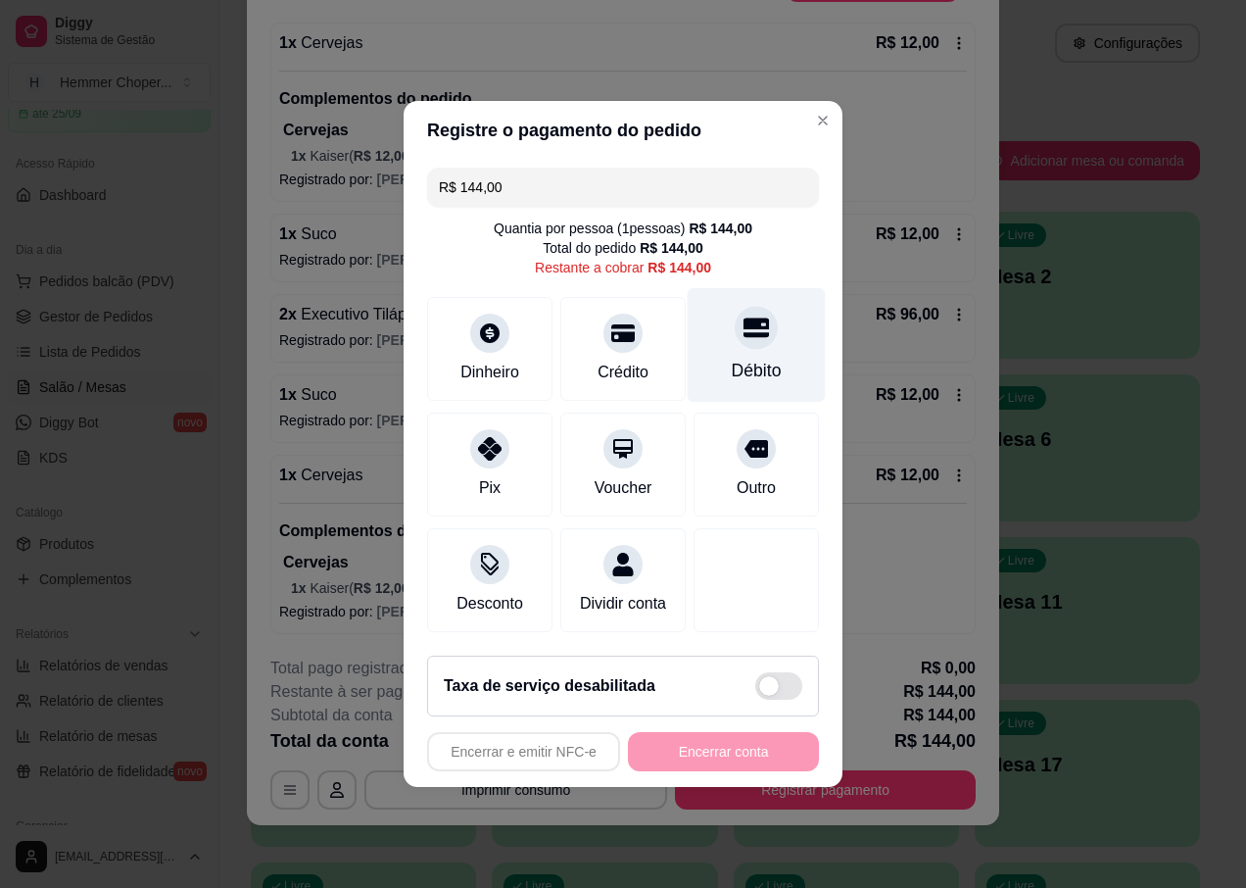
click at [742, 334] on div at bounding box center [756, 327] width 43 height 43
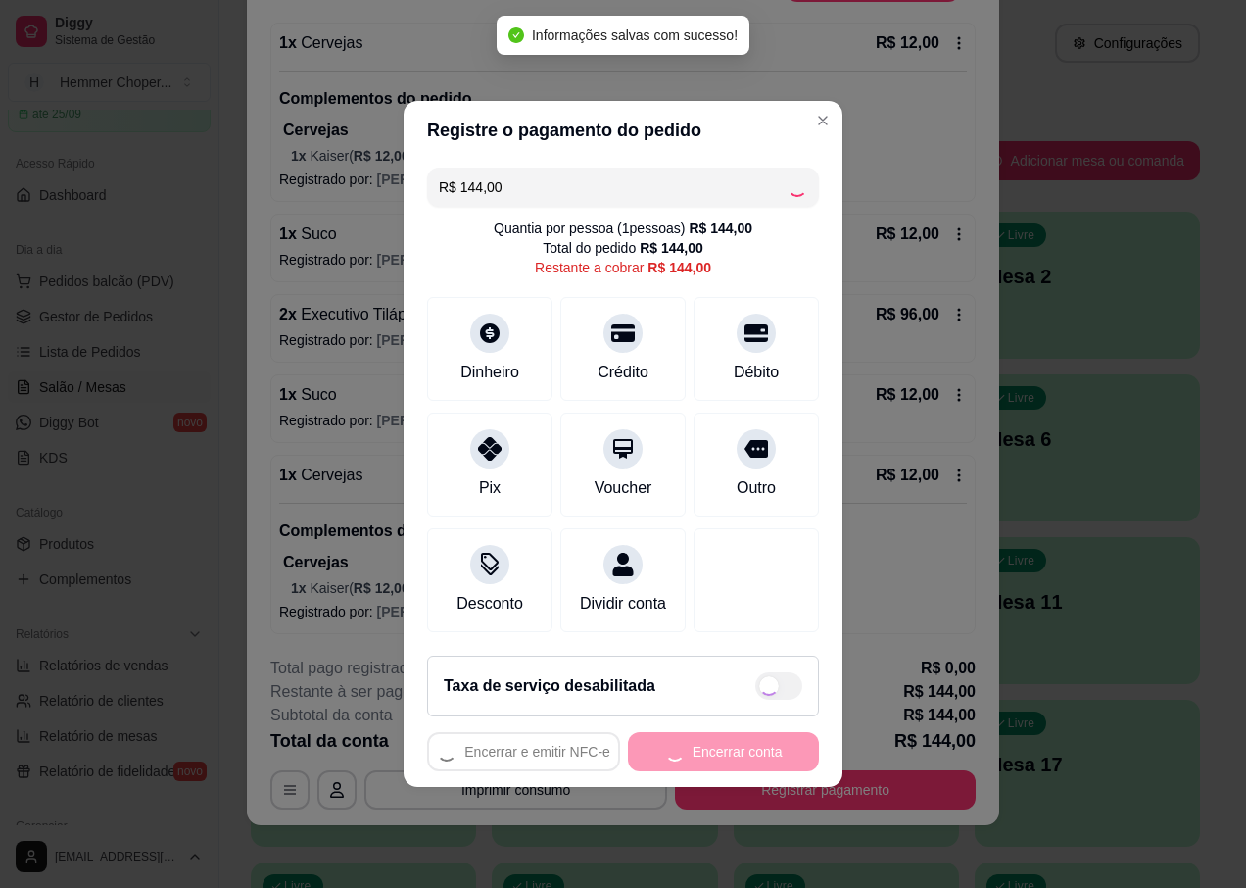
type input "R$ 0,00"
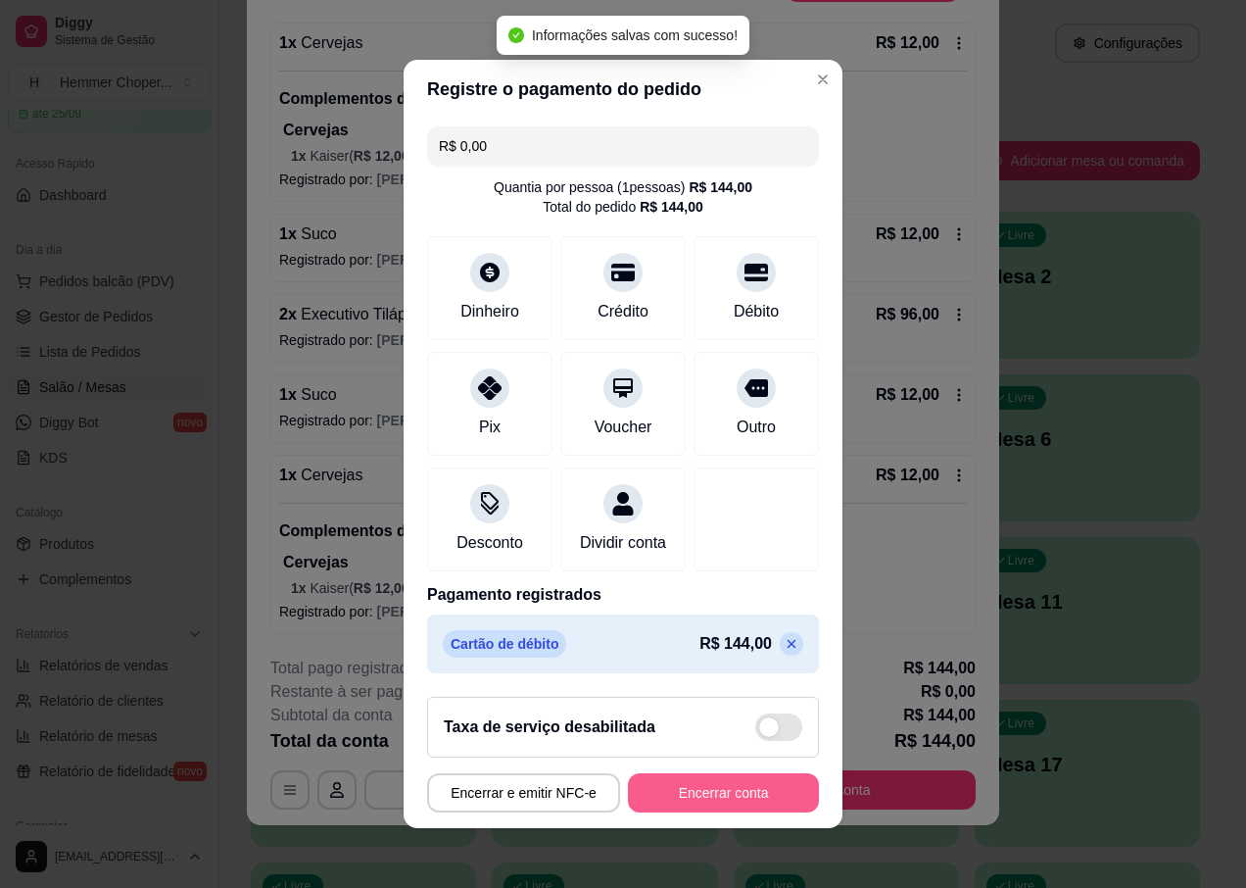
click at [670, 806] on button "Encerrar conta" at bounding box center [723, 792] width 191 height 39
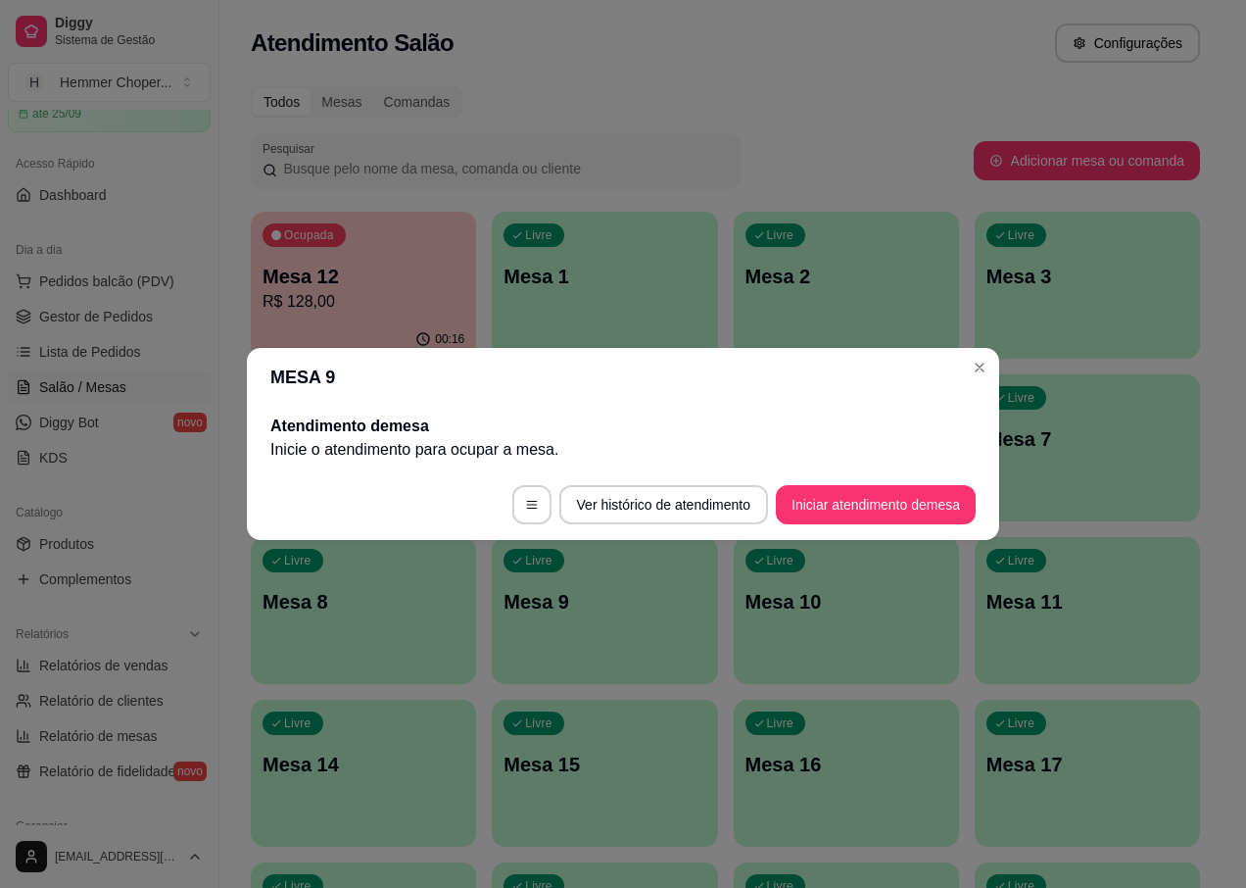
scroll to position [0, 0]
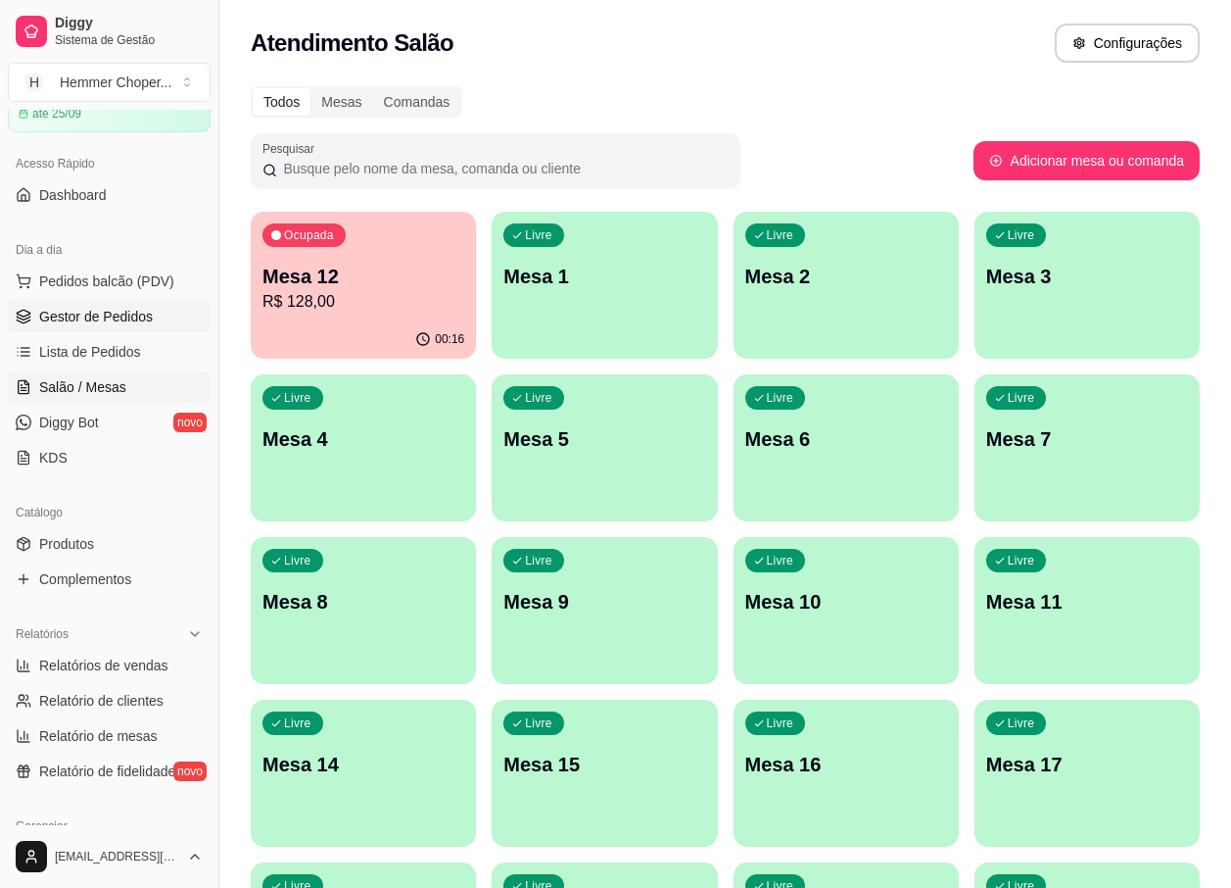
click at [106, 325] on span "Gestor de Pedidos" at bounding box center [96, 317] width 114 height 20
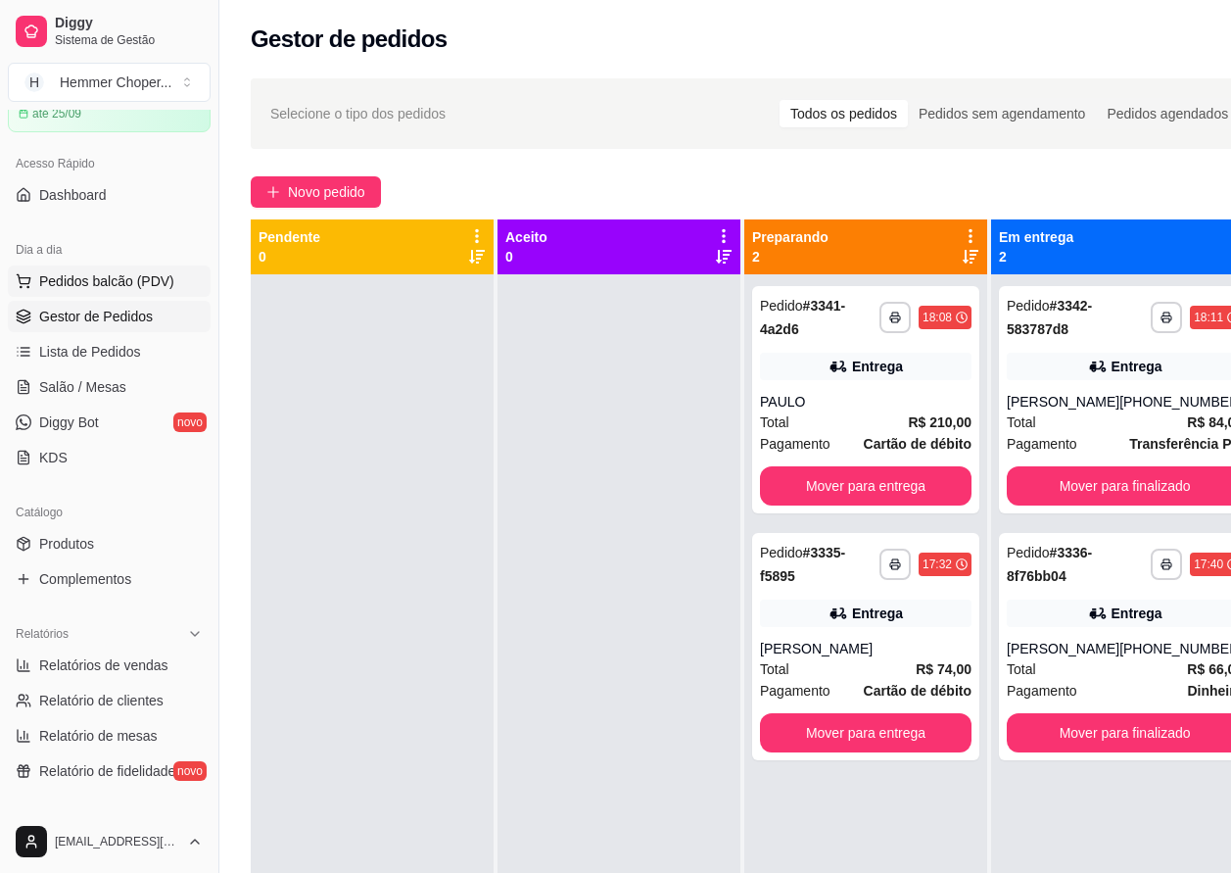
click at [114, 281] on span "Pedidos balcão (PDV)" at bounding box center [106, 281] width 135 height 20
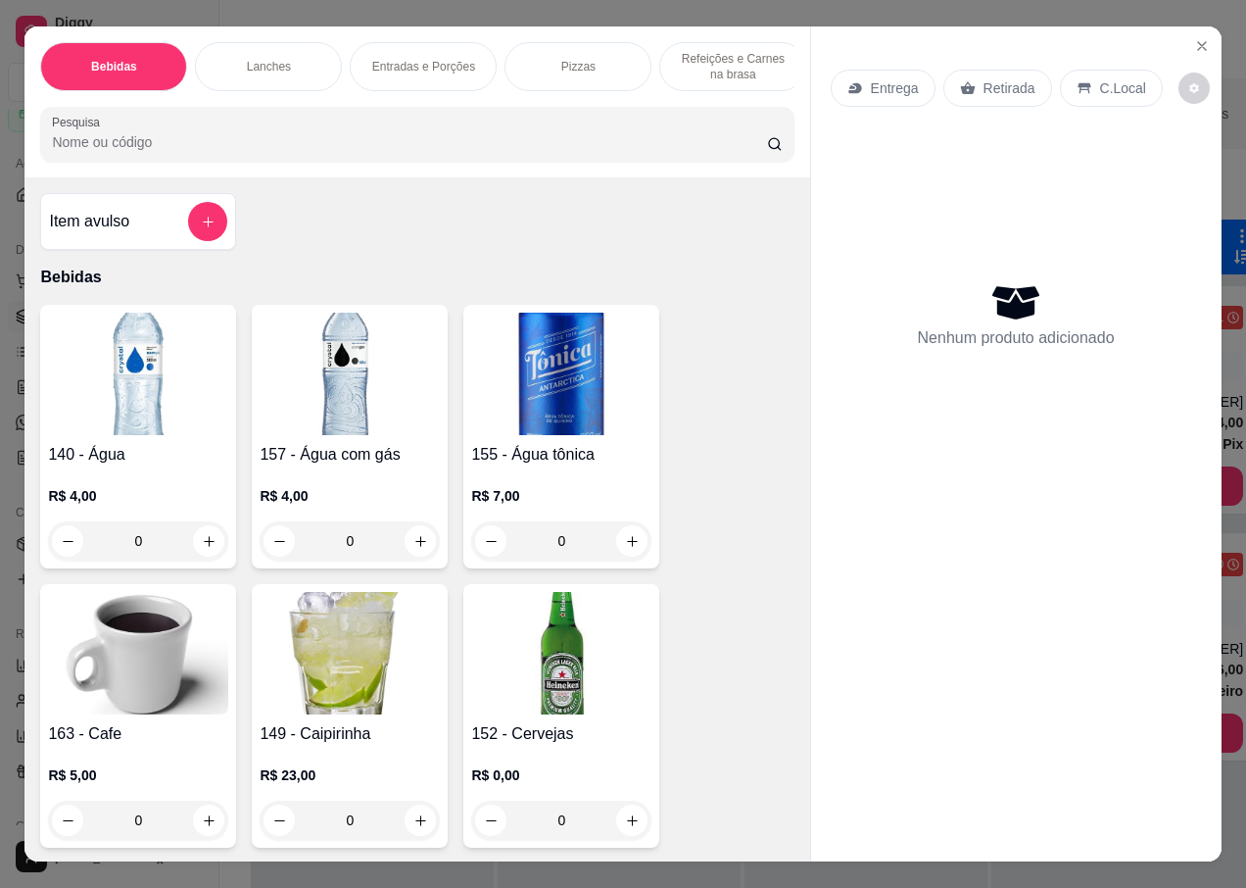
click at [871, 80] on p "Entrega" at bounding box center [895, 88] width 48 height 20
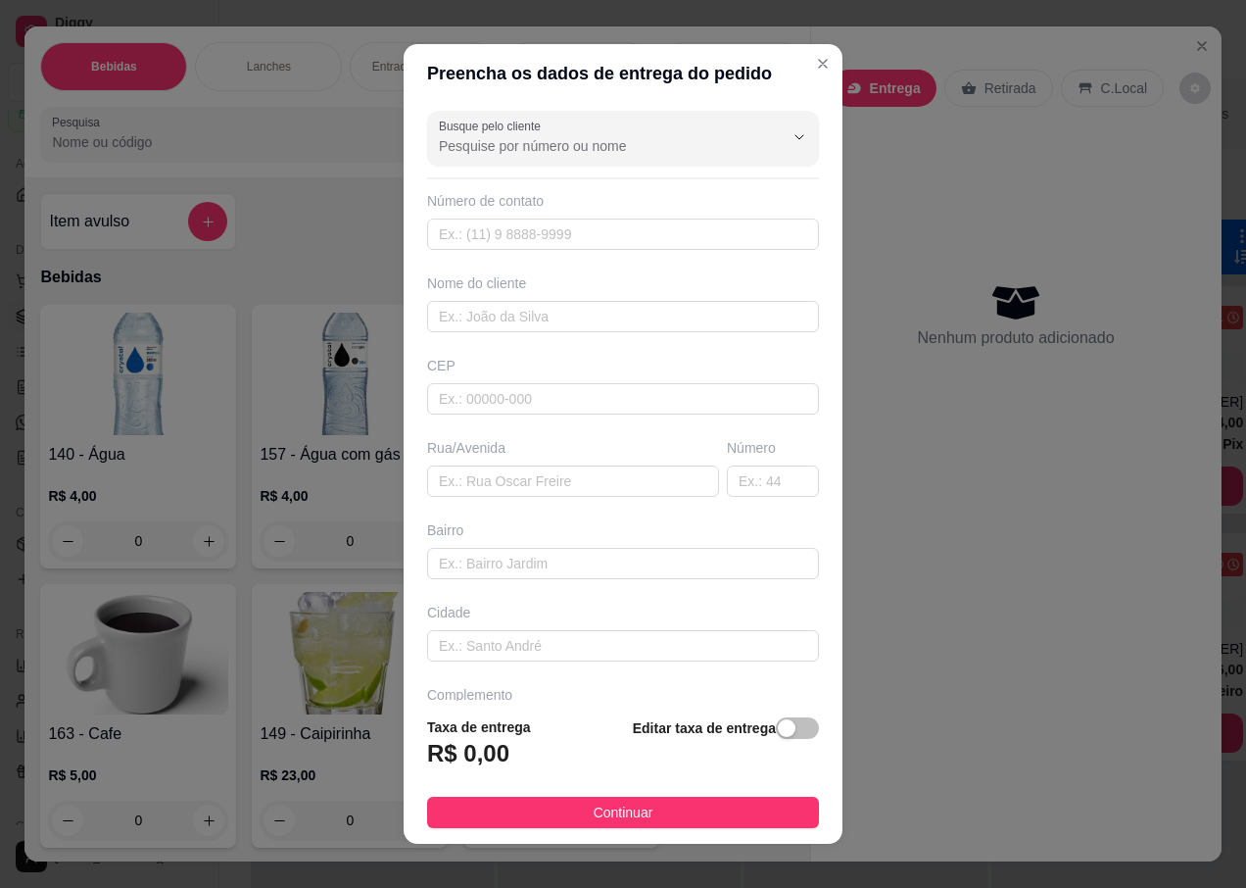
click at [578, 382] on div "CEP" at bounding box center [623, 385] width 404 height 59
click at [458, 395] on input "text" at bounding box center [623, 398] width 392 height 31
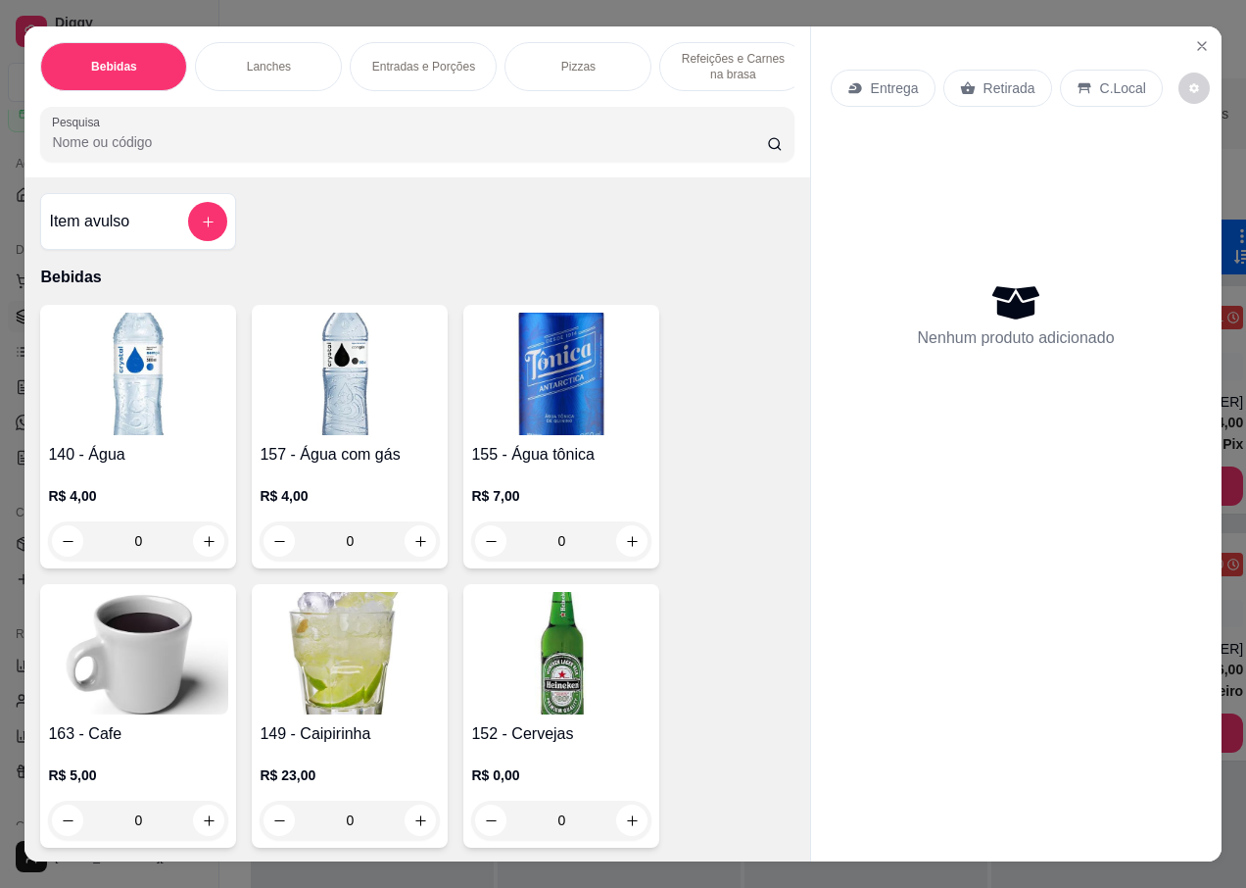
click at [994, 78] on p "Retirada" at bounding box center [1010, 88] width 52 height 20
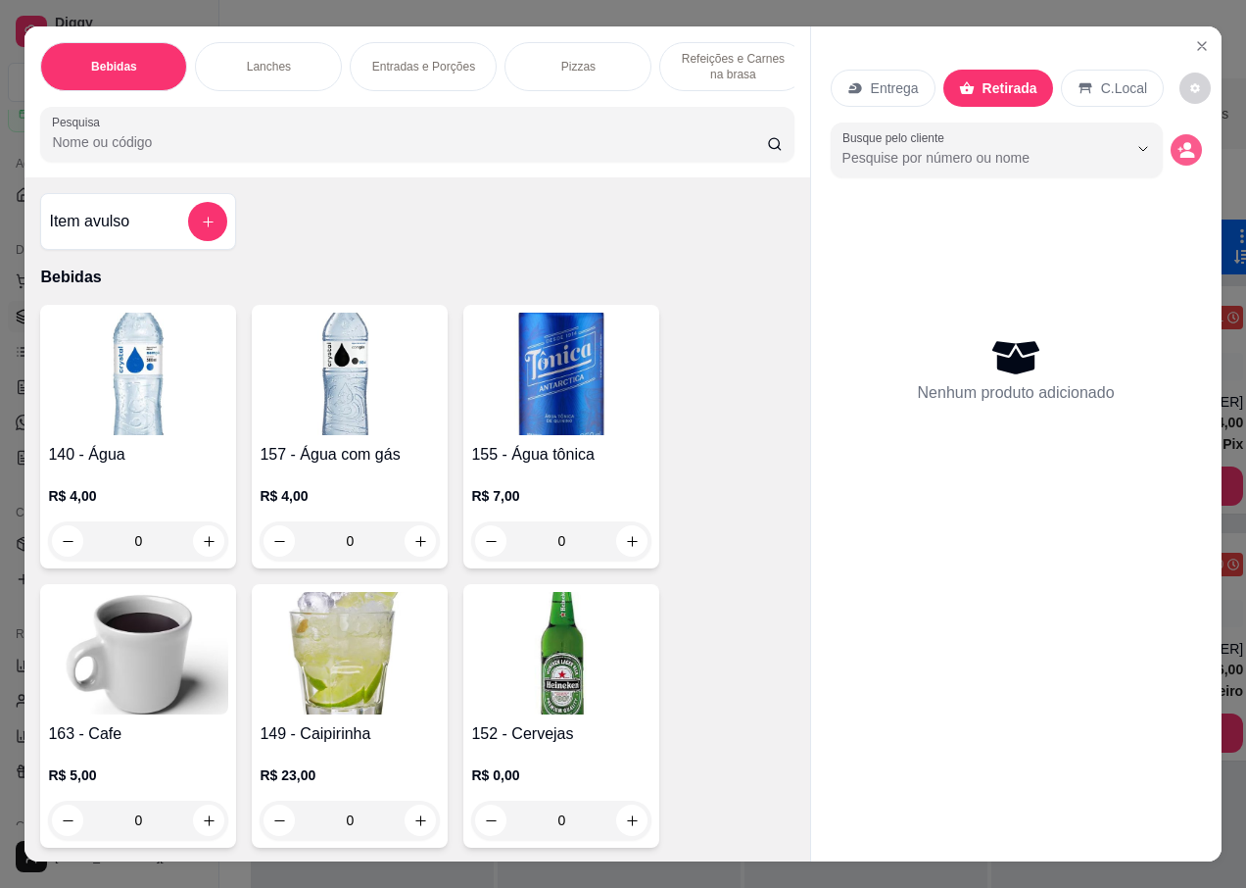
click at [1180, 151] on icon "decrease-product-quantity" at bounding box center [1187, 154] width 15 height 7
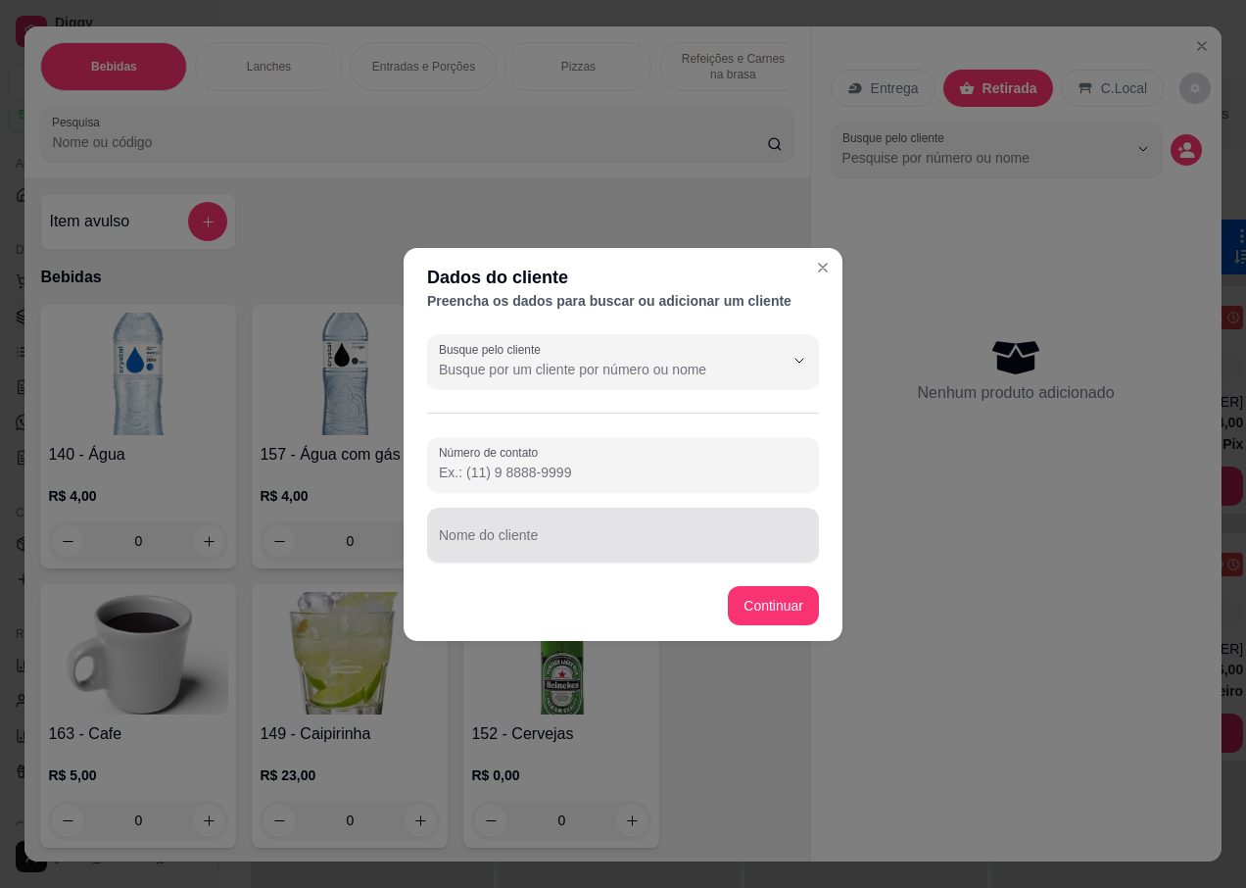
click at [489, 551] on input "Nome do cliente" at bounding box center [623, 543] width 368 height 20
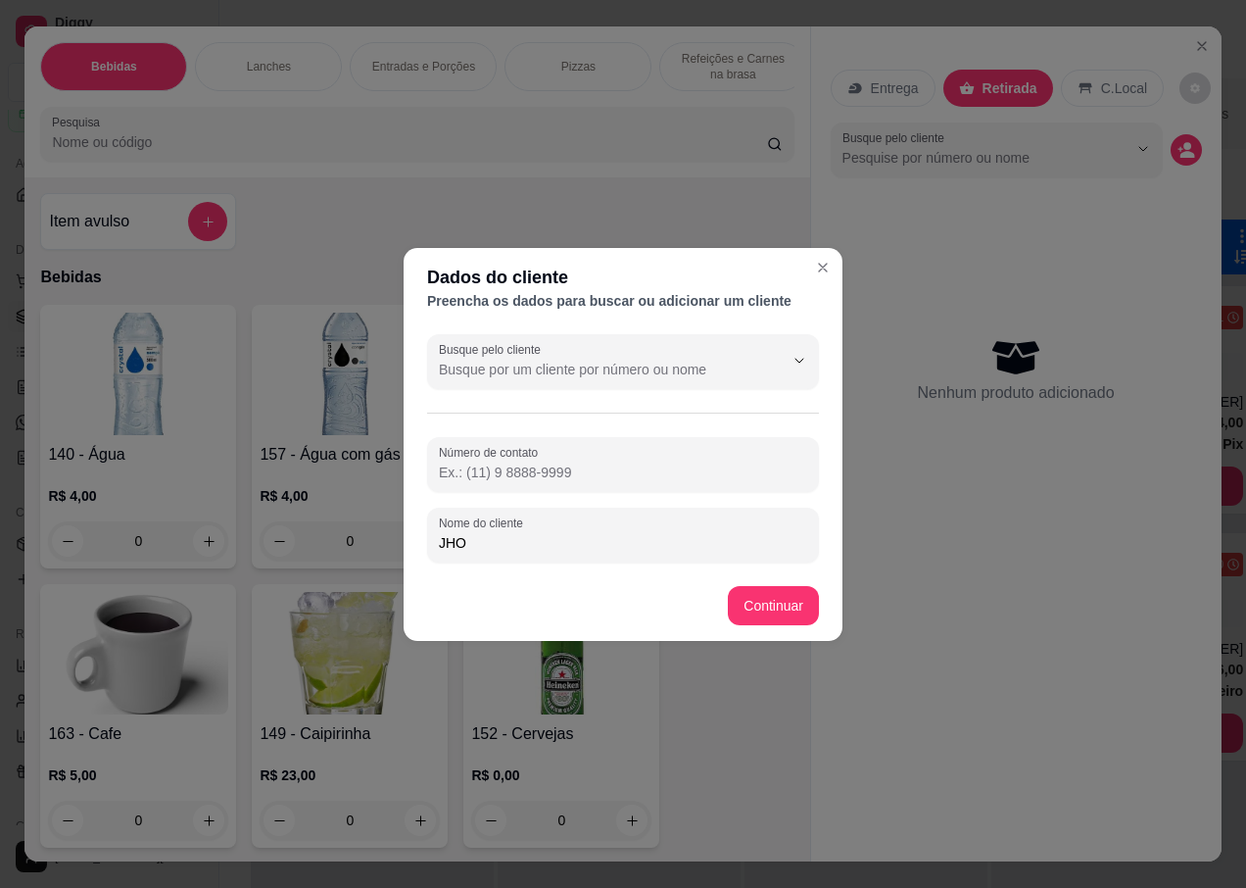
type input "JHON"
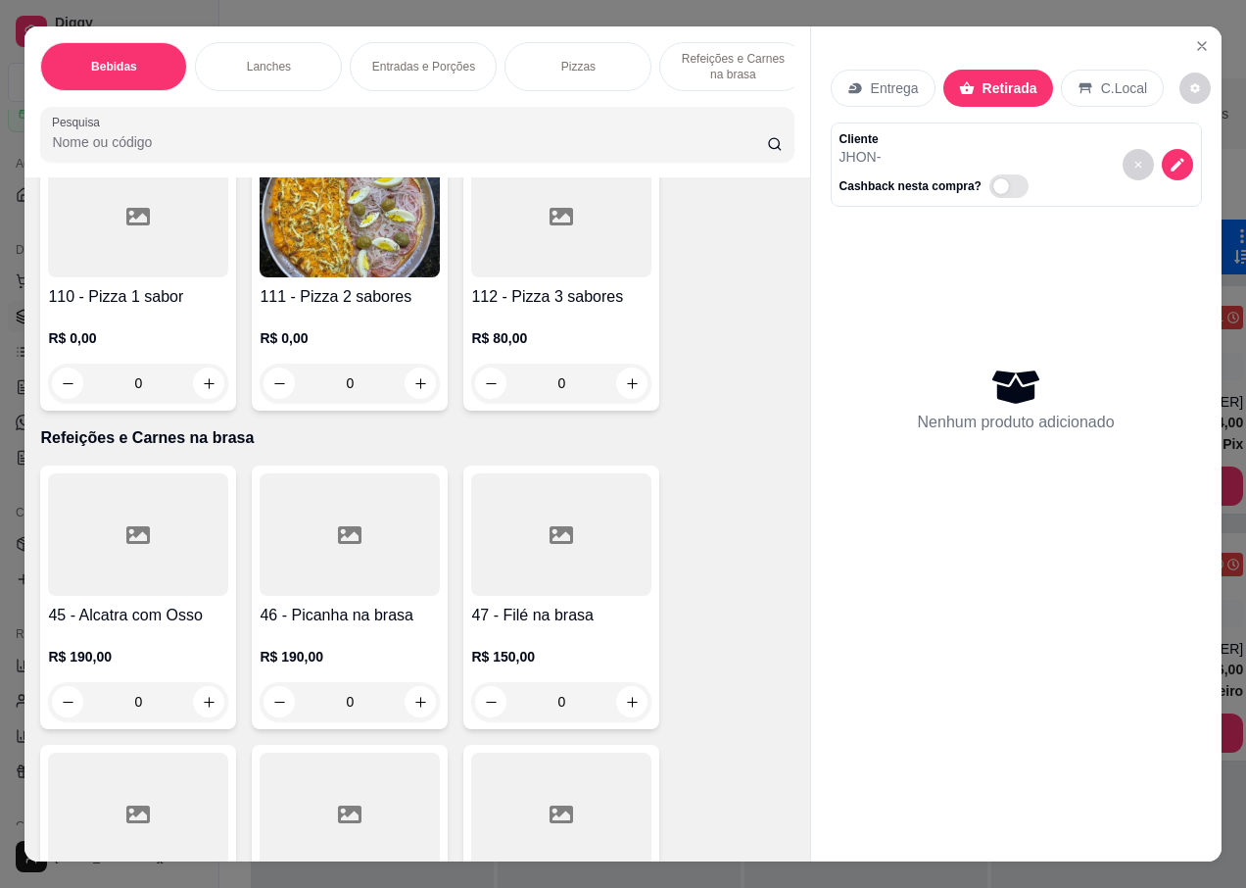
scroll to position [5878, 0]
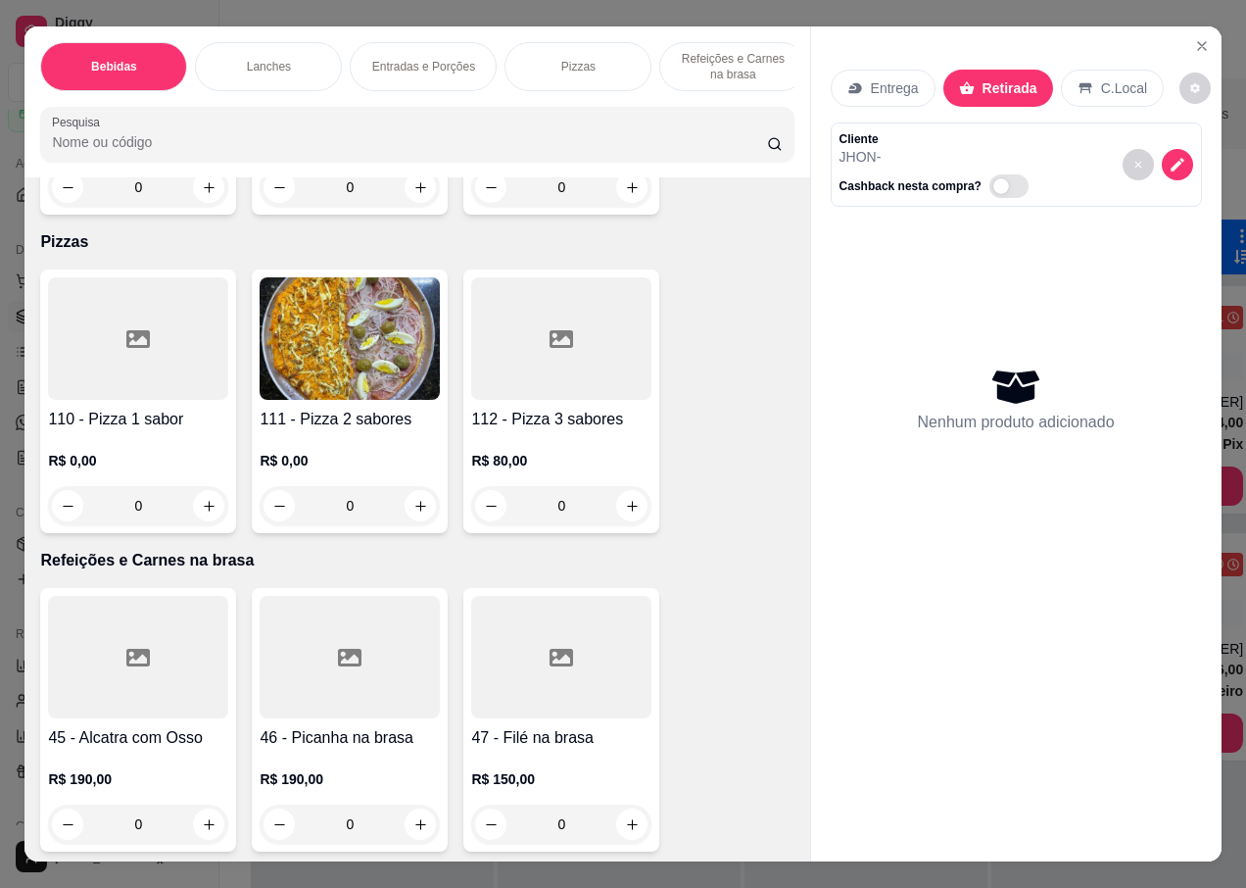
click at [125, 431] on div "R$ 0,00 0" at bounding box center [138, 478] width 180 height 94
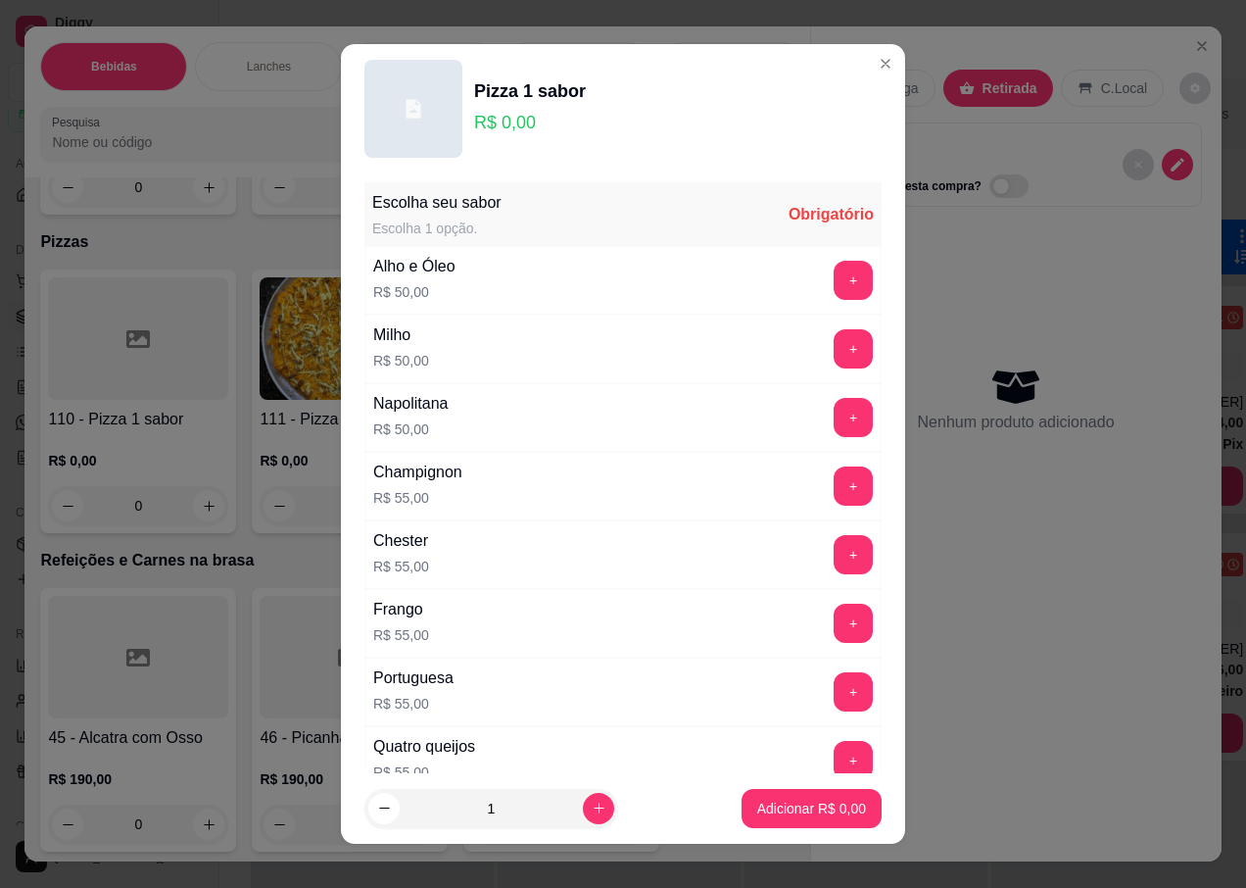
scroll to position [294, 0]
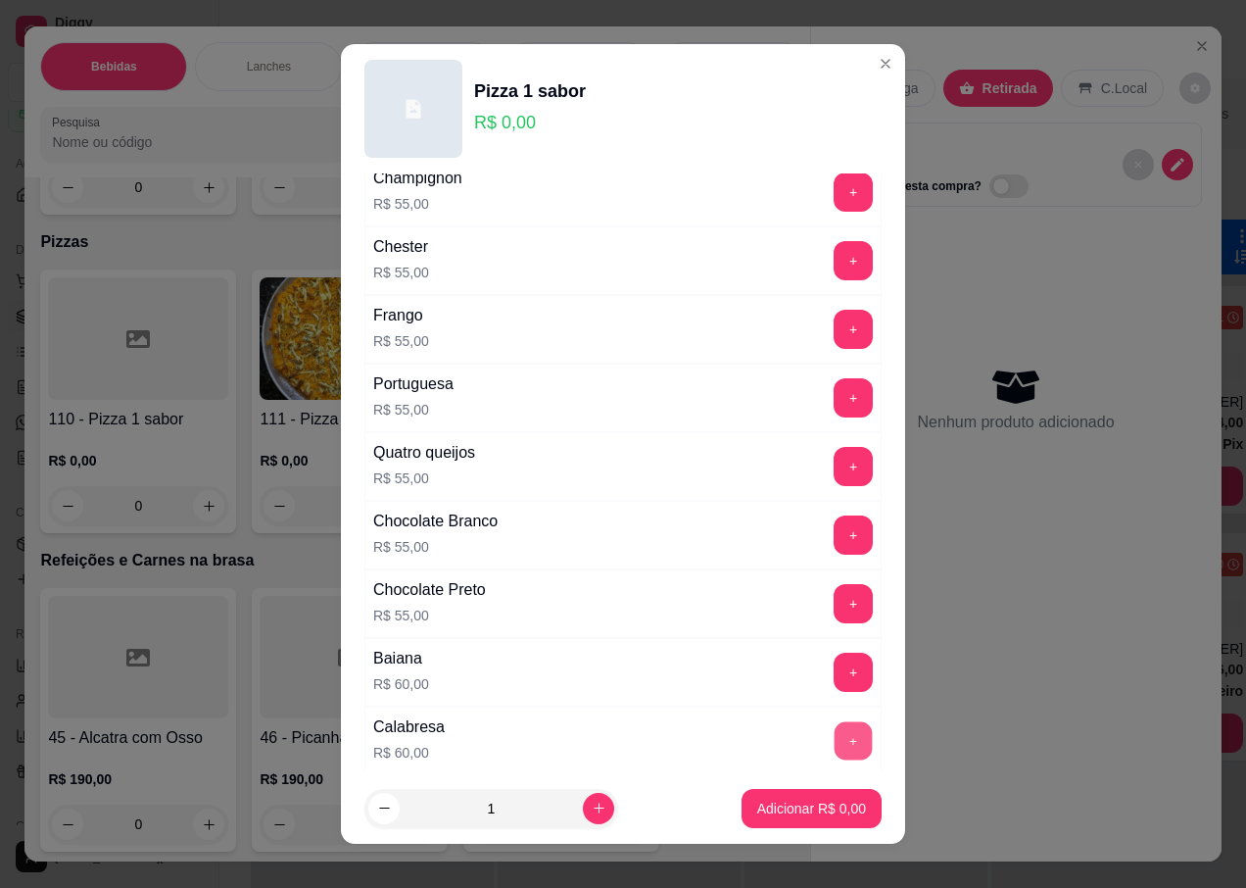
click at [835, 729] on button "+" at bounding box center [854, 741] width 38 height 38
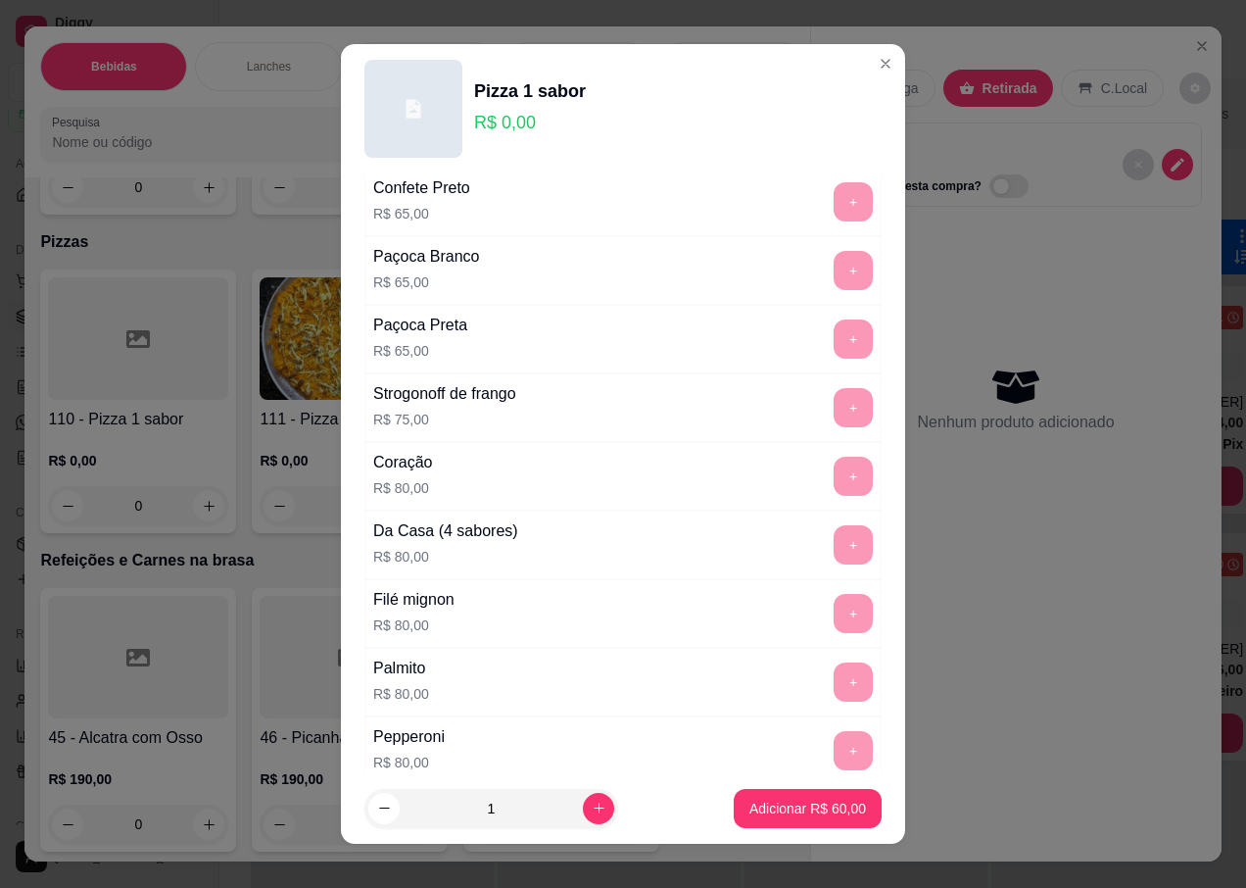
scroll to position [19, 0]
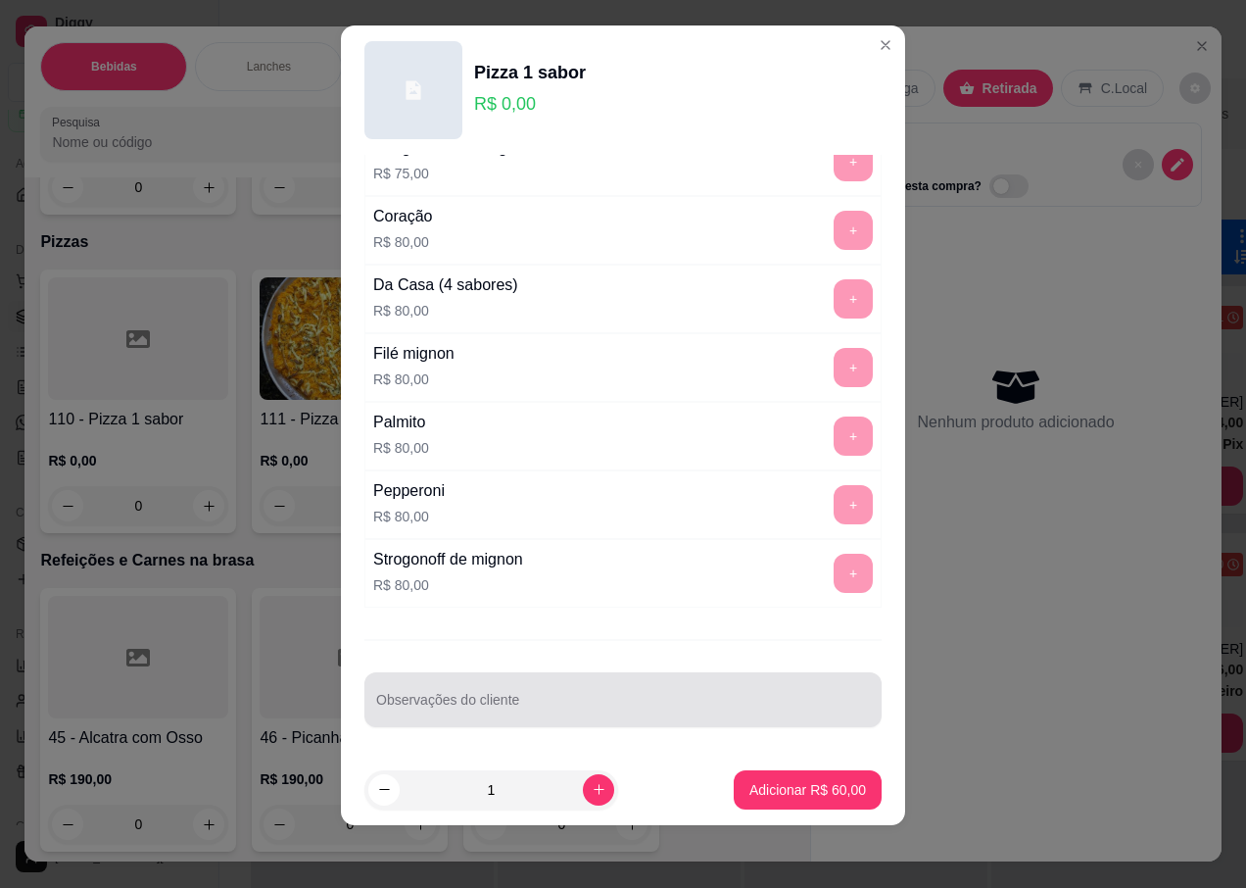
click at [482, 703] on div "Observações do cliente" at bounding box center [622, 699] width 517 height 55
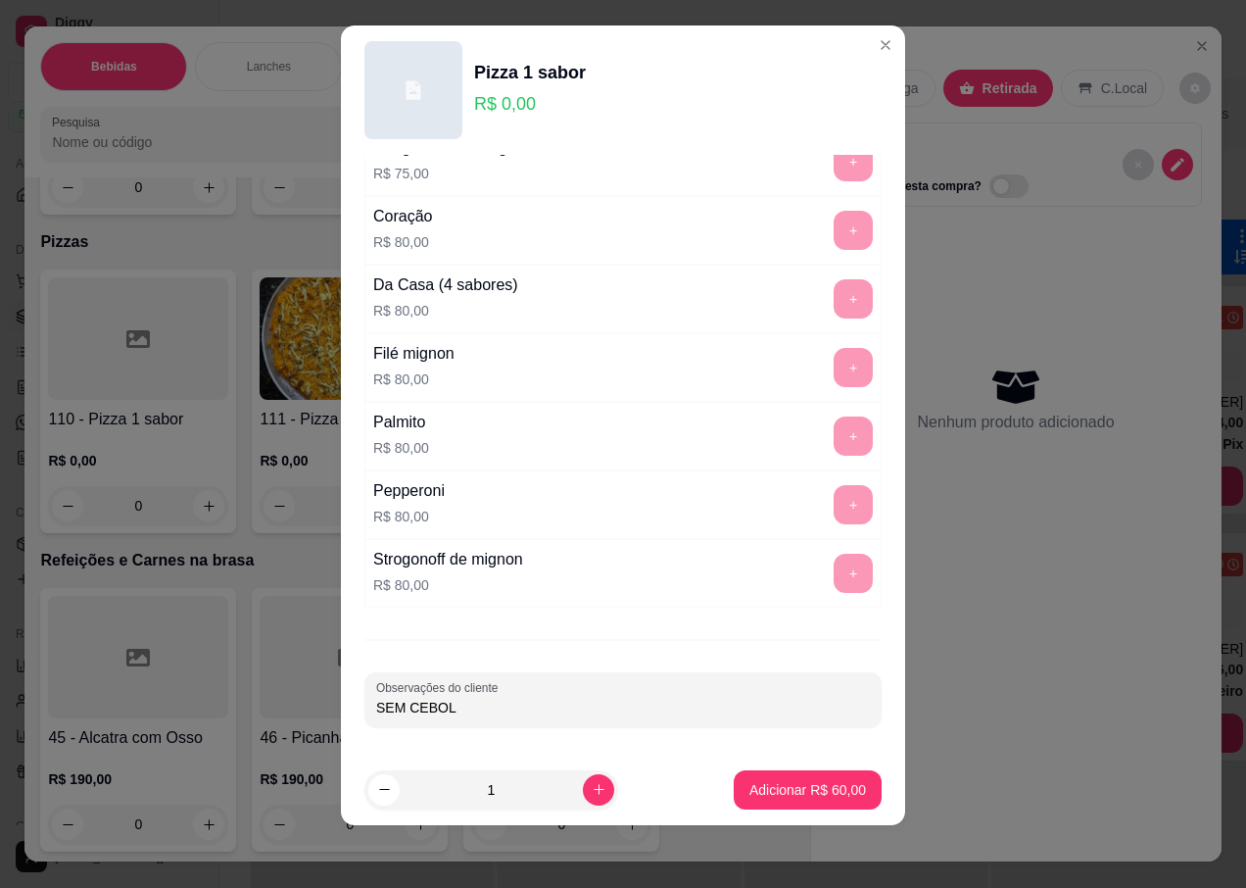
type input "SEM CEBOLA"
click at [749, 785] on p "Adicionar R$ 60,00" at bounding box center [807, 790] width 117 height 20
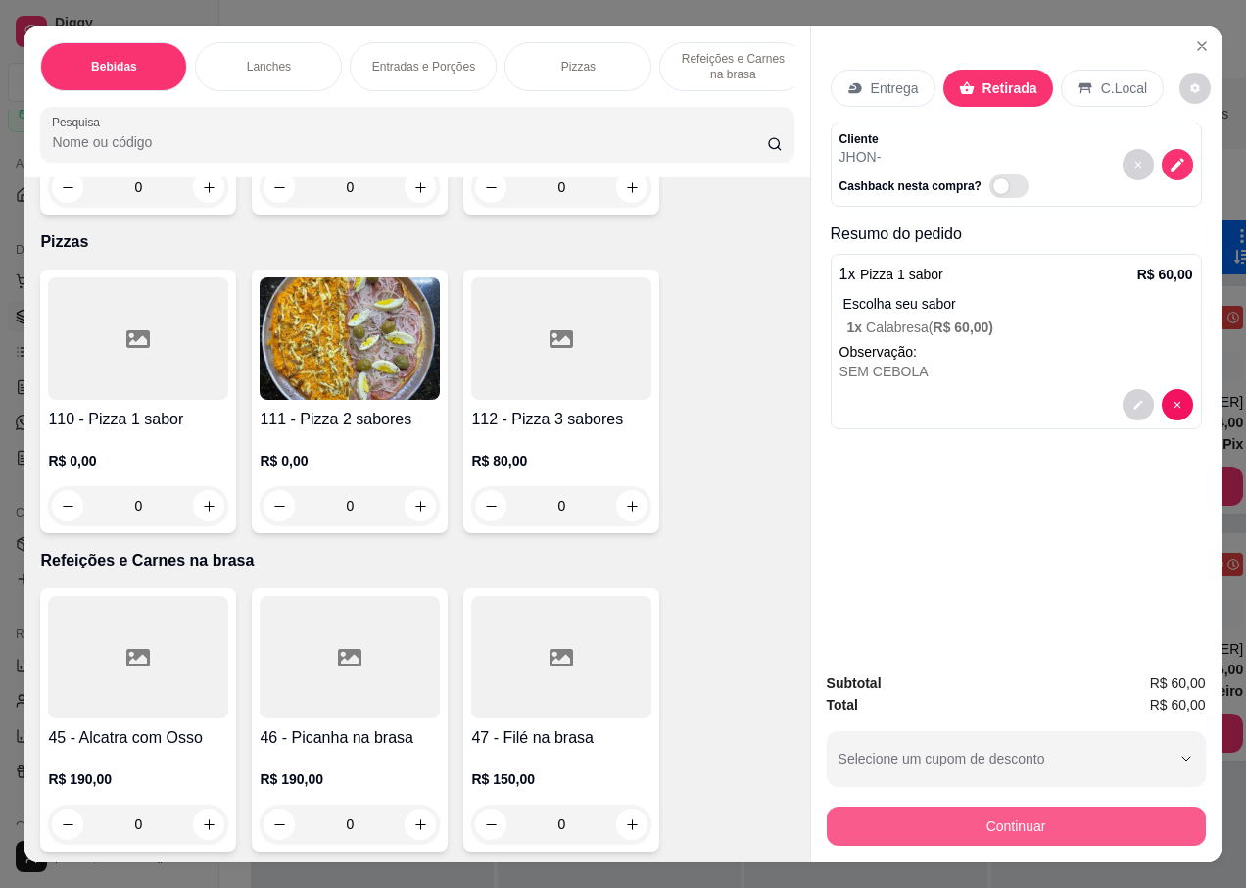
click at [973, 807] on button "Continuar" at bounding box center [1016, 825] width 379 height 39
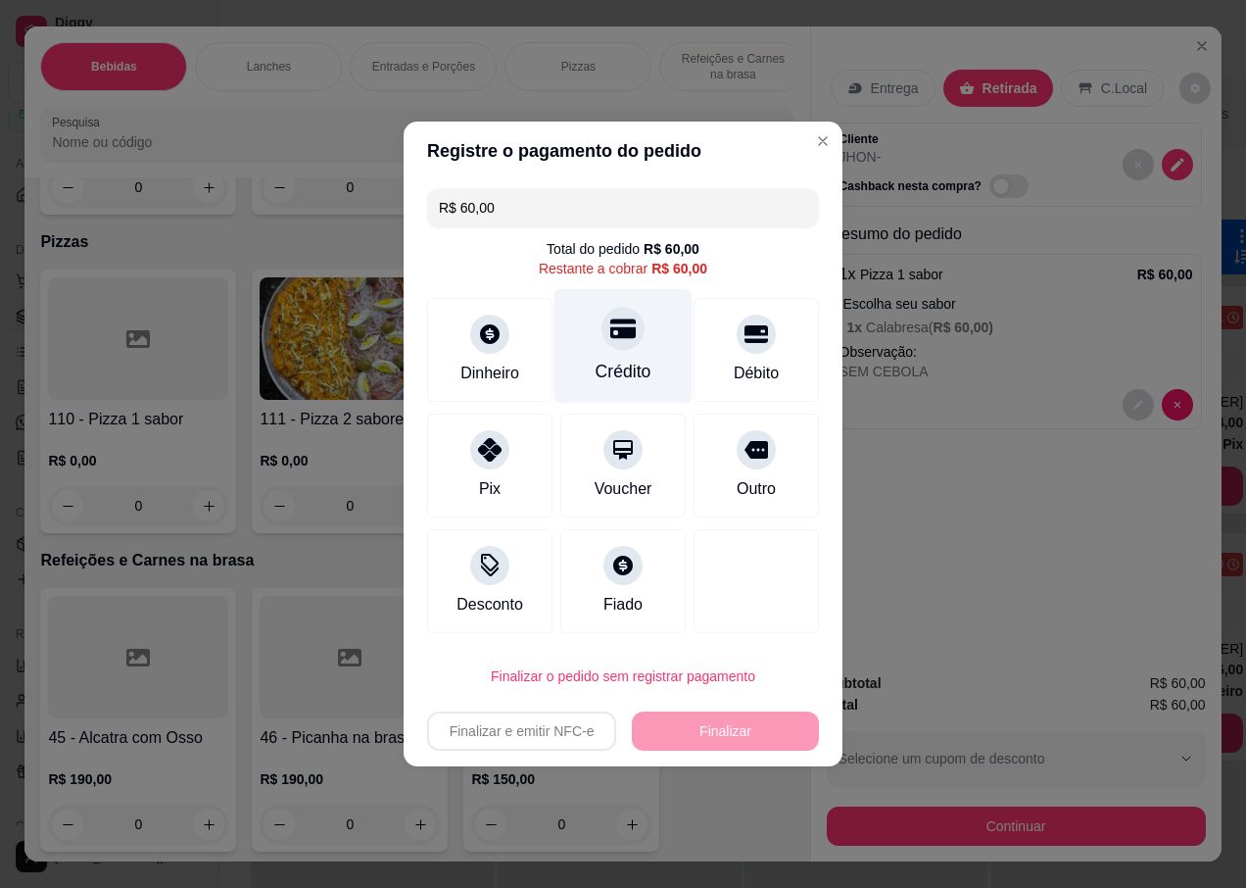
click at [619, 350] on div at bounding box center [623, 328] width 43 height 43
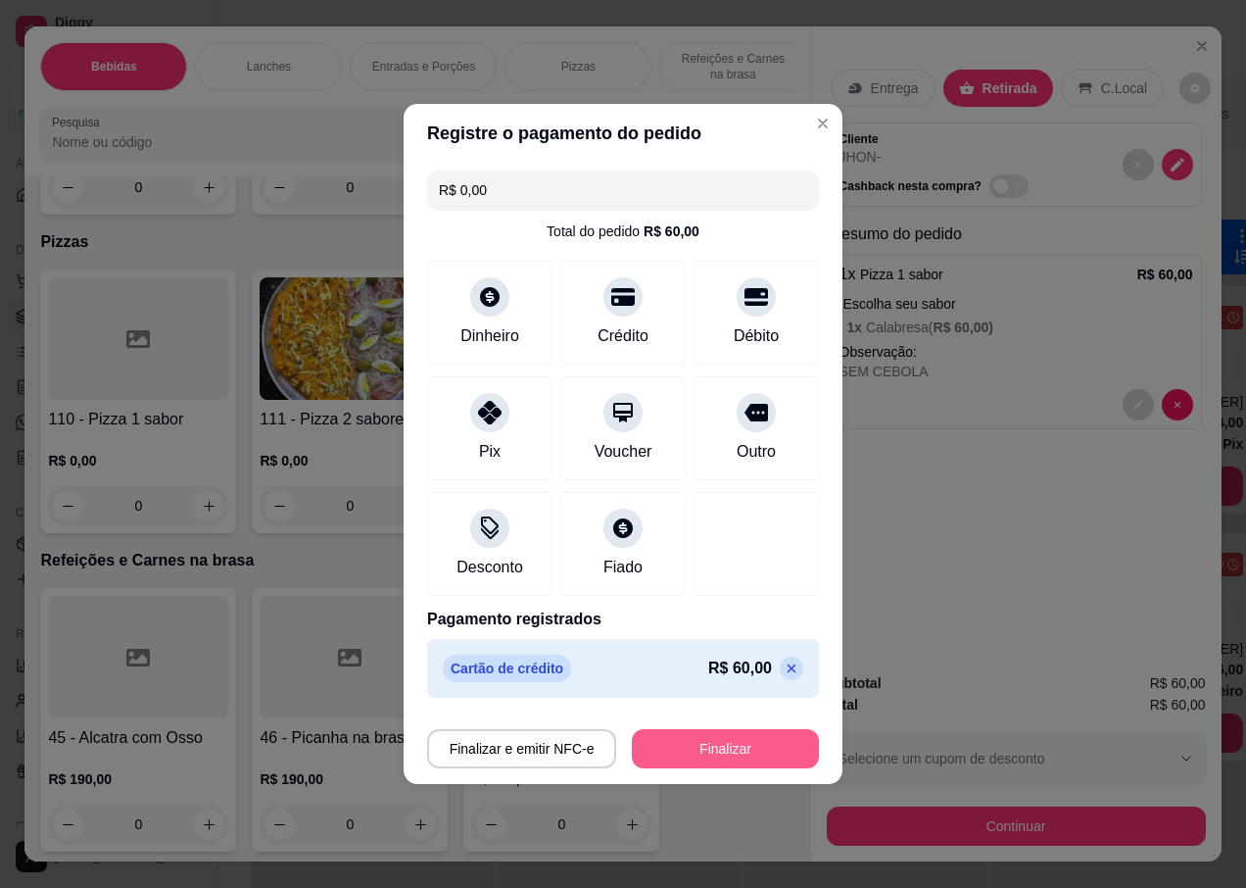
click at [688, 745] on button "Finalizar" at bounding box center [725, 748] width 187 height 39
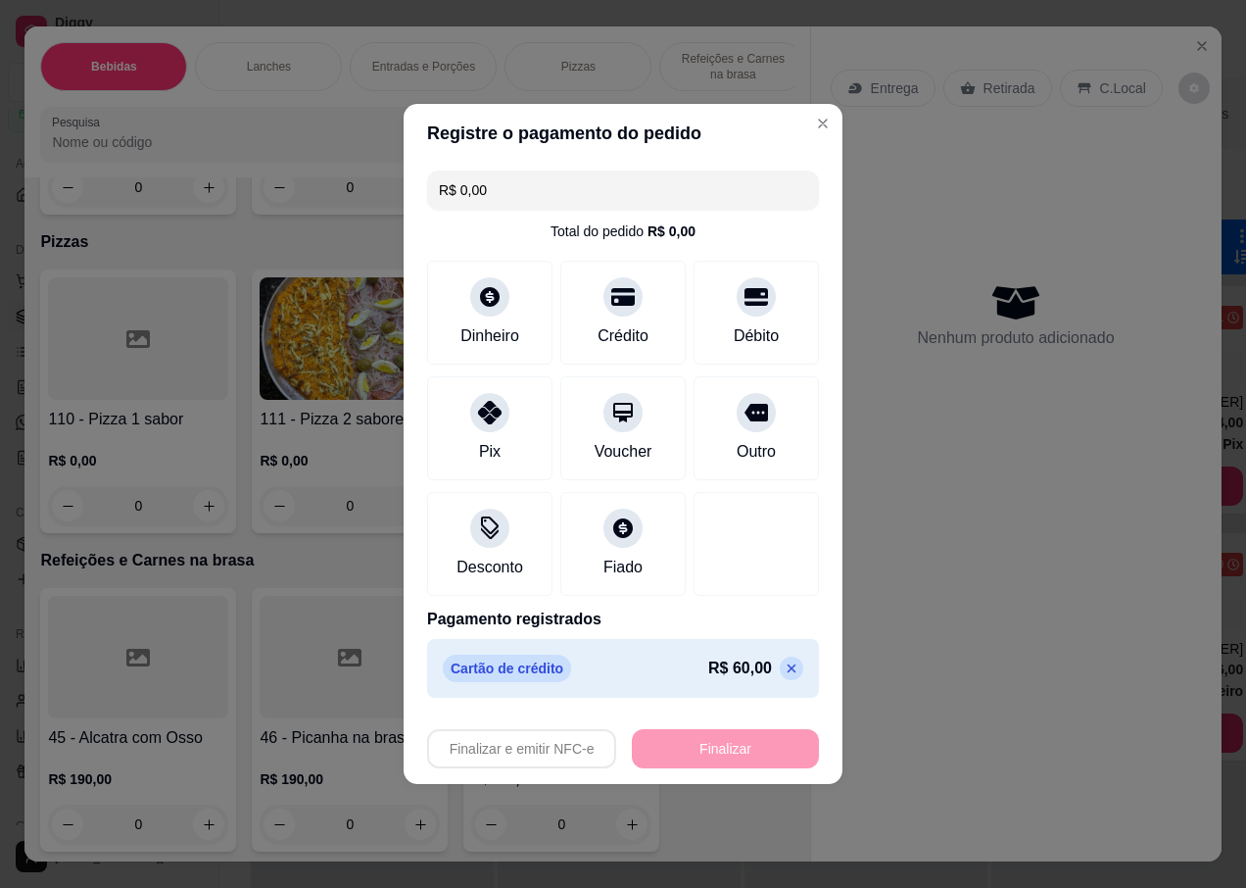
type input "-R$ 60,00"
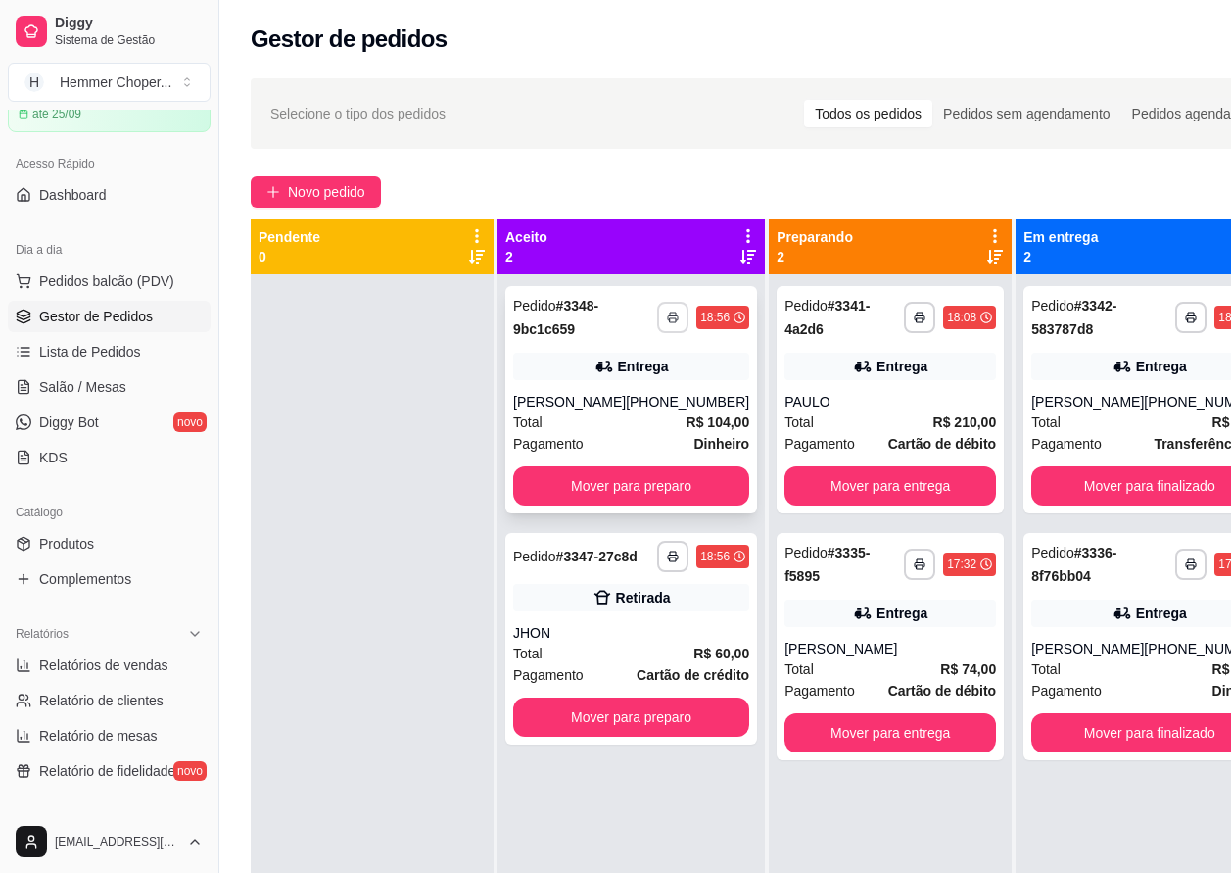
click at [667, 318] on icon "button" at bounding box center [673, 318] width 12 height 12
click at [593, 380] on button "IMPRESSORA" at bounding box center [597, 385] width 142 height 31
click at [108, 284] on span "Pedidos balcão (PDV)" at bounding box center [106, 281] width 135 height 20
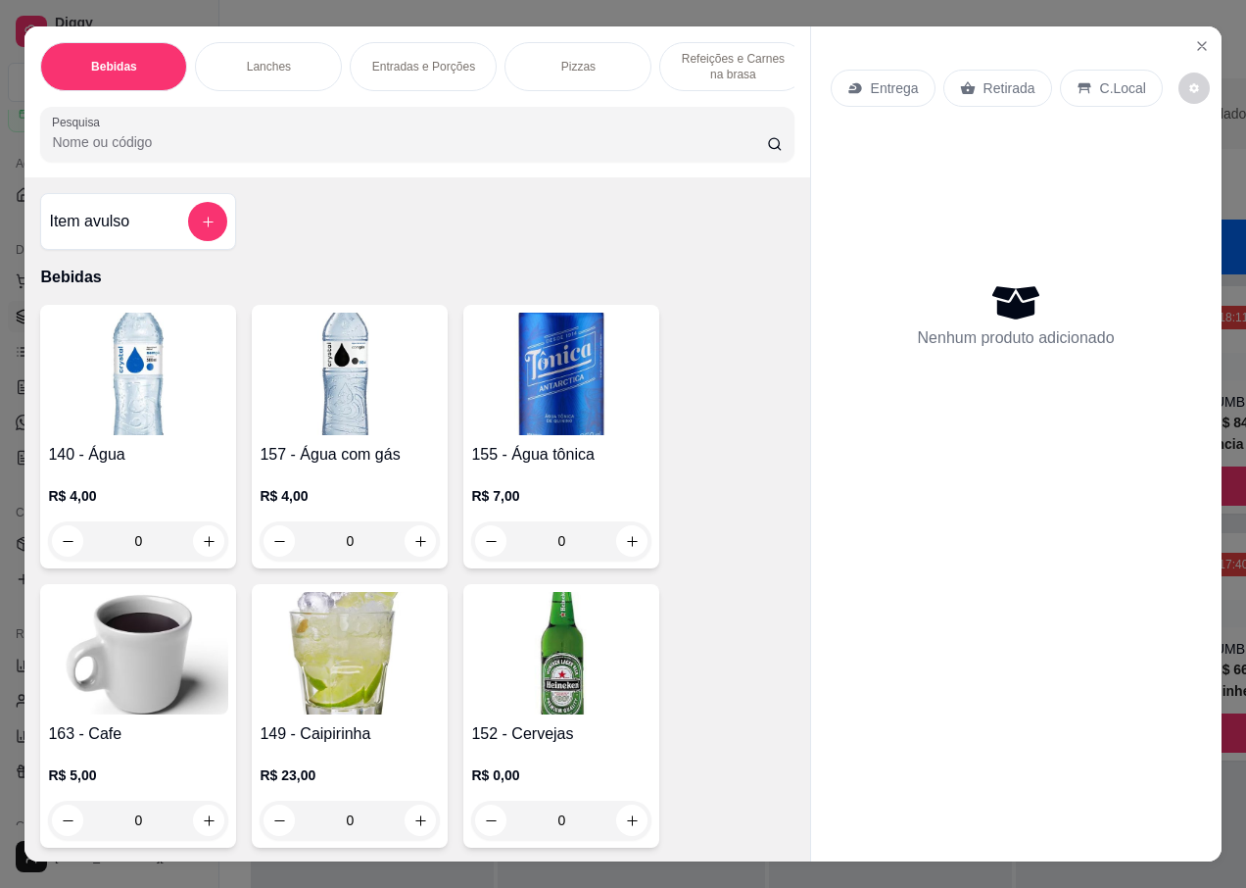
click at [871, 83] on p "Entrega" at bounding box center [895, 88] width 48 height 20
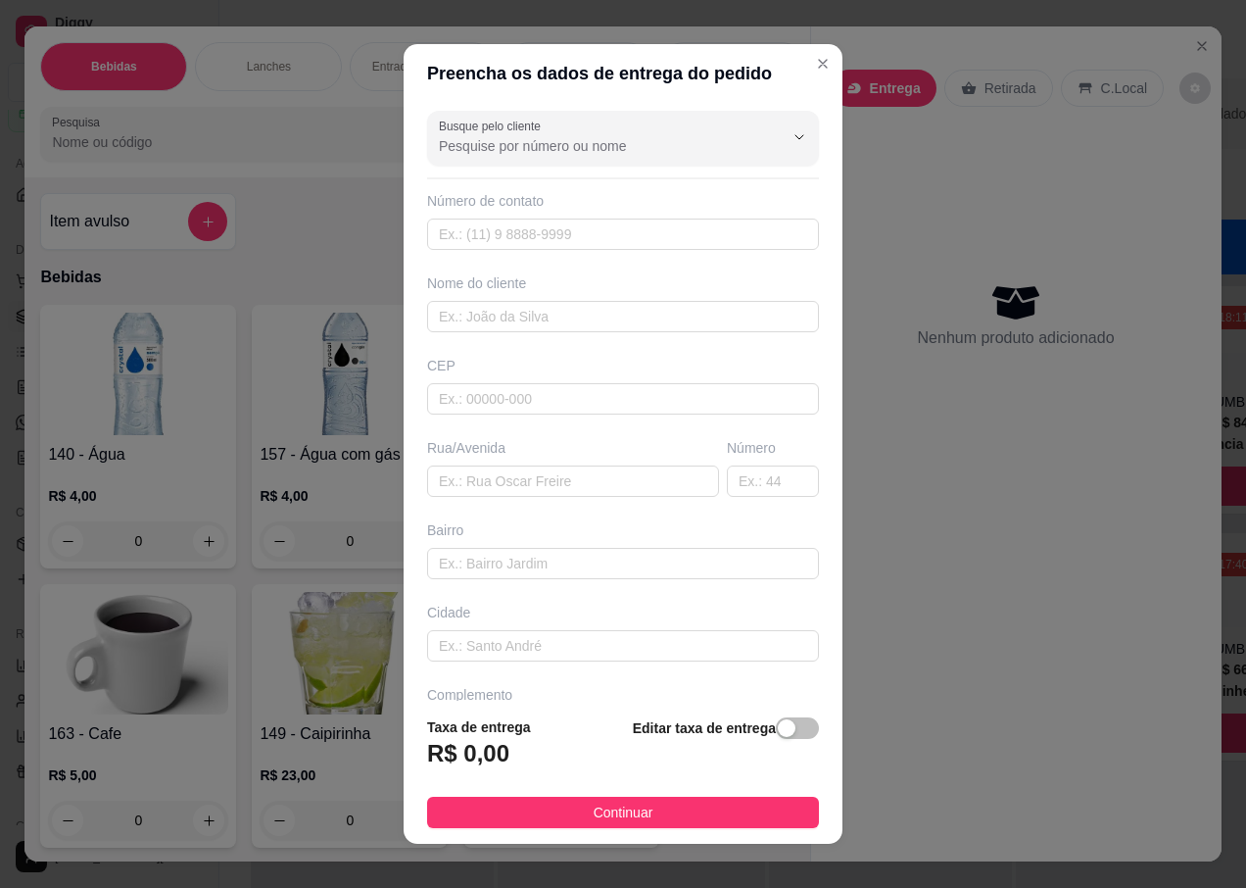
click at [501, 371] on div "CEP" at bounding box center [623, 366] width 392 height 20
click at [465, 390] on input "text" at bounding box center [623, 398] width 392 height 31
type input "89070205"
type input "Rodovia BR-470"
type input "[GEOGRAPHIC_DATA]"
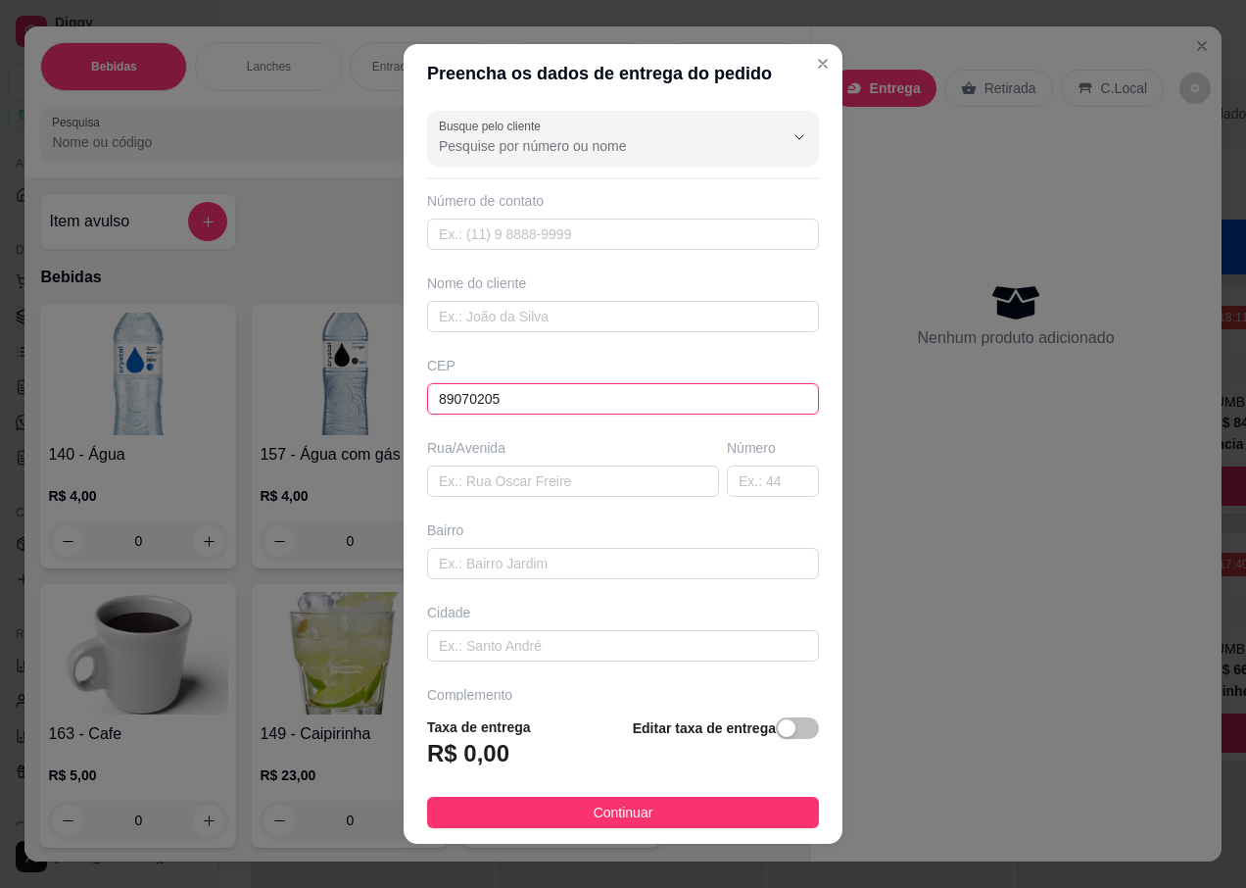
type input "Blumenau"
type input "89070205"
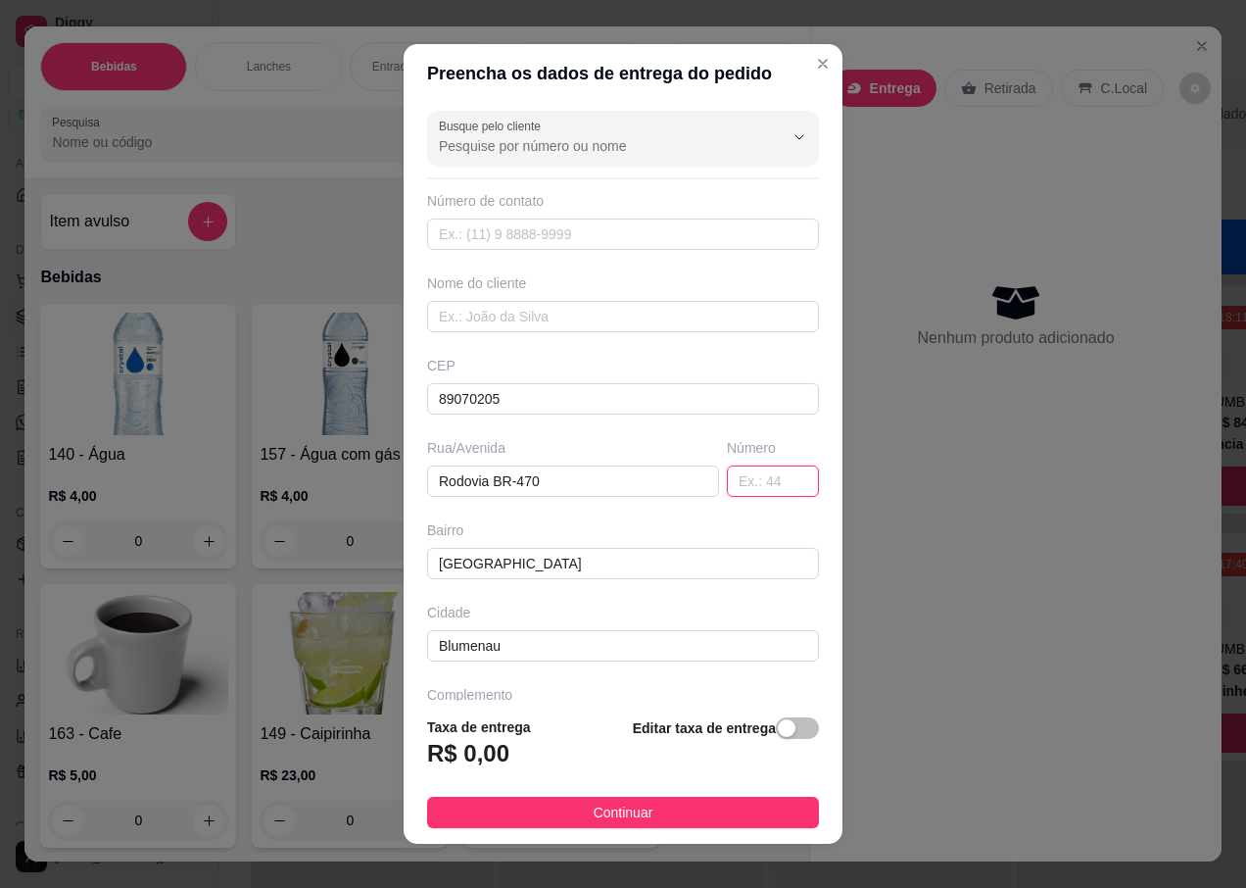
click at [754, 482] on input "text" at bounding box center [773, 480] width 92 height 31
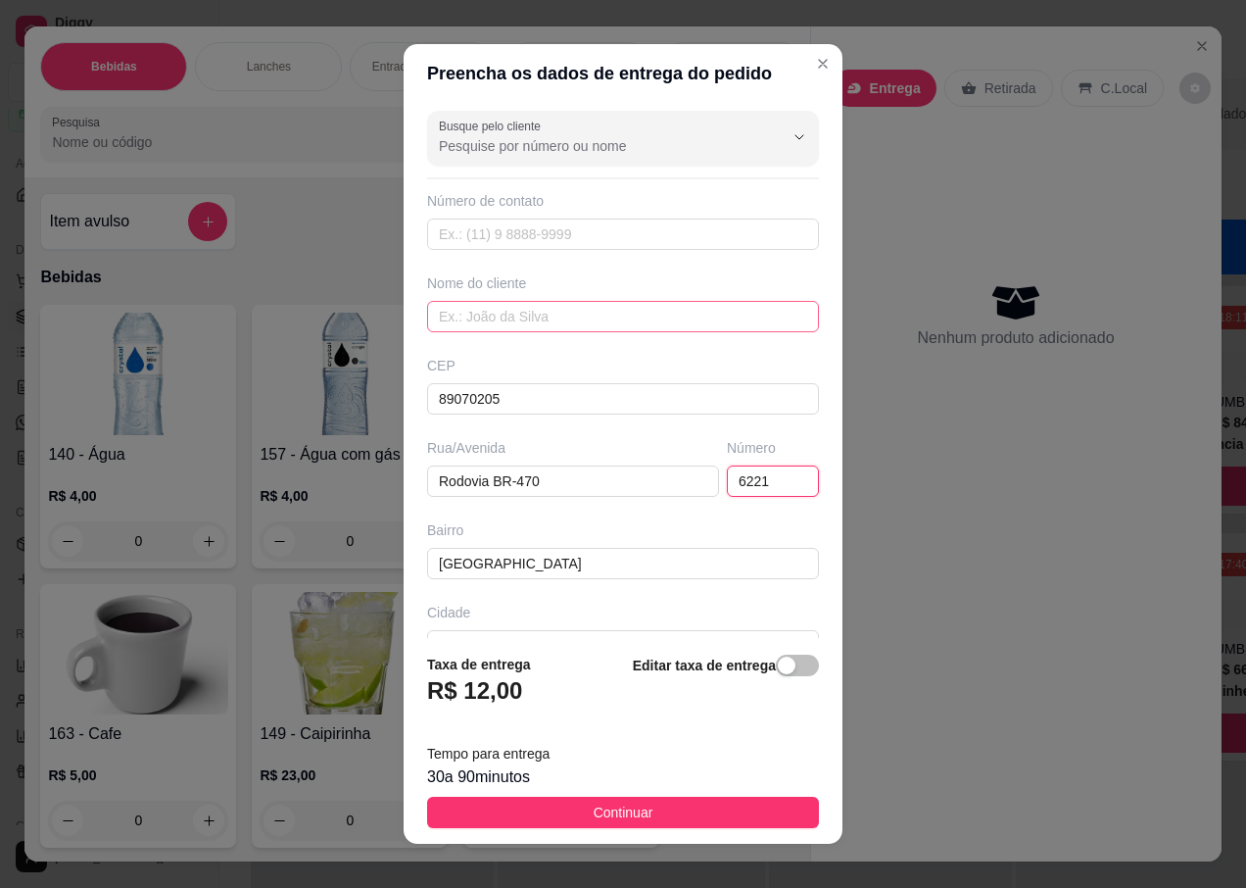
type input "6221"
click at [473, 313] on input "text" at bounding box center [623, 316] width 392 height 31
type input "VALQUIRIA"
click at [560, 807] on button "Continuar" at bounding box center [623, 811] width 392 height 31
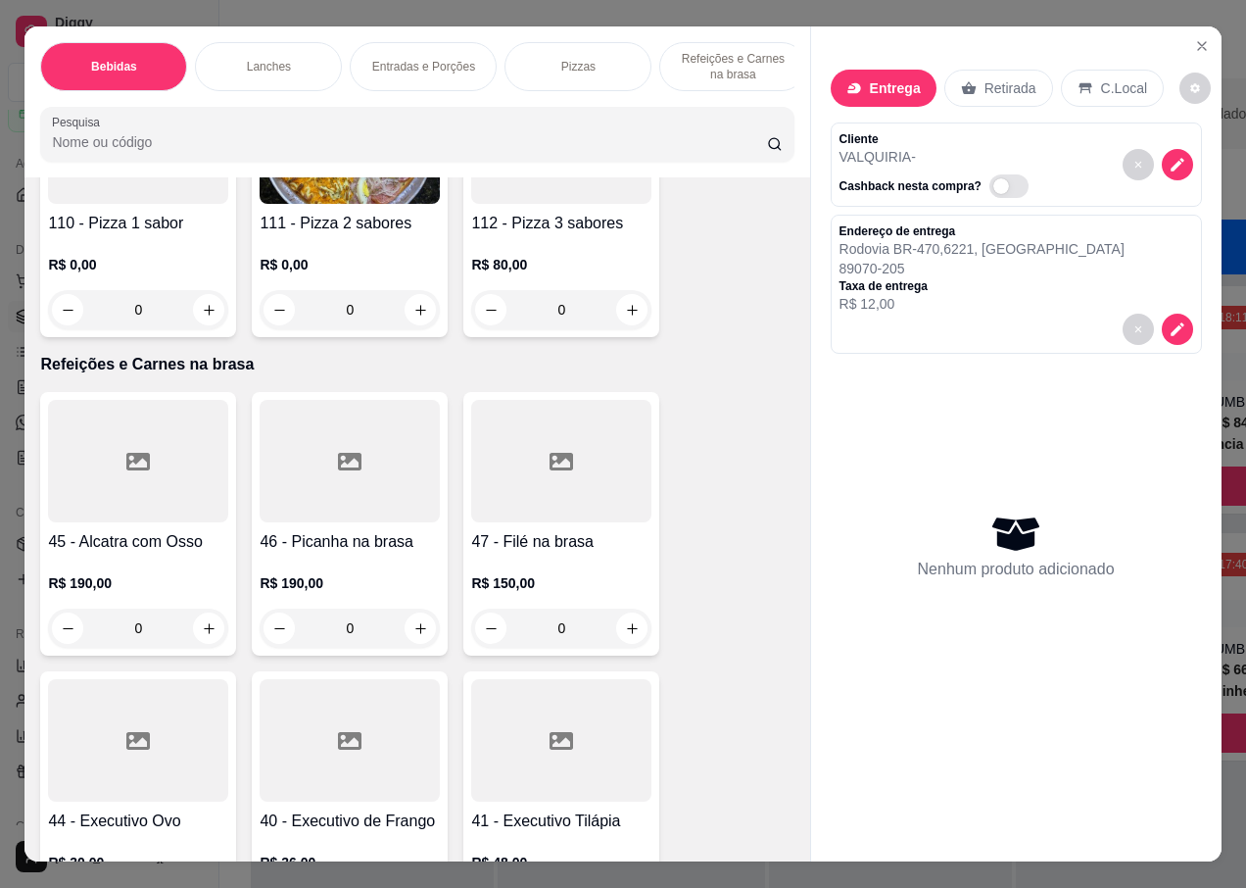
scroll to position [5780, 0]
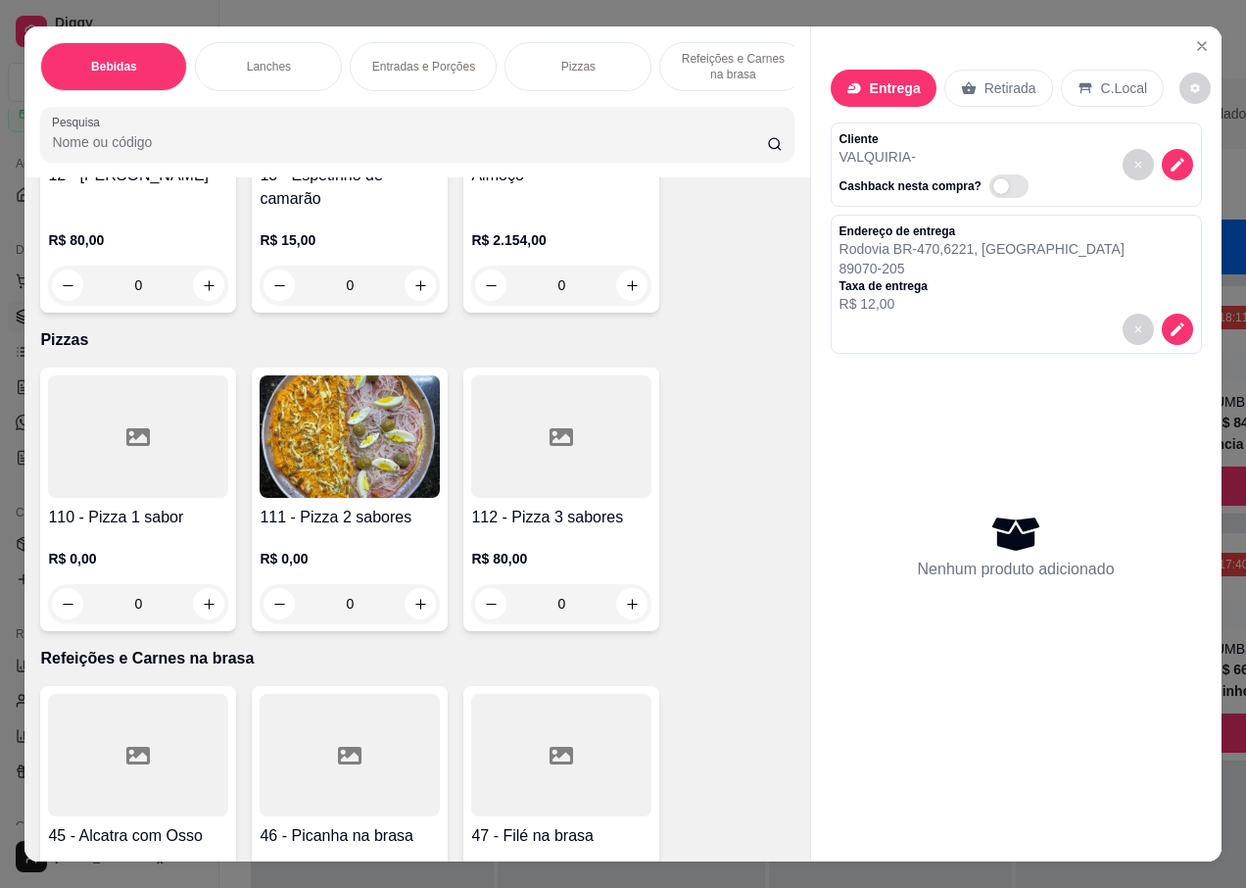
click at [136, 472] on div at bounding box center [138, 436] width 180 height 122
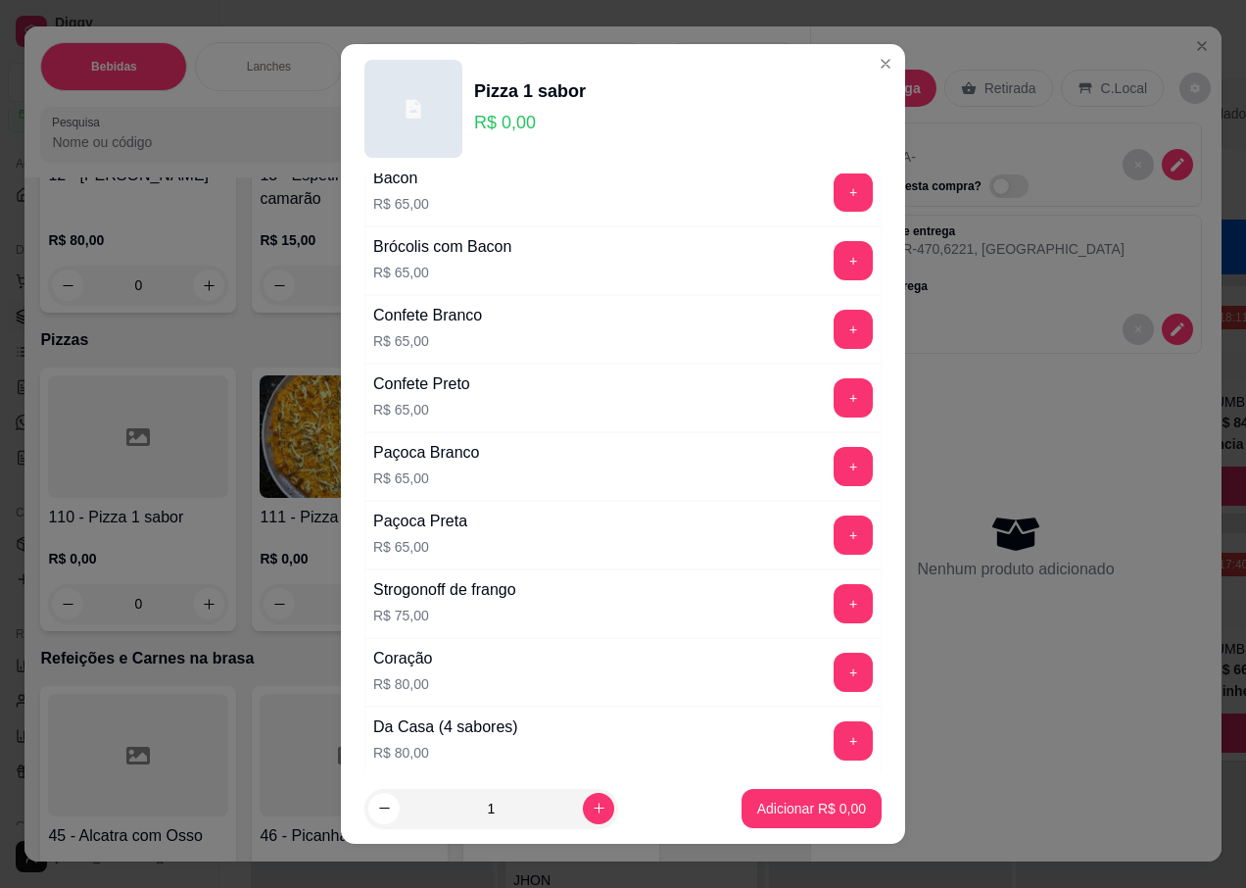
scroll to position [1274, 0]
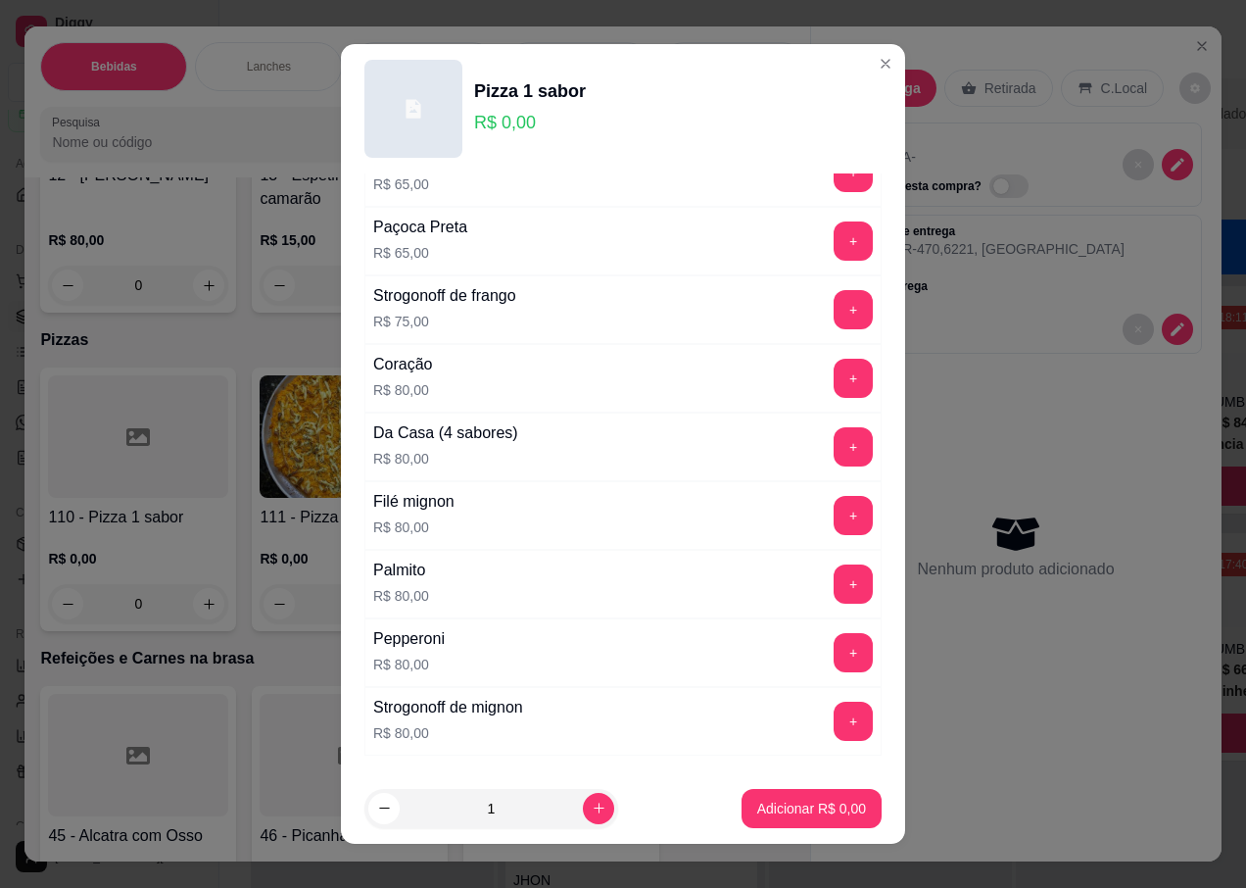
click at [834, 447] on button "+" at bounding box center [853, 446] width 39 height 39
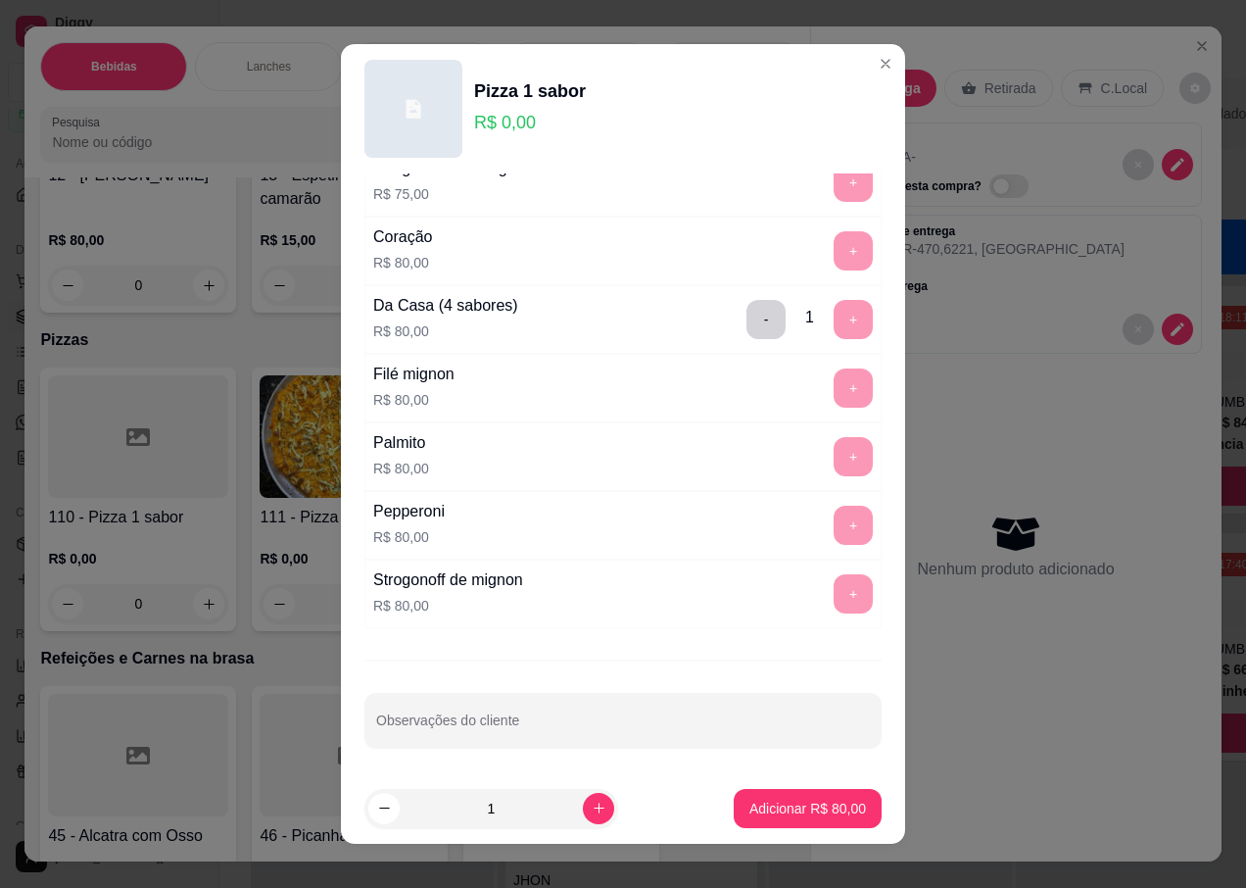
scroll to position [19, 0]
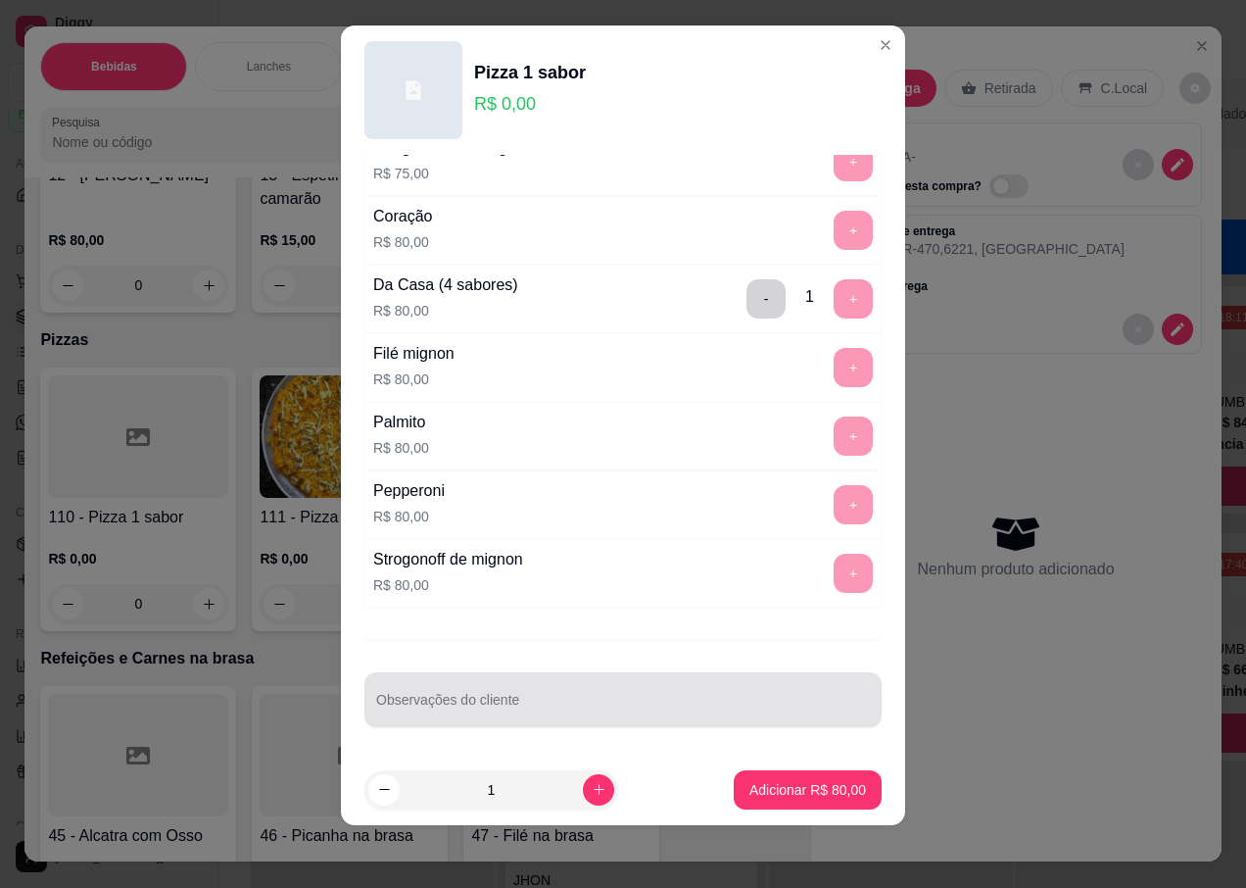
click at [410, 720] on div "Observações do cliente" at bounding box center [622, 699] width 517 height 55
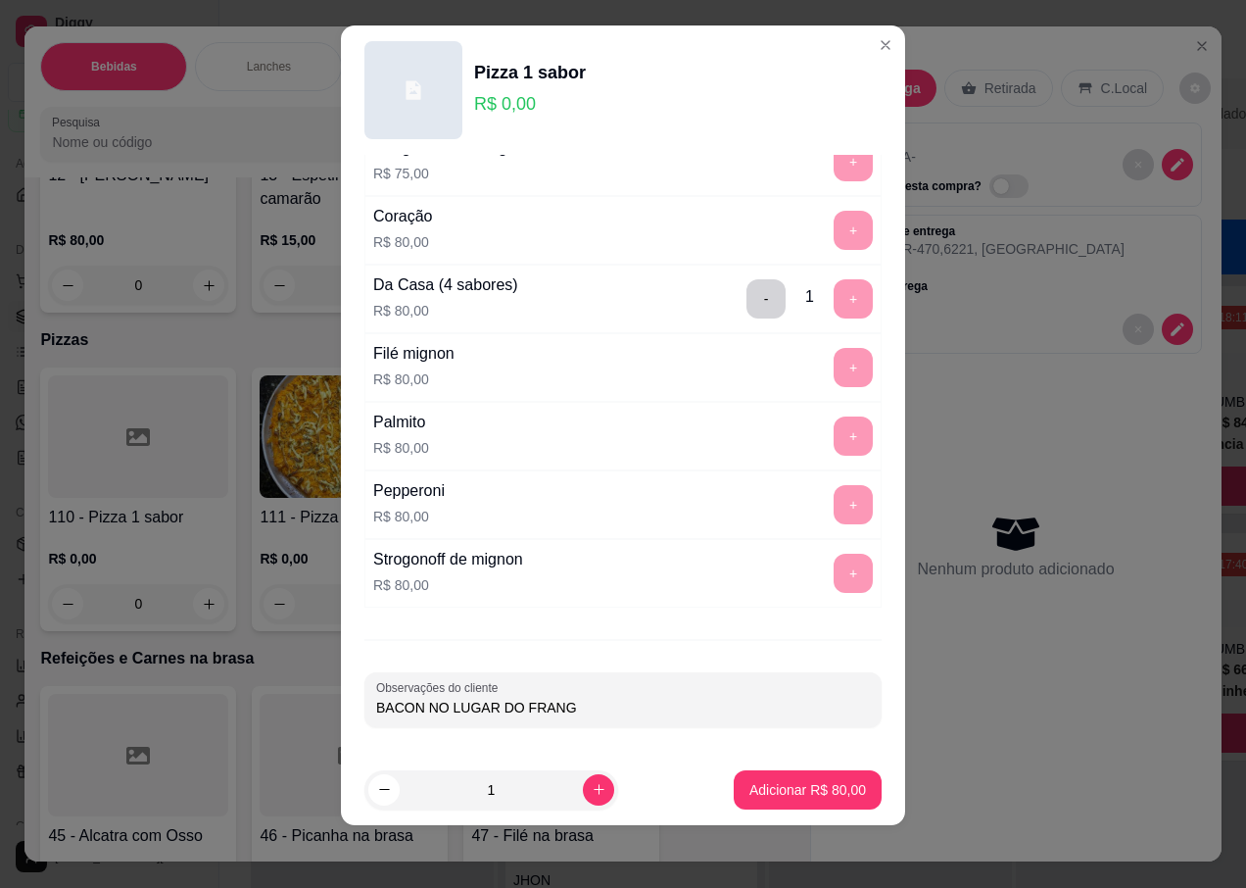
type input "BACON NO LUGAR DO FRANGO"
click at [759, 779] on button "Adicionar R$ 80,00" at bounding box center [808, 789] width 148 height 39
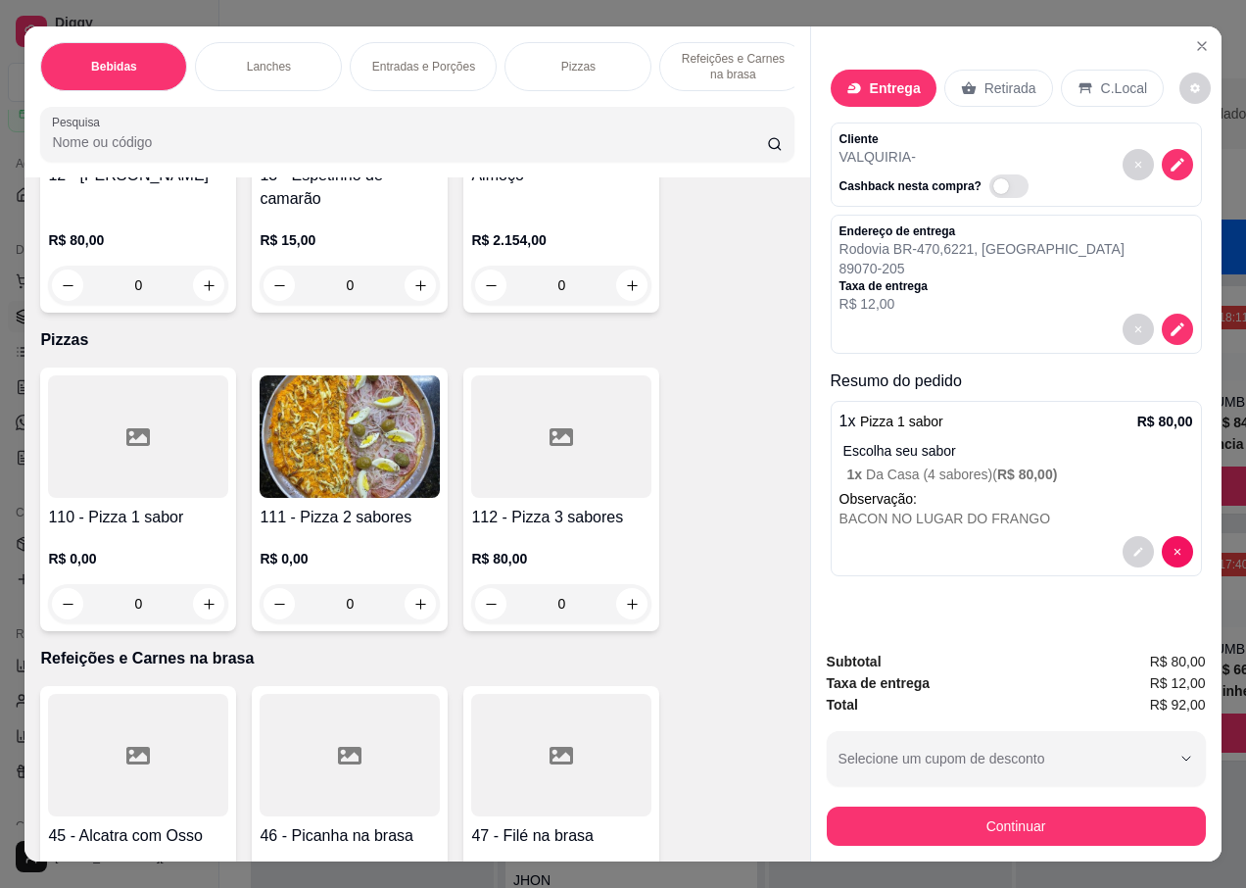
click at [340, 433] on img at bounding box center [350, 436] width 180 height 122
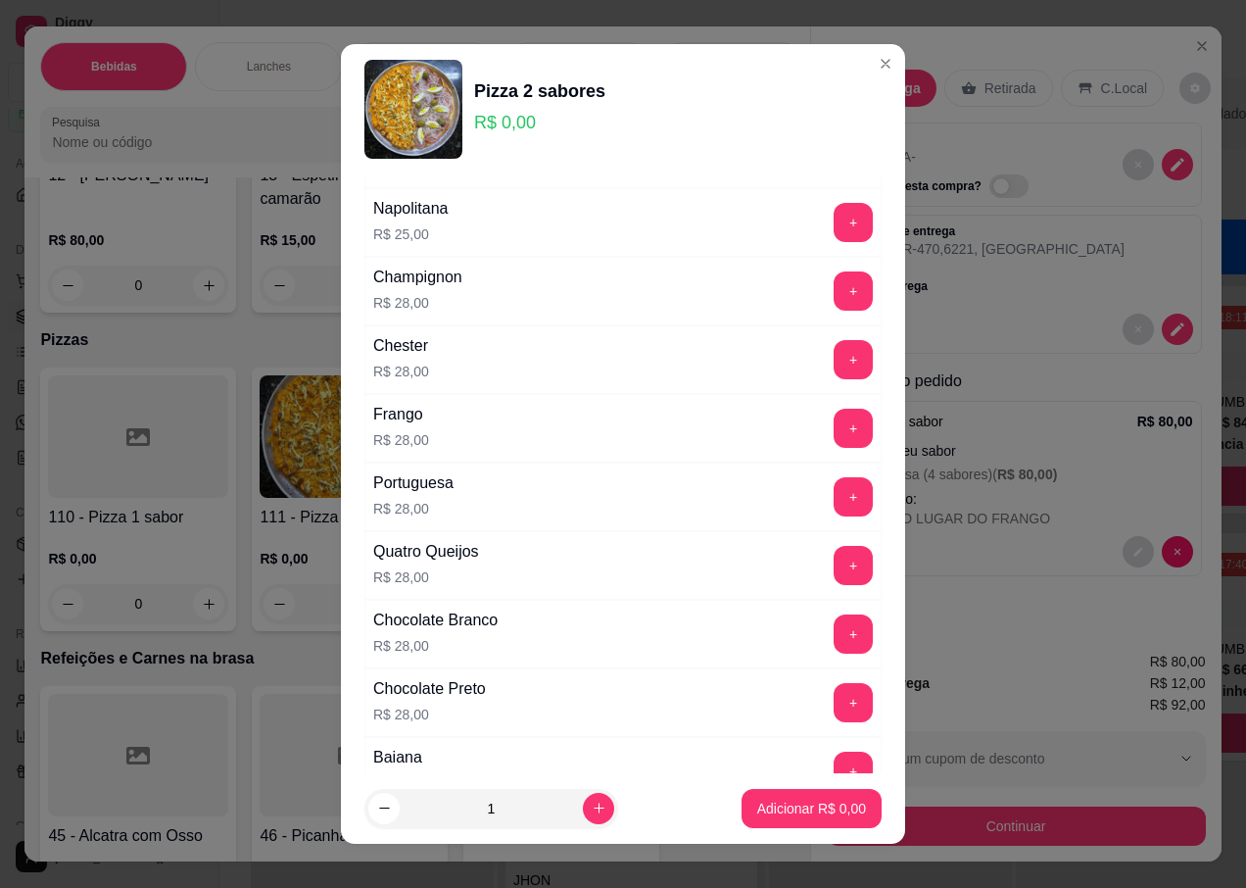
scroll to position [392, 0]
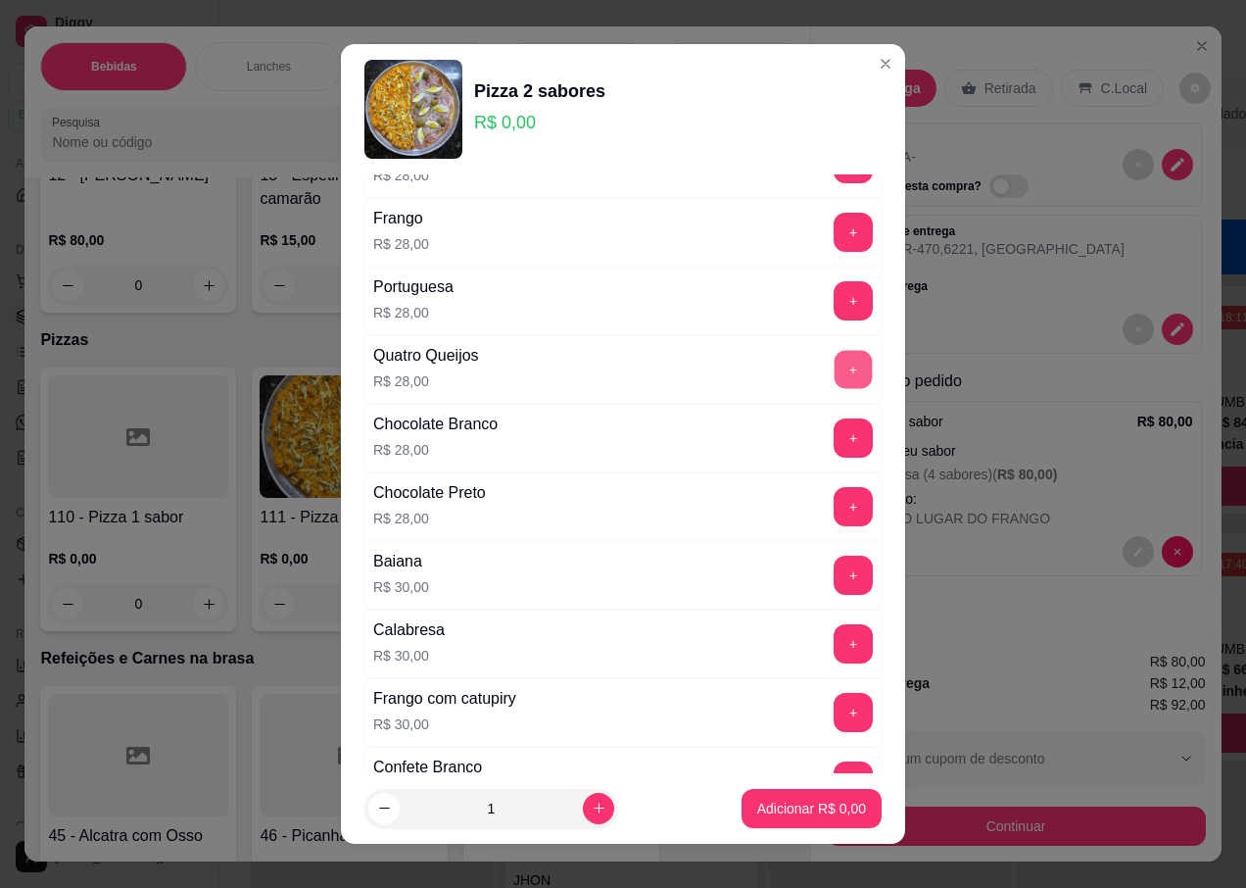
click at [835, 372] on button "+" at bounding box center [854, 369] width 38 height 38
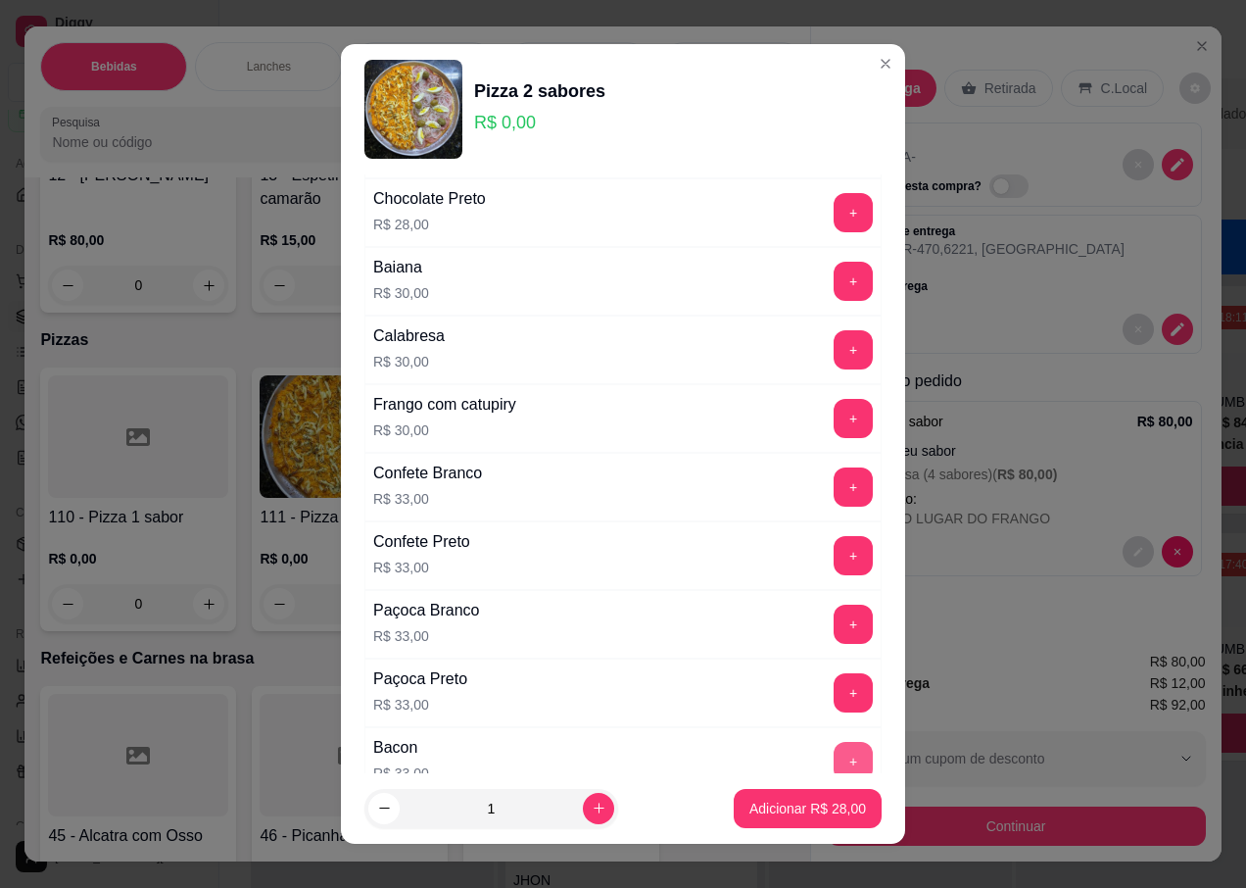
click at [834, 751] on button "+" at bounding box center [853, 761] width 39 height 39
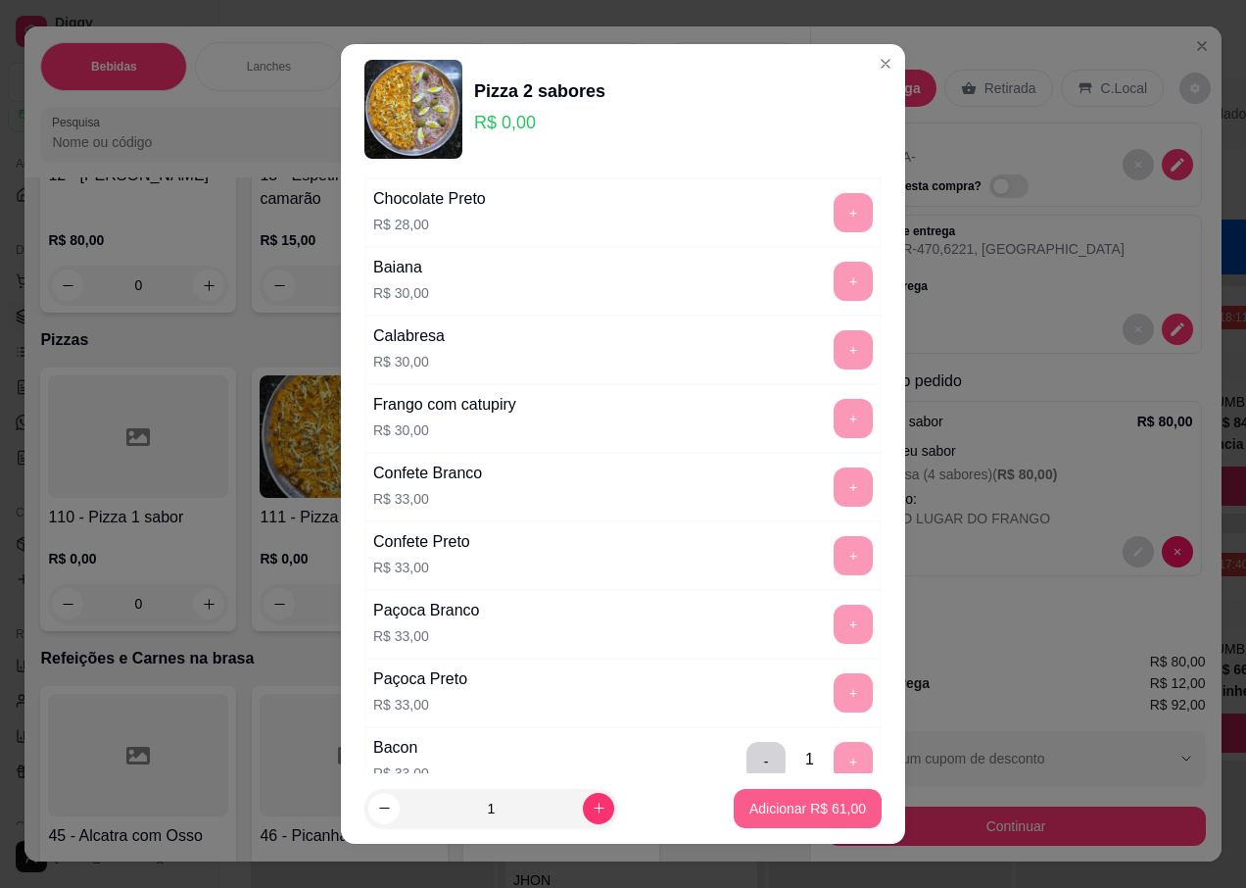
click at [749, 808] on p "Adicionar R$ 61,00" at bounding box center [807, 808] width 117 height 20
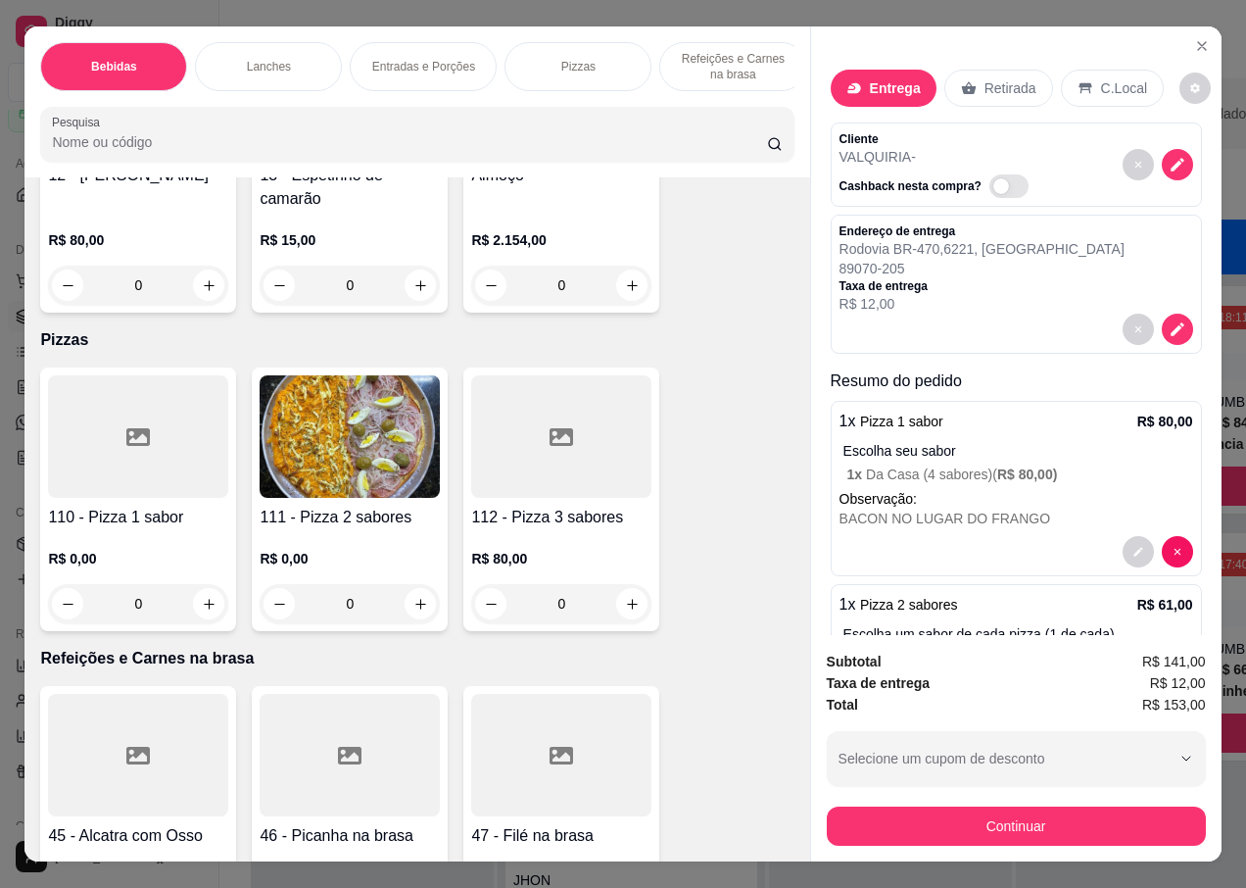
click at [333, 475] on img at bounding box center [350, 436] width 180 height 122
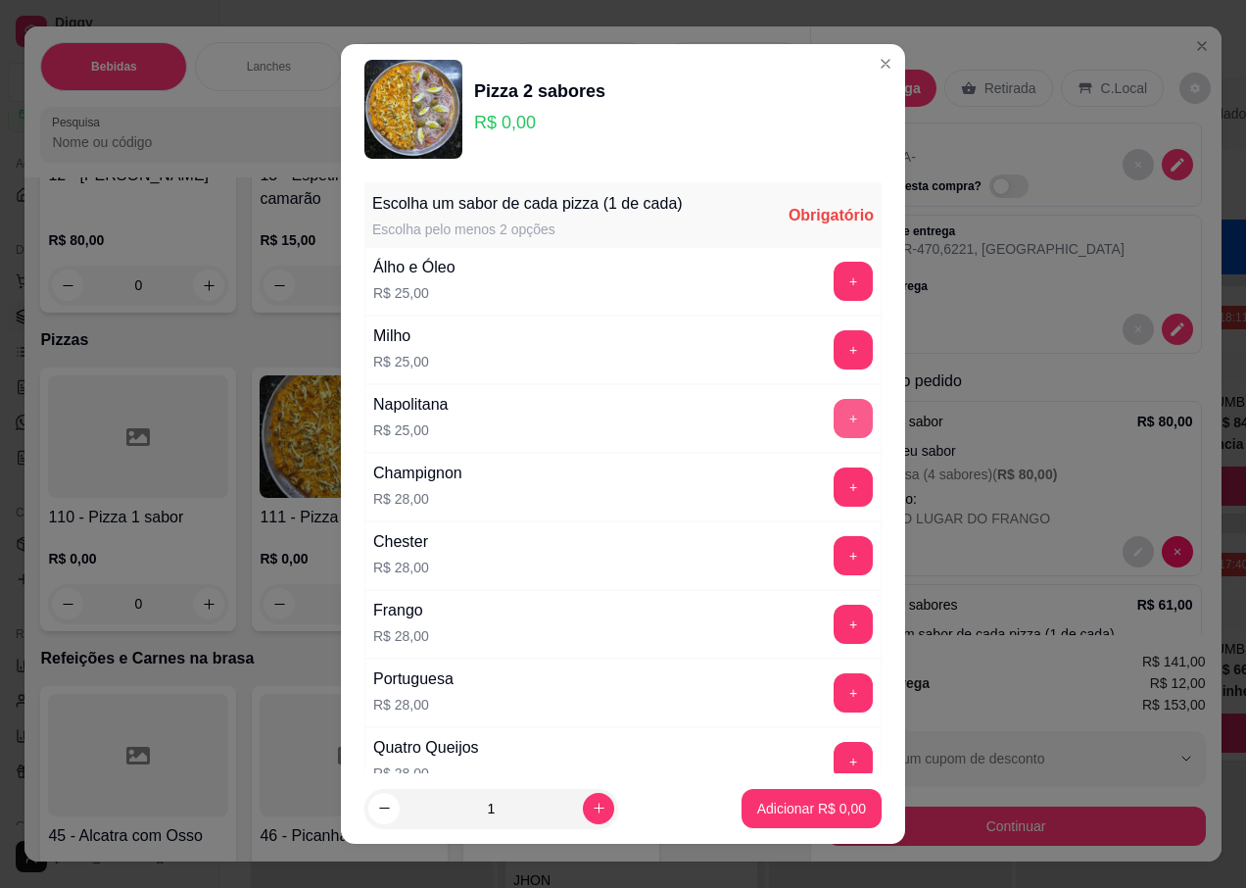
click at [834, 417] on button "+" at bounding box center [853, 418] width 39 height 39
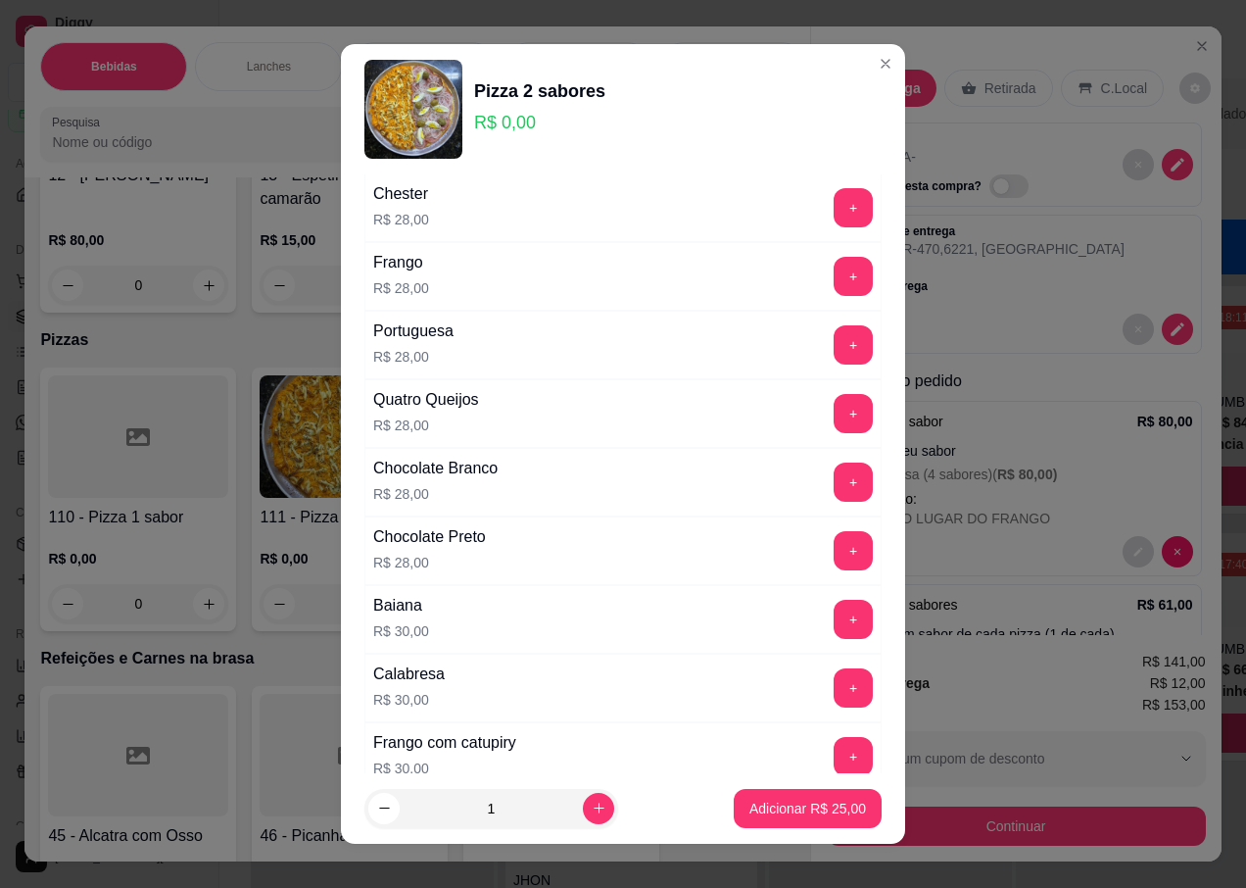
scroll to position [0, 0]
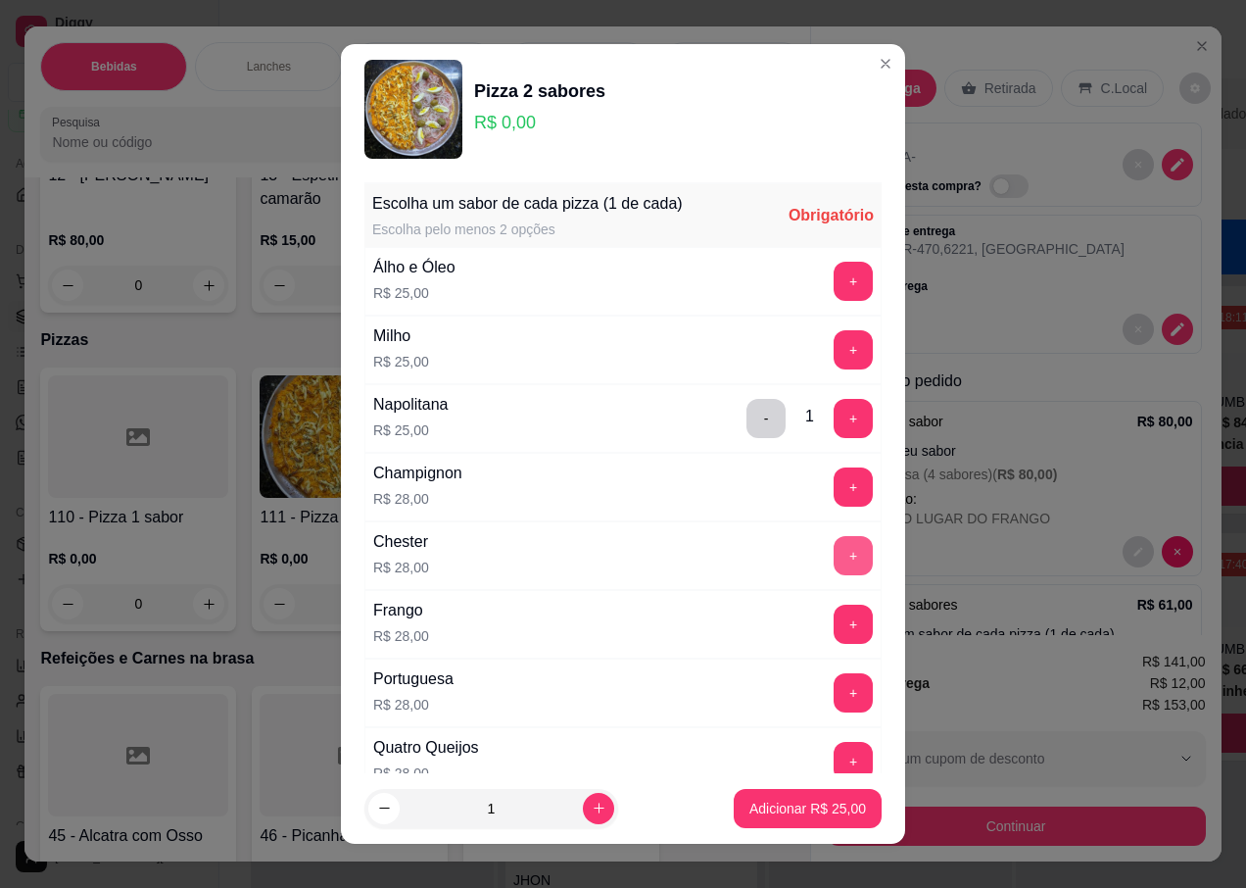
click at [834, 548] on button "+" at bounding box center [853, 555] width 39 height 39
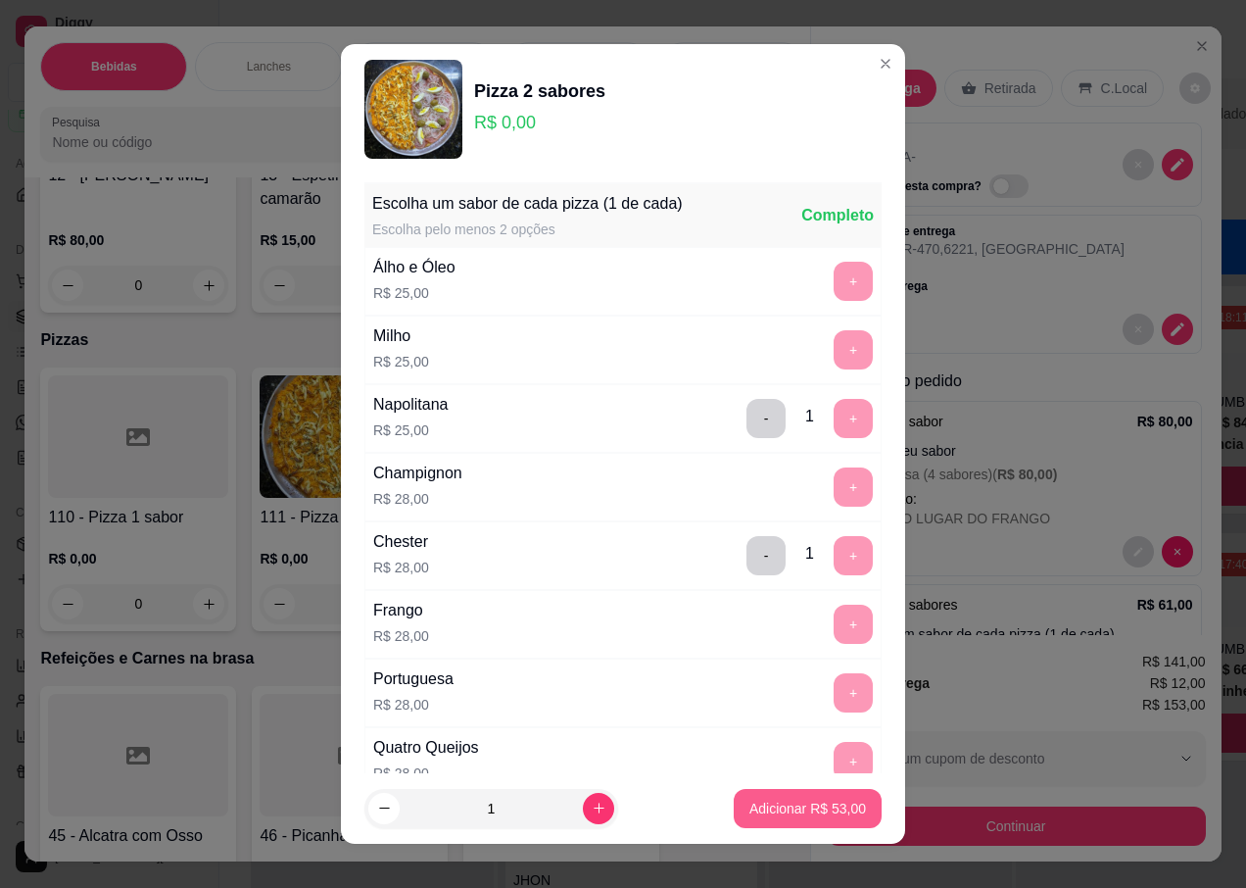
click at [750, 810] on p "Adicionar R$ 53,00" at bounding box center [807, 808] width 117 height 20
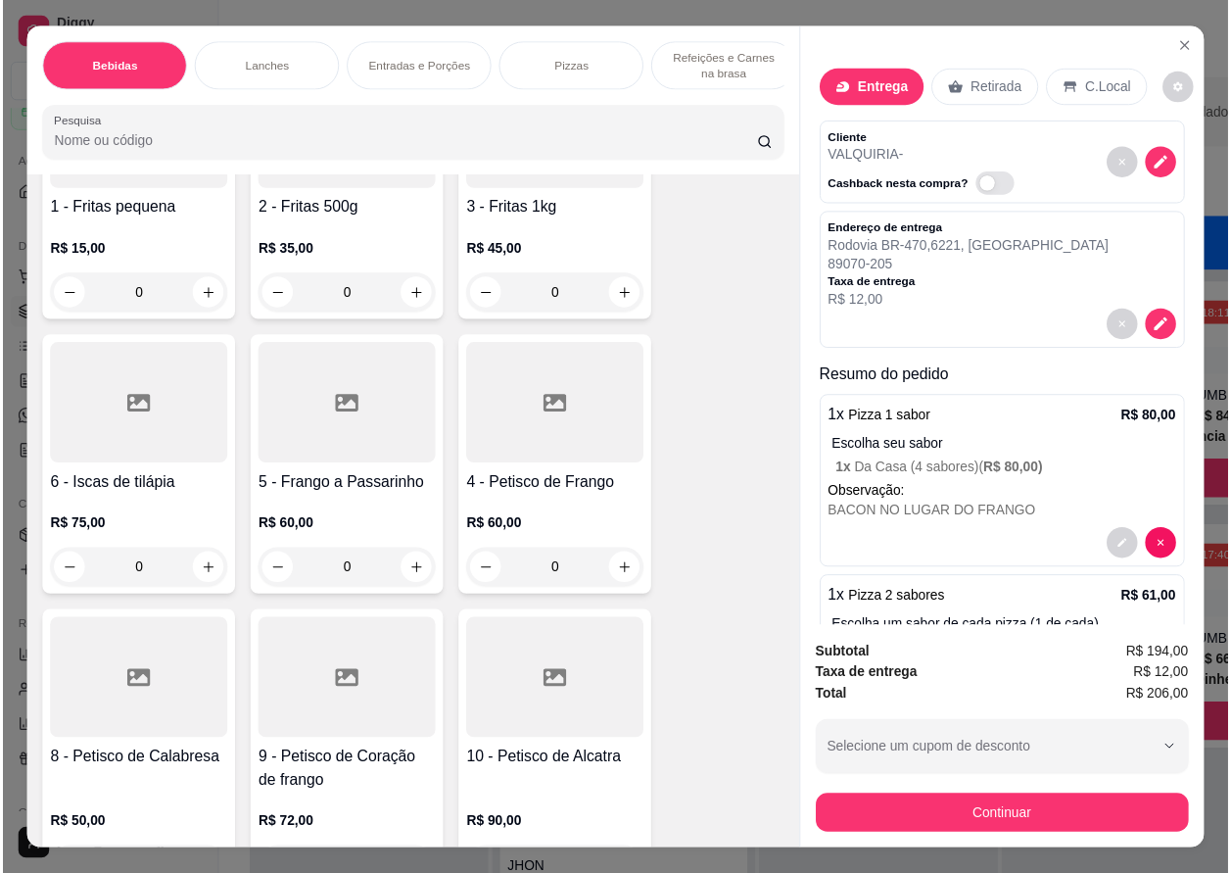
scroll to position [4409, 0]
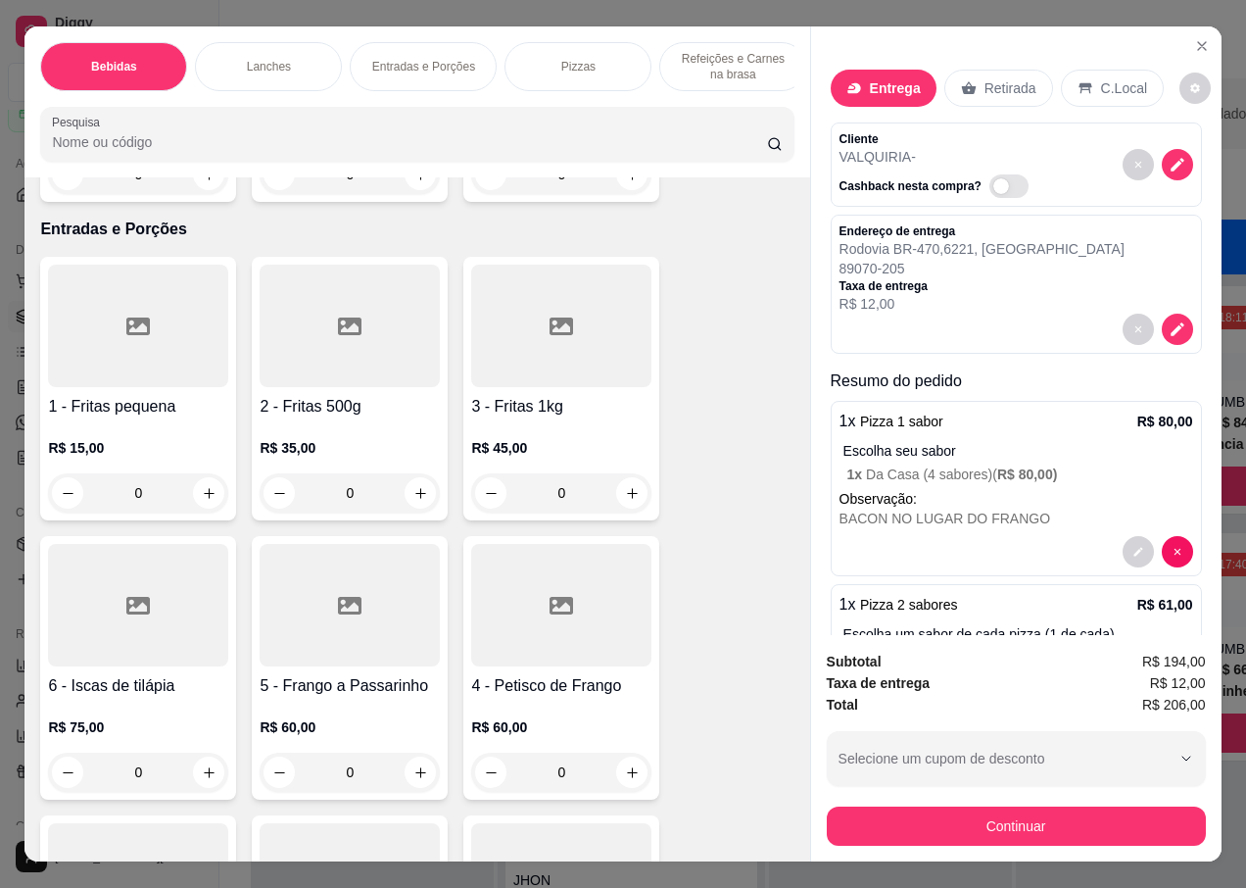
click at [497, 395] on h4 "3 - Fritas 1kg" at bounding box center [561, 407] width 180 height 24
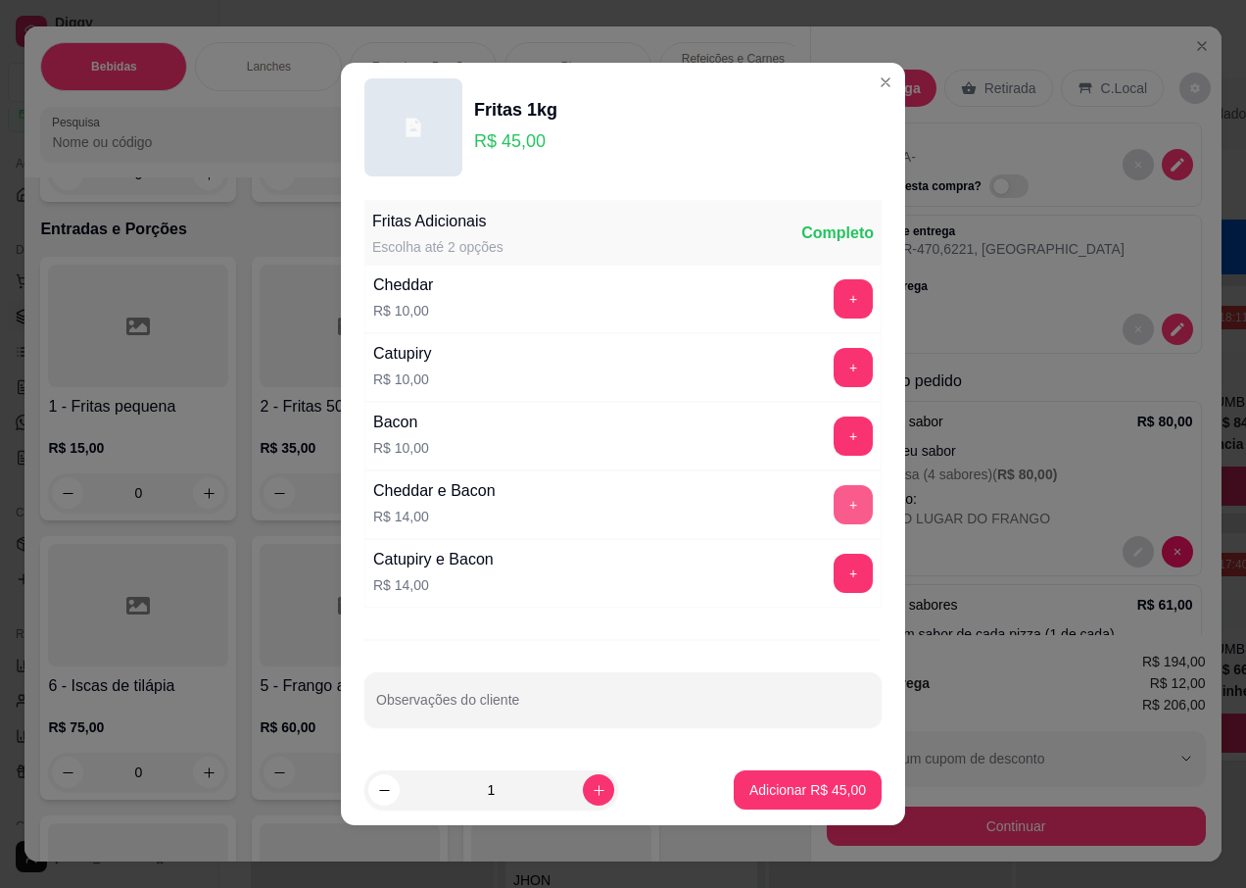
click at [836, 503] on button "+" at bounding box center [853, 504] width 39 height 39
click at [770, 786] on p "Adicionar R$ 59,00" at bounding box center [808, 789] width 114 height 19
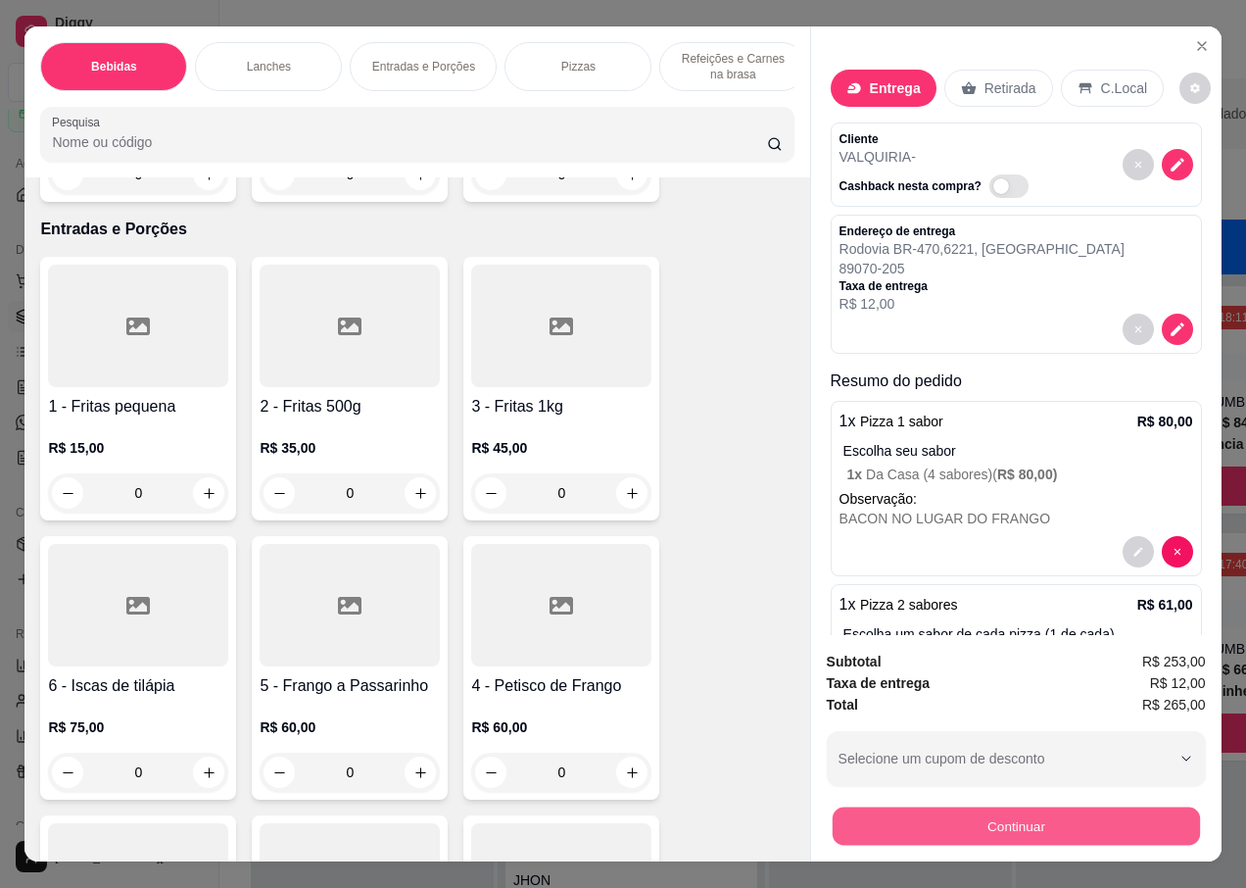
click at [934, 823] on button "Continuar" at bounding box center [1015, 825] width 367 height 38
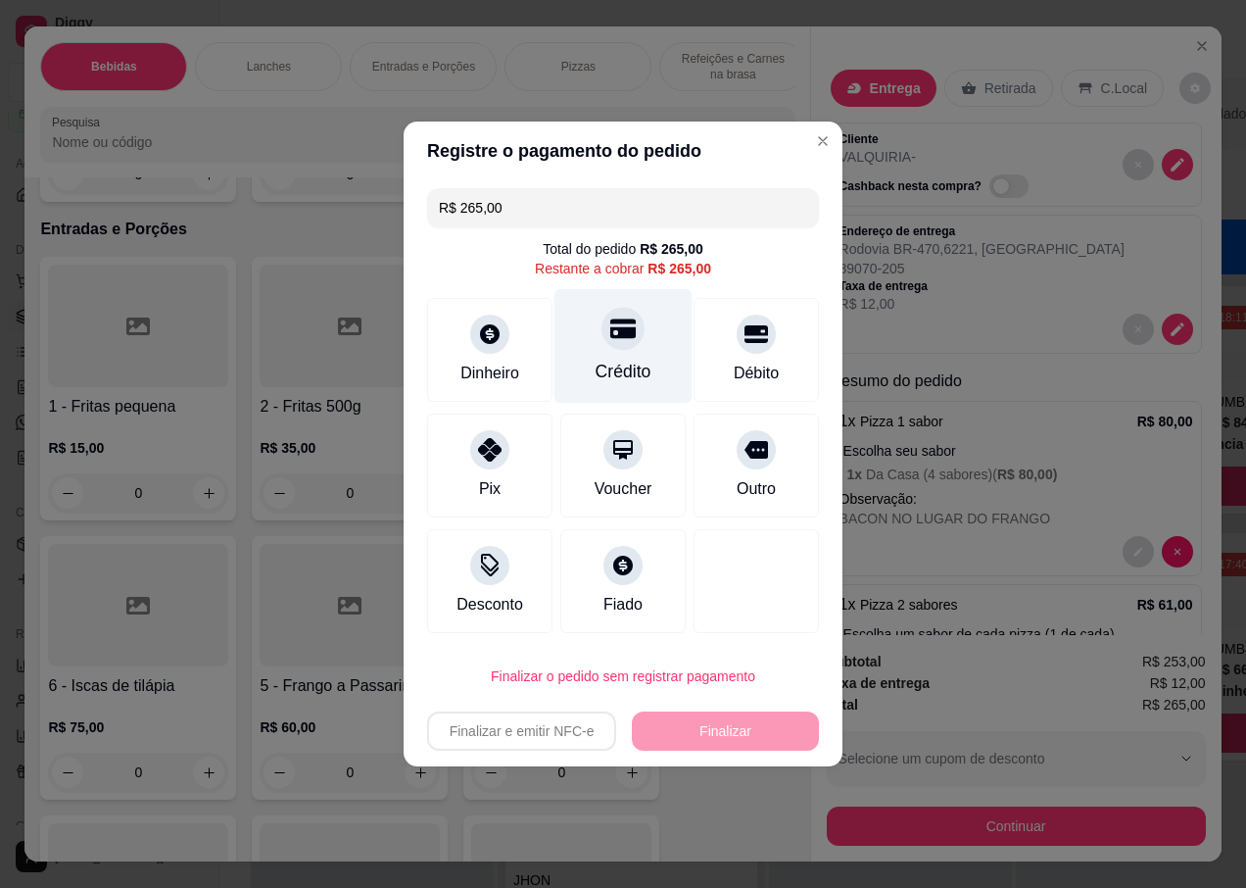
click at [622, 355] on div "Crédito" at bounding box center [623, 346] width 138 height 115
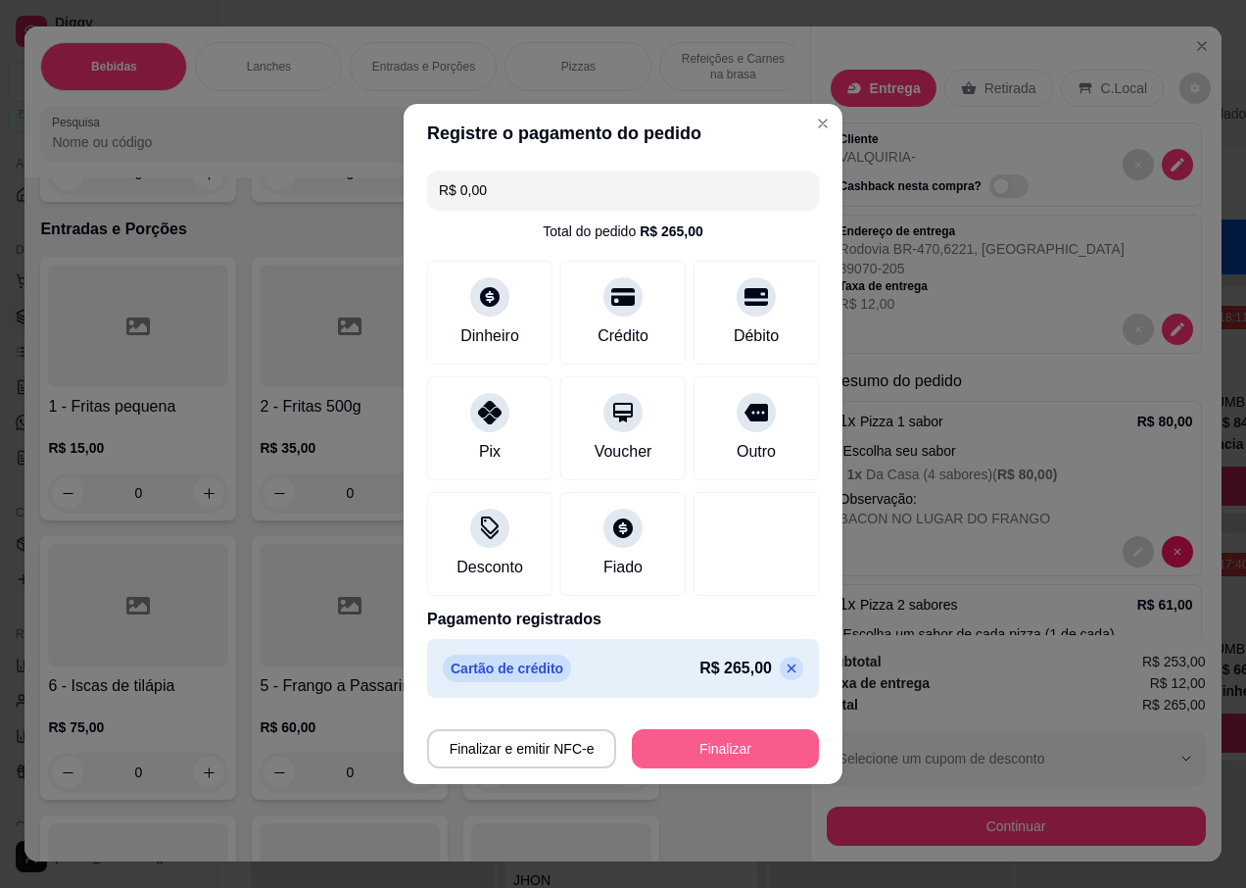
click at [717, 740] on button "Finalizar" at bounding box center [725, 748] width 187 height 39
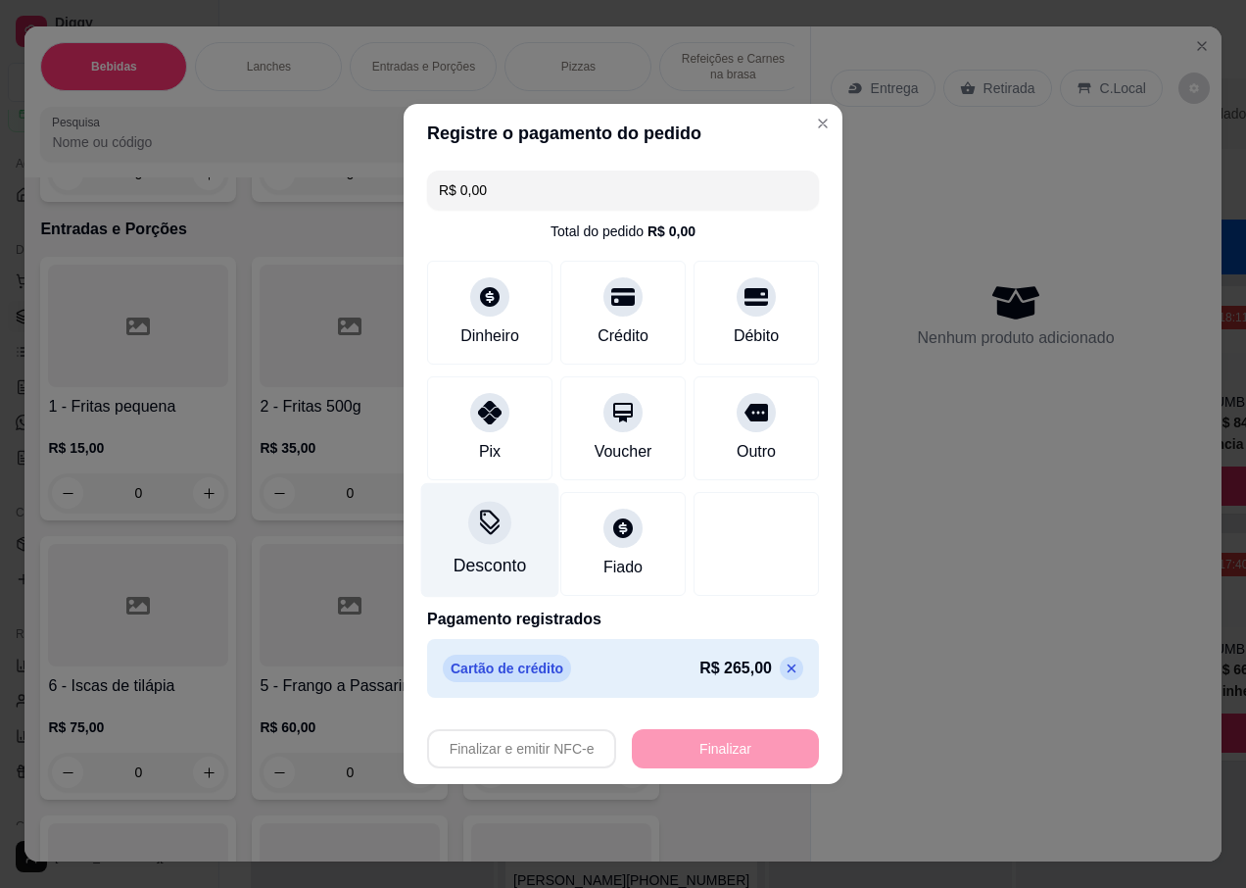
type input "-R$ 265,00"
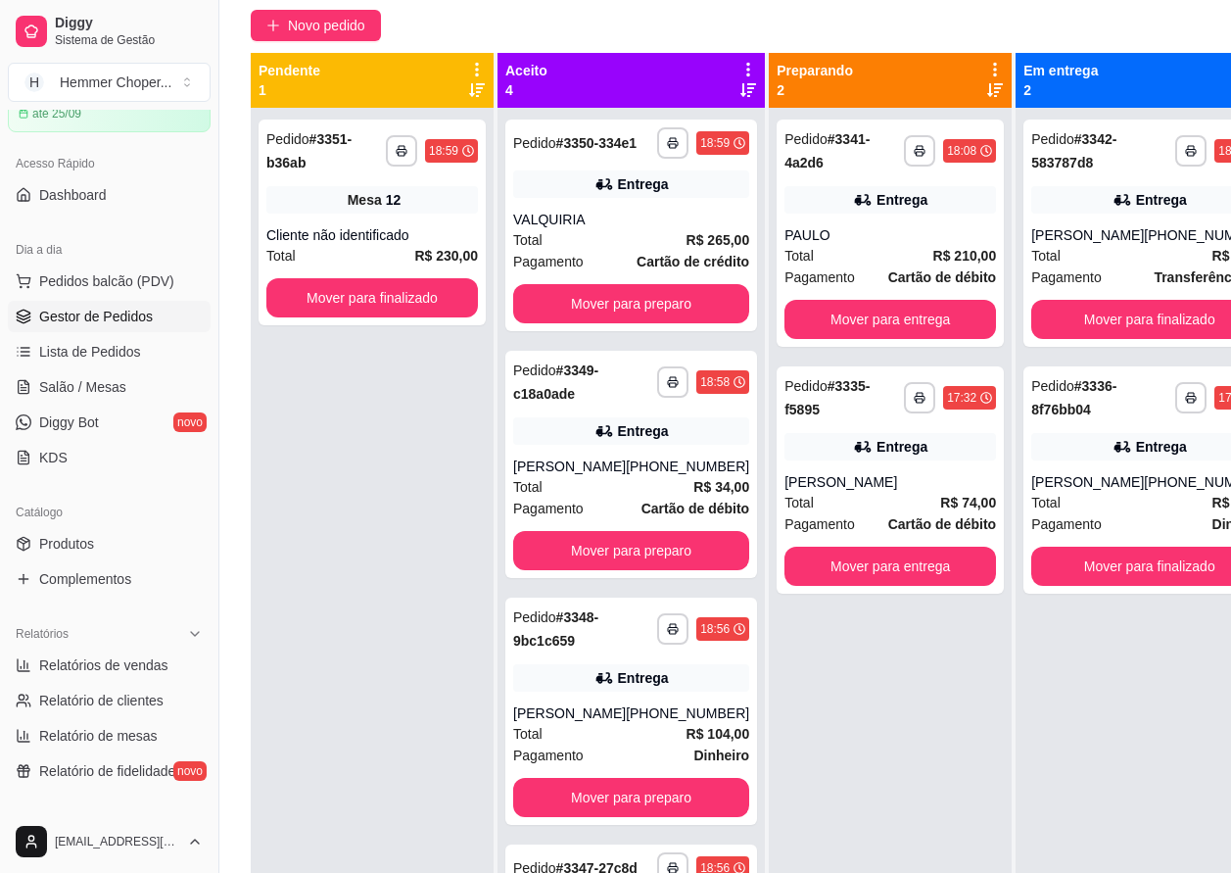
scroll to position [98, 0]
